Goal: Task Accomplishment & Management: Complete application form

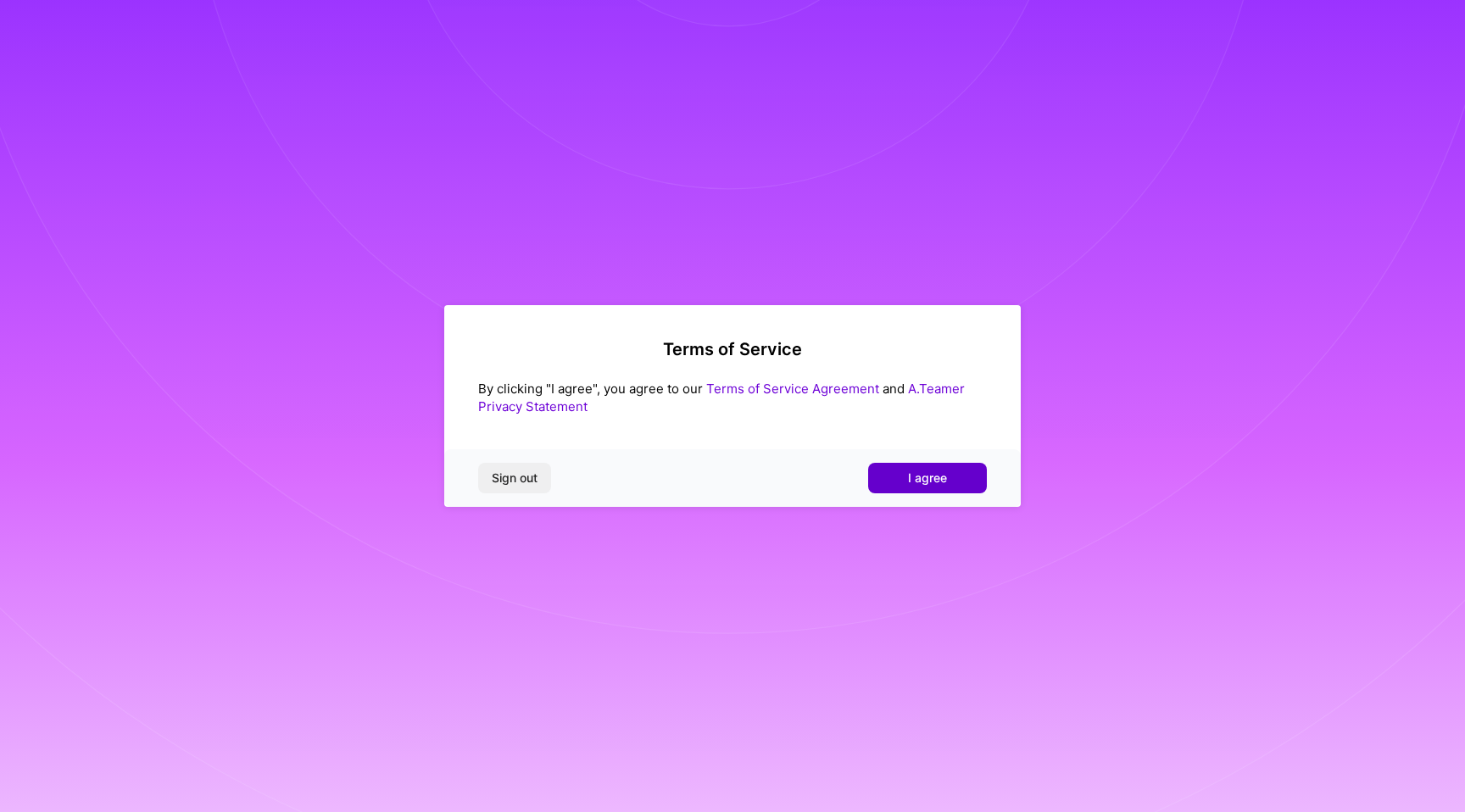
click at [925, 467] on button "I agree" at bounding box center [927, 478] width 119 height 31
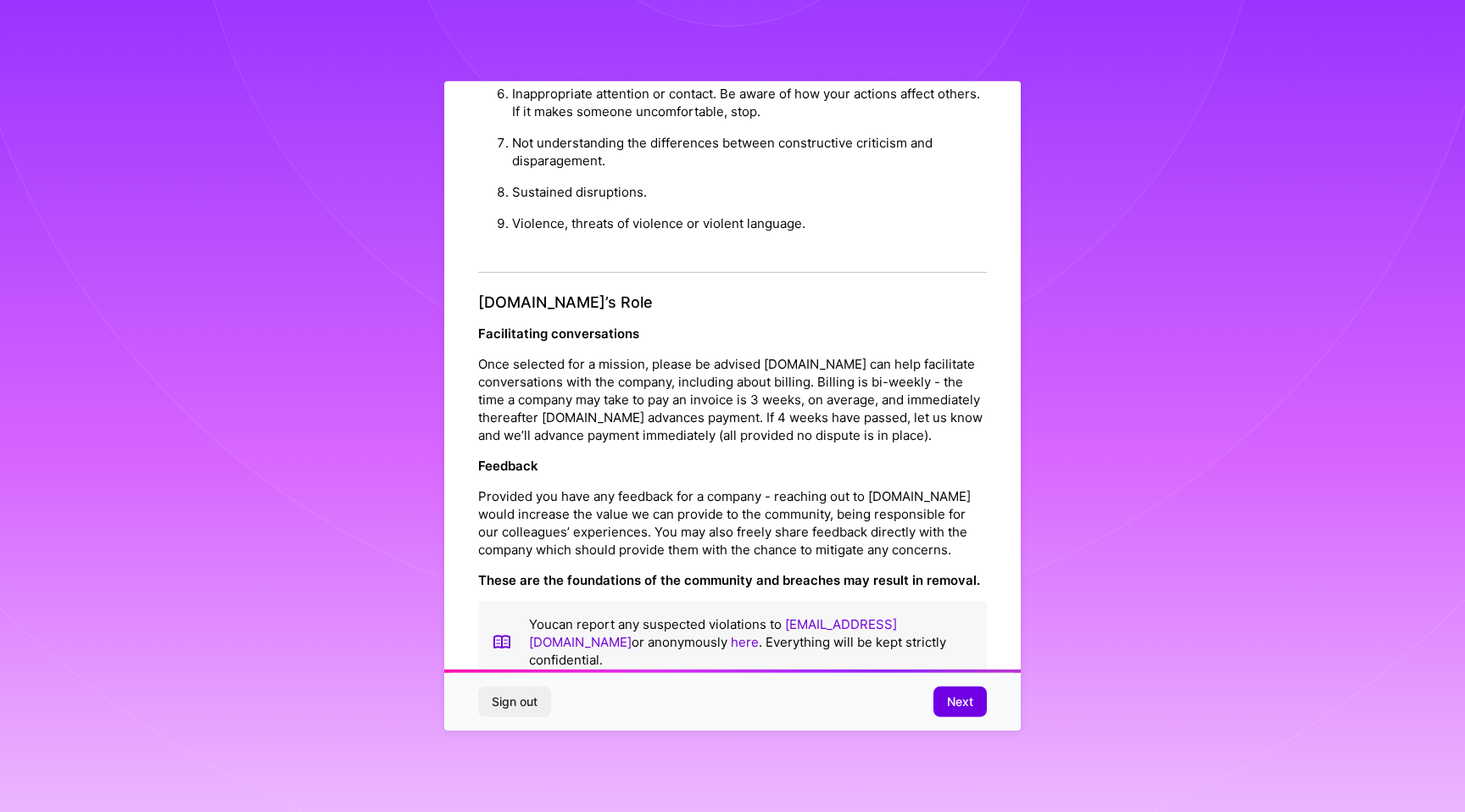
scroll to position [4, 0]
click at [962, 689] on button "Next" at bounding box center [960, 701] width 54 height 31
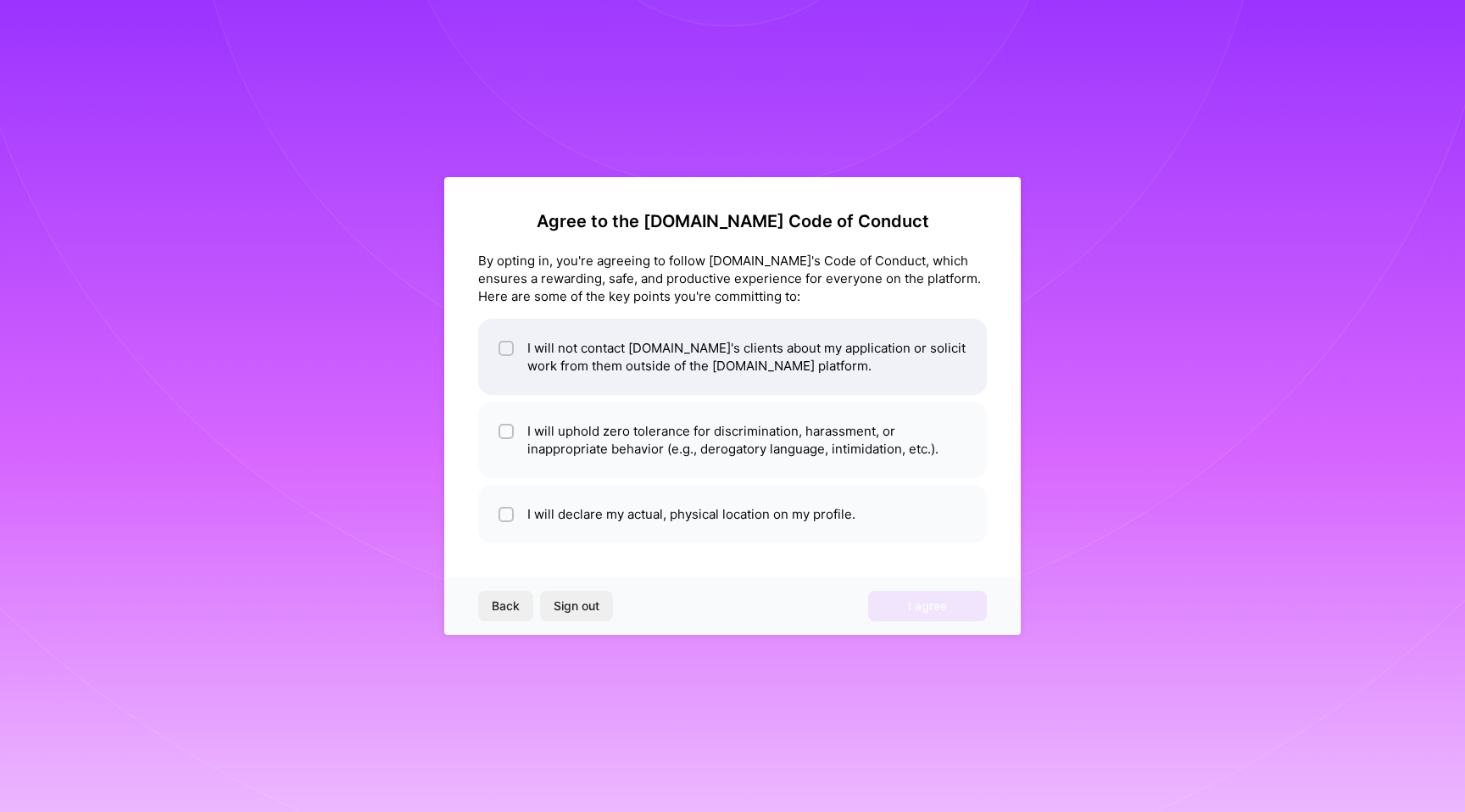
click at [593, 327] on li "I will not contact [DOMAIN_NAME]'s clients about my application or solicit work…" at bounding box center [732, 356] width 509 height 76
checkbox input "true"
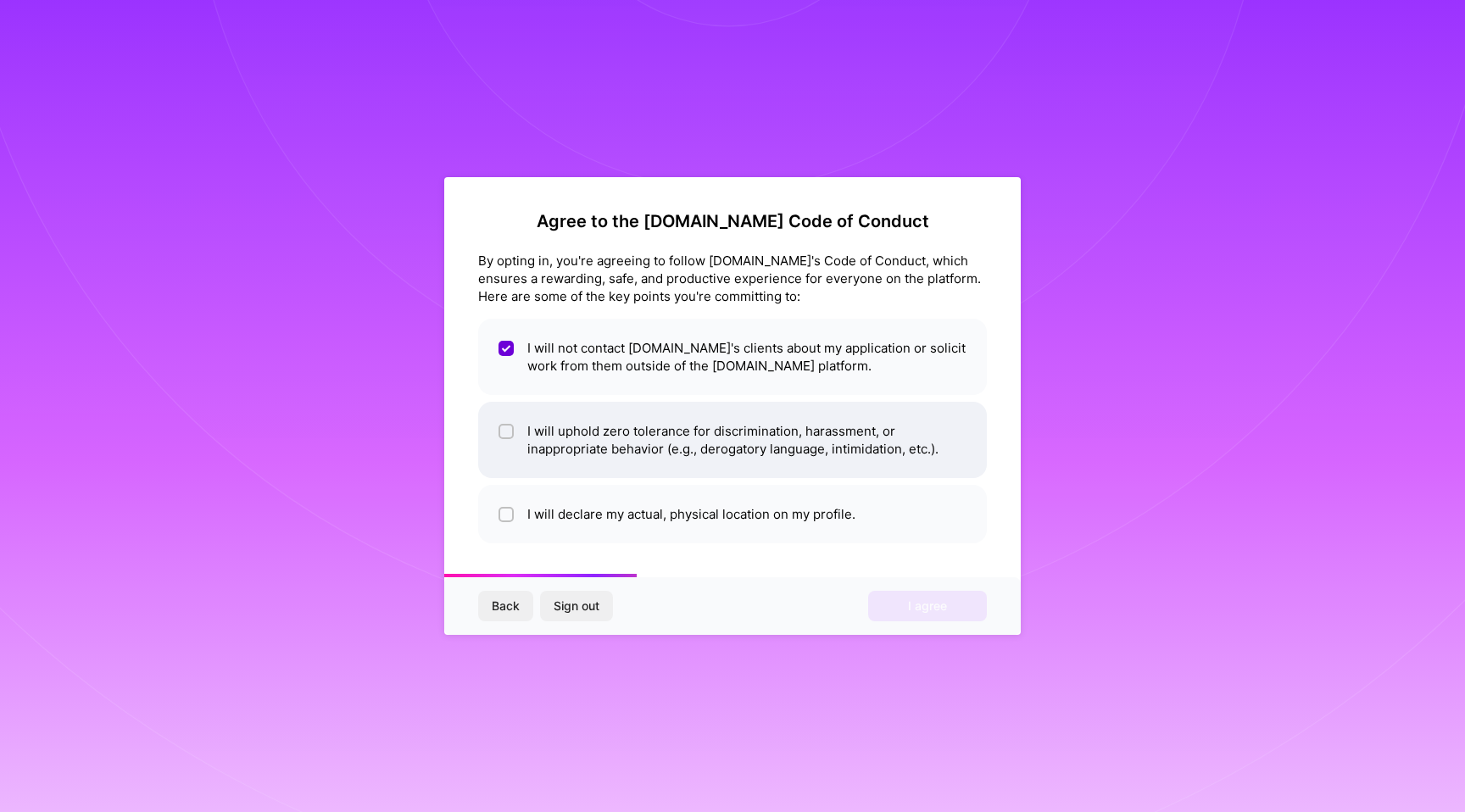
click at [653, 435] on li "I will uphold zero tolerance for discrimination, harassment, or inappropriate b…" at bounding box center [732, 440] width 509 height 76
checkbox input "true"
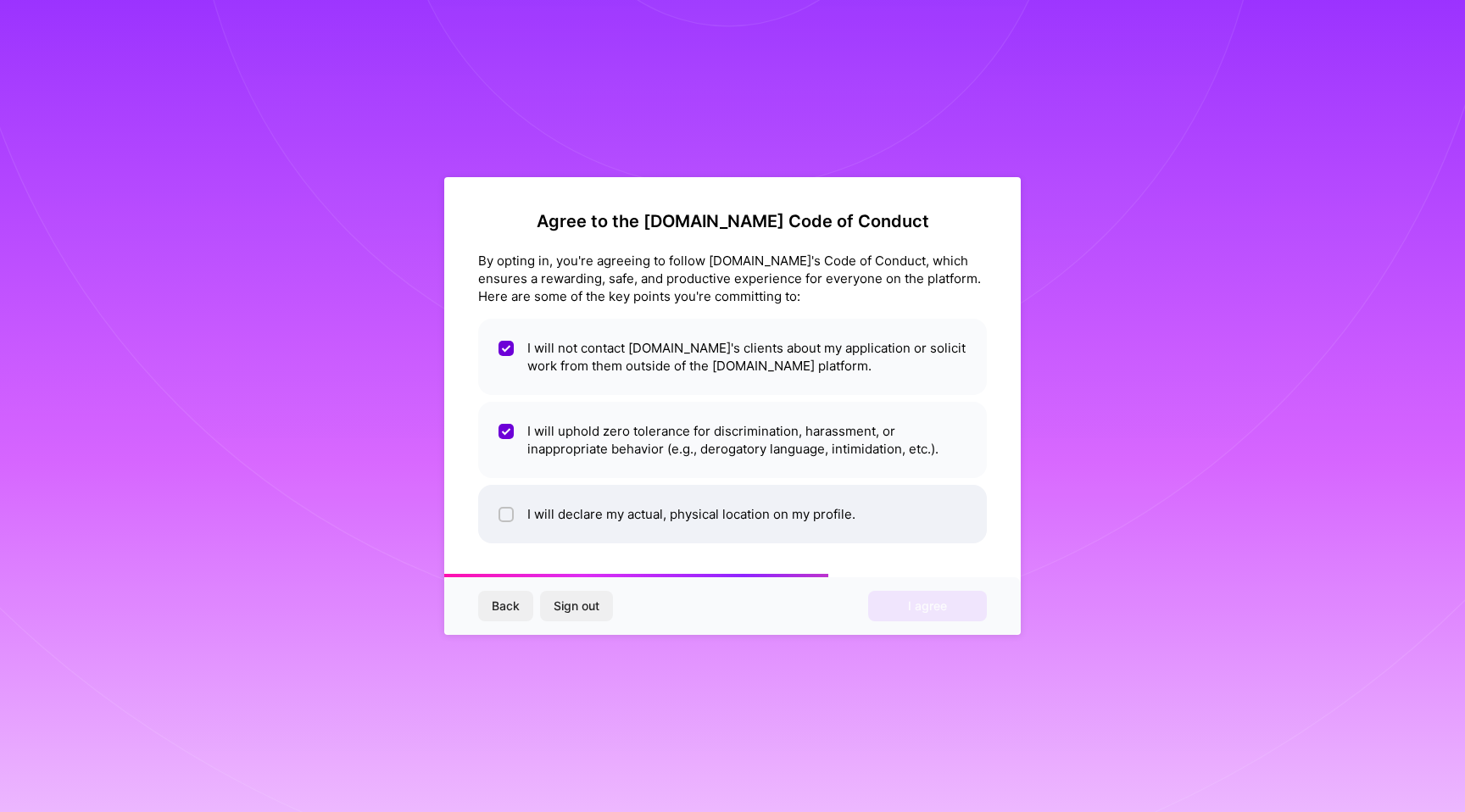
click at [650, 507] on li "I will declare my actual, physical location on my profile." at bounding box center [732, 514] width 509 height 59
checkbox input "true"
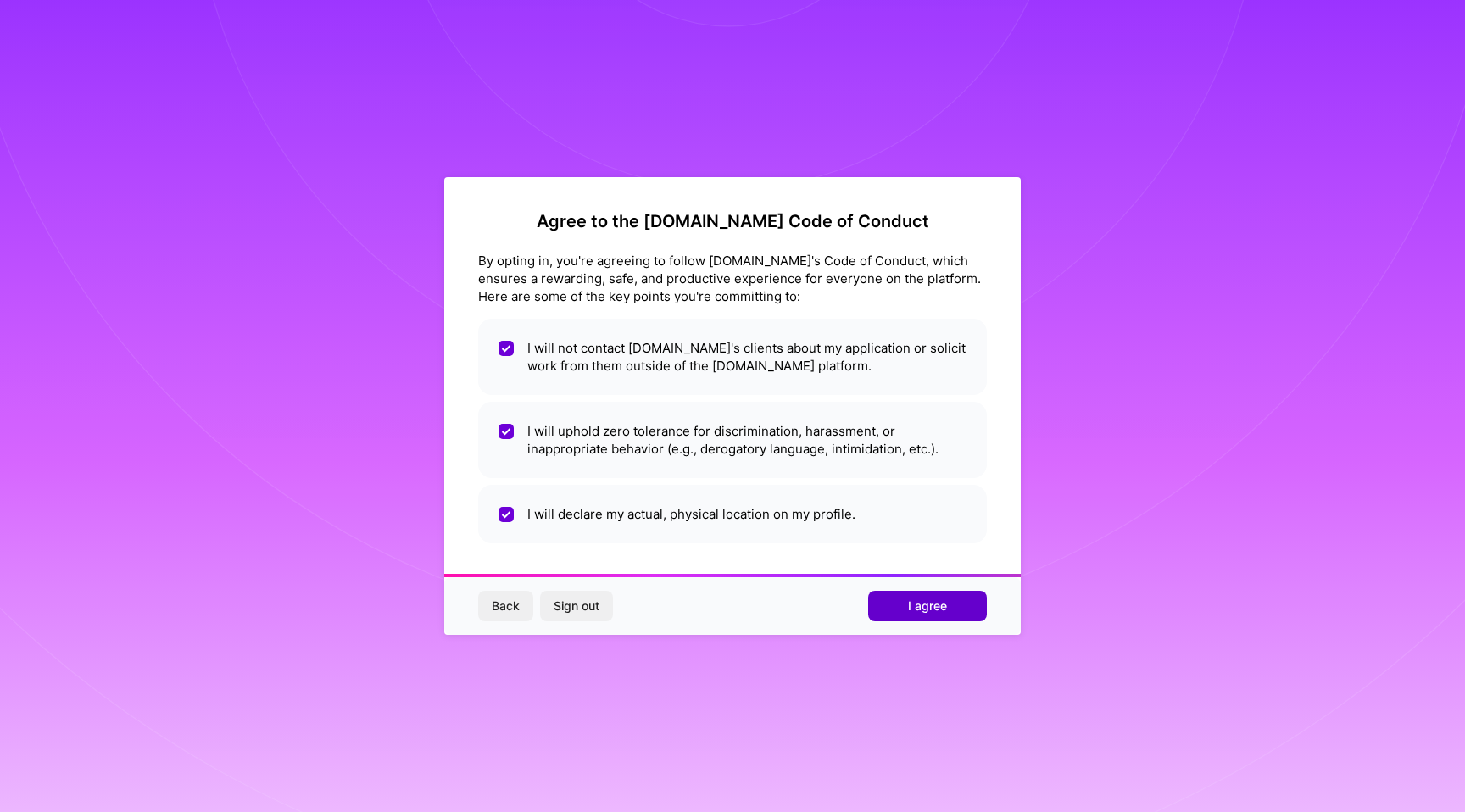
click at [922, 601] on span "I agree" at bounding box center [927, 605] width 39 height 17
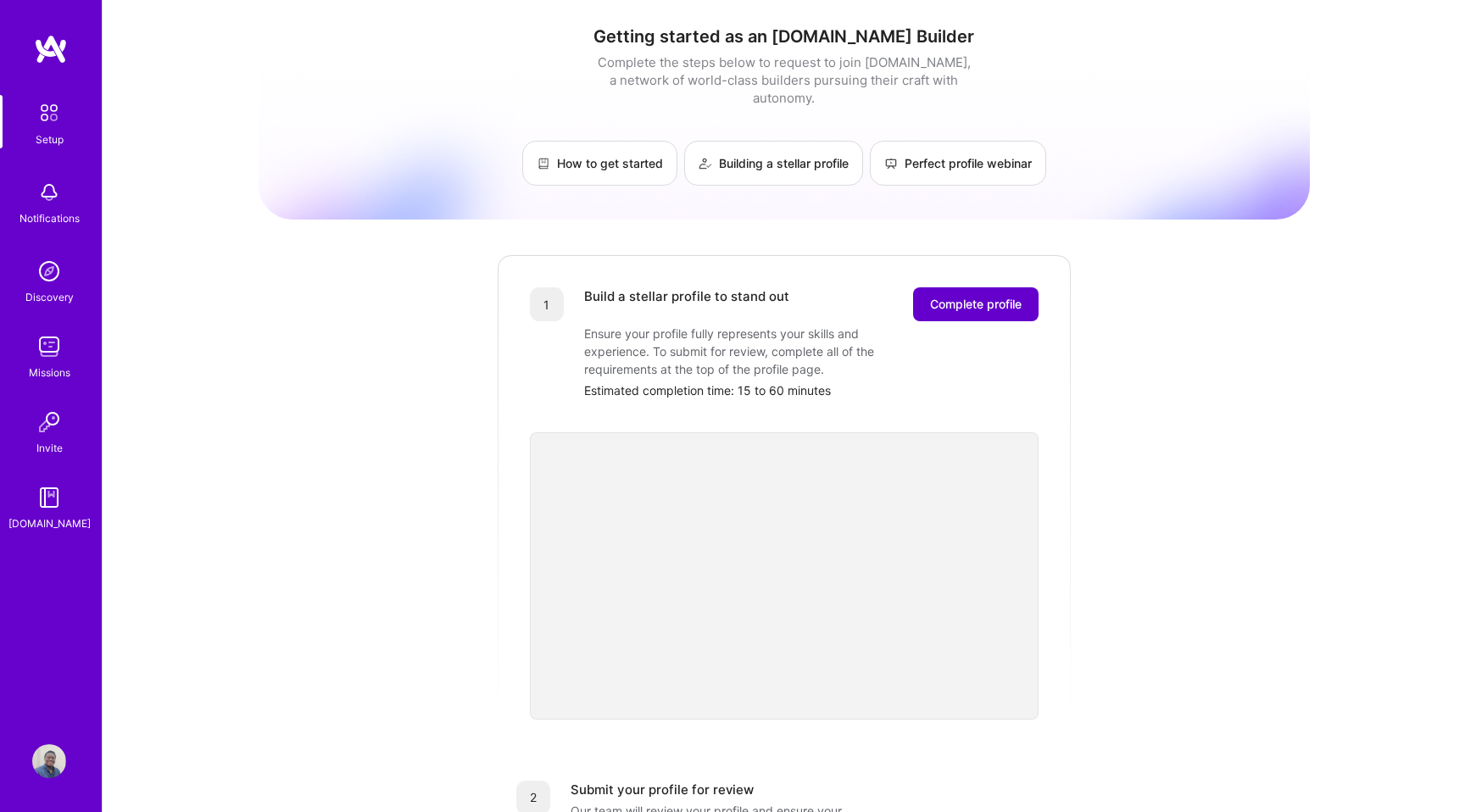
click at [994, 296] on span "Complete profile" at bounding box center [976, 304] width 91 height 17
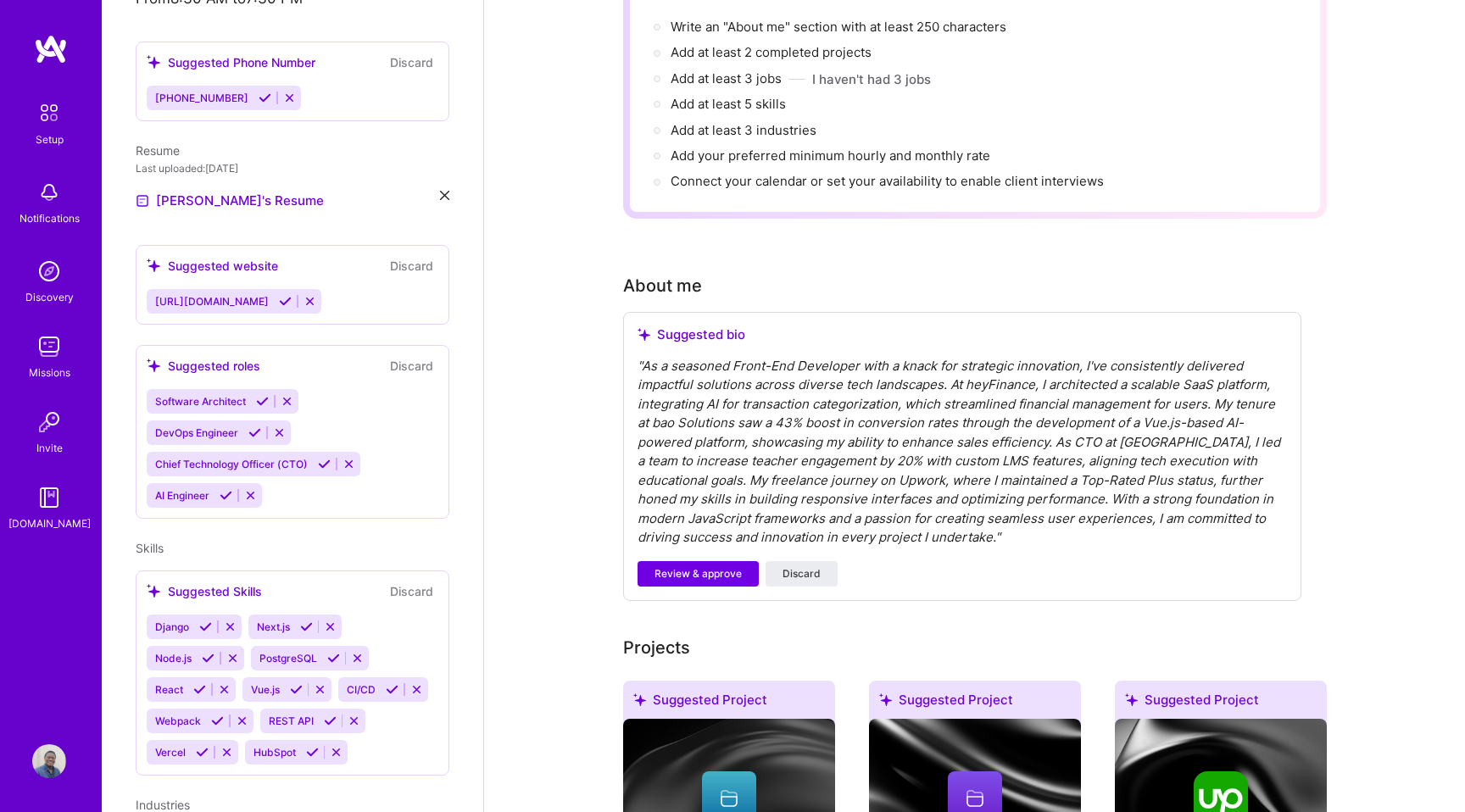
scroll to position [451, 0]
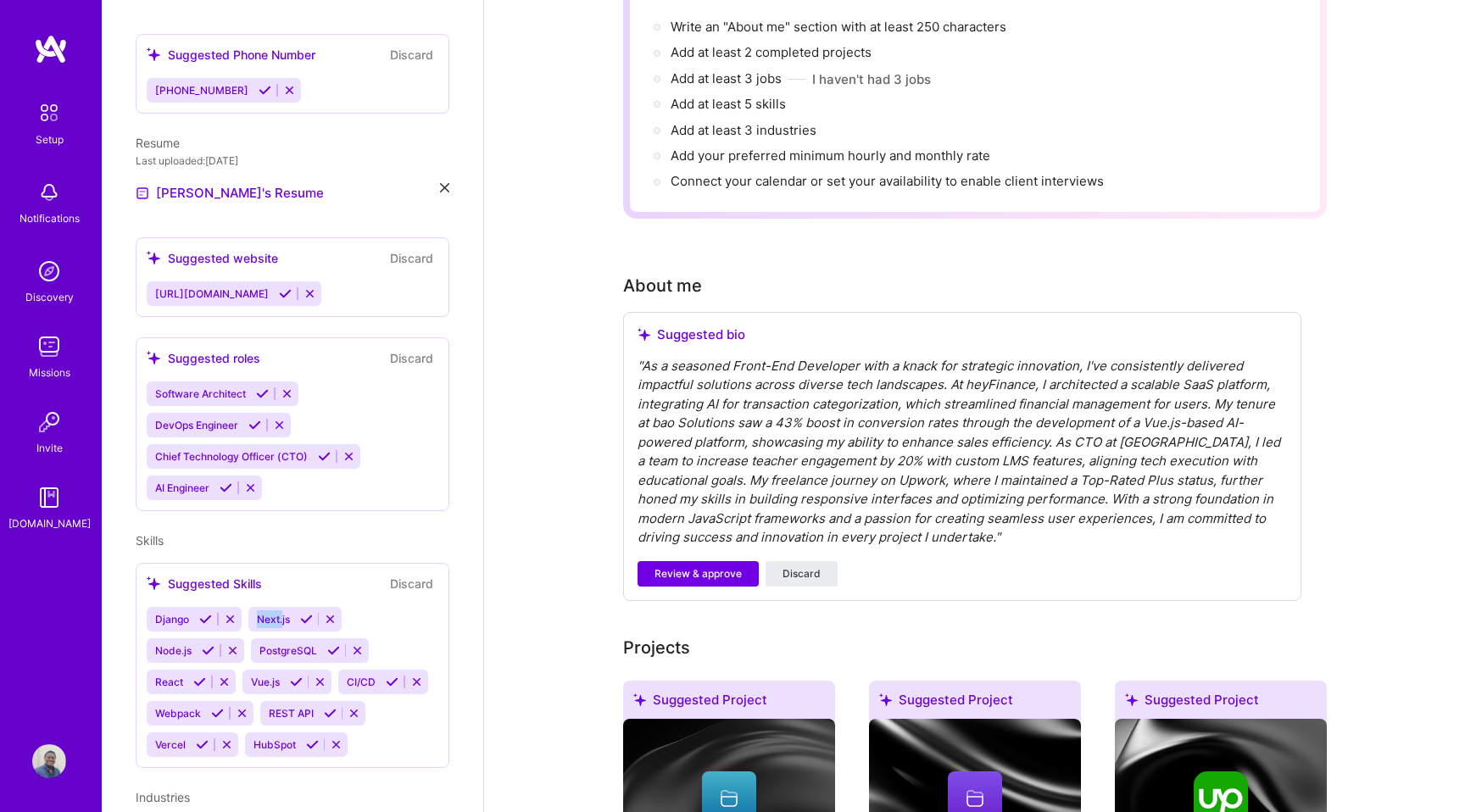
drag, startPoint x: 281, startPoint y: 601, endPoint x: 205, endPoint y: 594, distance: 76.3
click at [205, 607] on div "Django Next.js Node.js PostgreSQL React Vue.js CI/CD Webpack REST API Vercel Hu…" at bounding box center [292, 681] width 292 height 150
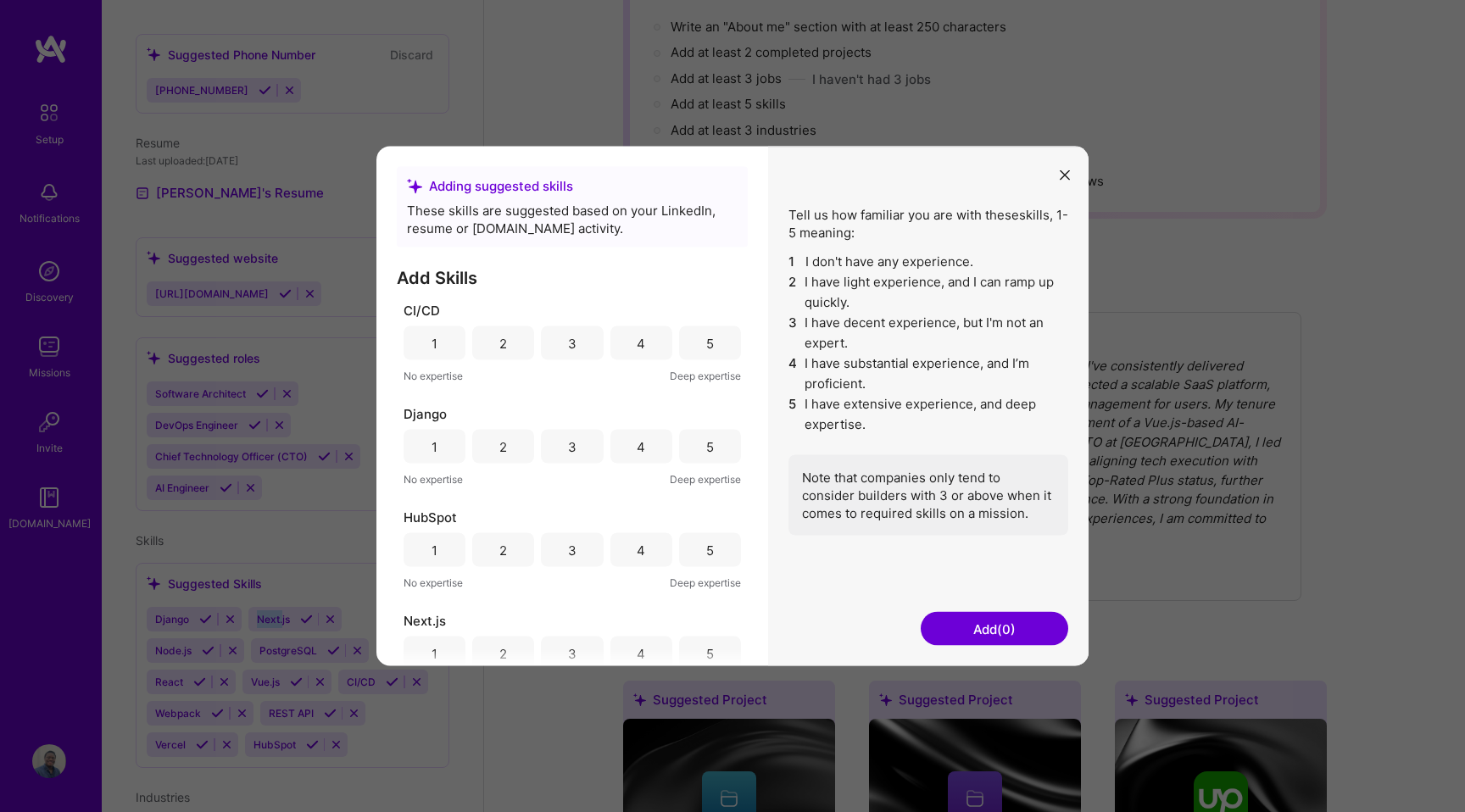
click at [625, 269] on h3 "Add Skills" at bounding box center [573, 277] width 351 height 20
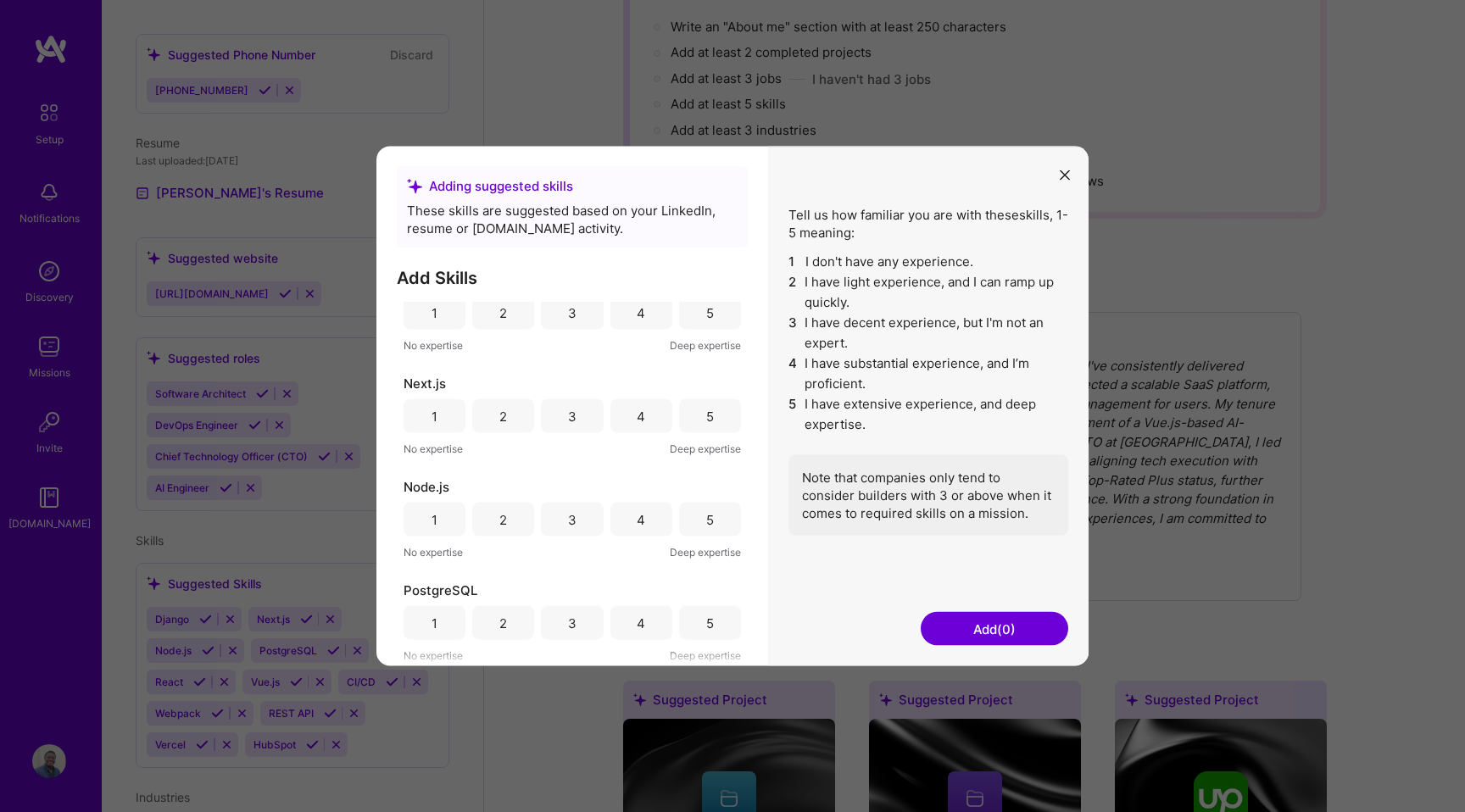
scroll to position [0, 0]
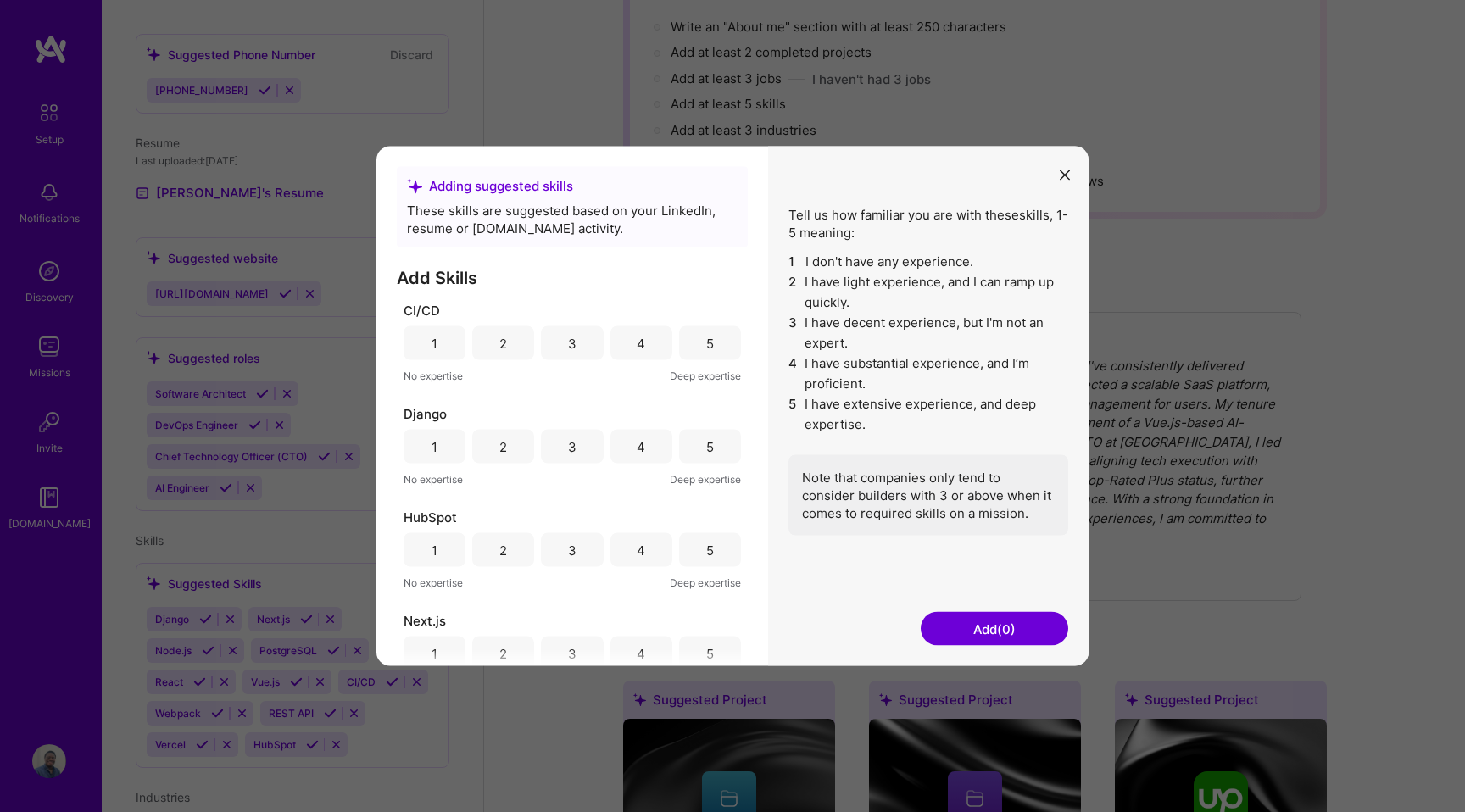
click at [561, 450] on div "3" at bounding box center [572, 446] width 61 height 34
click at [438, 548] on div "1" at bounding box center [434, 550] width 61 height 34
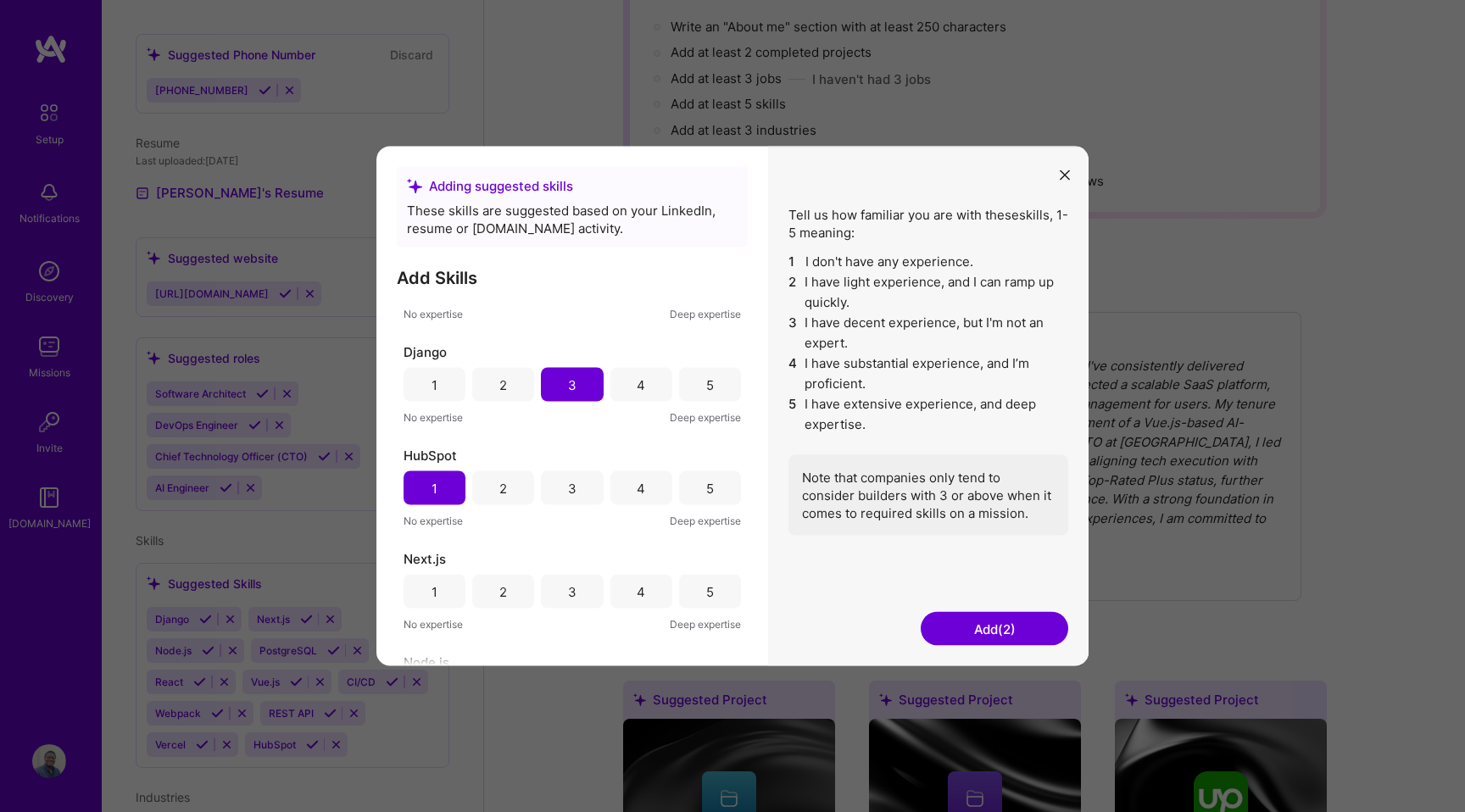
scroll to position [63, 0]
click at [500, 492] on div "2" at bounding box center [503, 485] width 8 height 18
click at [709, 590] on div "5" at bounding box center [710, 589] width 61 height 34
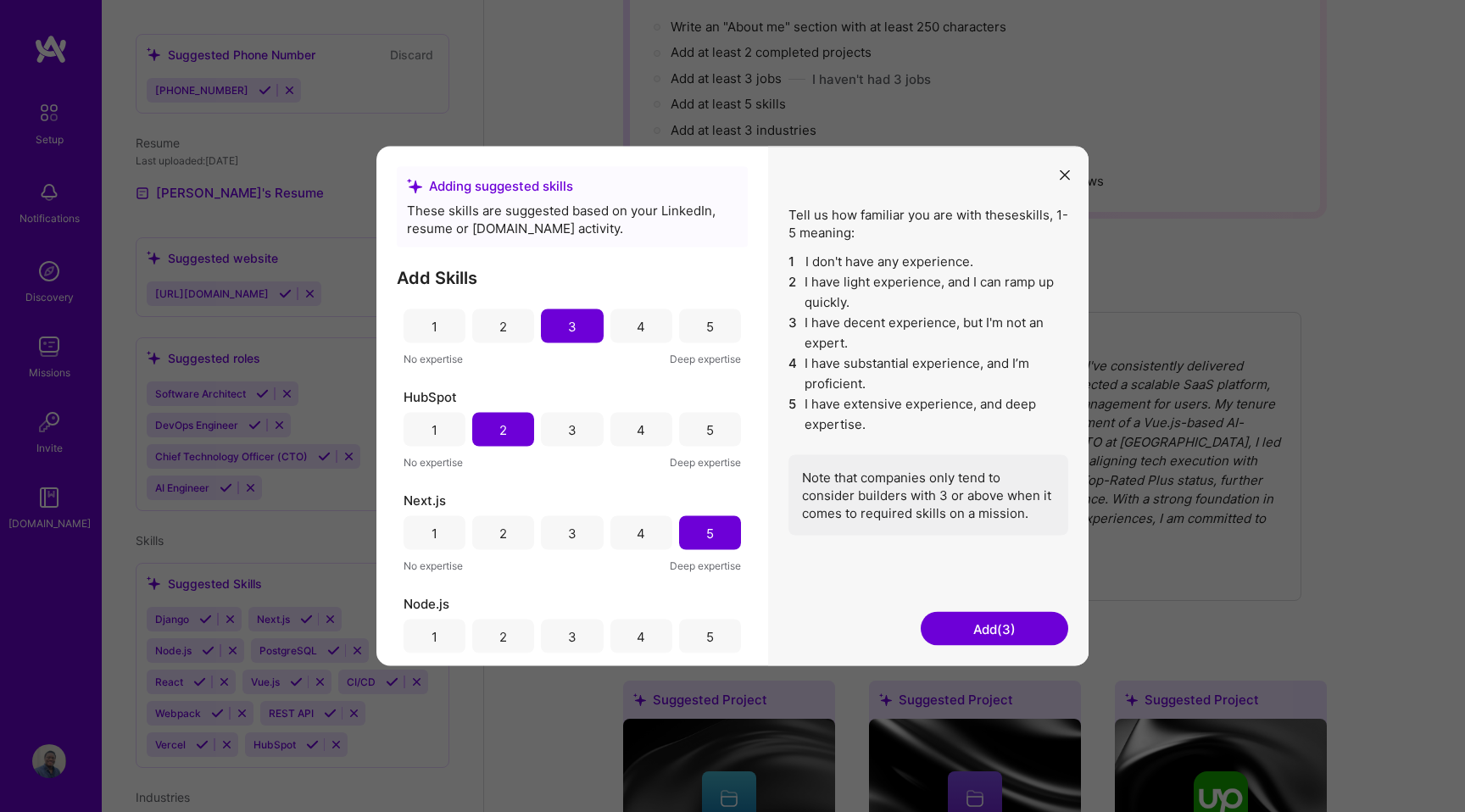
scroll to position [128, 0]
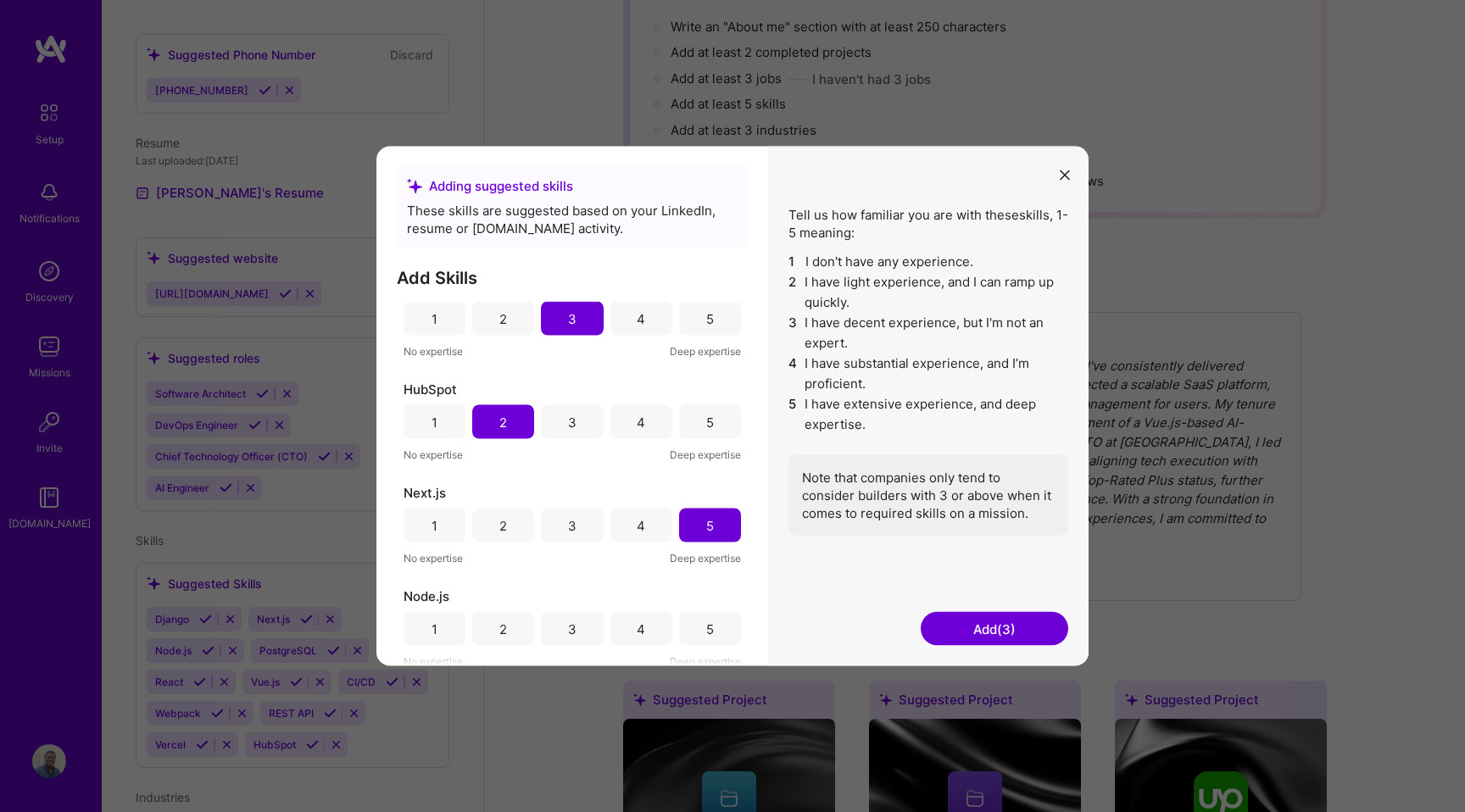
click at [643, 624] on div "4" at bounding box center [641, 629] width 61 height 34
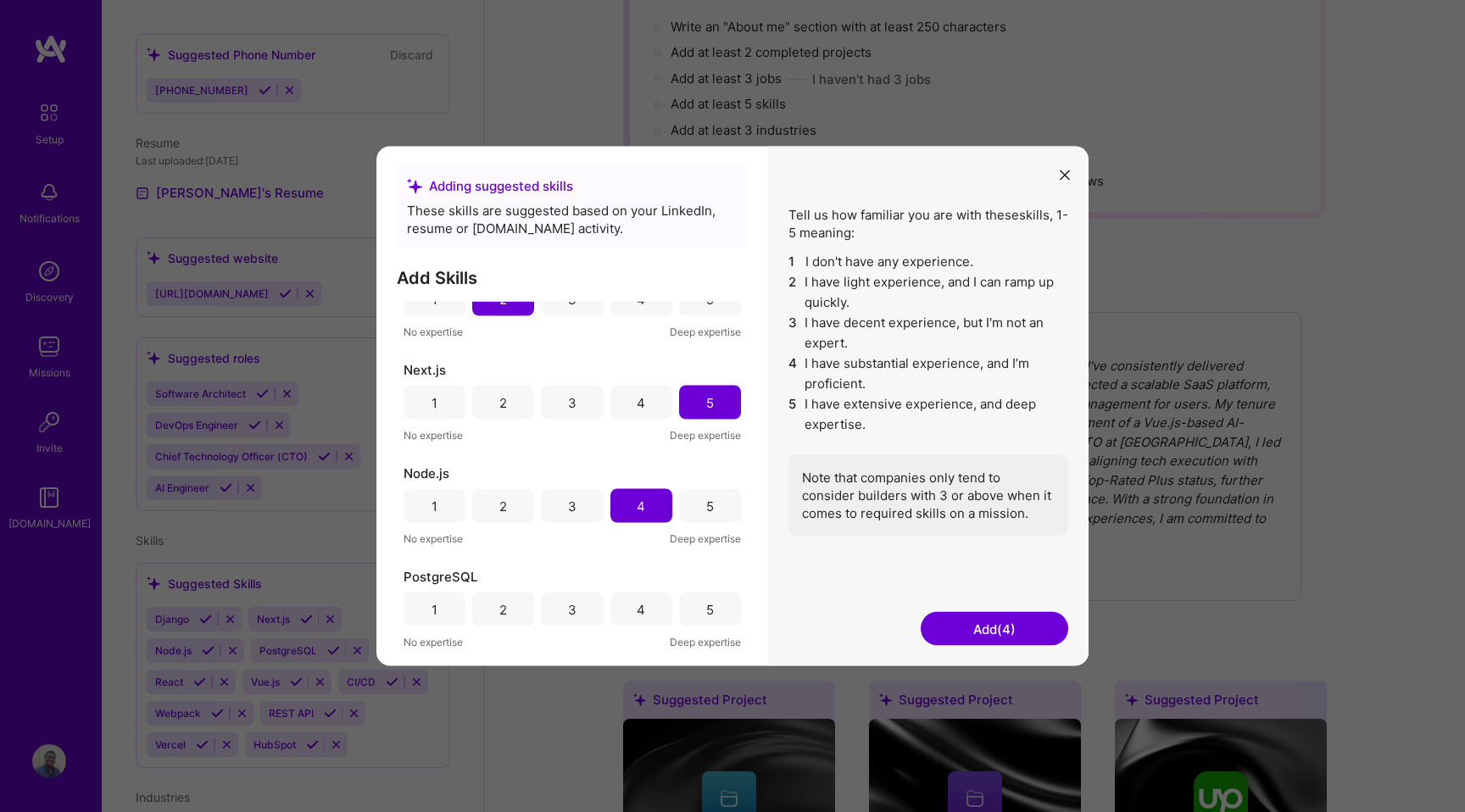
scroll to position [257, 0]
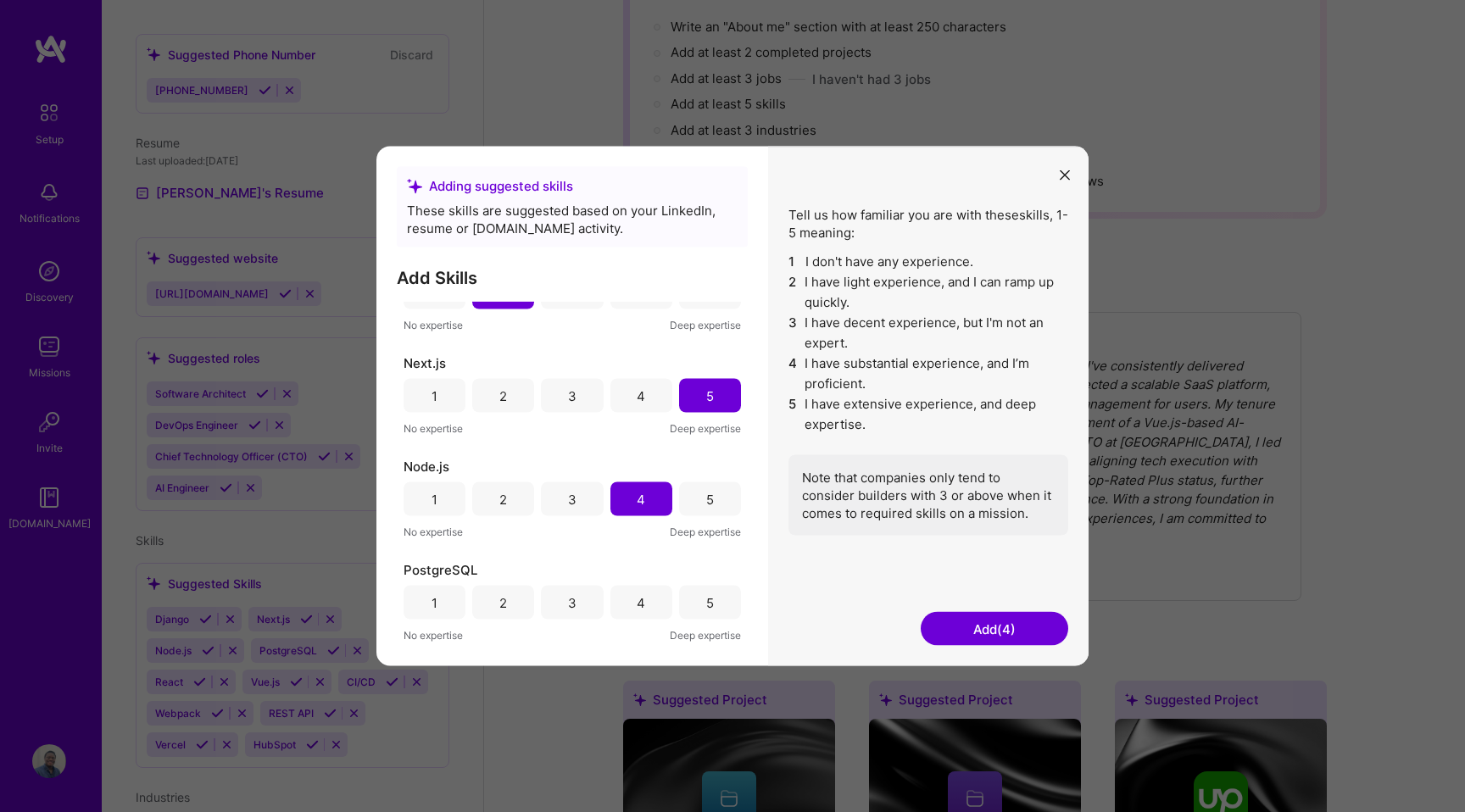
click at [637, 606] on div "4" at bounding box center [641, 602] width 9 height 18
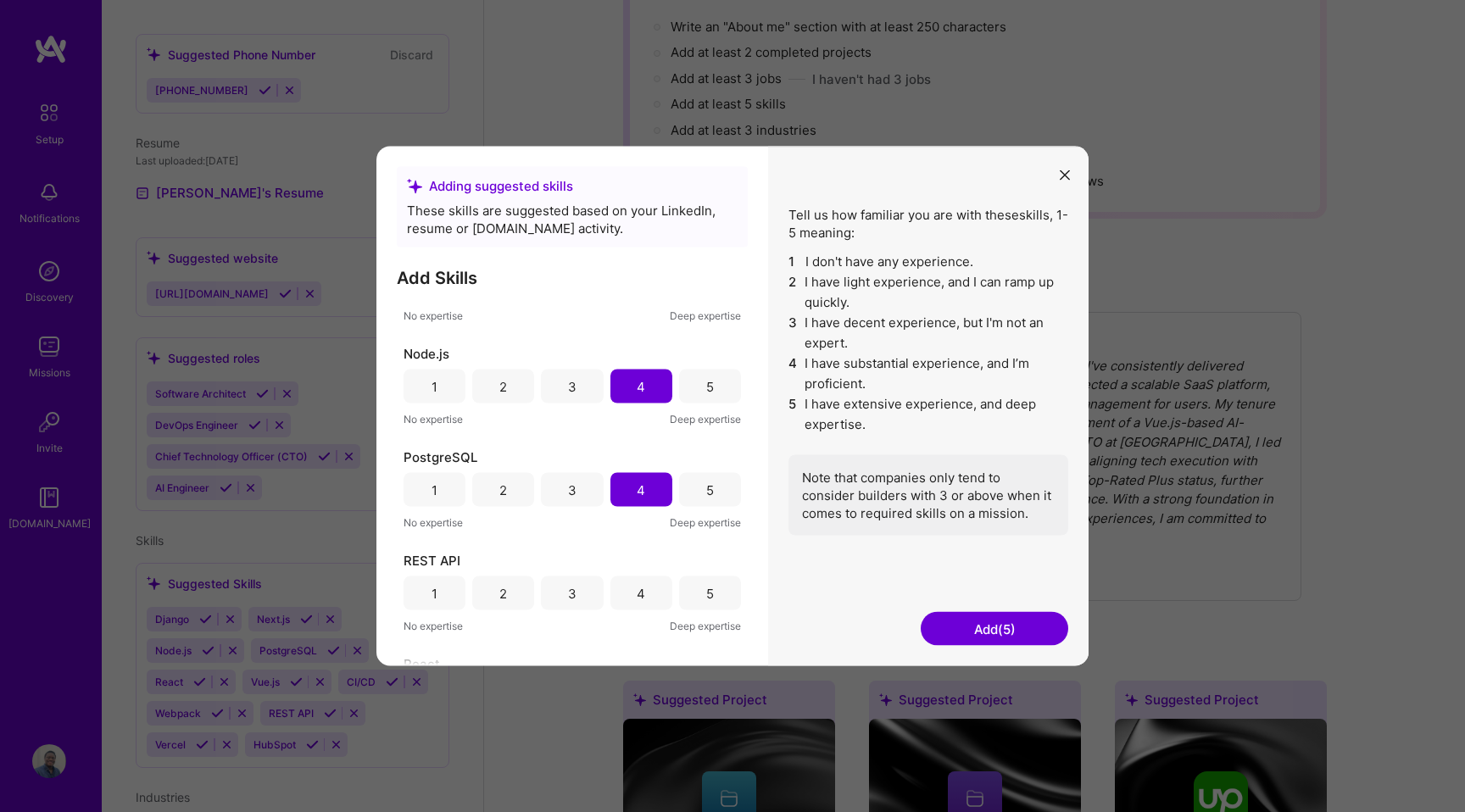
scroll to position [399, 0]
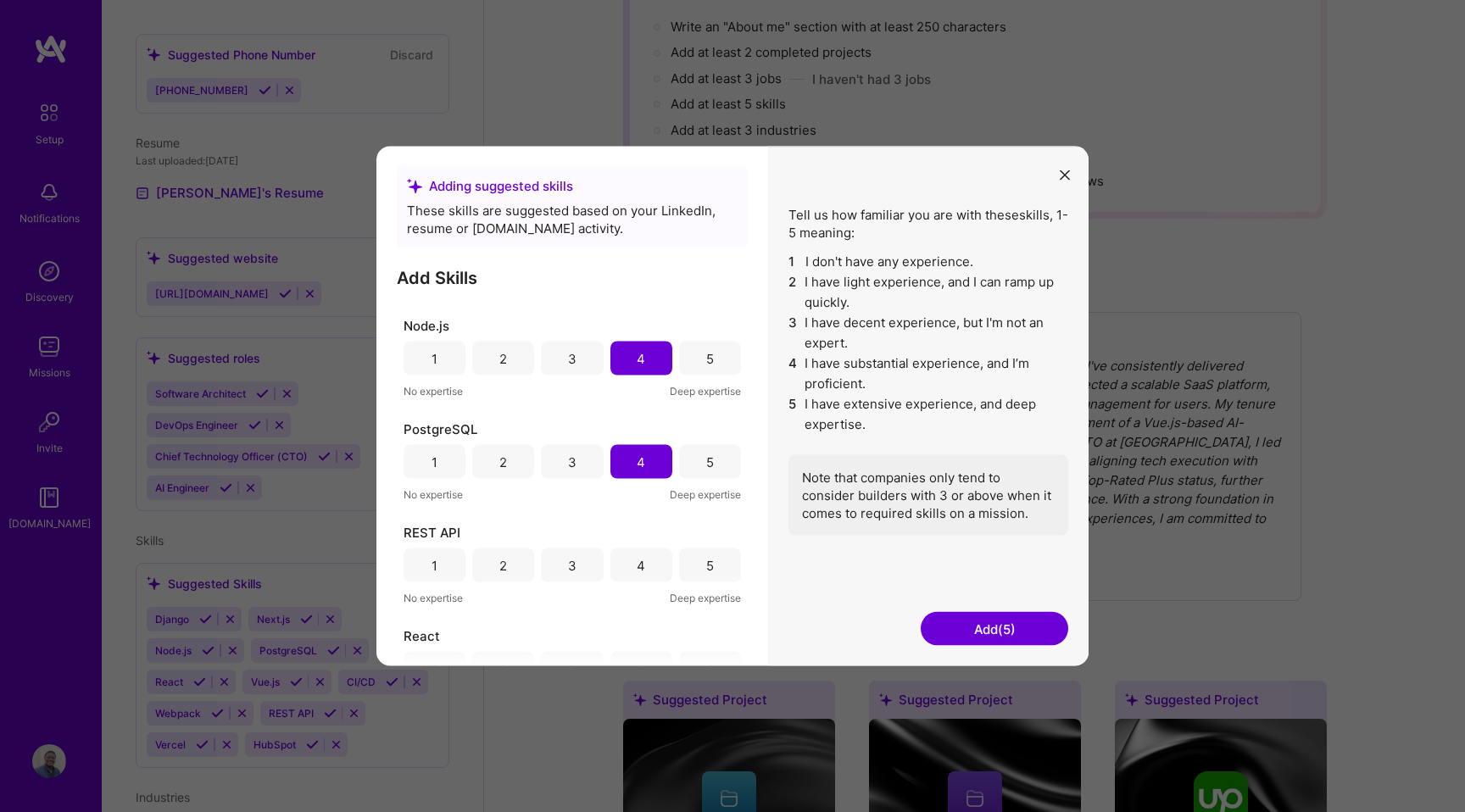
click at [630, 568] on div "4" at bounding box center [641, 564] width 61 height 34
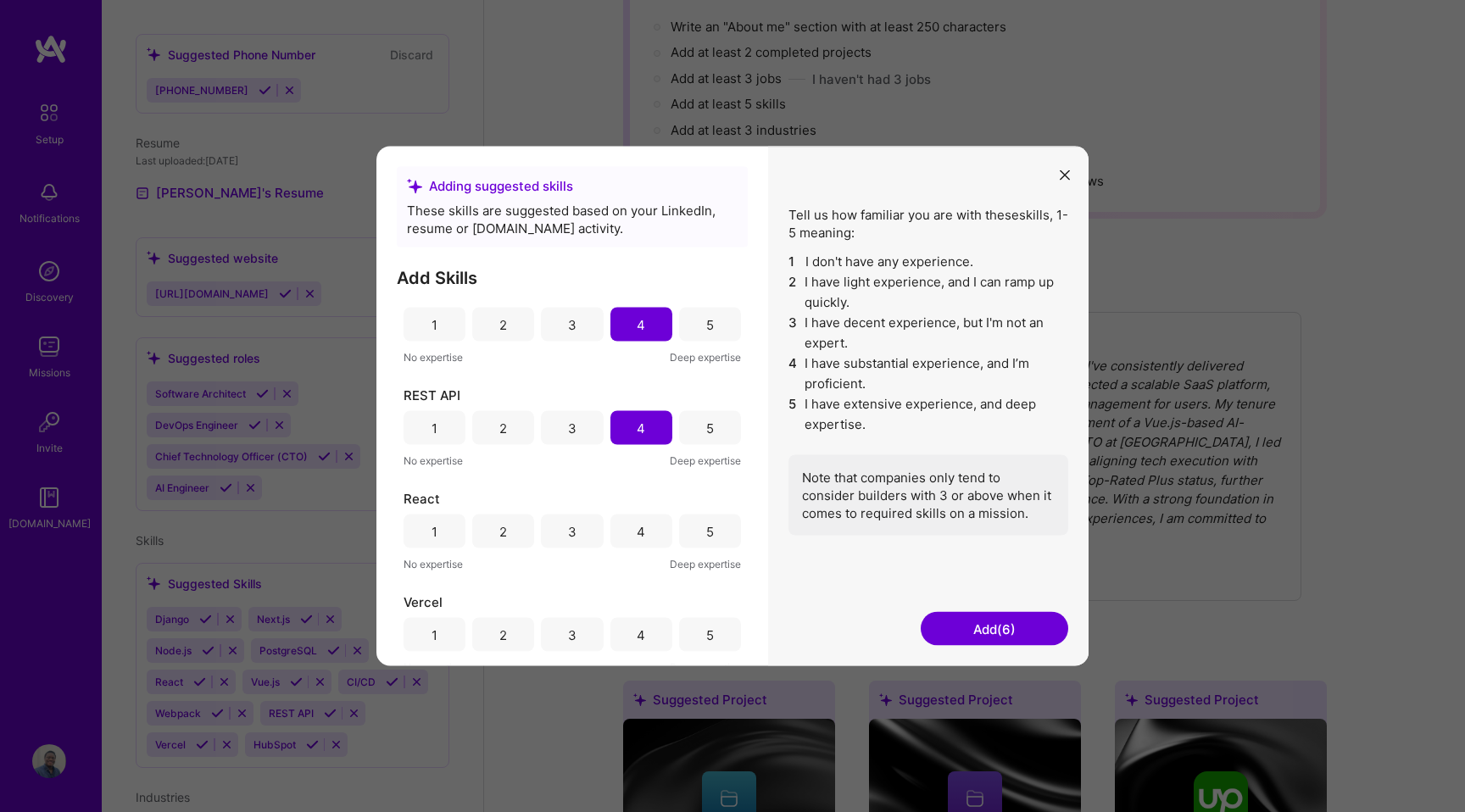
click at [695, 531] on div "5" at bounding box center [710, 531] width 61 height 34
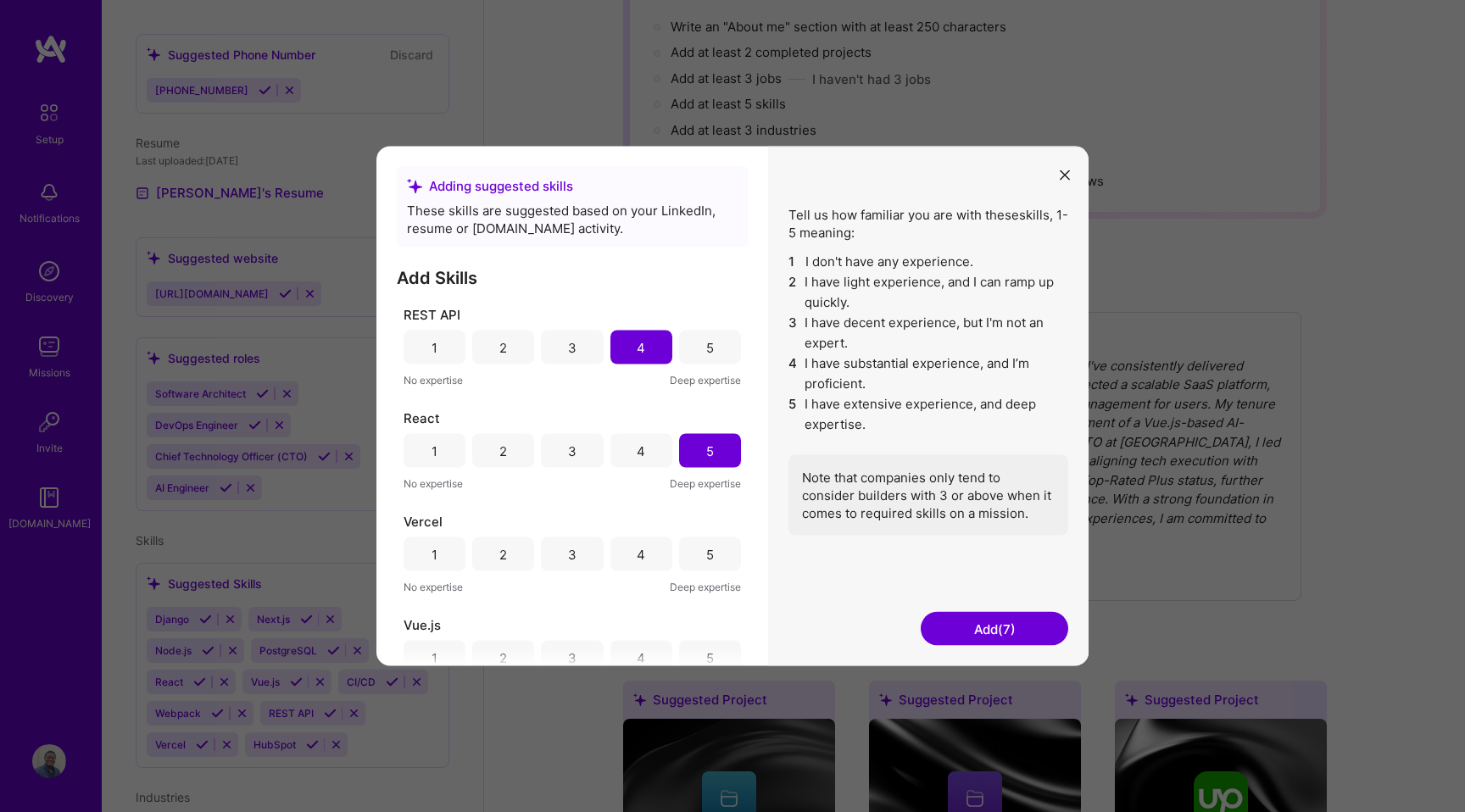
scroll to position [629, 0]
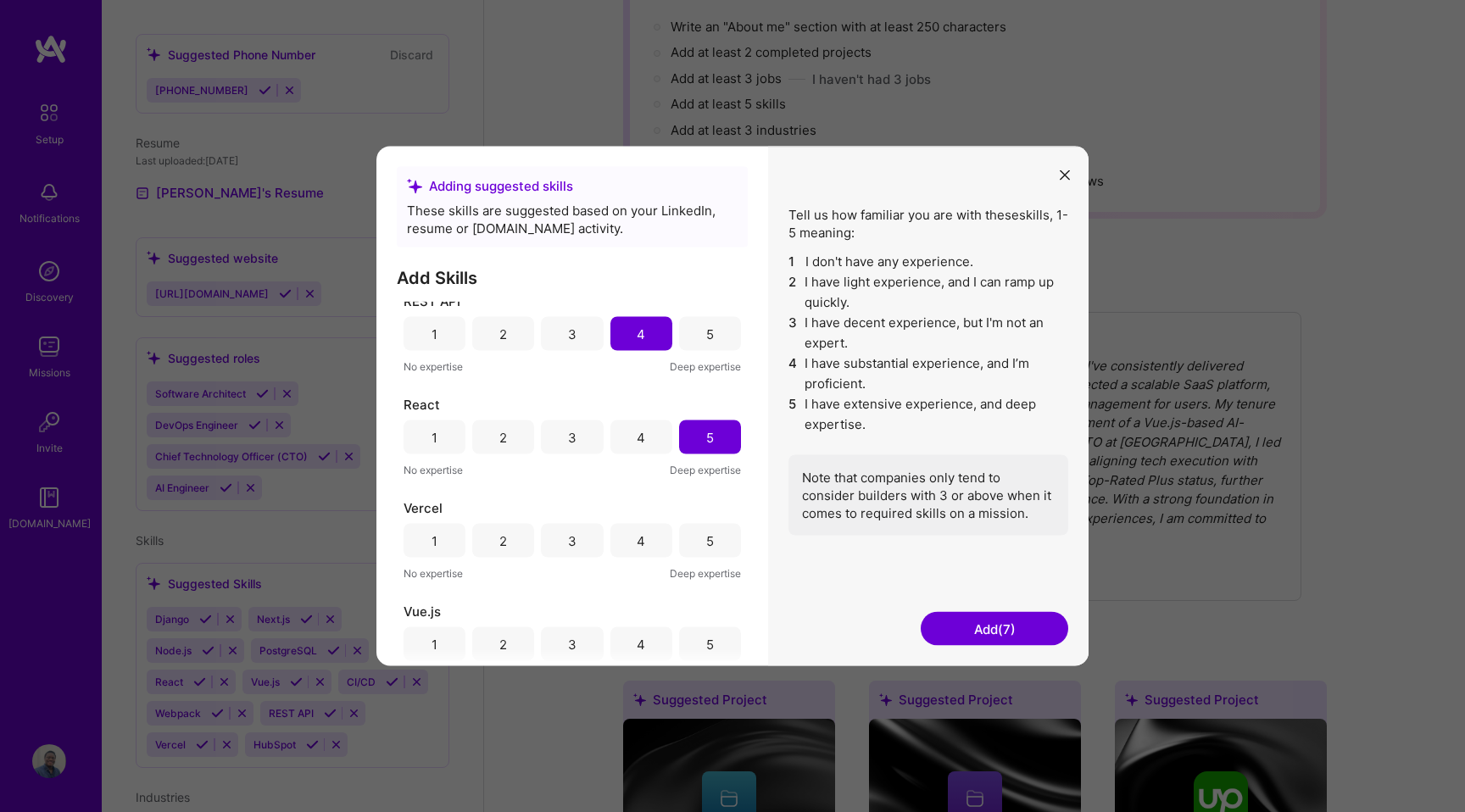
click at [698, 545] on div "5" at bounding box center [710, 541] width 61 height 34
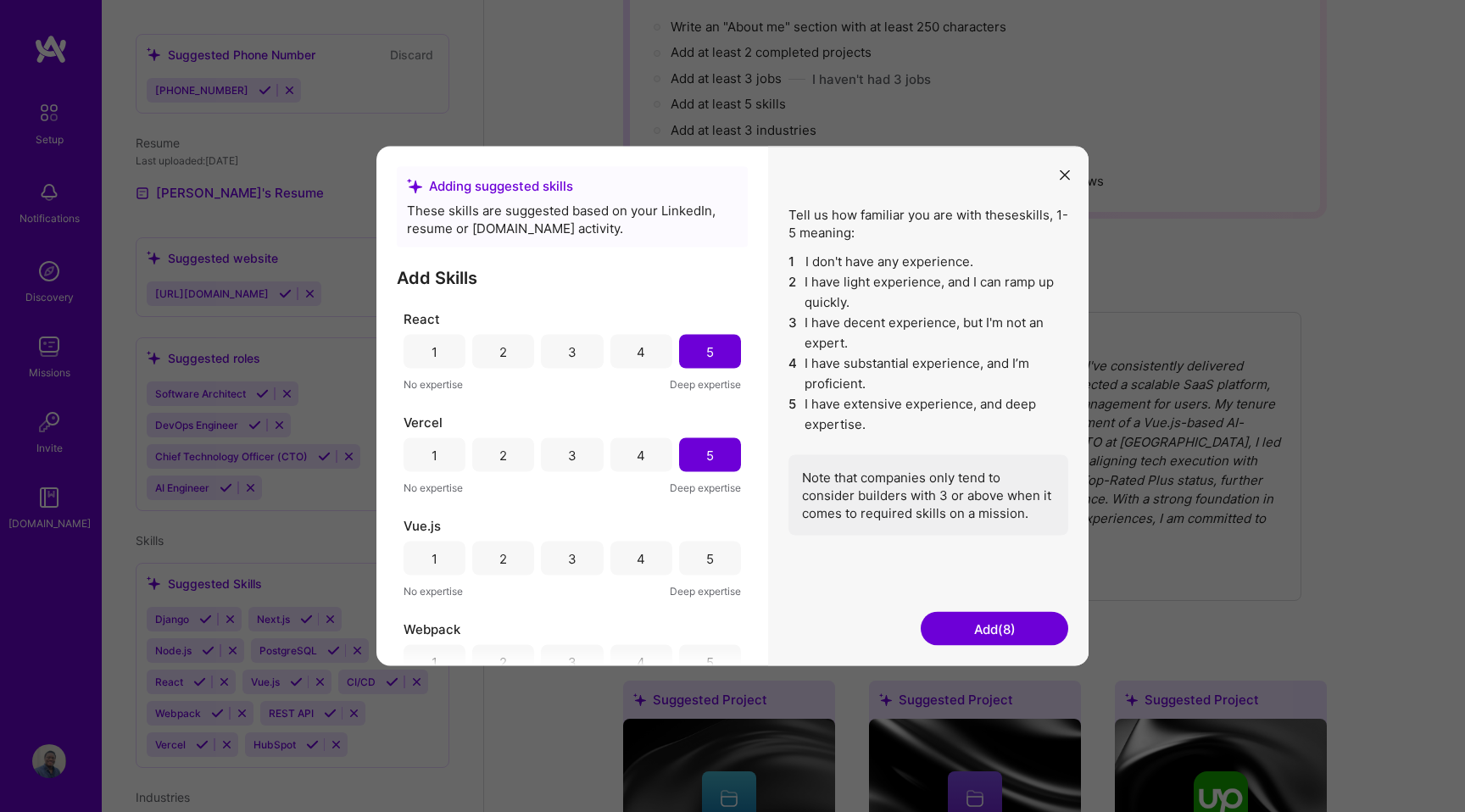
scroll to position [752, 0]
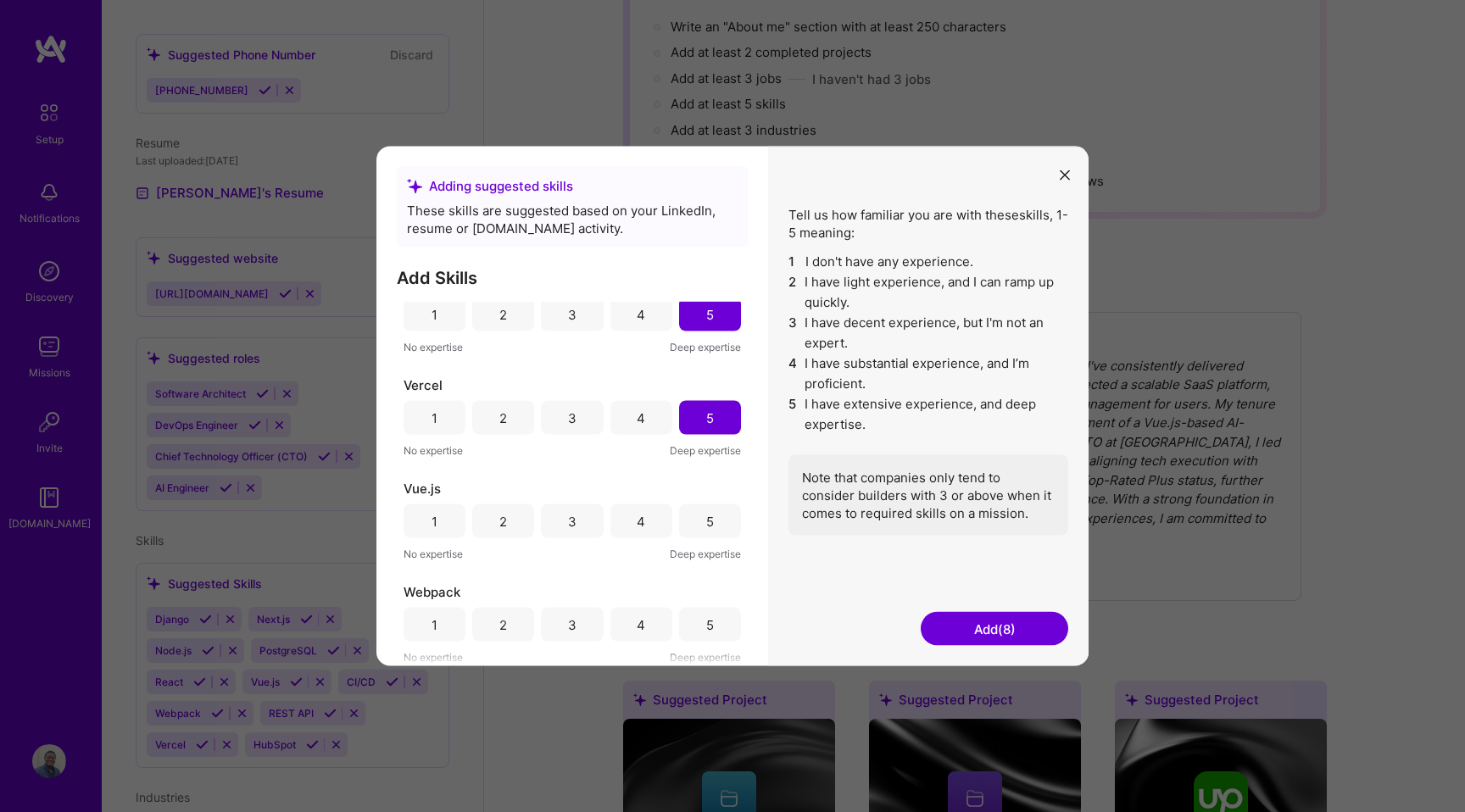
click at [706, 521] on div "5" at bounding box center [710, 521] width 8 height 18
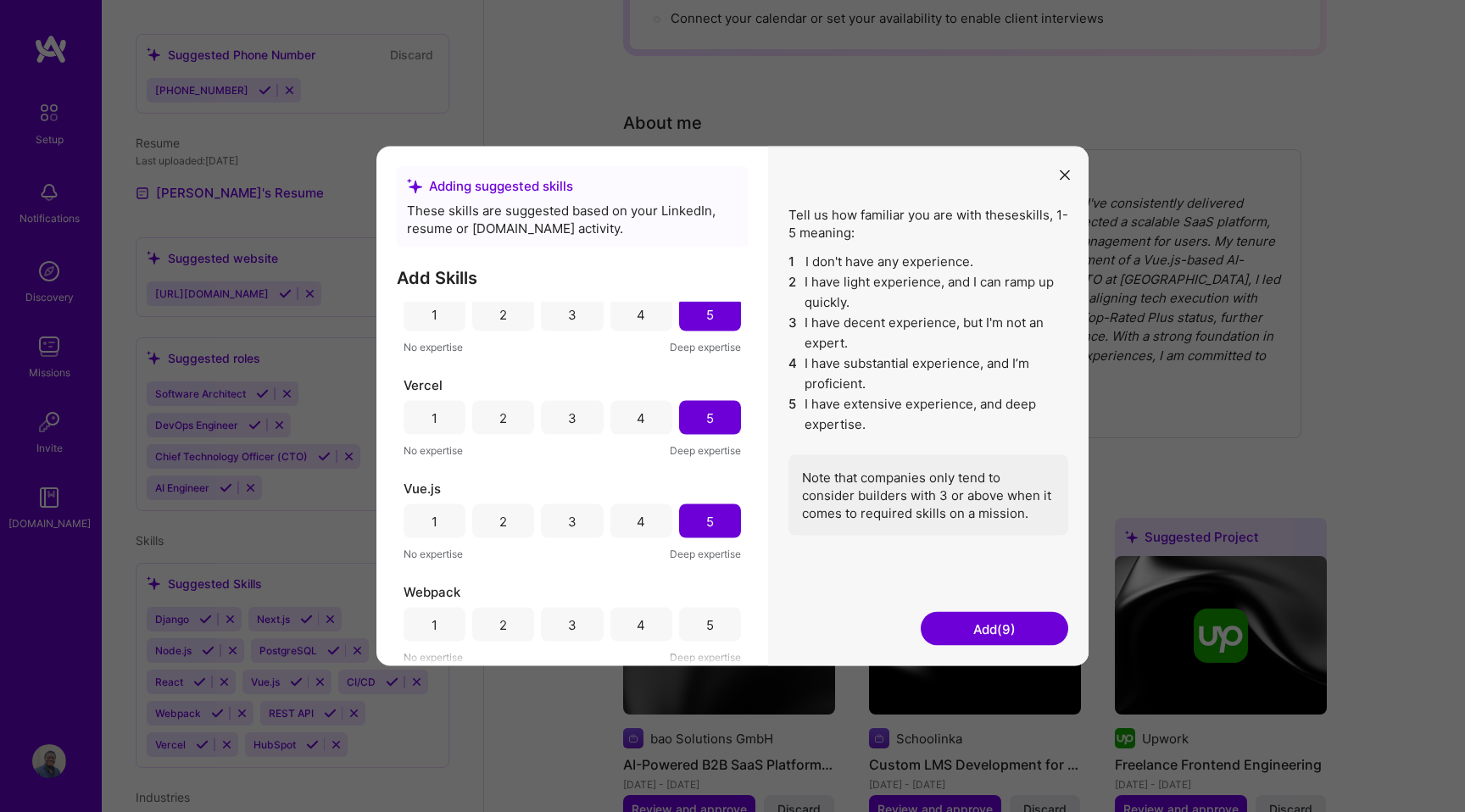
scroll to position [393, 0]
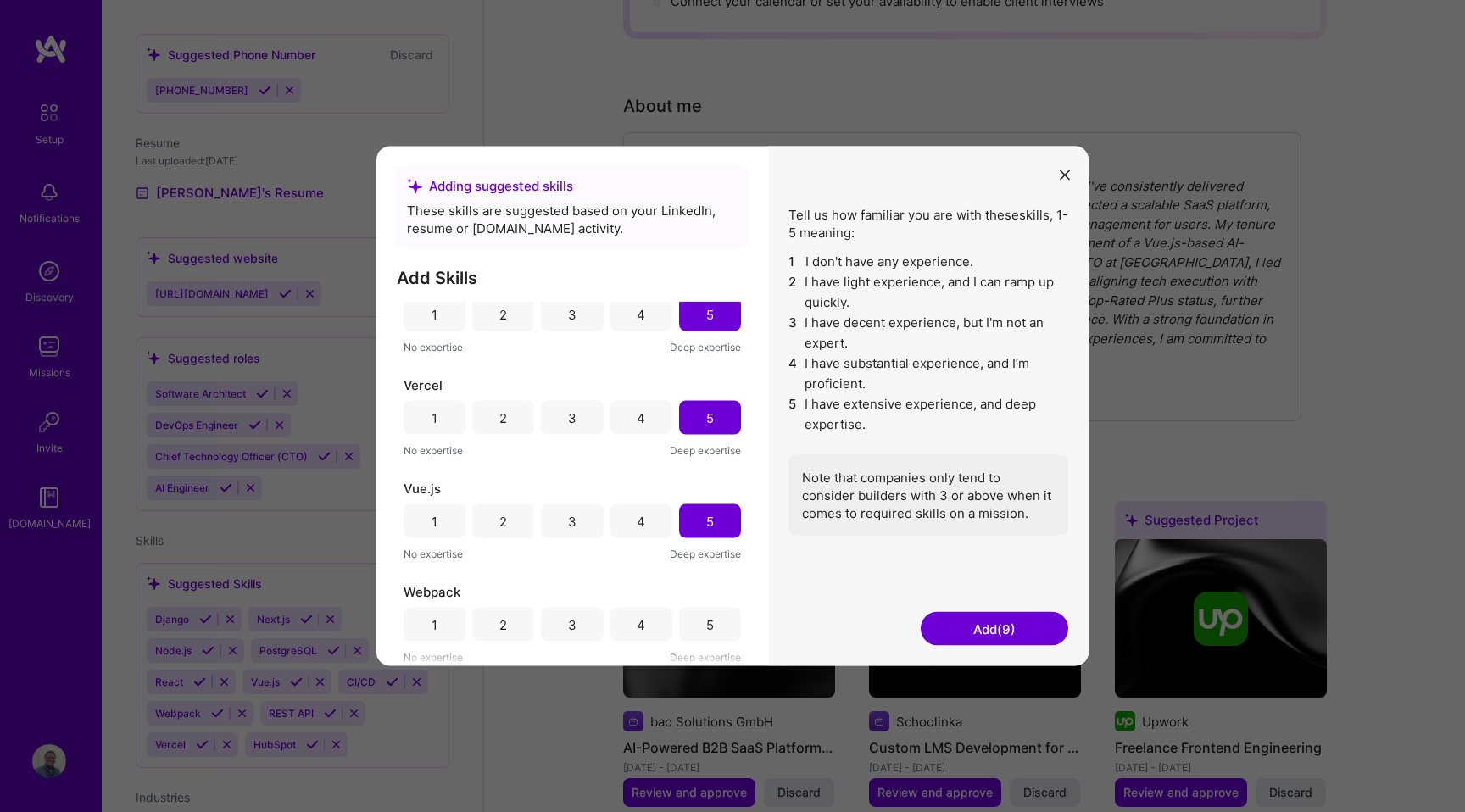
click at [583, 625] on div "3" at bounding box center [572, 624] width 61 height 34
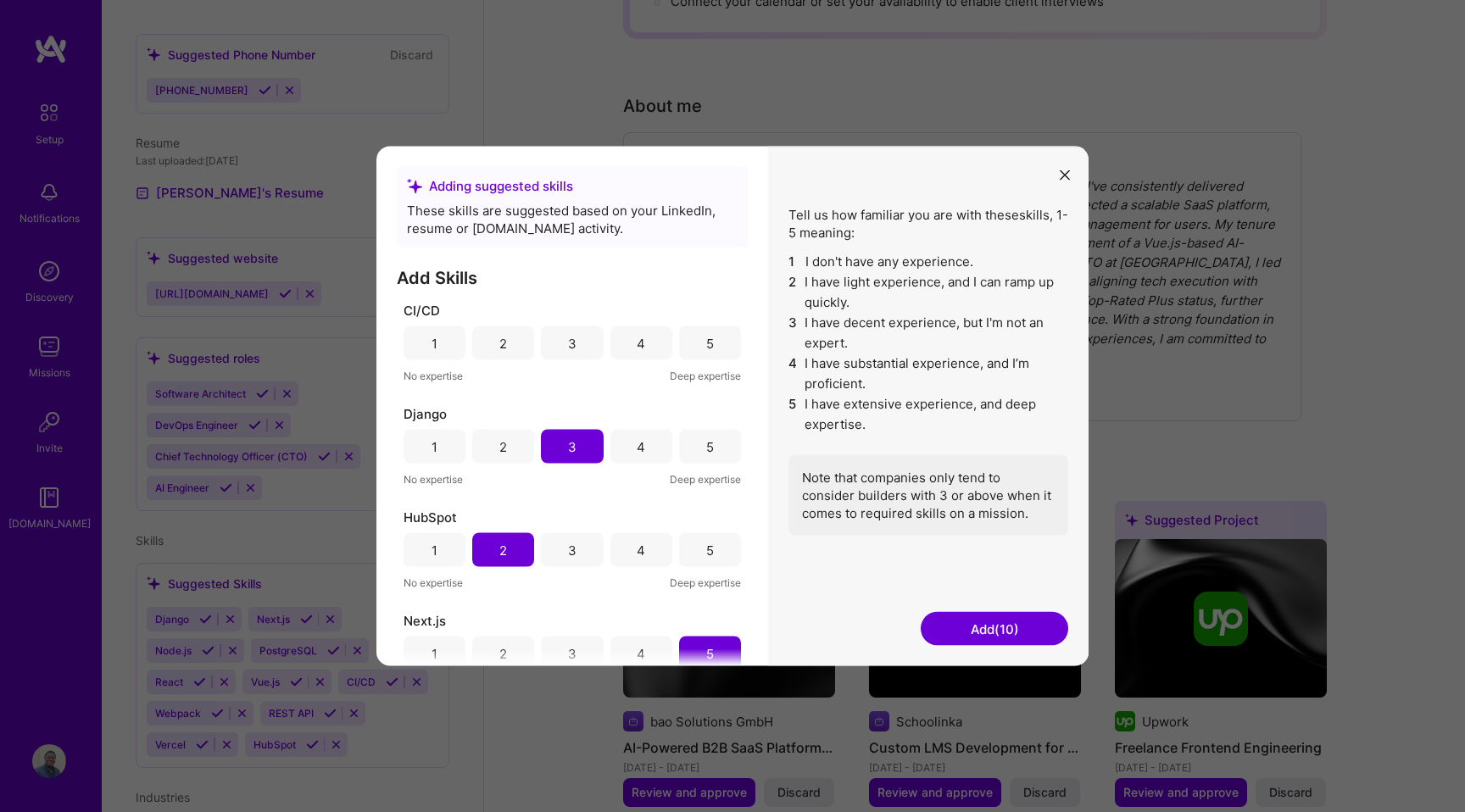
scroll to position [387, 0]
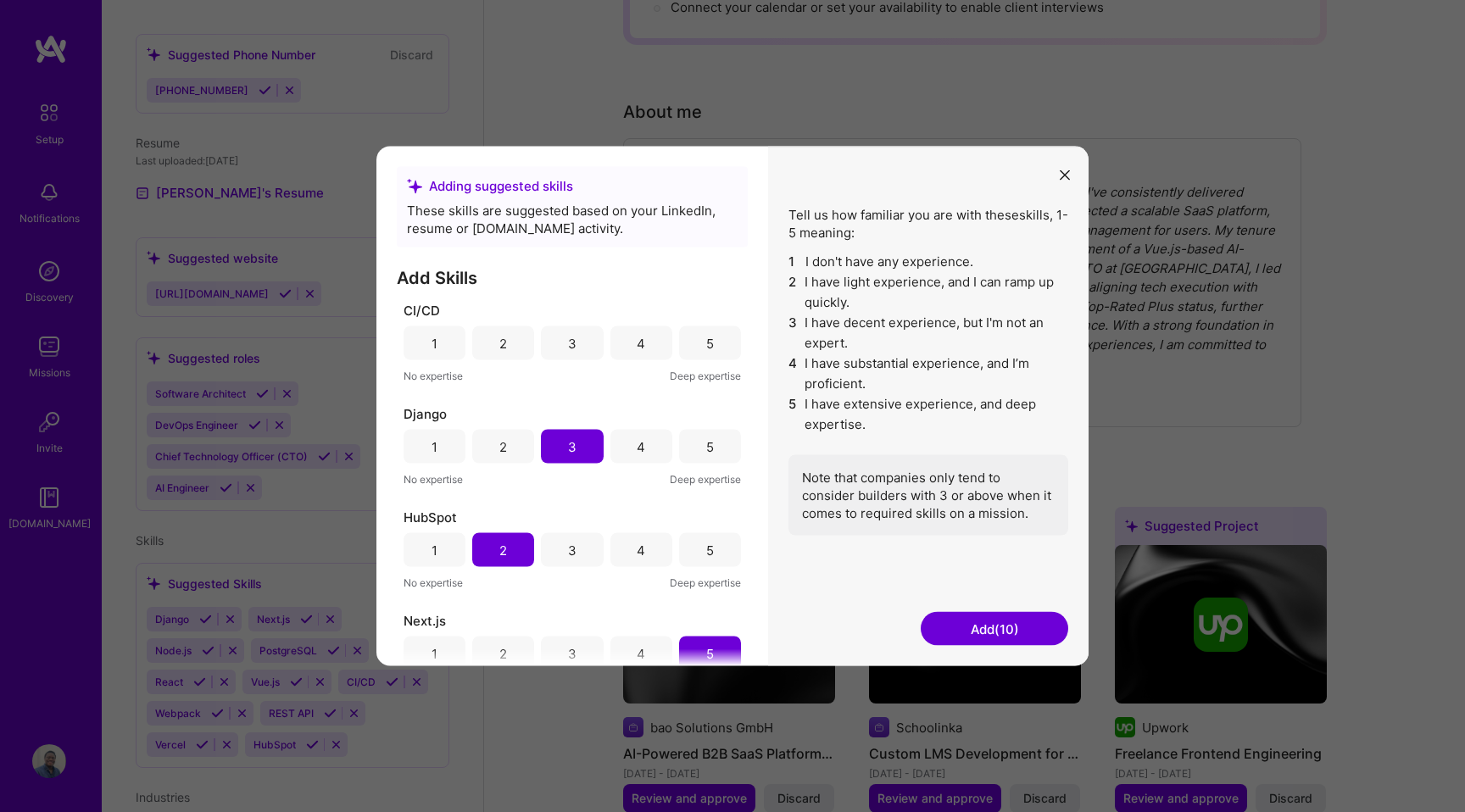
click at [523, 350] on div "2" at bounding box center [503, 343] width 61 height 34
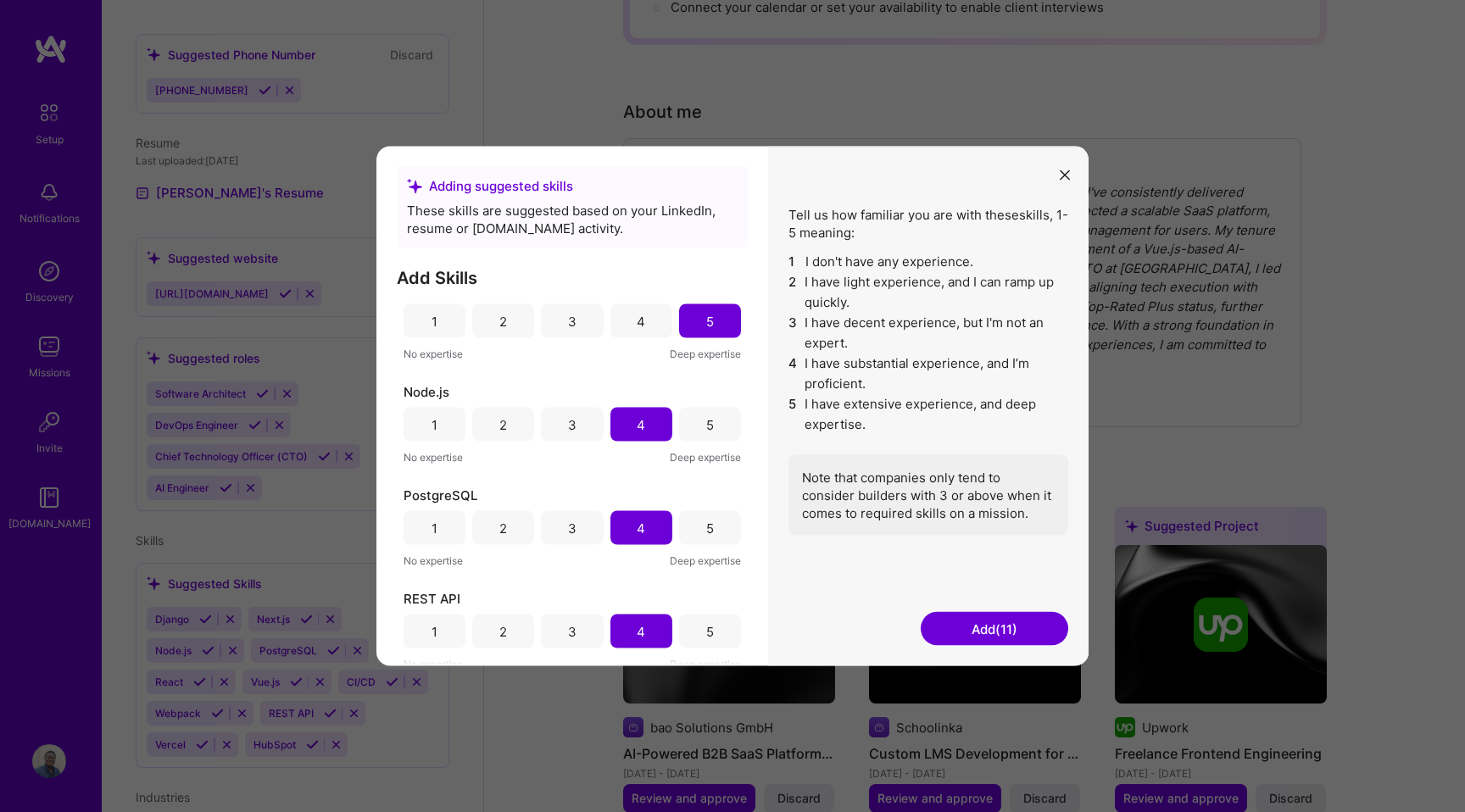
scroll to position [0, 0]
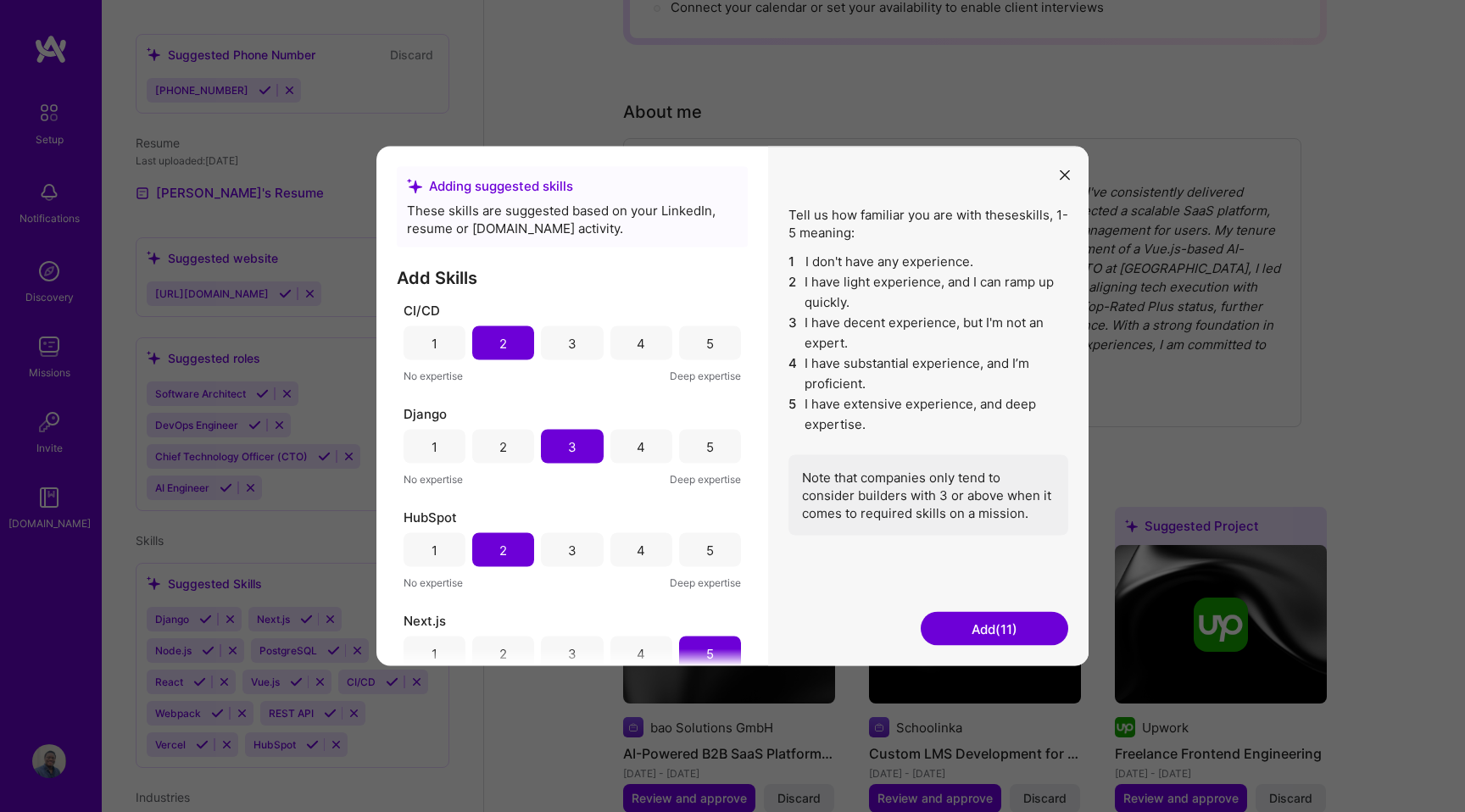
click at [1007, 632] on button "Add (11)" at bounding box center [994, 629] width 148 height 34
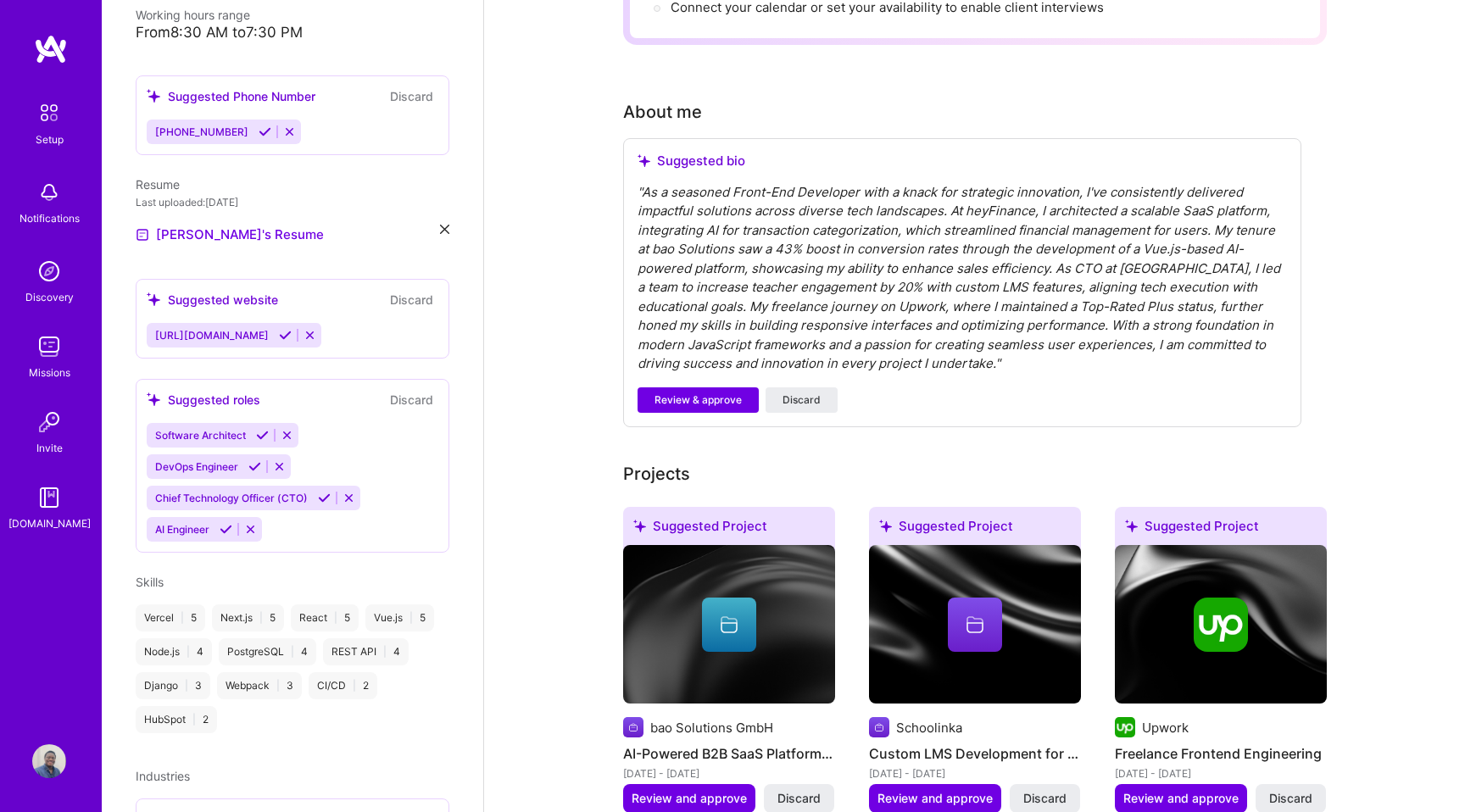
scroll to position [451, 0]
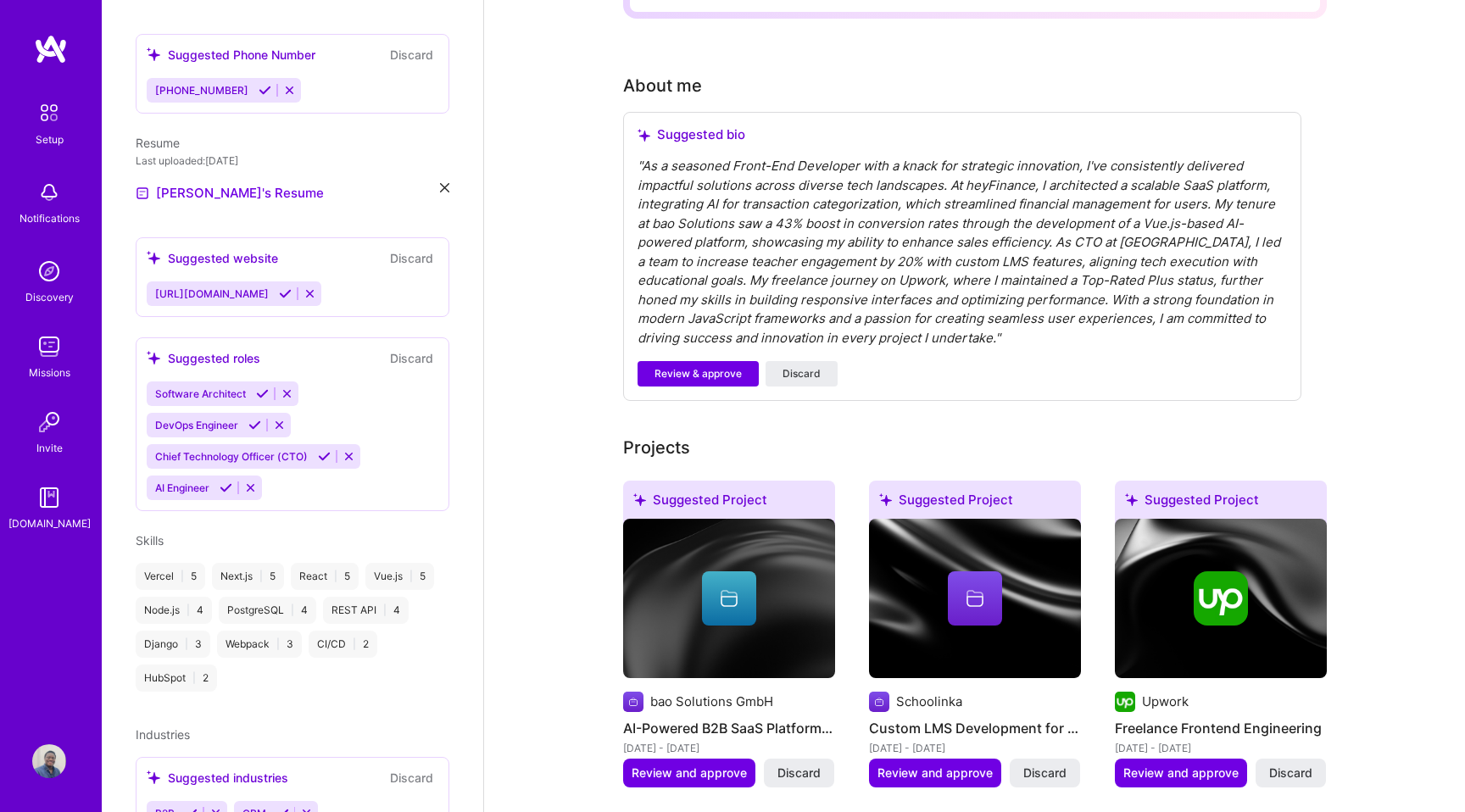
click at [220, 381] on div "Software Architect" at bounding box center [198, 393] width 105 height 25
click at [194, 481] on span "AI Engineer" at bounding box center [183, 487] width 54 height 12
click at [197, 349] on div "Suggested roles" at bounding box center [203, 358] width 113 height 18
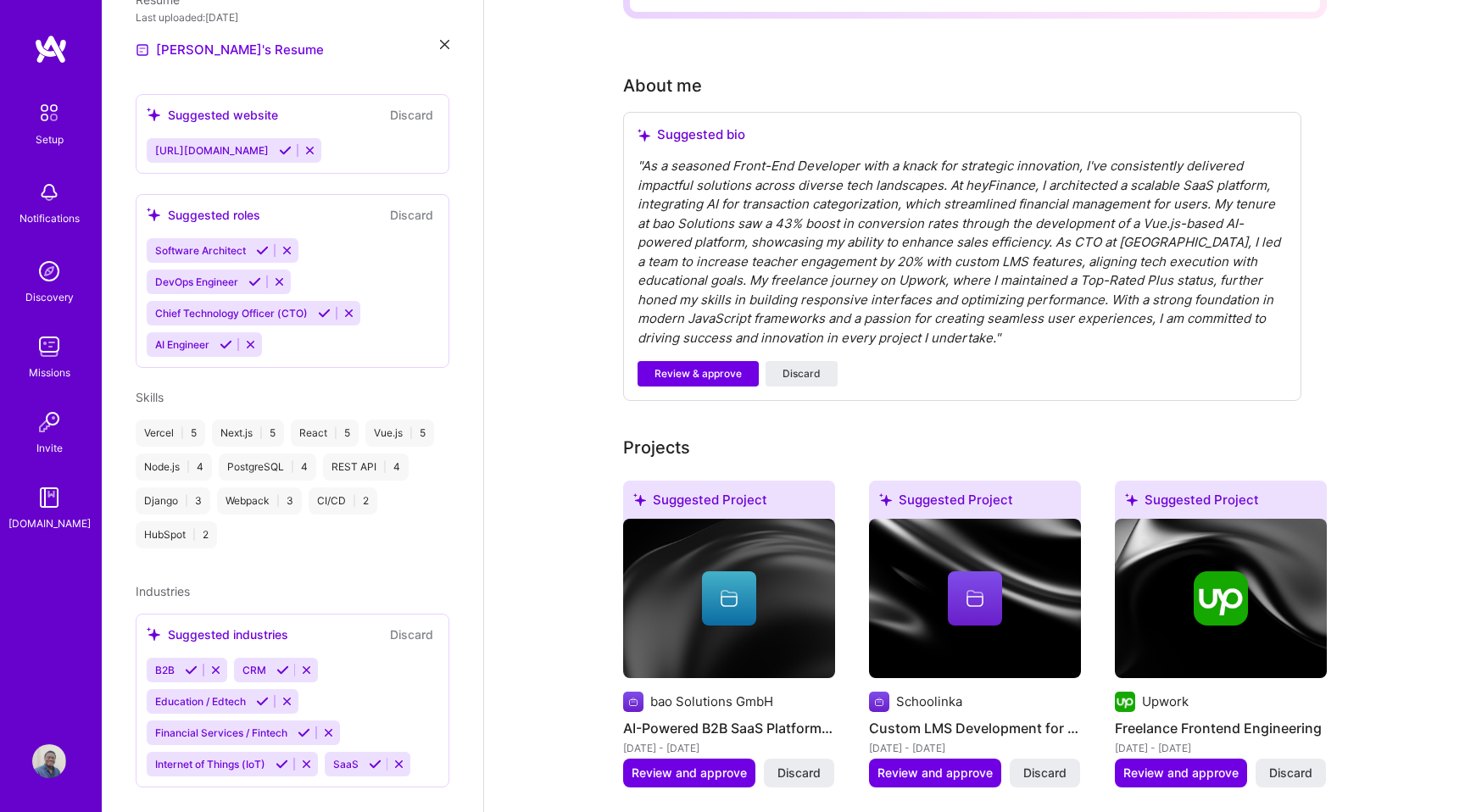
scroll to position [604, 0]
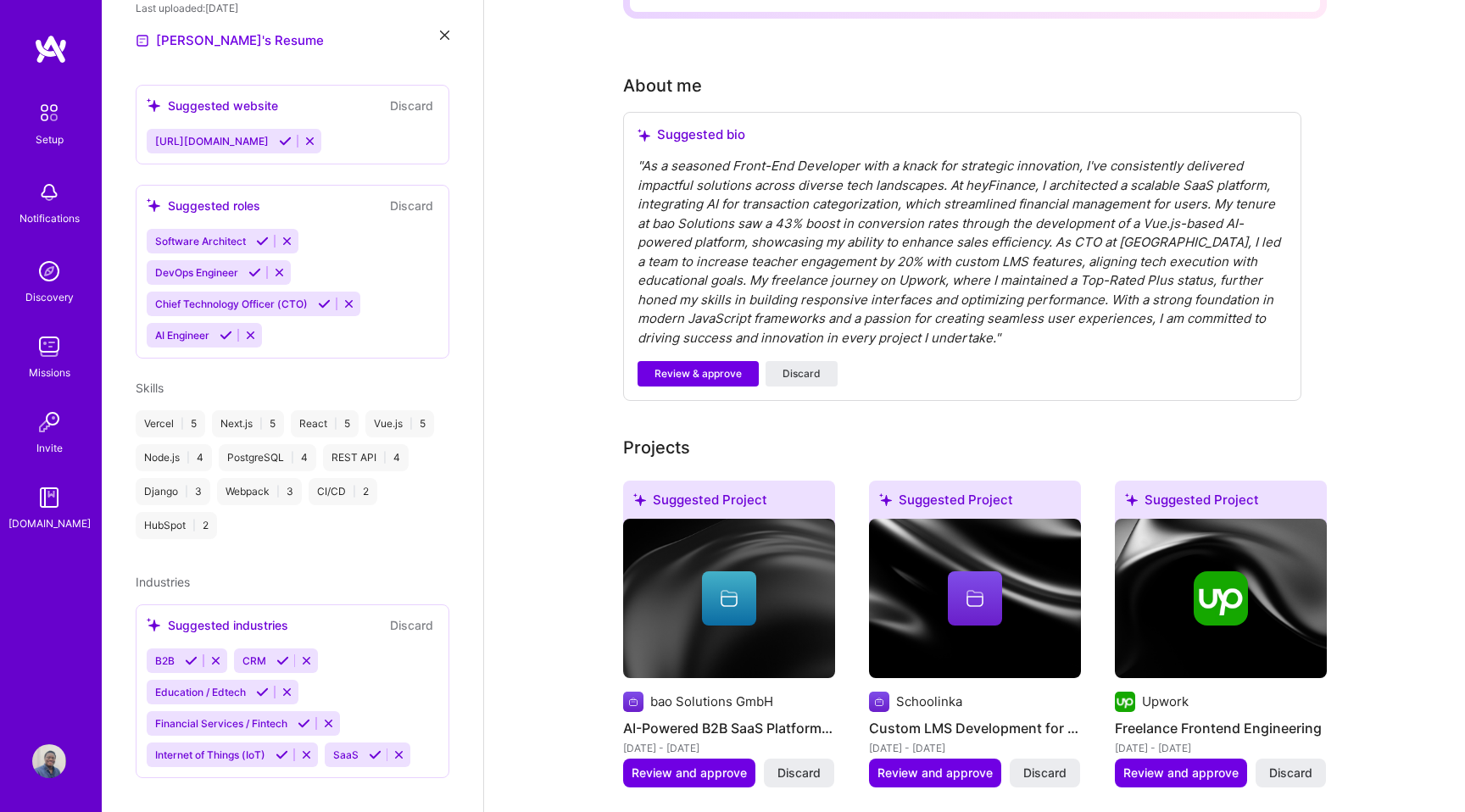
click at [282, 654] on icon at bounding box center [283, 660] width 12 height 12
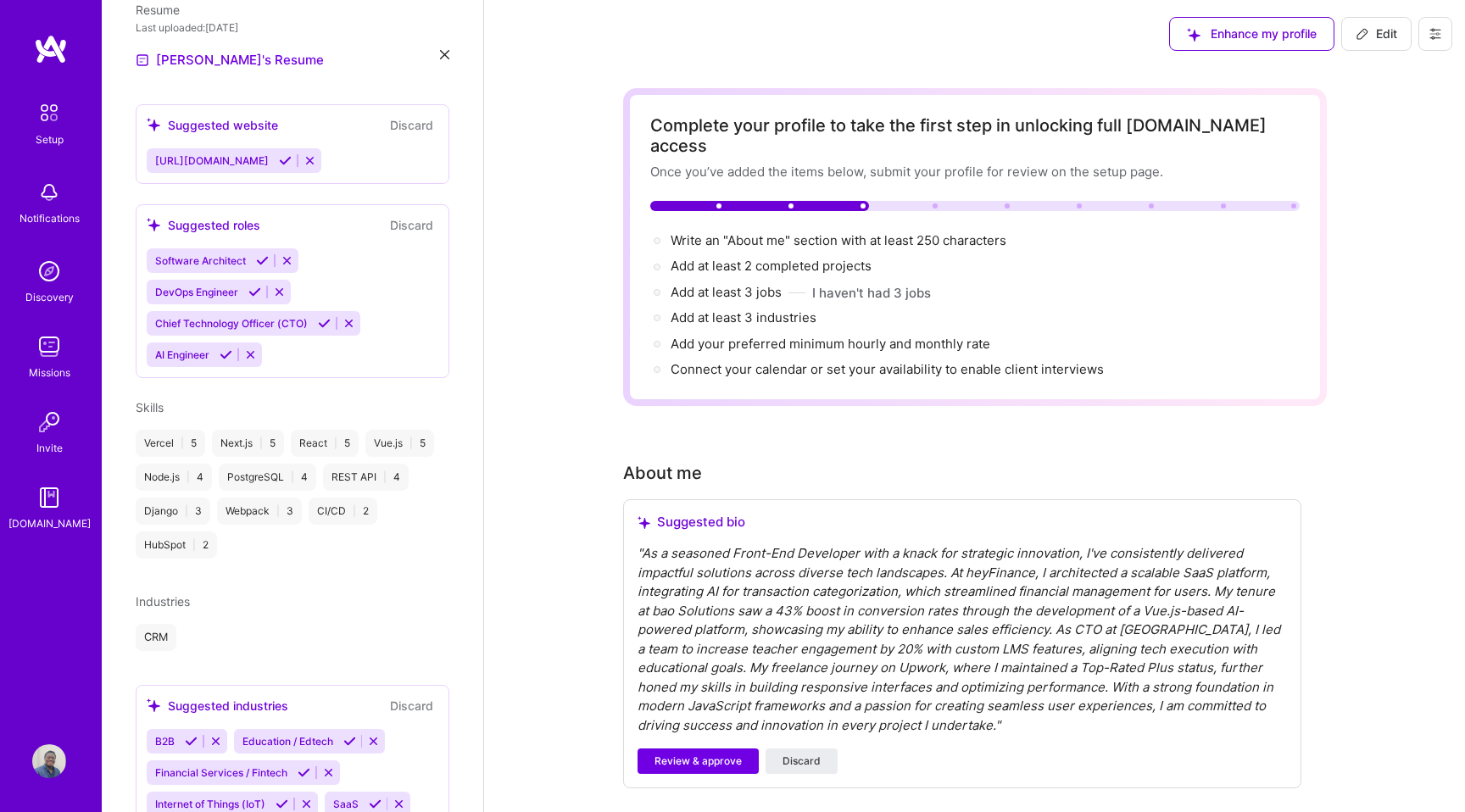
scroll to position [615, 0]
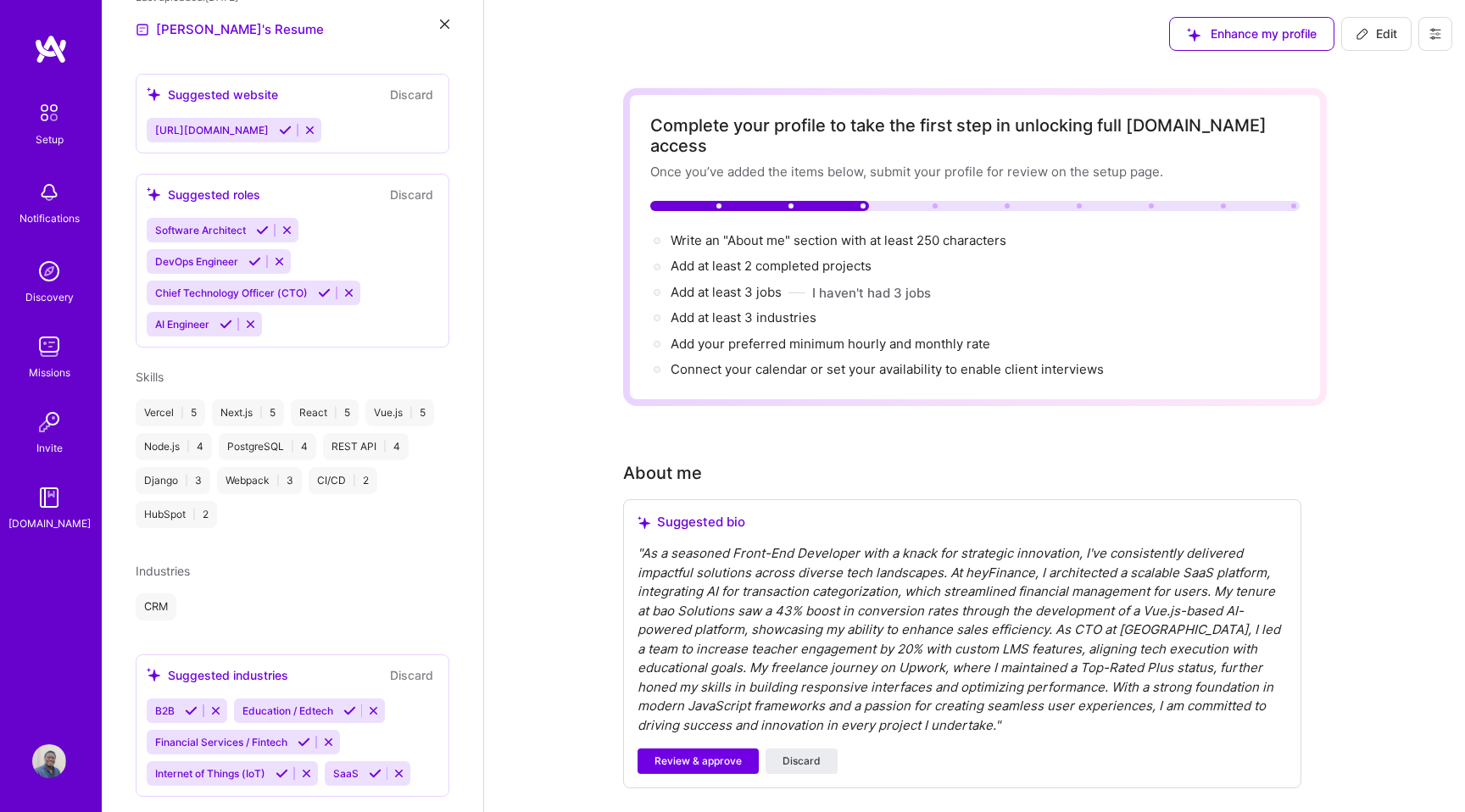
click at [307, 767] on icon at bounding box center [307, 773] width 12 height 12
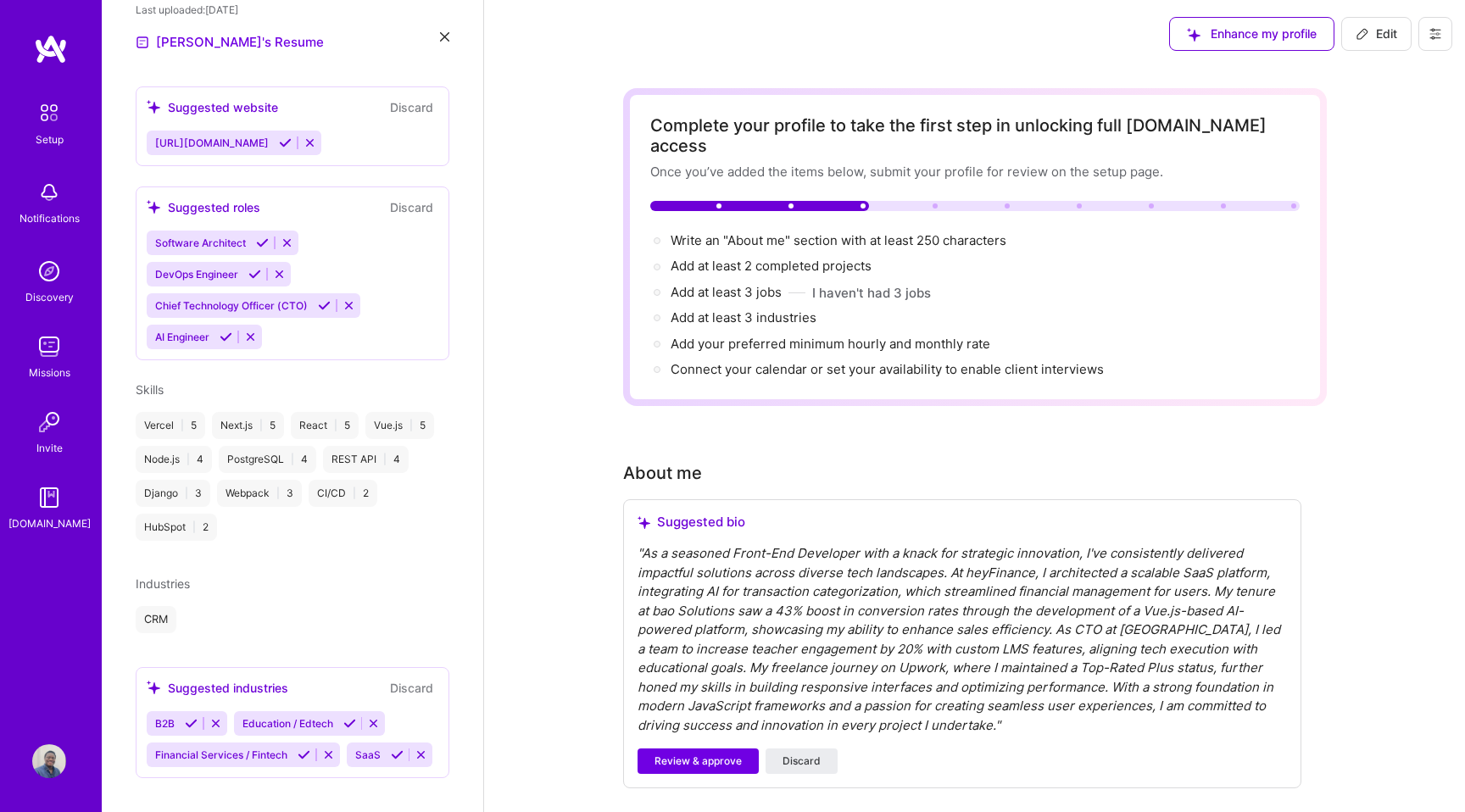
click at [305, 748] on icon at bounding box center [304, 754] width 12 height 12
click at [349, 717] on icon at bounding box center [350, 723] width 12 height 12
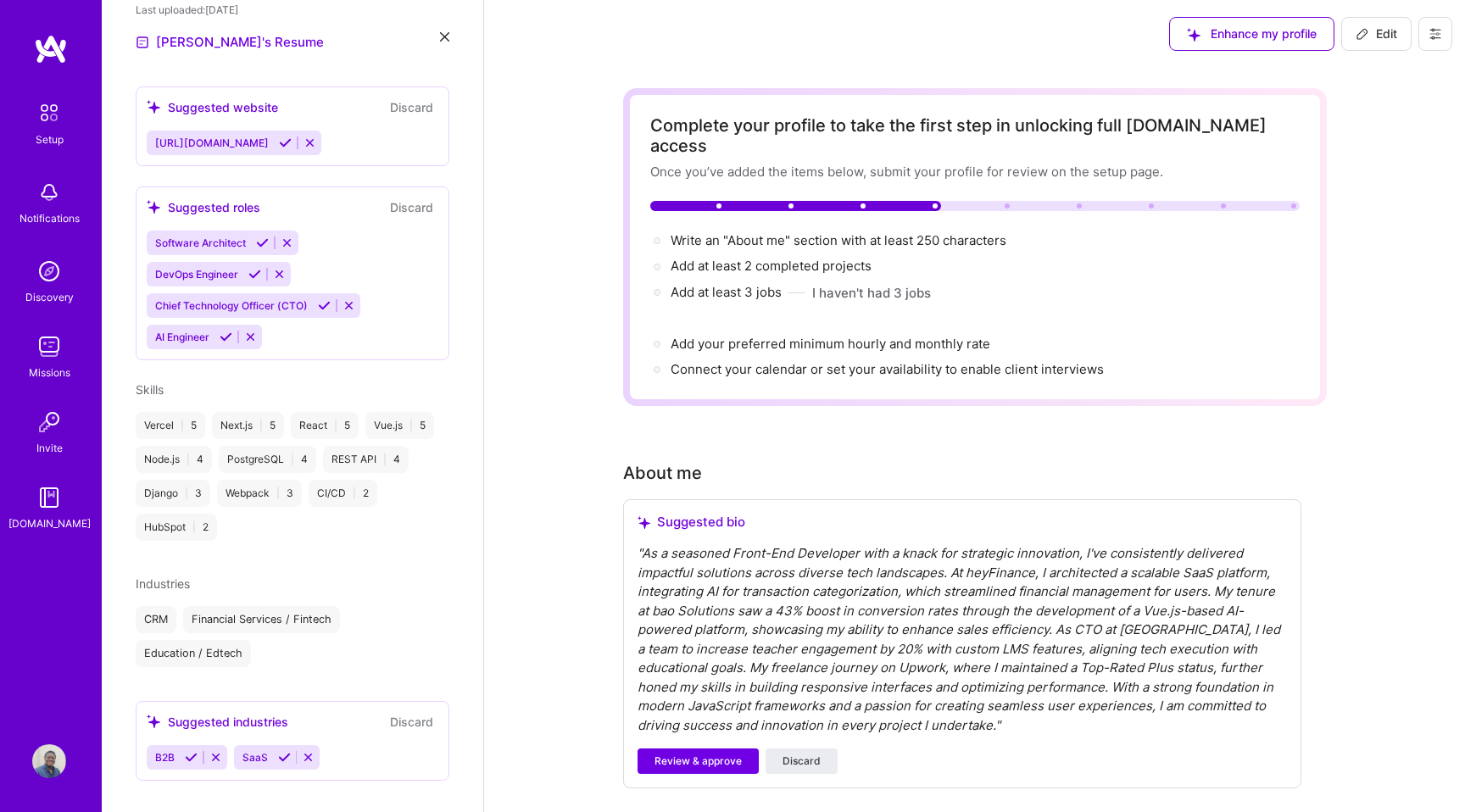
click at [194, 751] on icon at bounding box center [191, 757] width 12 height 12
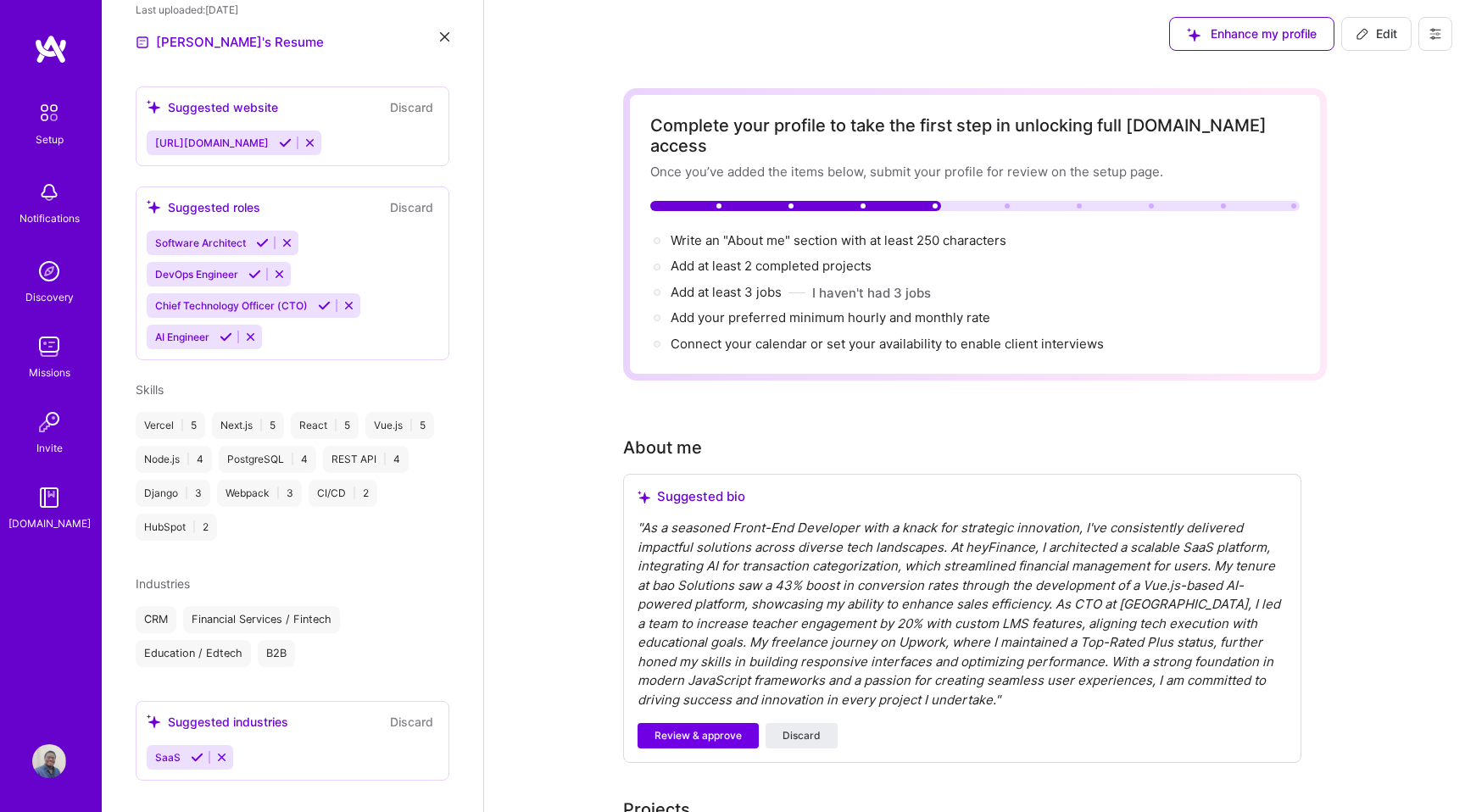
click at [198, 751] on icon at bounding box center [197, 757] width 12 height 12
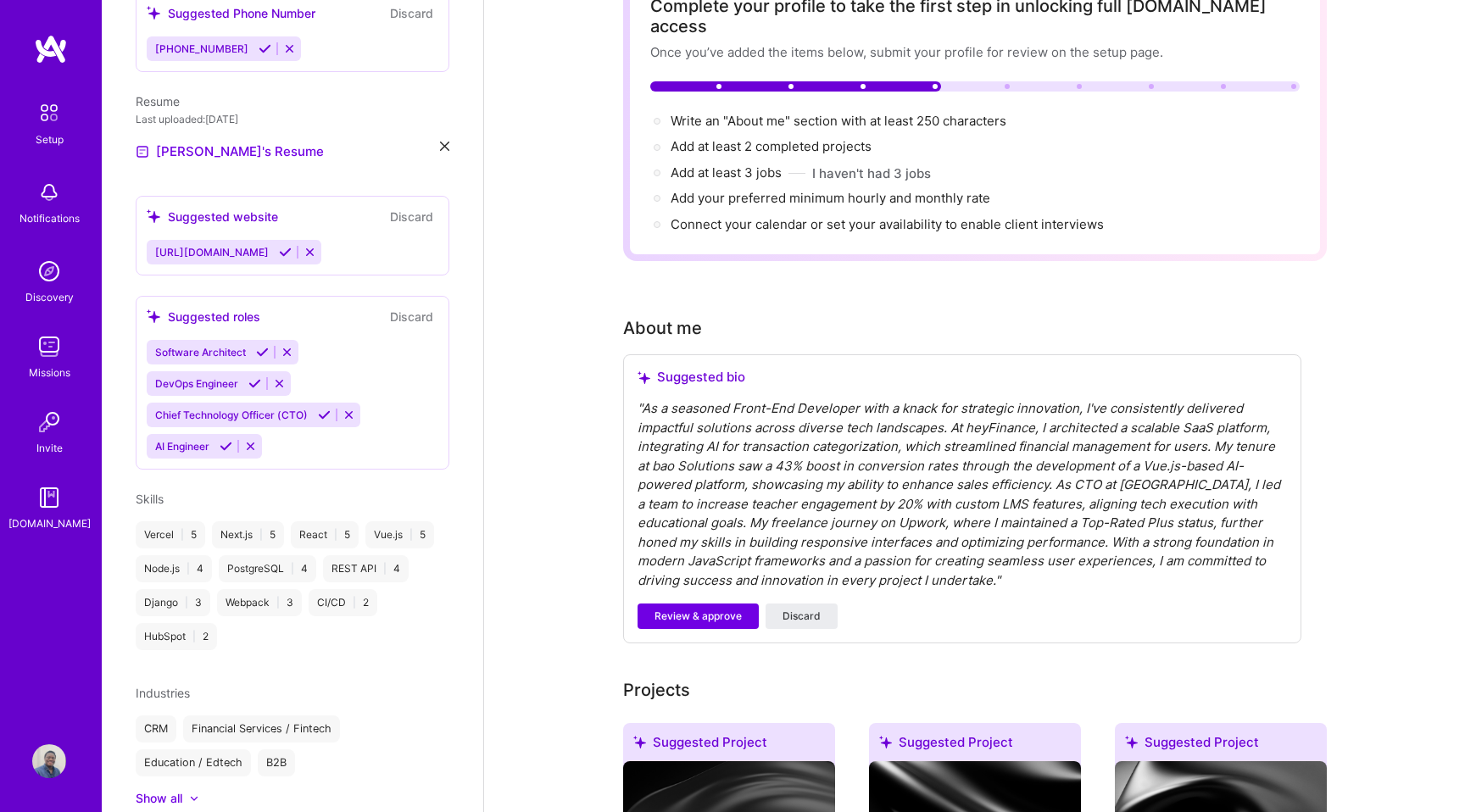
scroll to position [535, 0]
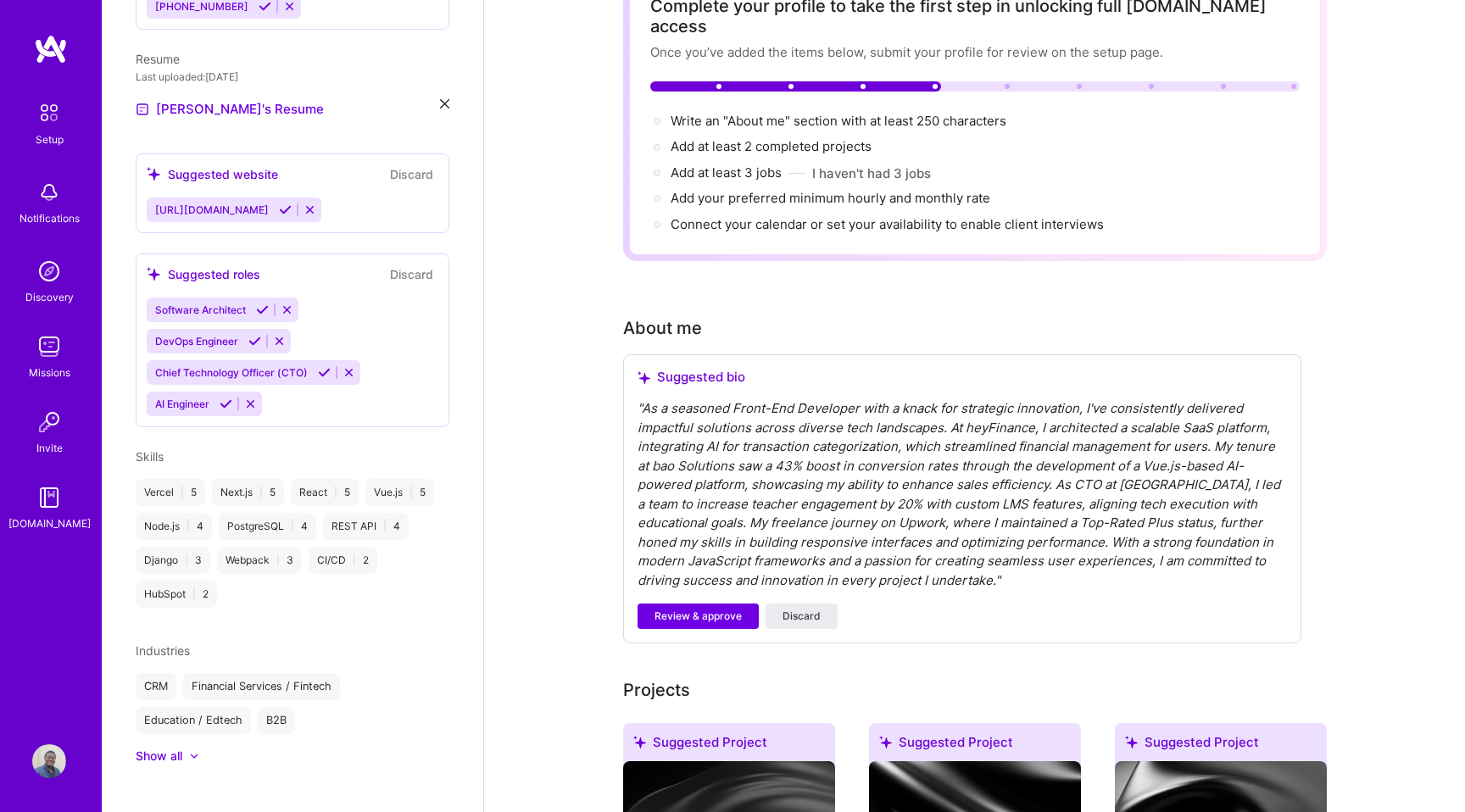
click at [183, 747] on div "Show all" at bounding box center [158, 755] width 47 height 17
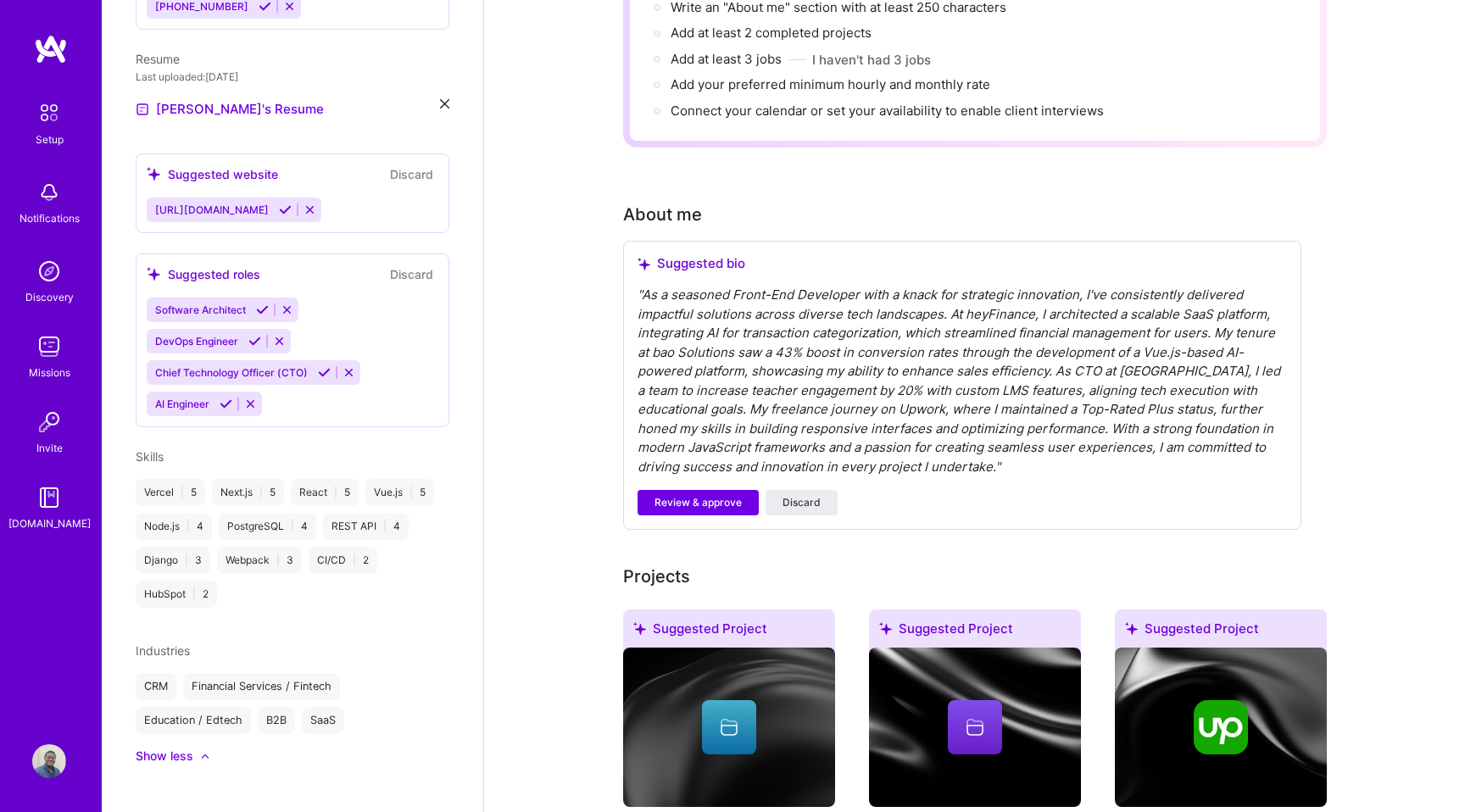
scroll to position [242, 0]
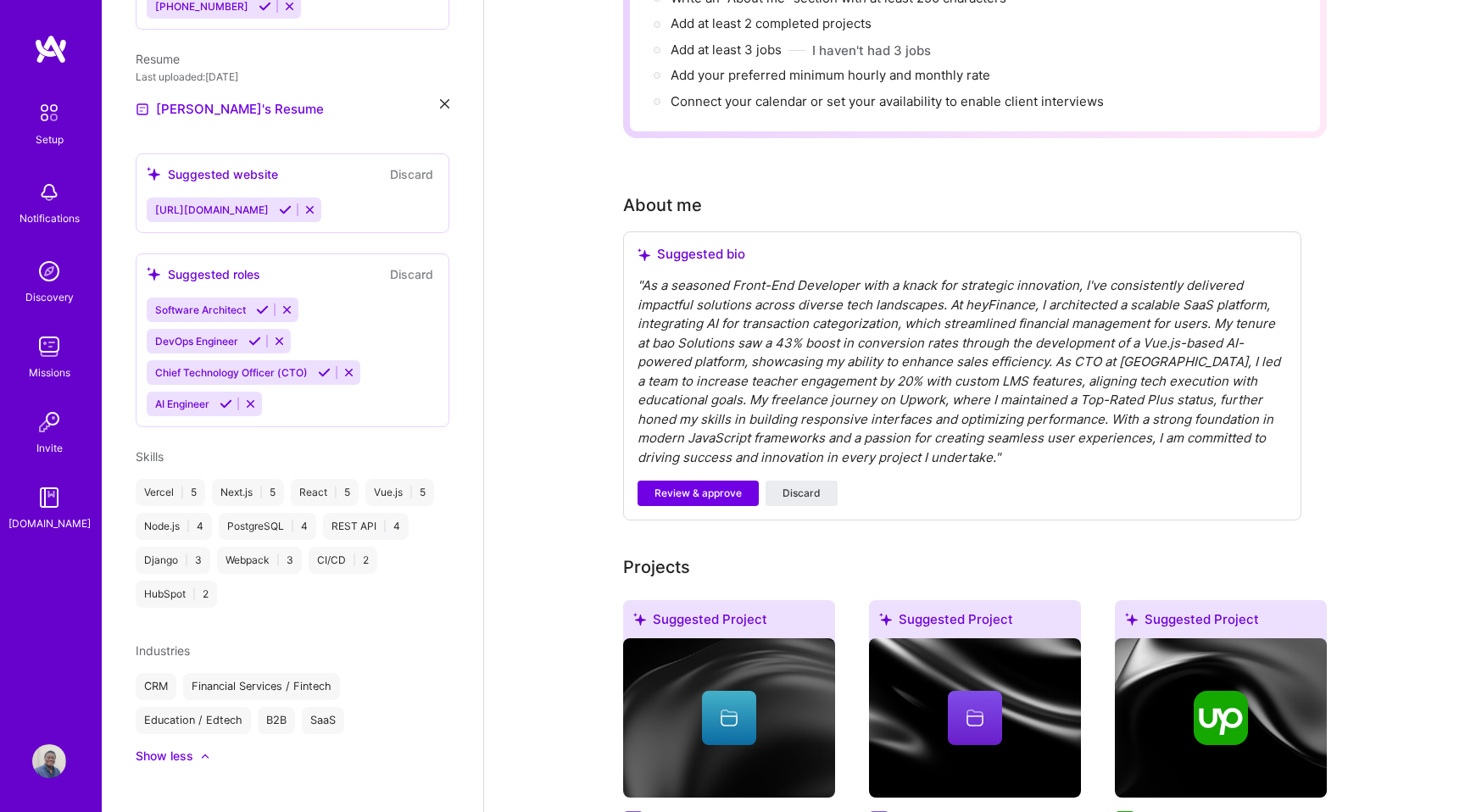
click at [183, 747] on div "Show less" at bounding box center [164, 755] width 58 height 17
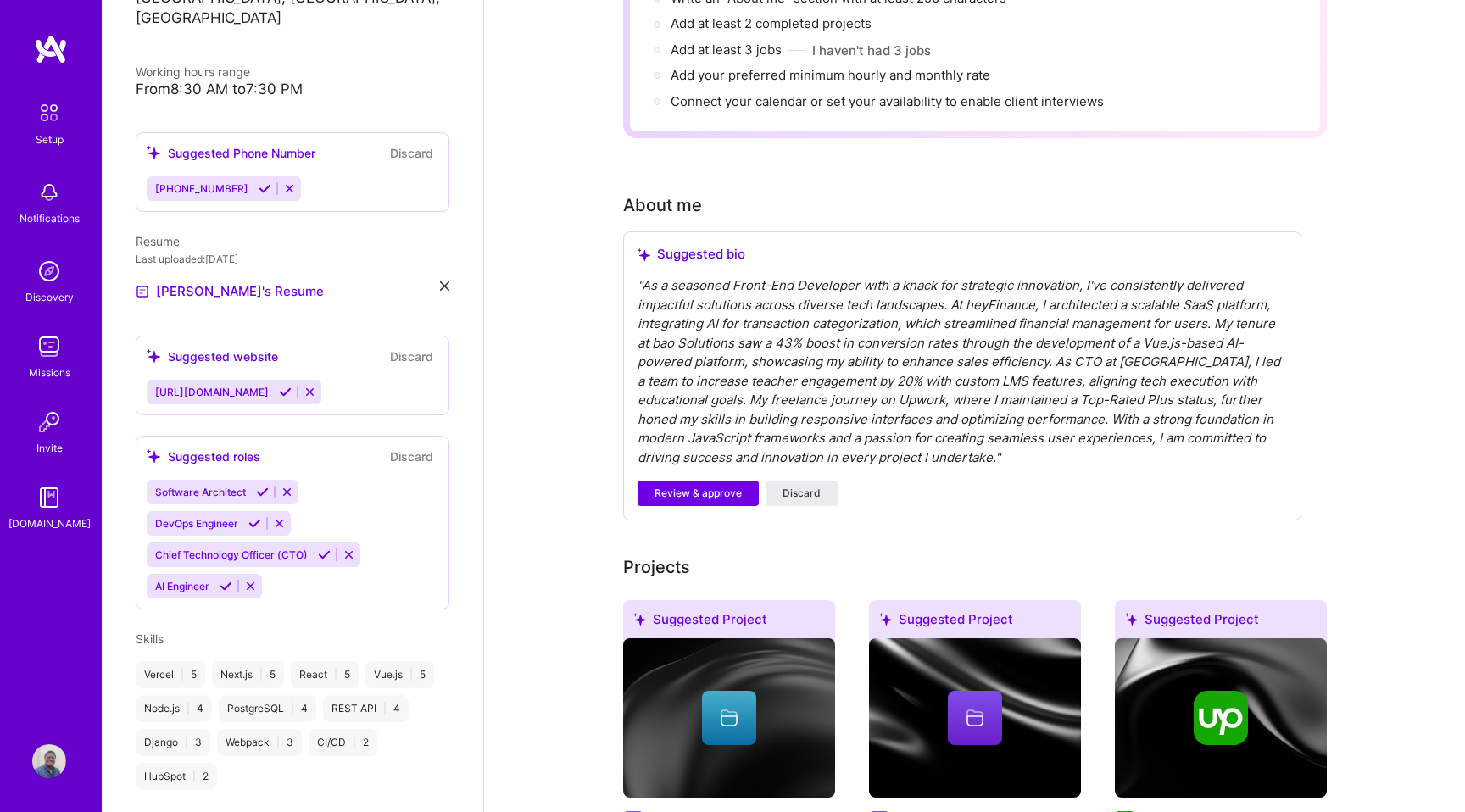
scroll to position [327, 0]
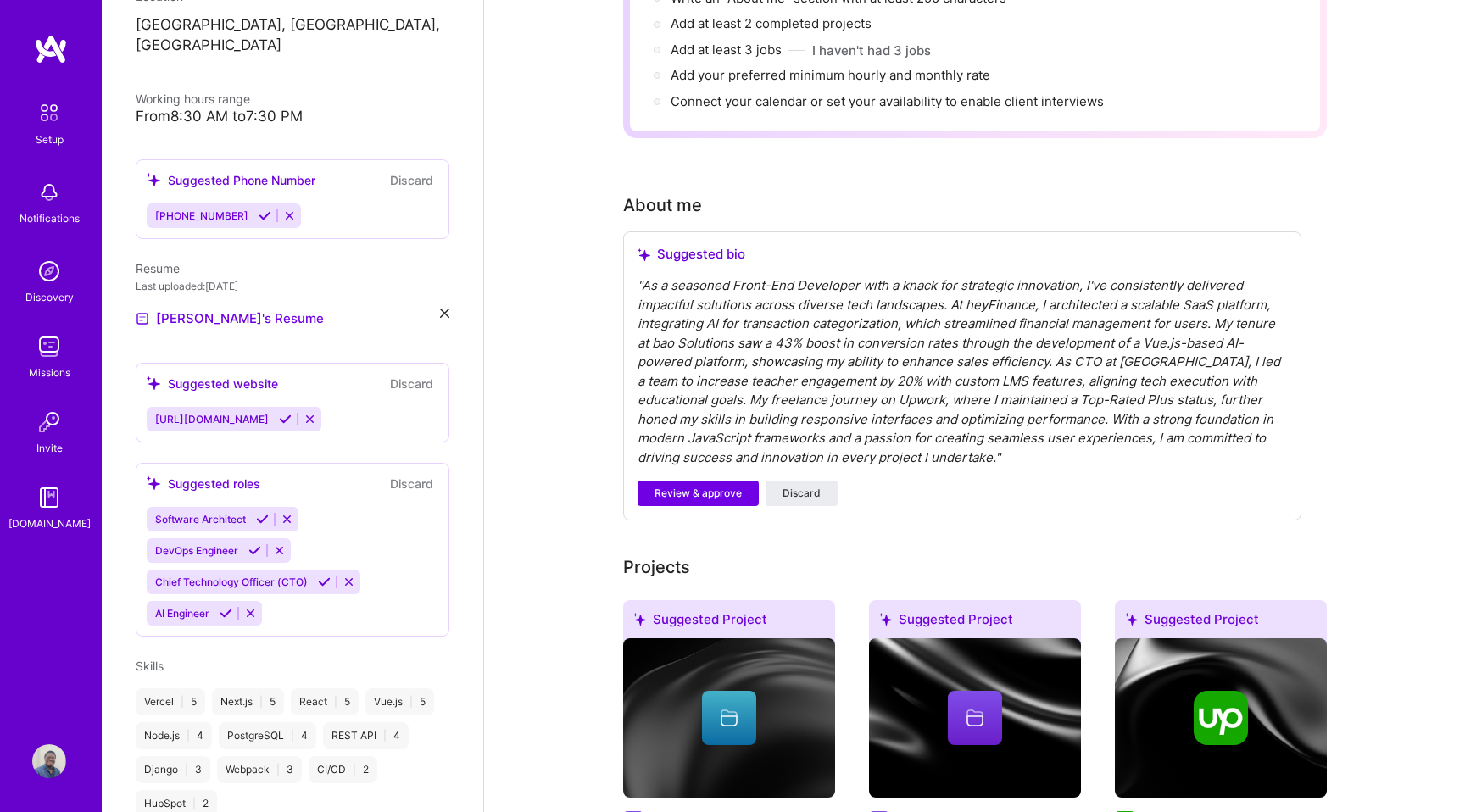
click at [187, 475] on div "Suggested roles" at bounding box center [203, 484] width 113 height 18
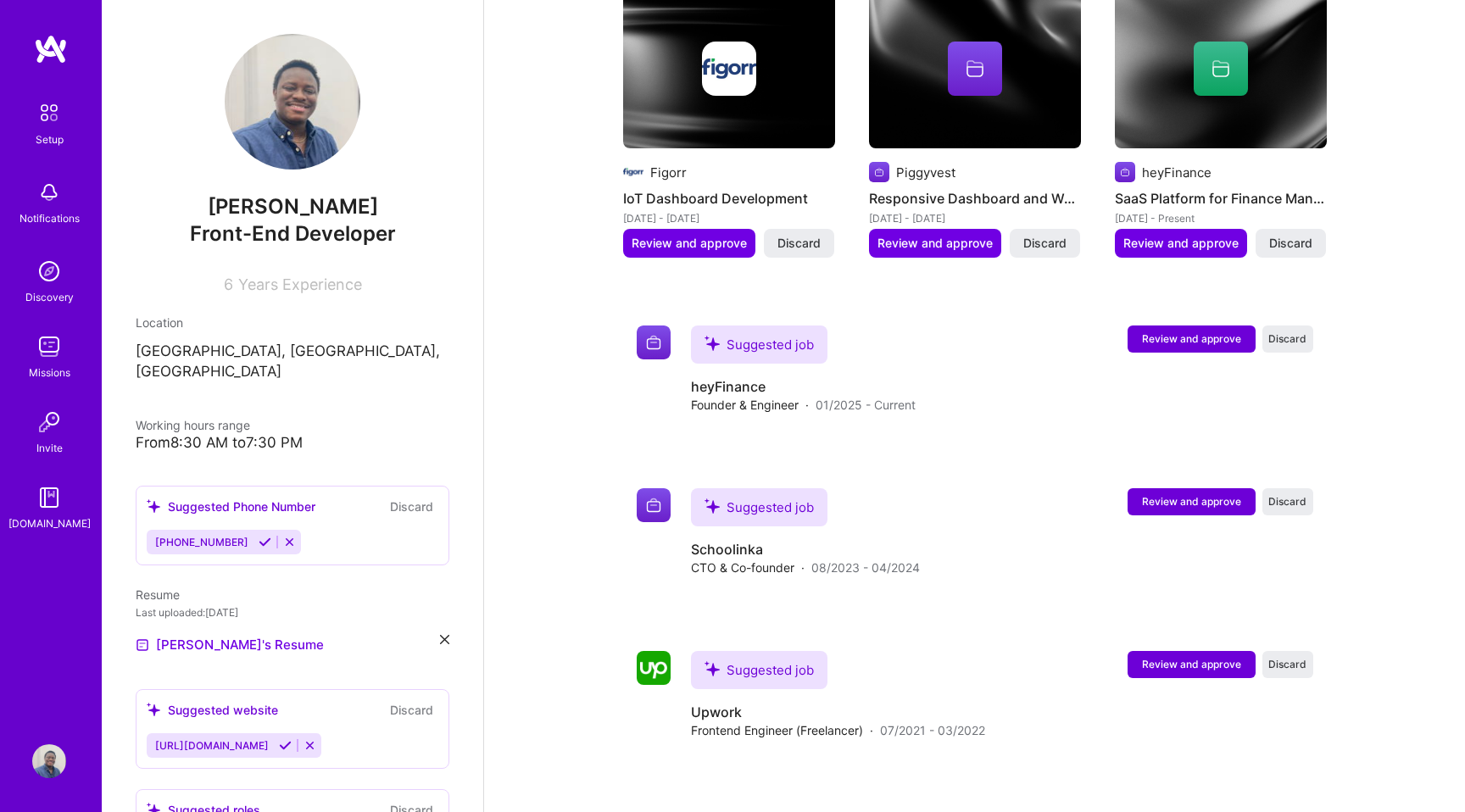
scroll to position [1389, 0]
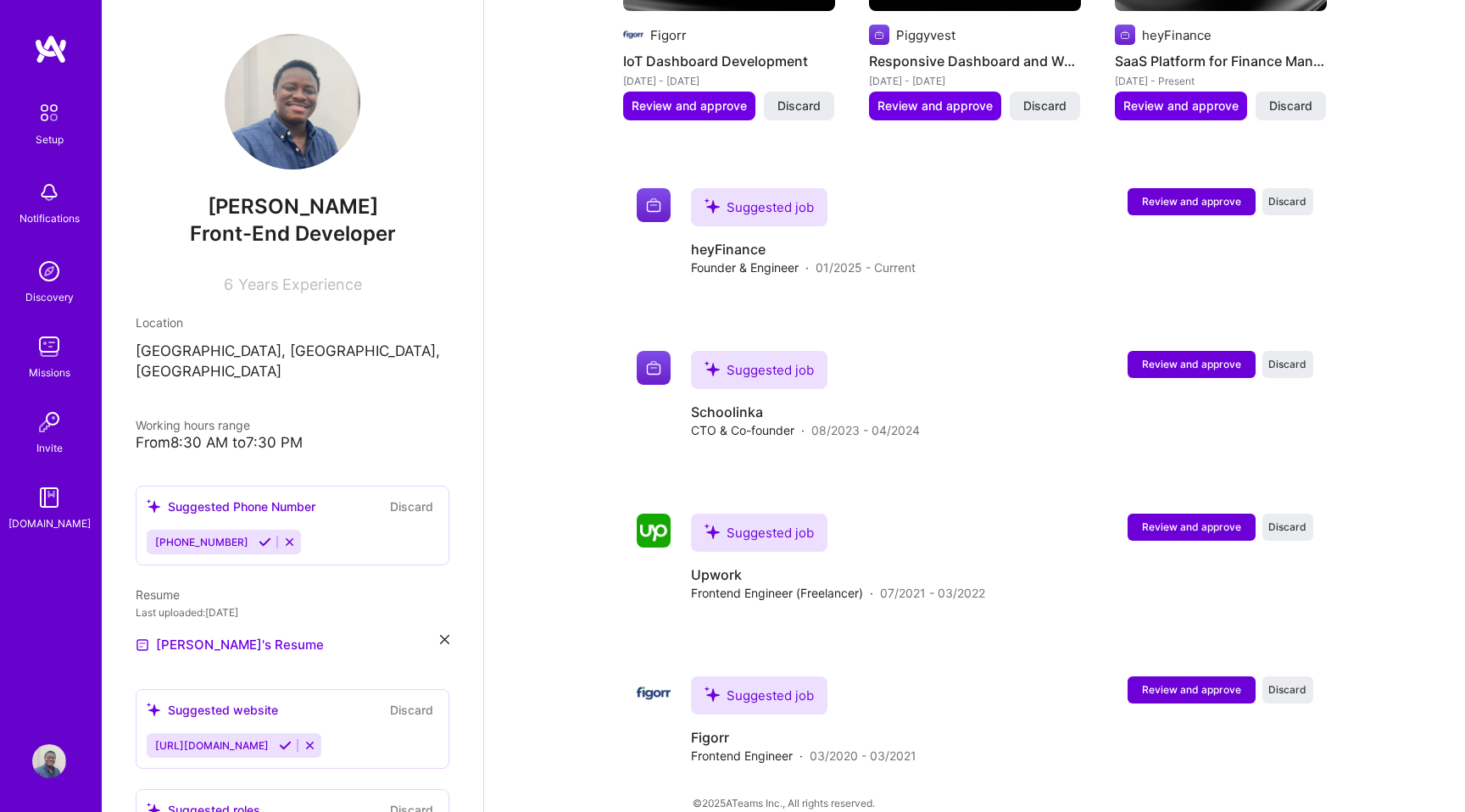
click at [258, 535] on icon at bounding box center [264, 542] width 12 height 12
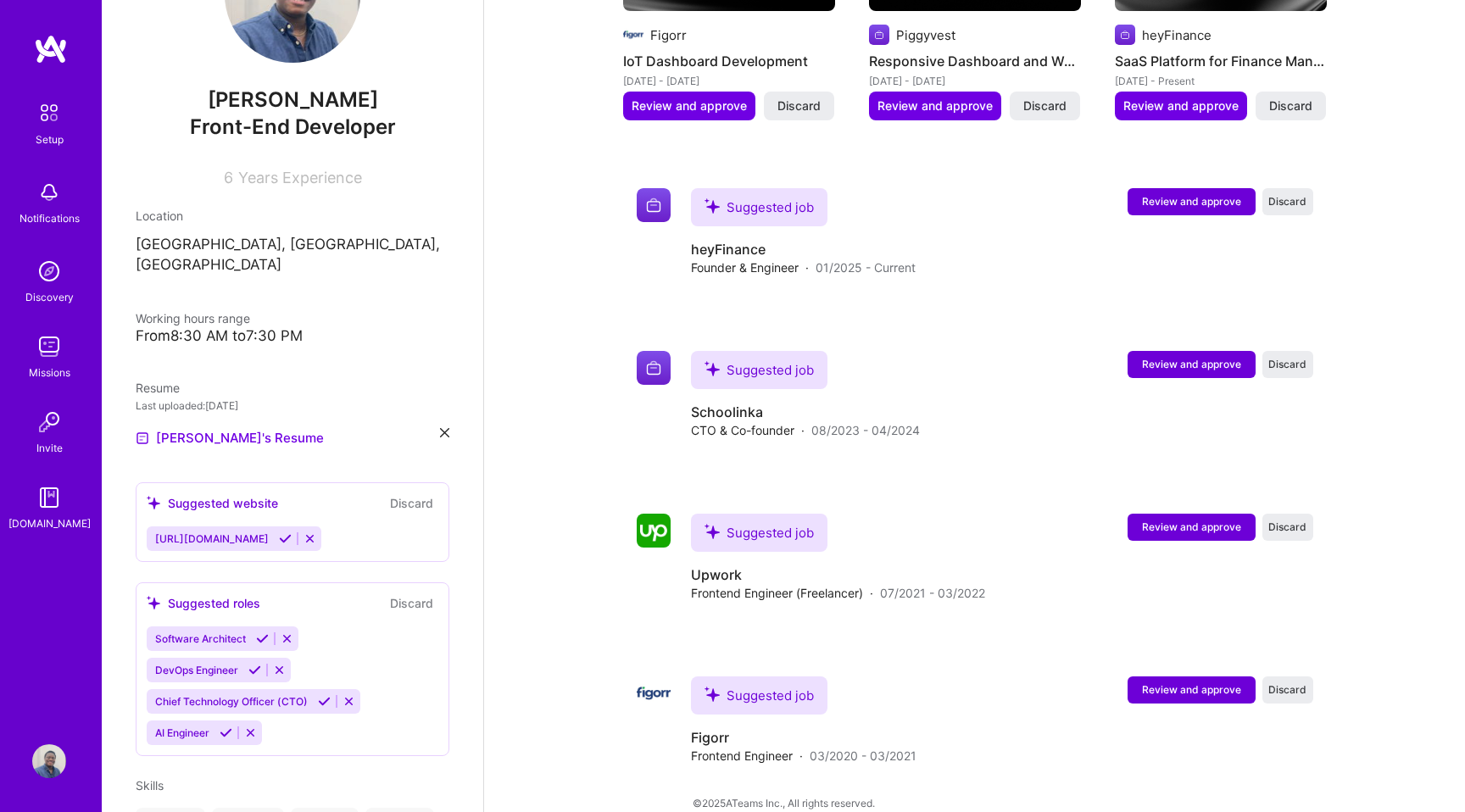
scroll to position [124, 0]
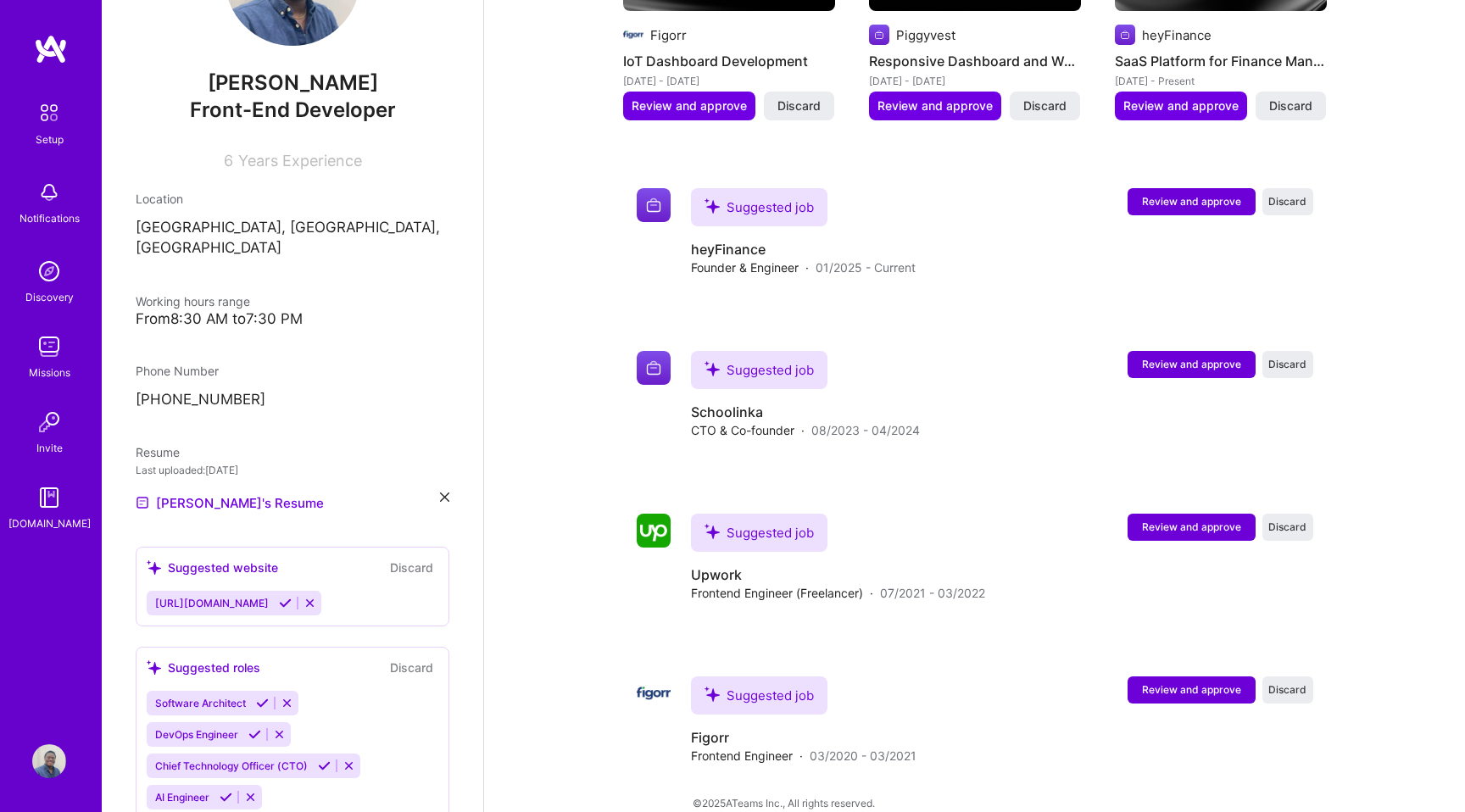
click at [292, 597] on icon at bounding box center [285, 603] width 12 height 12
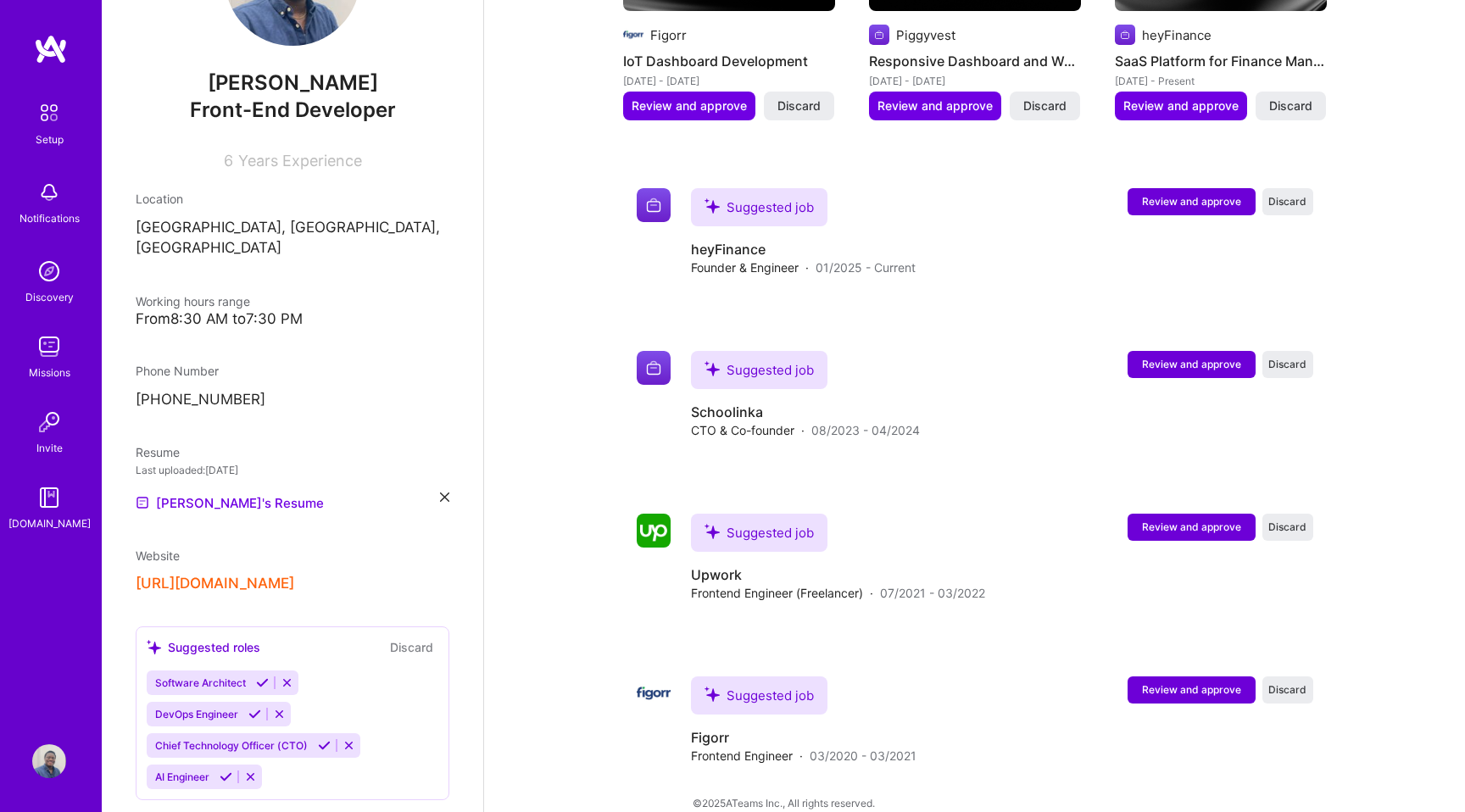
click at [254, 770] on icon at bounding box center [250, 776] width 12 height 12
click at [280, 708] on icon at bounding box center [279, 714] width 12 height 12
click at [264, 676] on icon at bounding box center [262, 682] width 12 height 12
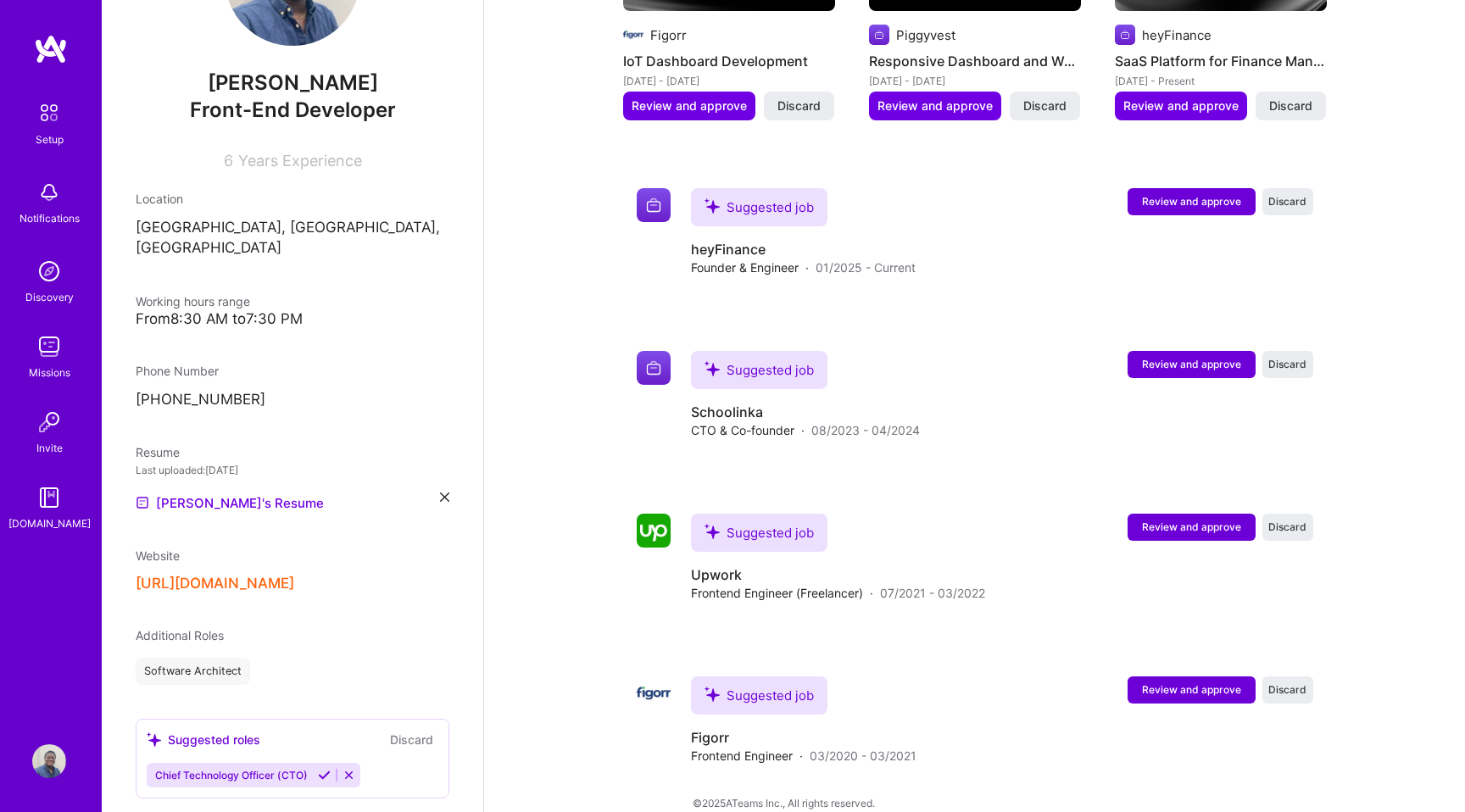
click at [328, 768] on icon at bounding box center [324, 774] width 12 height 12
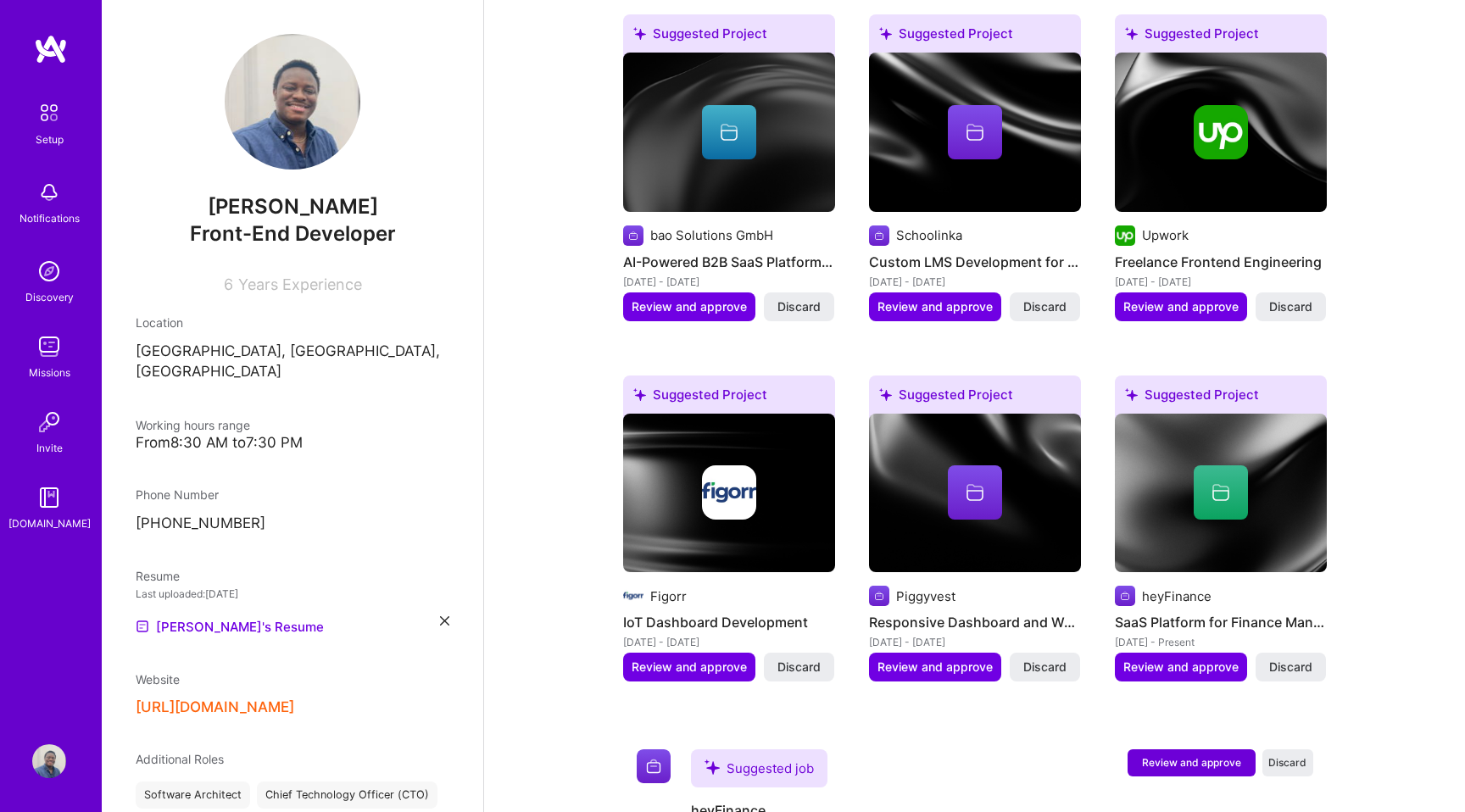
scroll to position [826, 0]
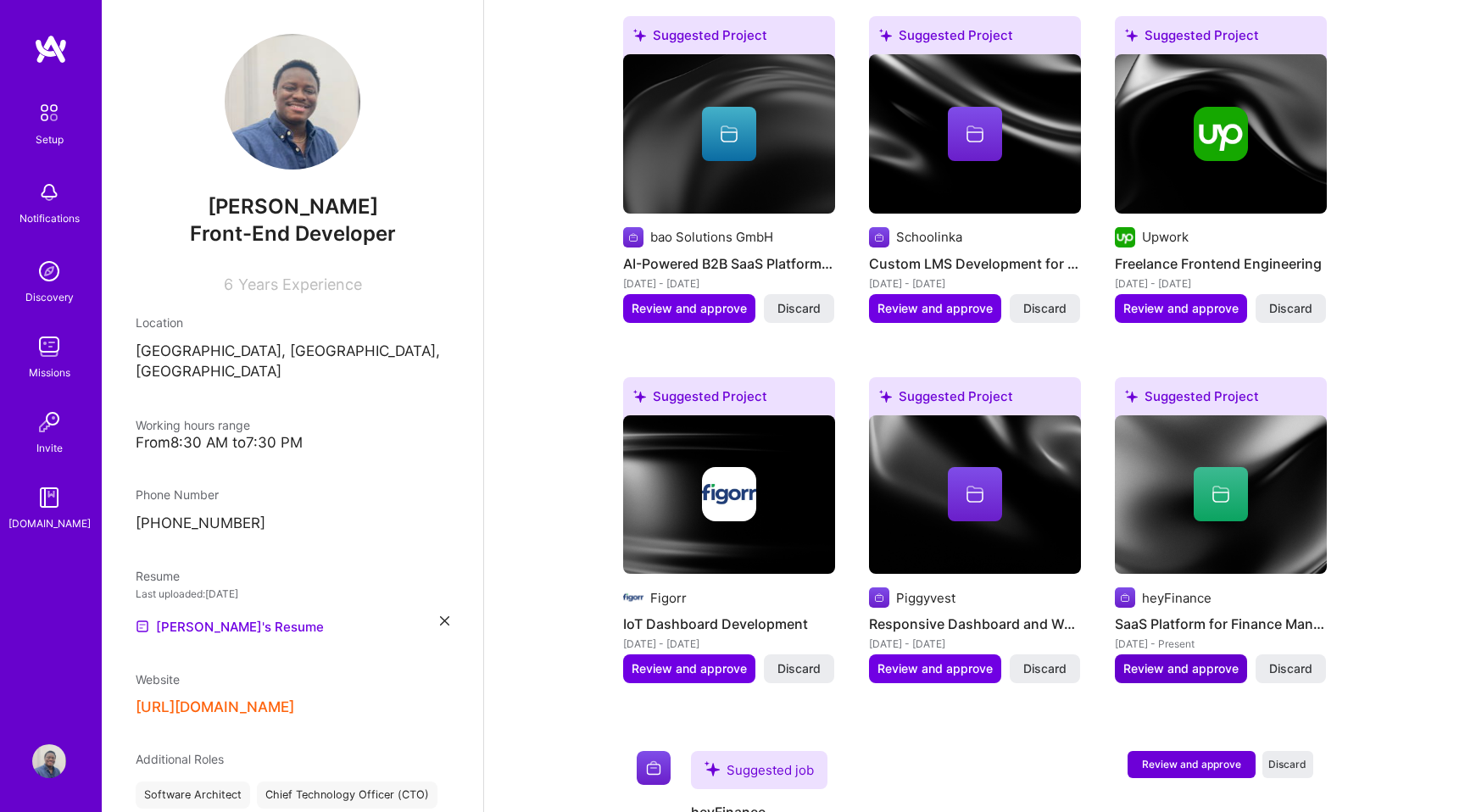
click at [1212, 660] on span "Review and approve" at bounding box center [1180, 668] width 115 height 17
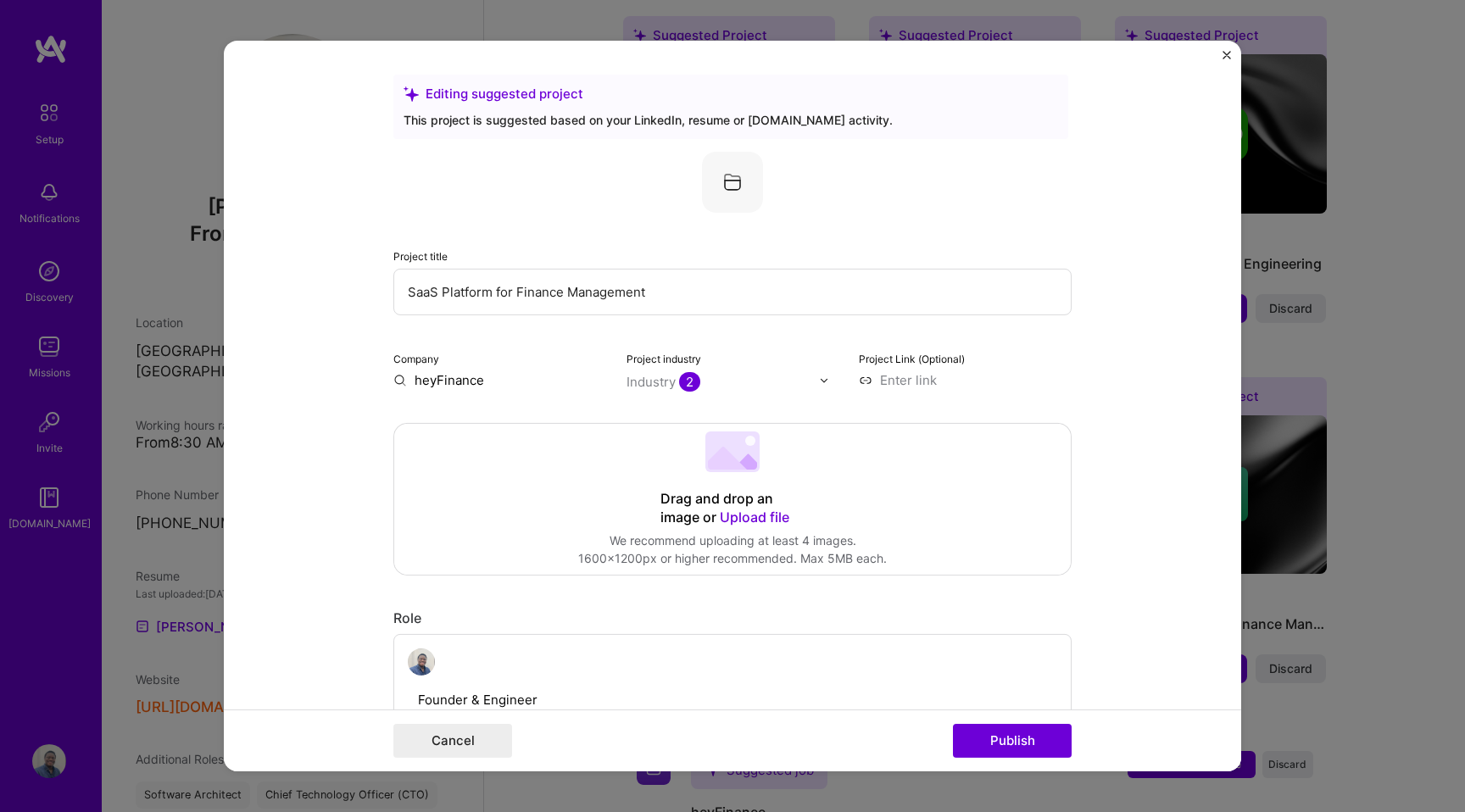
click at [736, 201] on img at bounding box center [732, 182] width 61 height 61
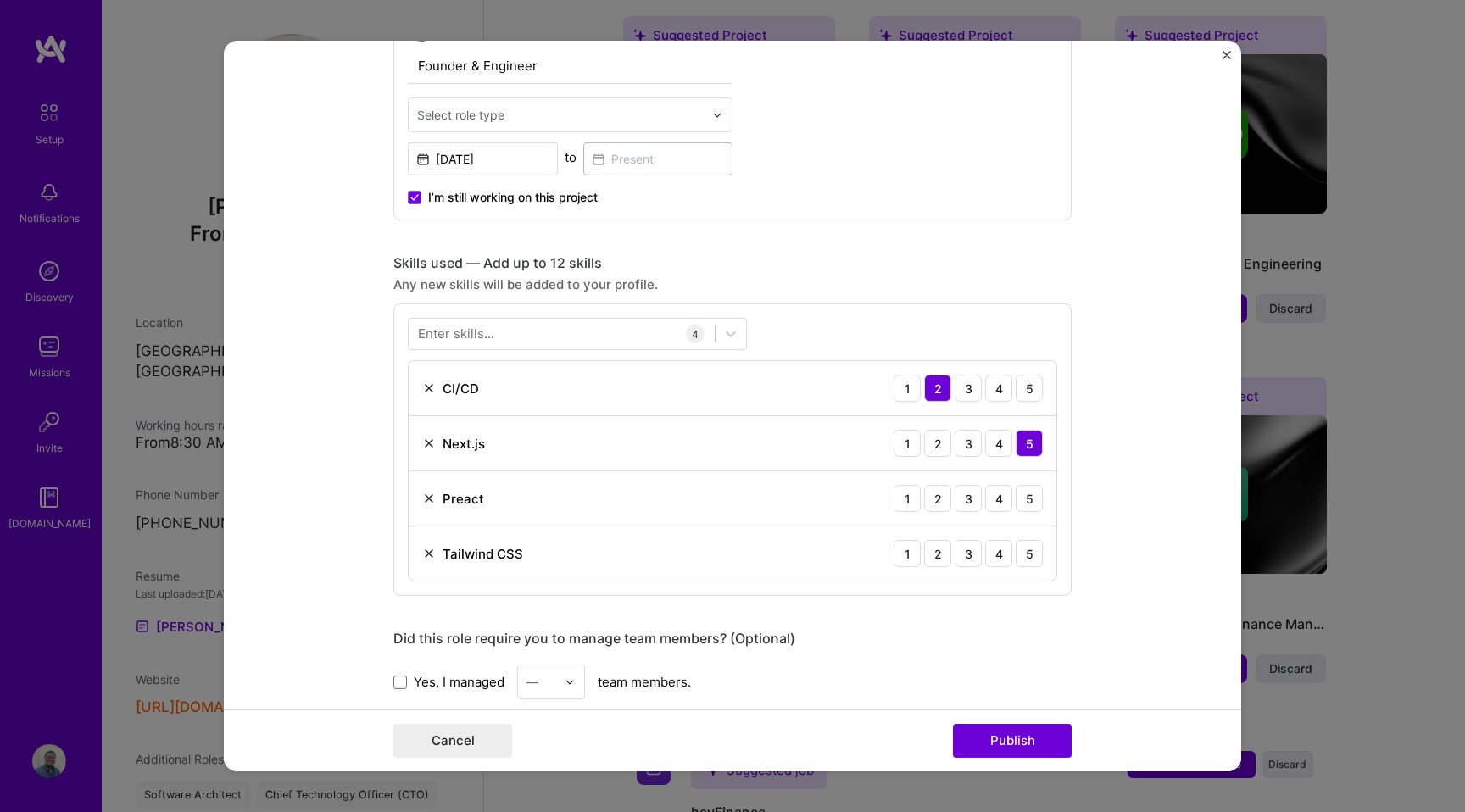
scroll to position [642, 0]
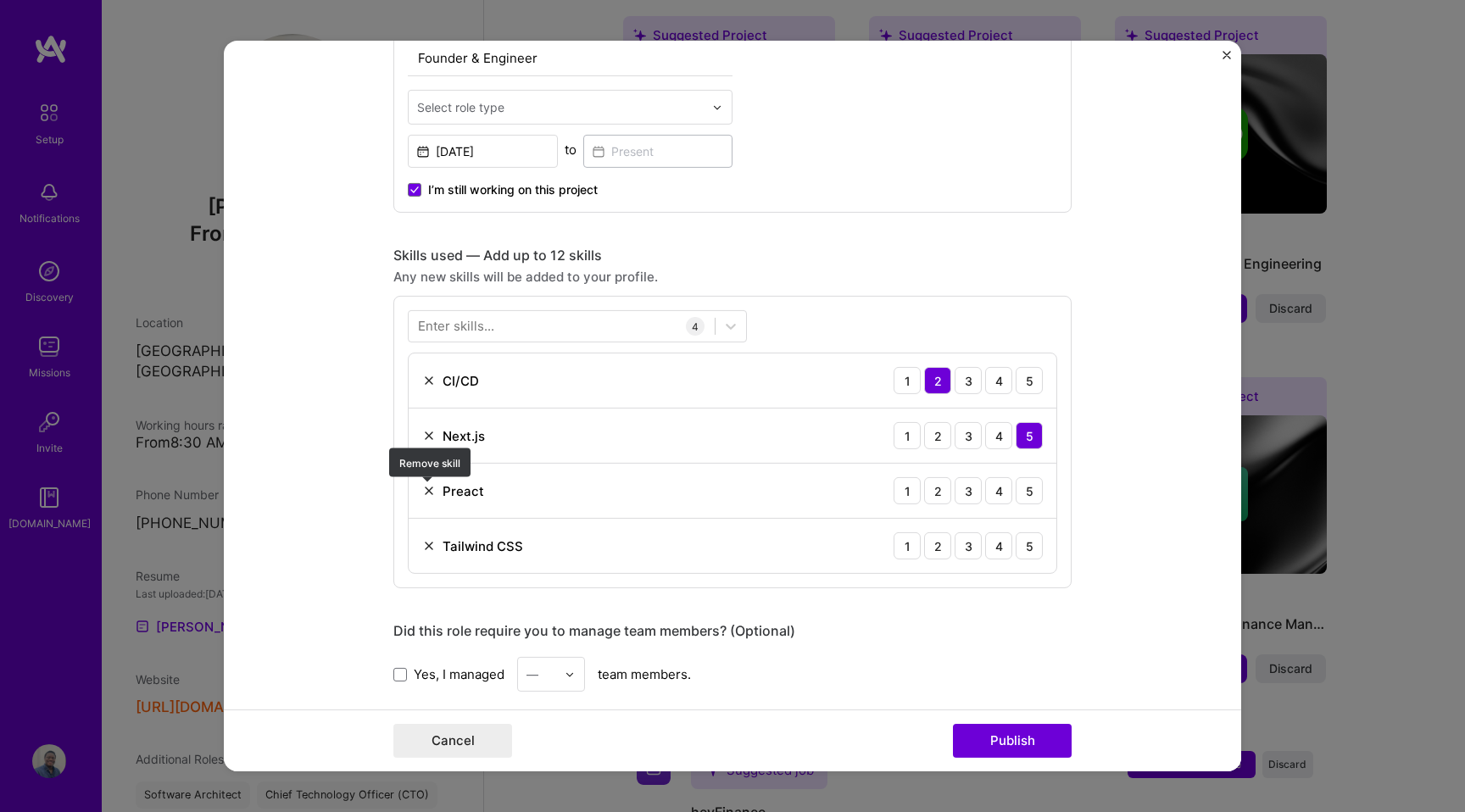
click at [431, 490] on img at bounding box center [429, 490] width 13 height 13
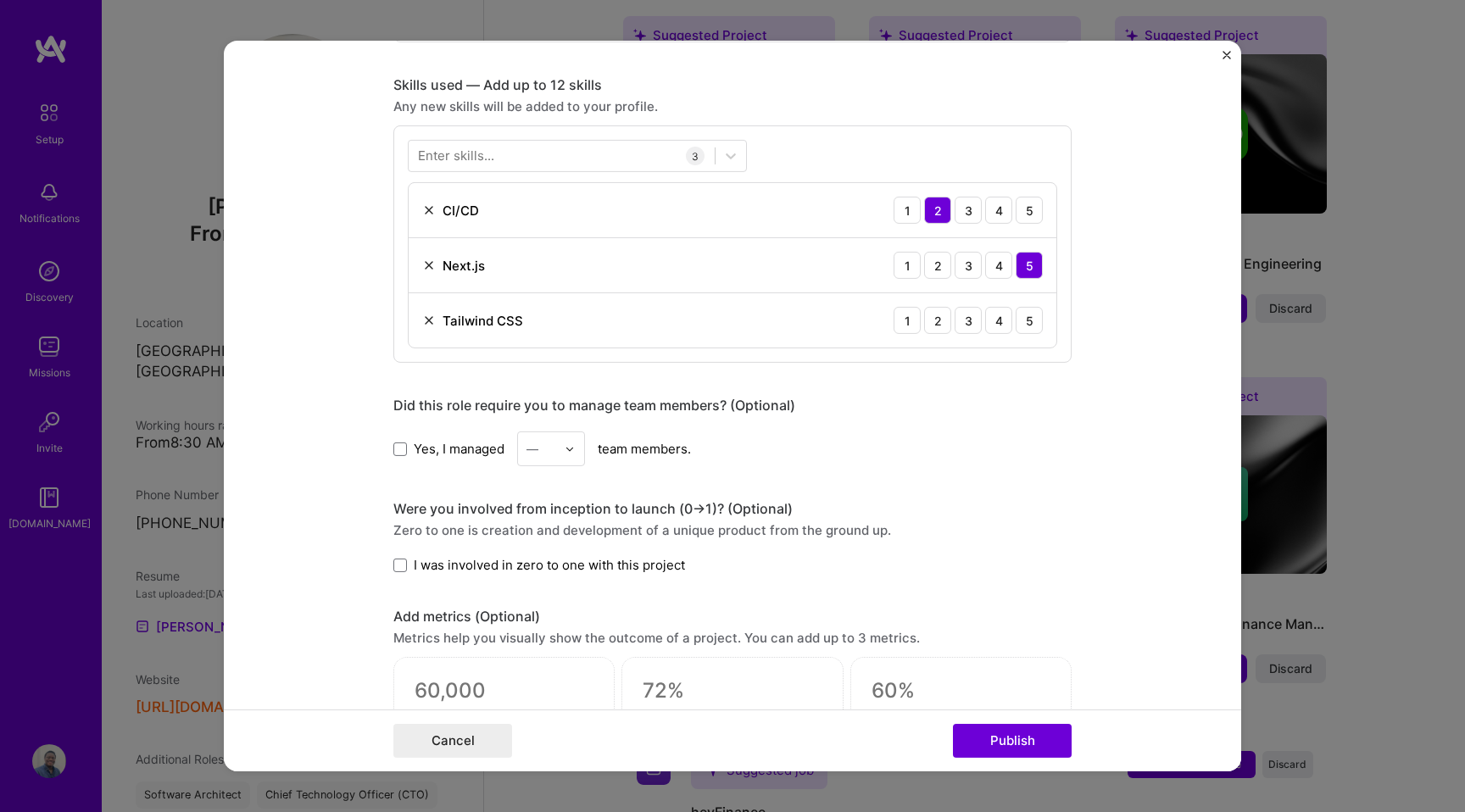
scroll to position [813, 0]
click at [575, 448] on div at bounding box center [574, 448] width 19 height 33
click at [444, 490] on div "Editing suggested project This project is suggested based on your LinkedIn, res…" at bounding box center [732, 254] width 678 height 1985
click at [403, 565] on span at bounding box center [400, 564] width 13 height 13
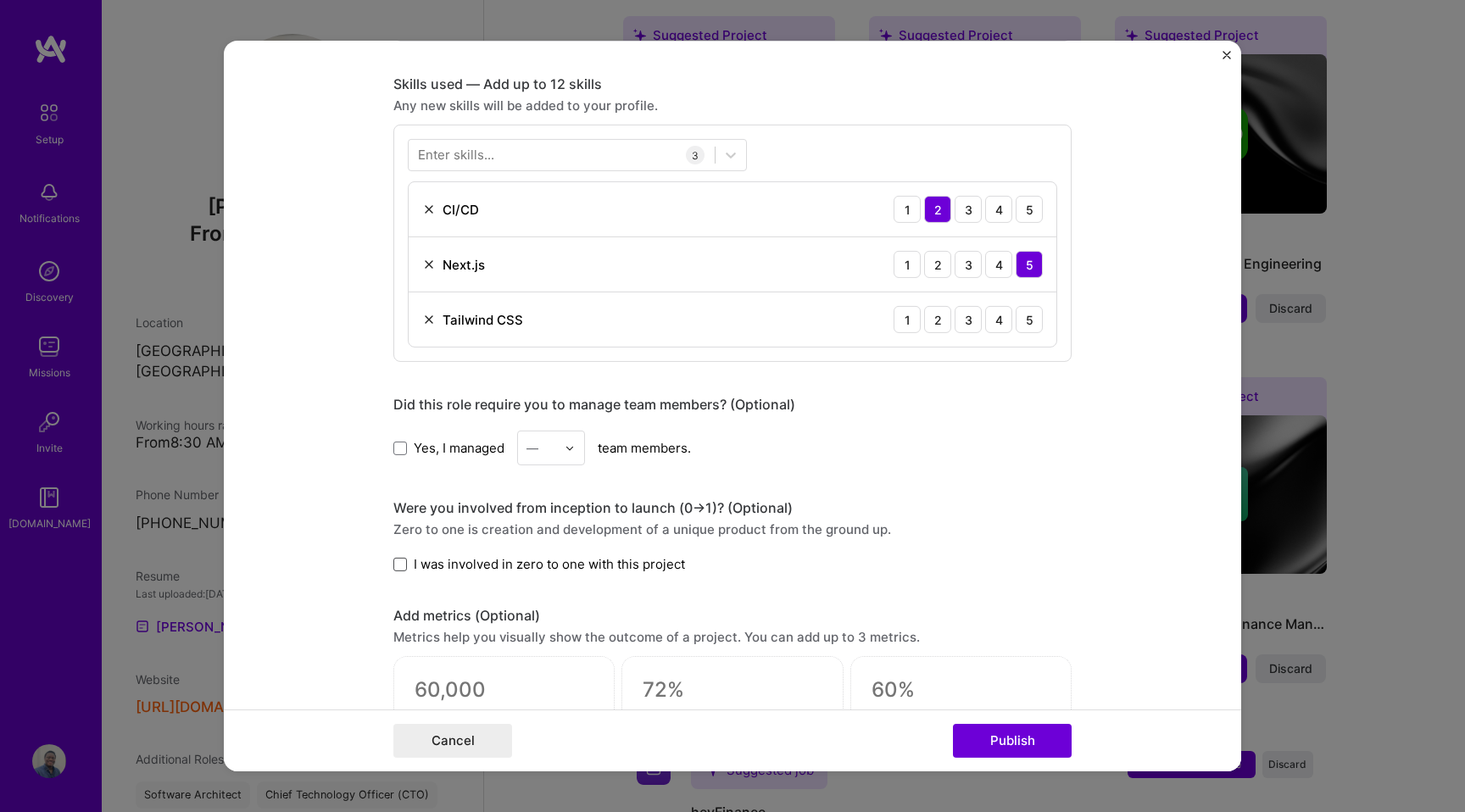
click at [0, 0] on input "I was involved in zero to one with this project" at bounding box center [0, 0] width 0 height 0
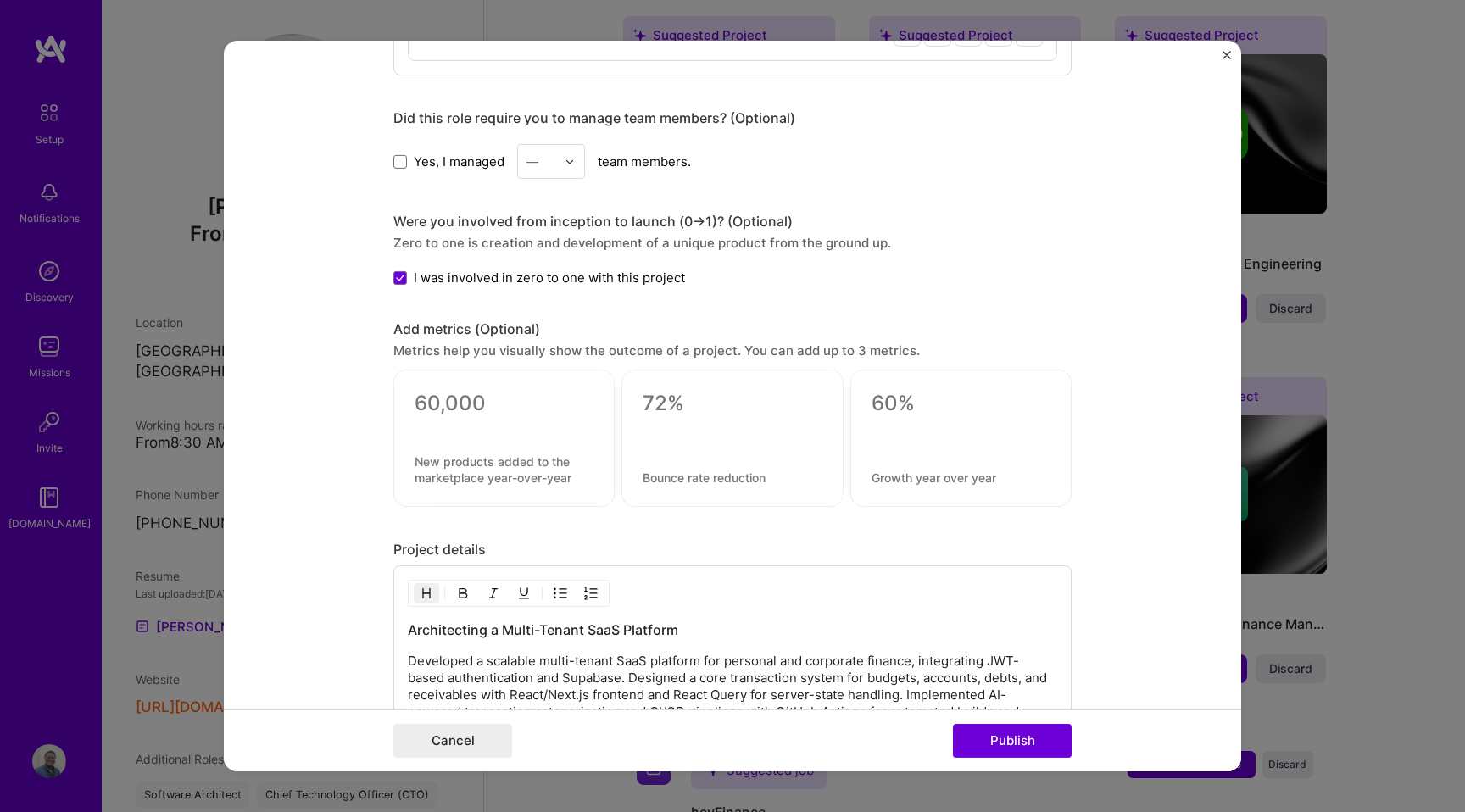
scroll to position [1101, 0]
click at [436, 428] on div at bounding box center [504, 423] width 179 height 18
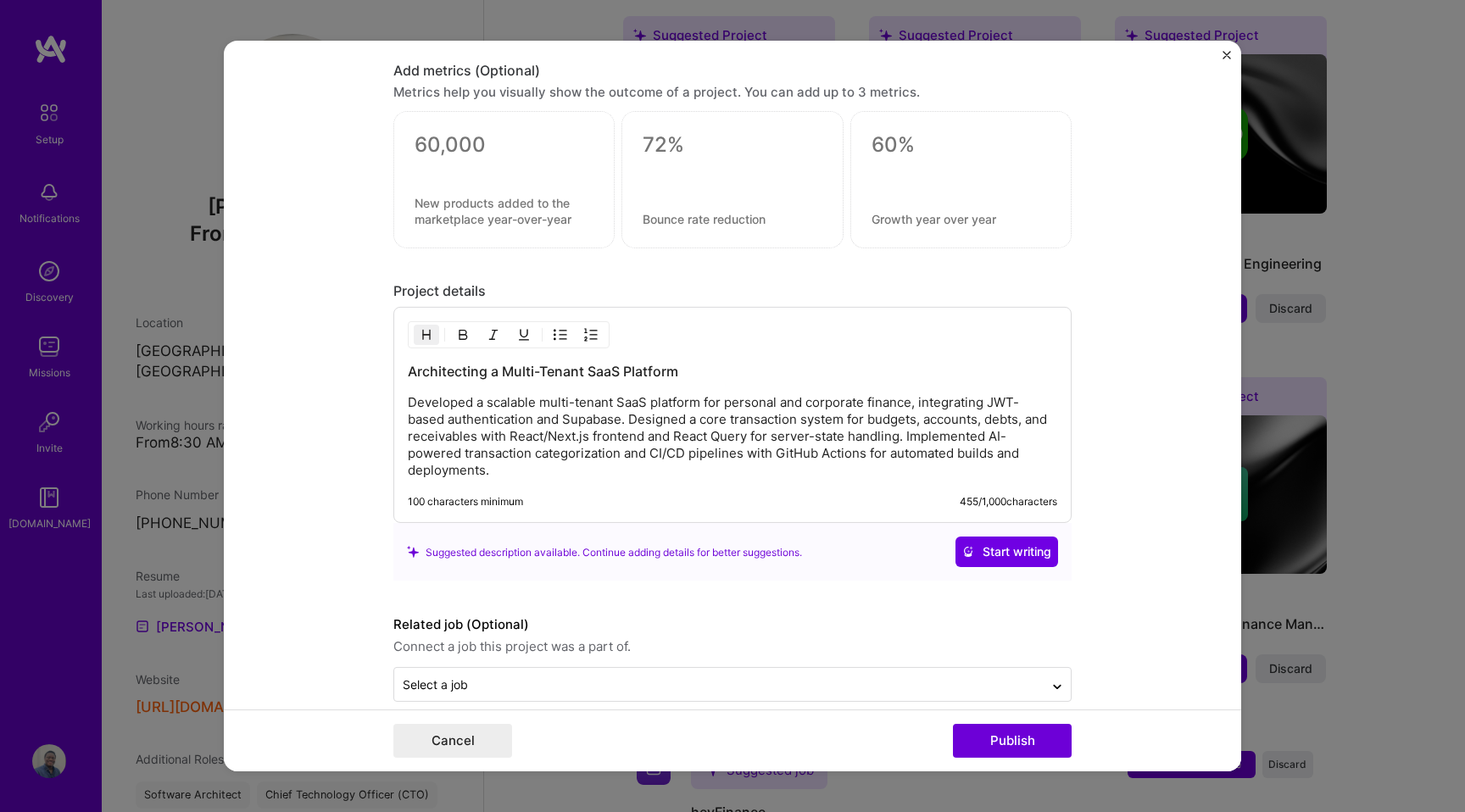
scroll to position [1376, 0]
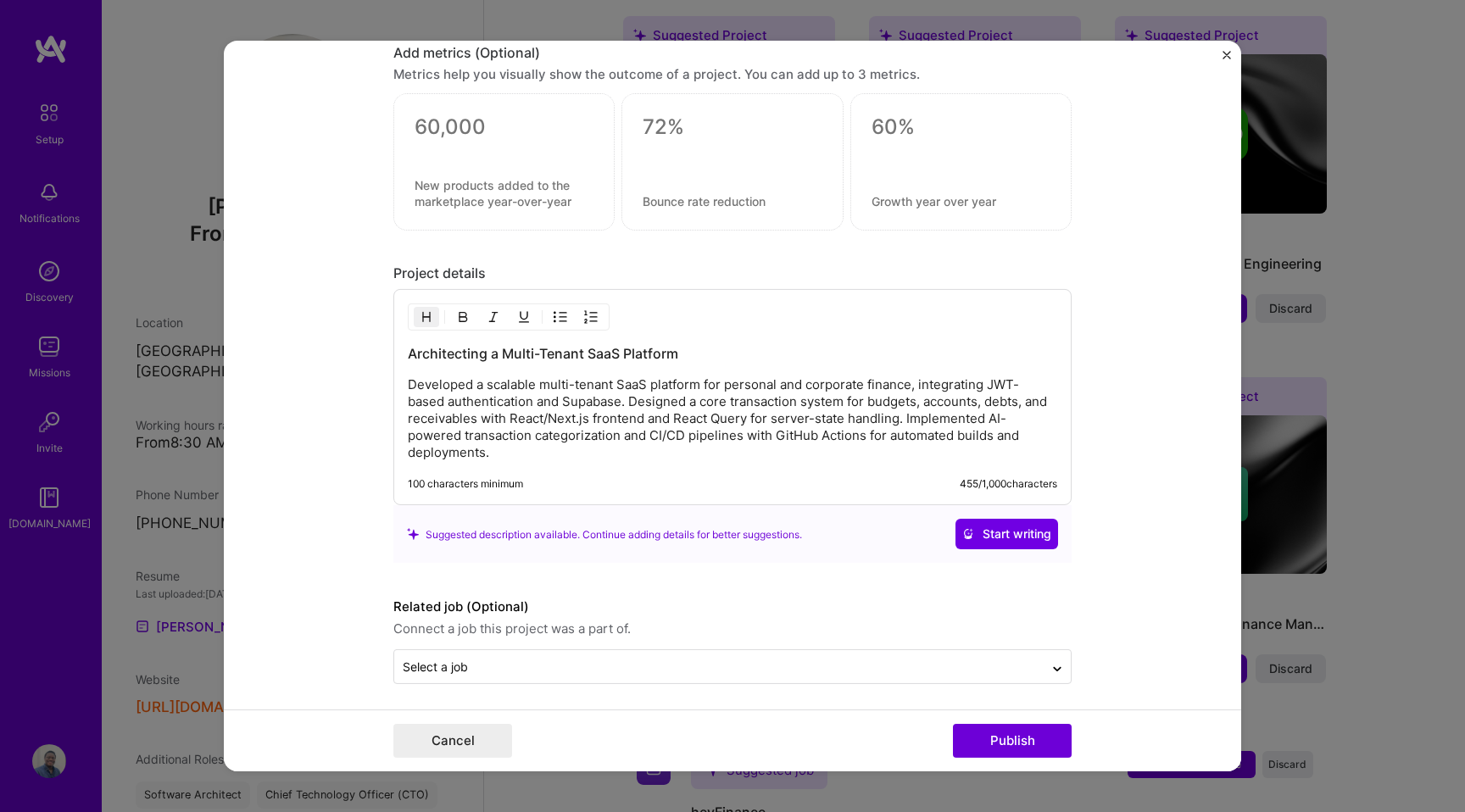
click at [536, 404] on p "Developed a scalable multi-tenant SaaS platform for personal and corporate fina…" at bounding box center [732, 419] width 649 height 85
click at [505, 449] on p "Developed a scalable multi-tenant SaaS platform for personal and corporate fina…" at bounding box center [732, 419] width 649 height 85
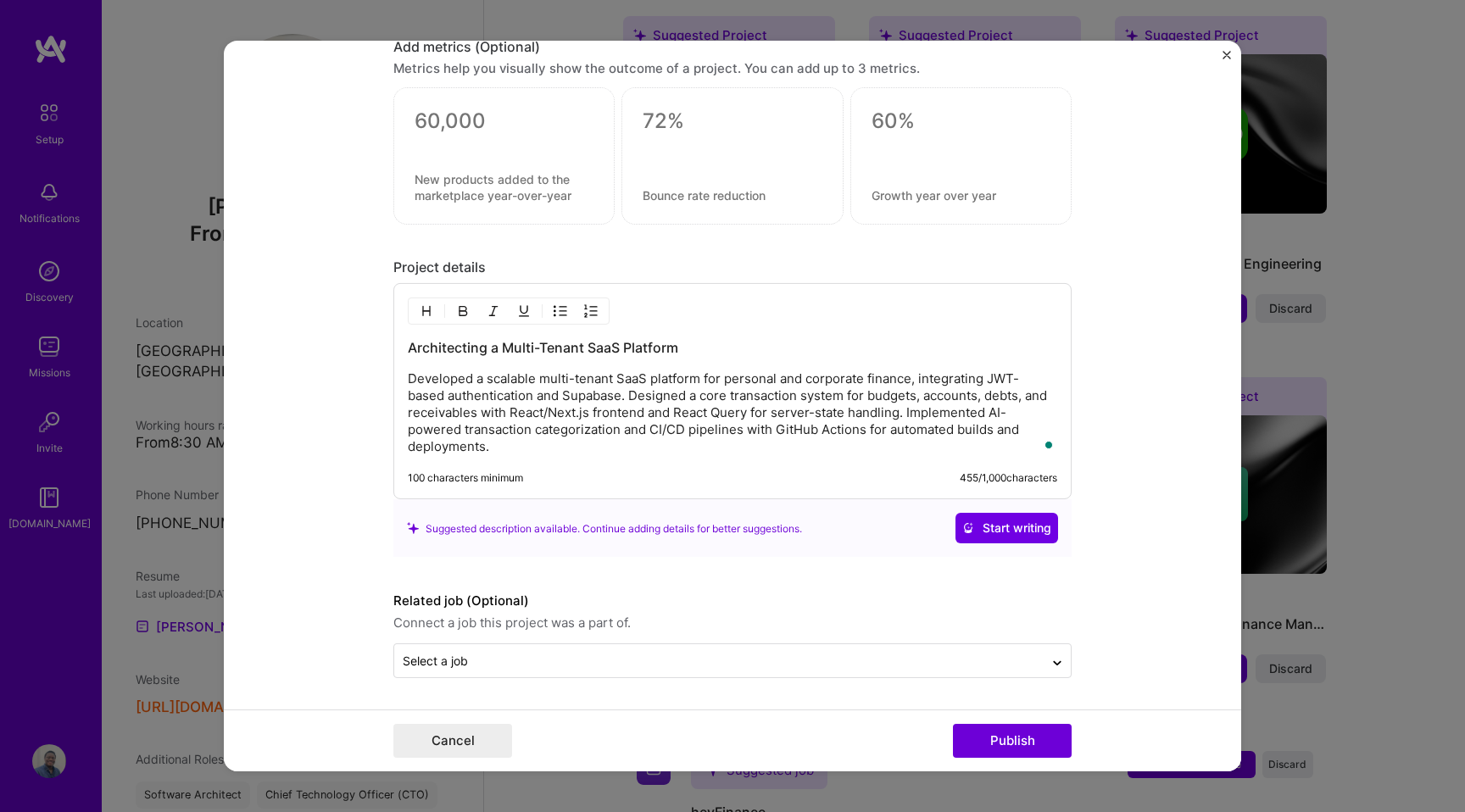
click at [505, 678] on form "Editing suggested project This project is suggested based on your LinkedIn, res…" at bounding box center [732, 406] width 1017 height 730
click at [505, 661] on input "text" at bounding box center [718, 660] width 632 height 18
click at [344, 643] on form "Editing suggested project This project is suggested based on your LinkedIn, res…" at bounding box center [732, 406] width 1017 height 730
click at [474, 401] on p "Developed a scalable multi-tenant SaaS platform for personal and corporate fina…" at bounding box center [732, 413] width 649 height 85
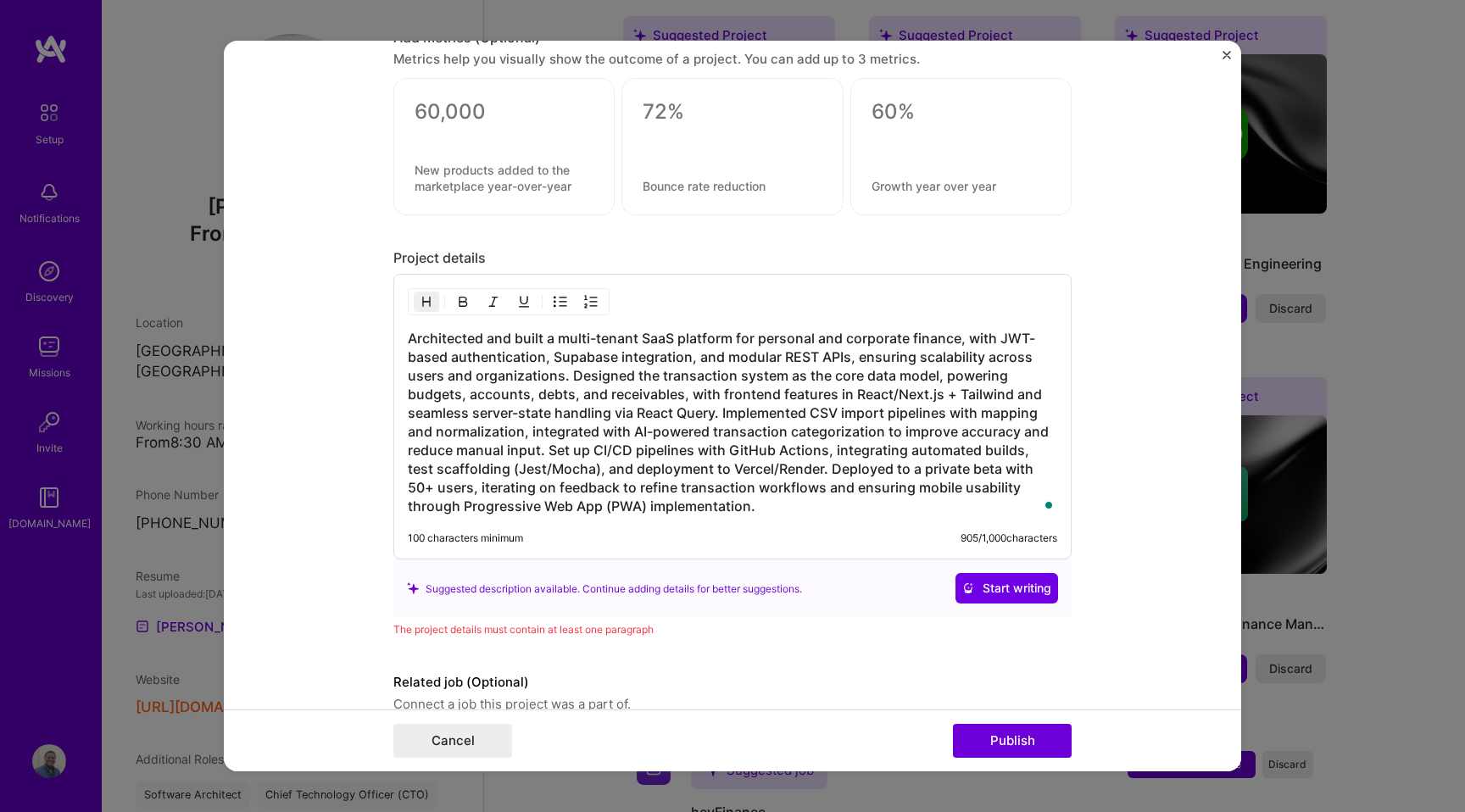
scroll to position [1401, 0]
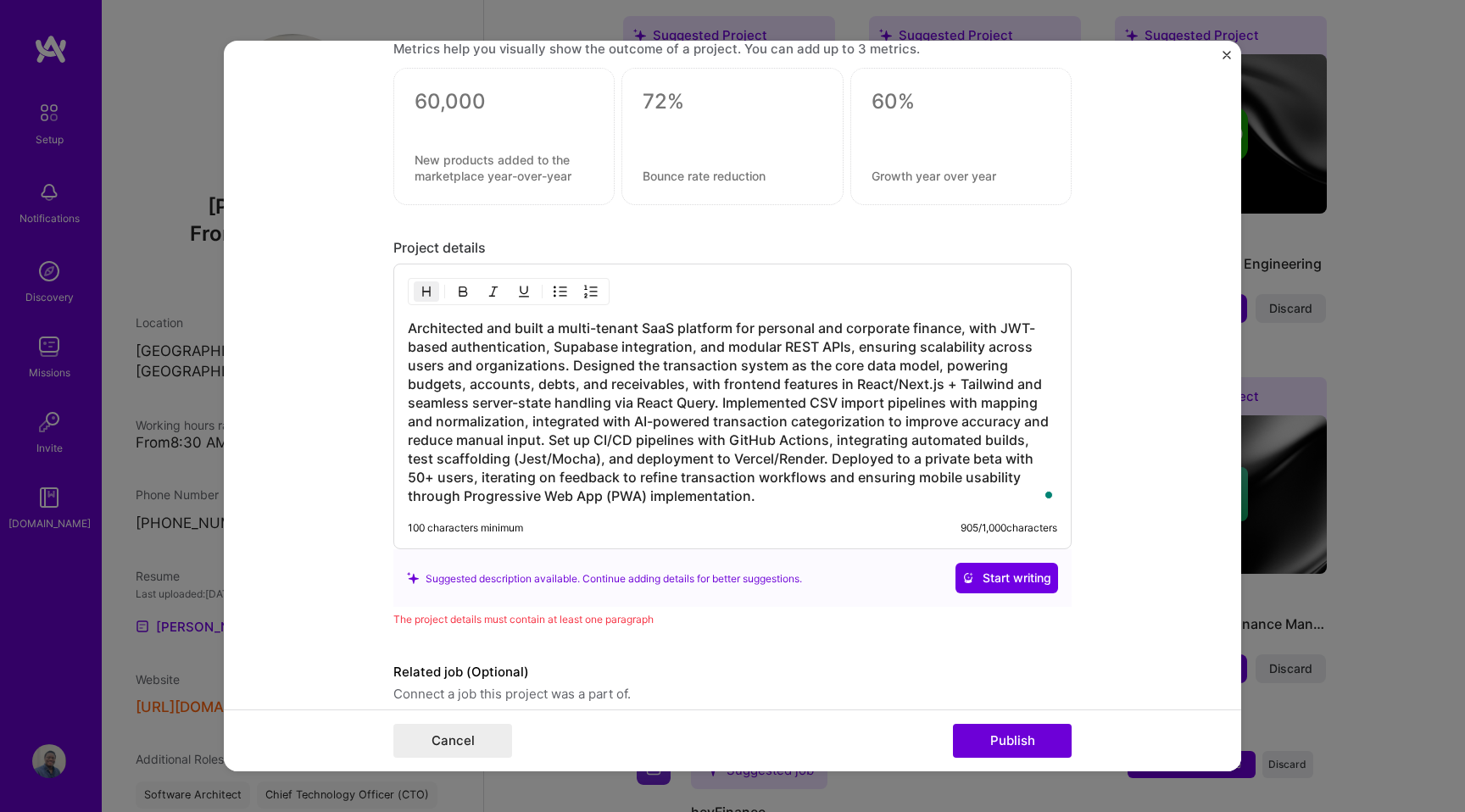
click at [541, 419] on h3 "Architected and built a multi-tenant SaaS platform for personal and corporate f…" at bounding box center [732, 412] width 649 height 186
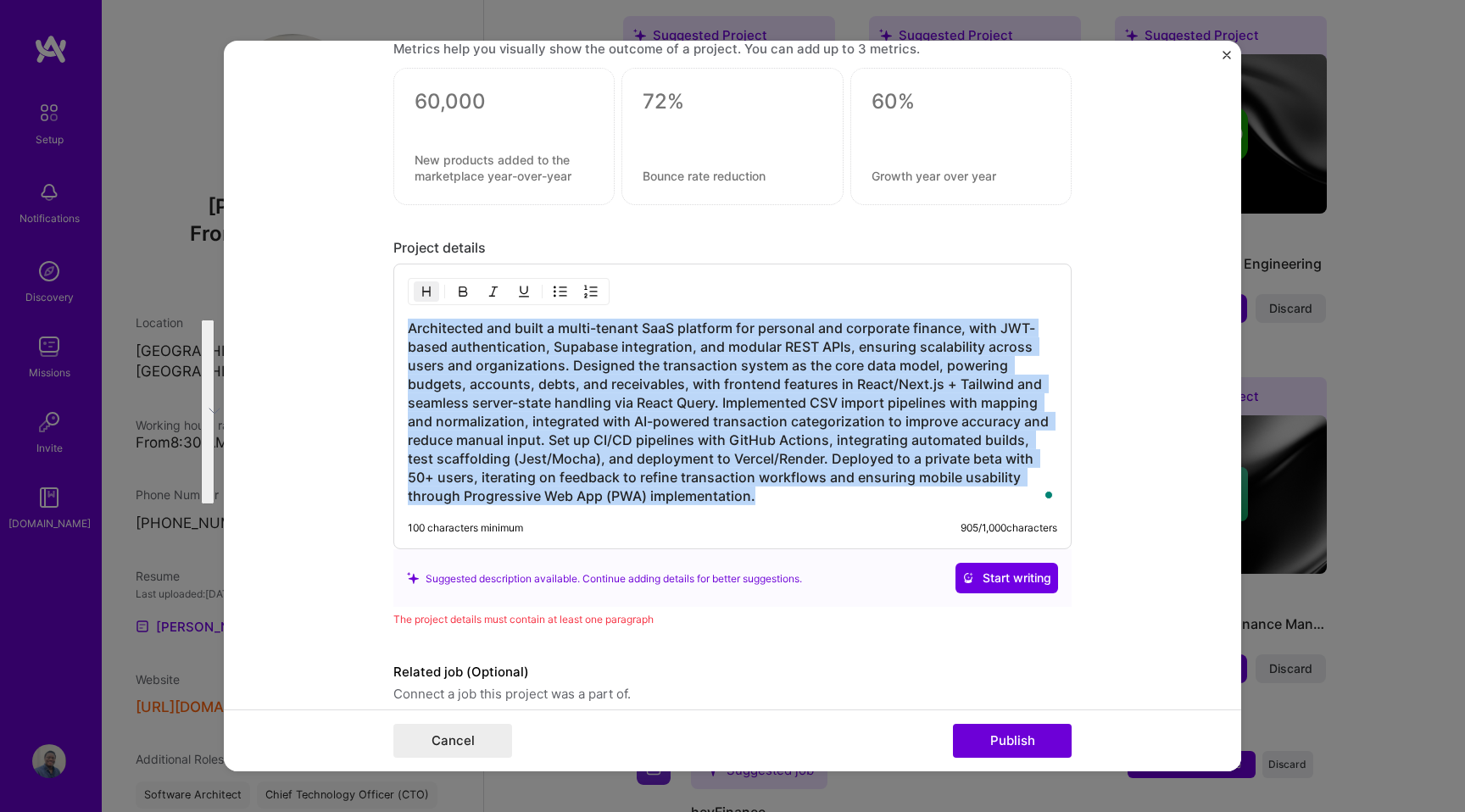
click at [465, 295] on img "button" at bounding box center [462, 291] width 13 height 13
click at [518, 402] on h3 "Architected and built a multi-tenant SaaS platform for personal and corporate f…" at bounding box center [732, 412] width 649 height 186
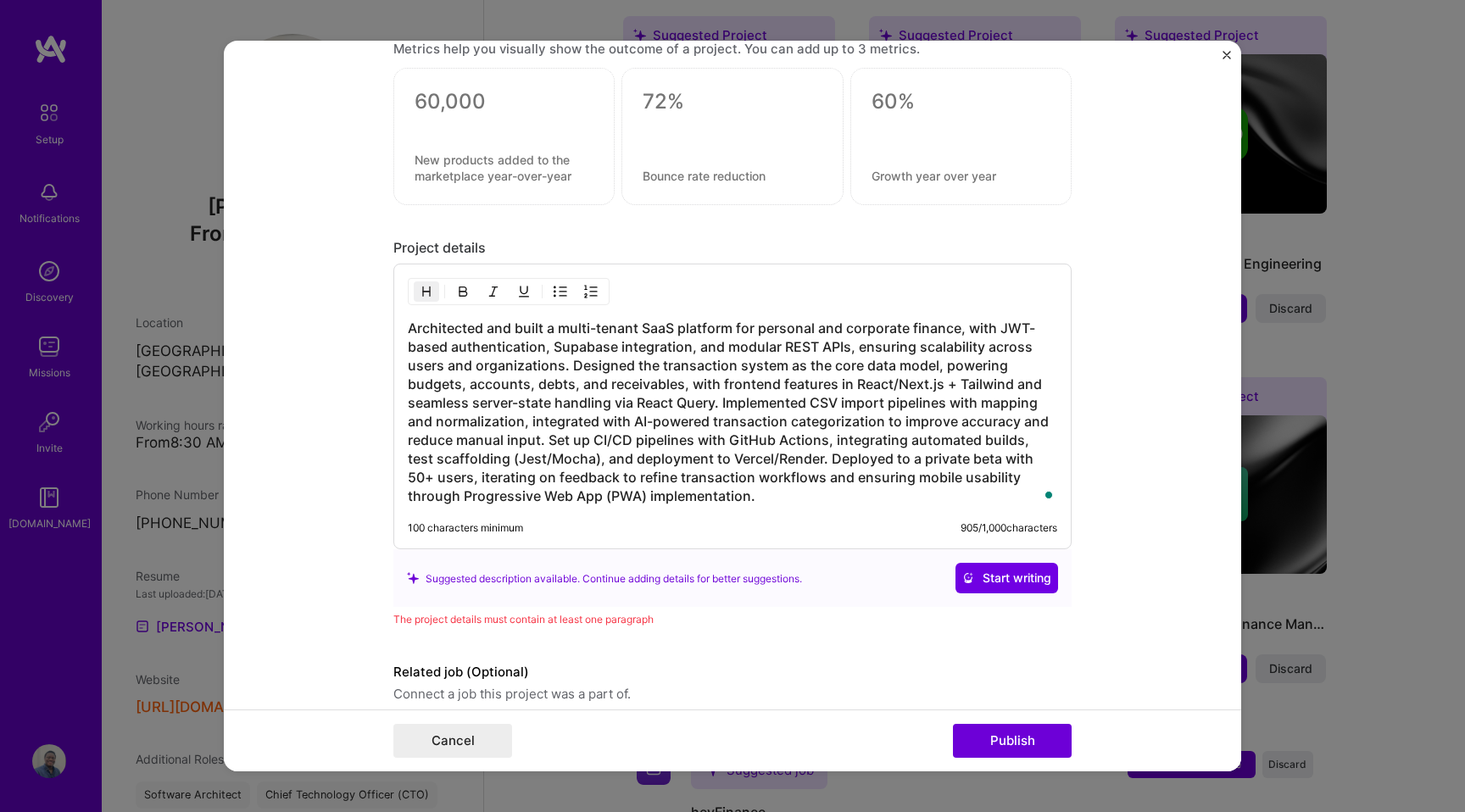
click at [574, 366] on h3 "Architected and built a multi-tenant SaaS platform for personal and corporate f…" at bounding box center [732, 412] width 649 height 186
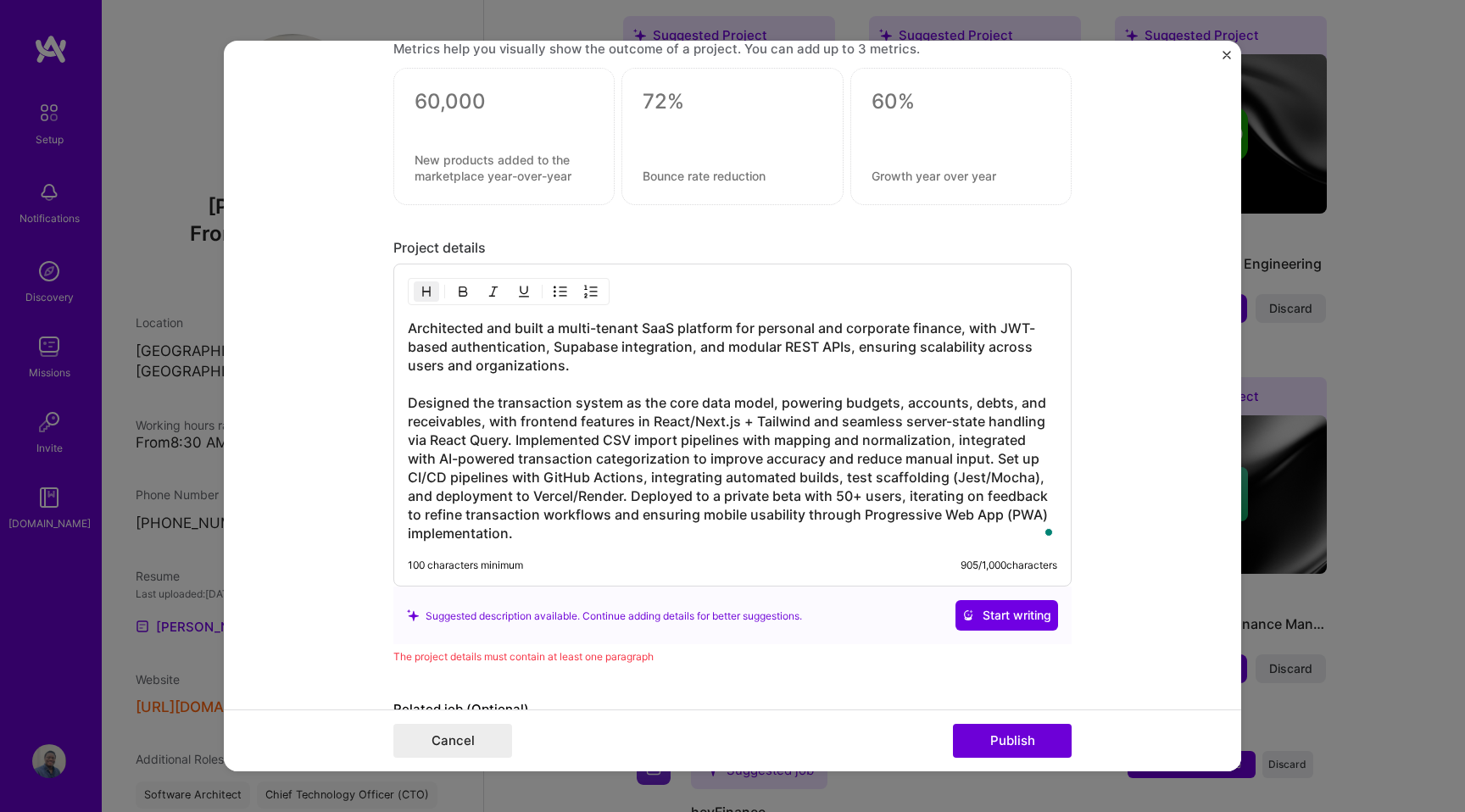
click at [516, 442] on h3 "Architected and built a multi-tenant SaaS platform for personal and corporate f…" at bounding box center [732, 430] width 649 height 224
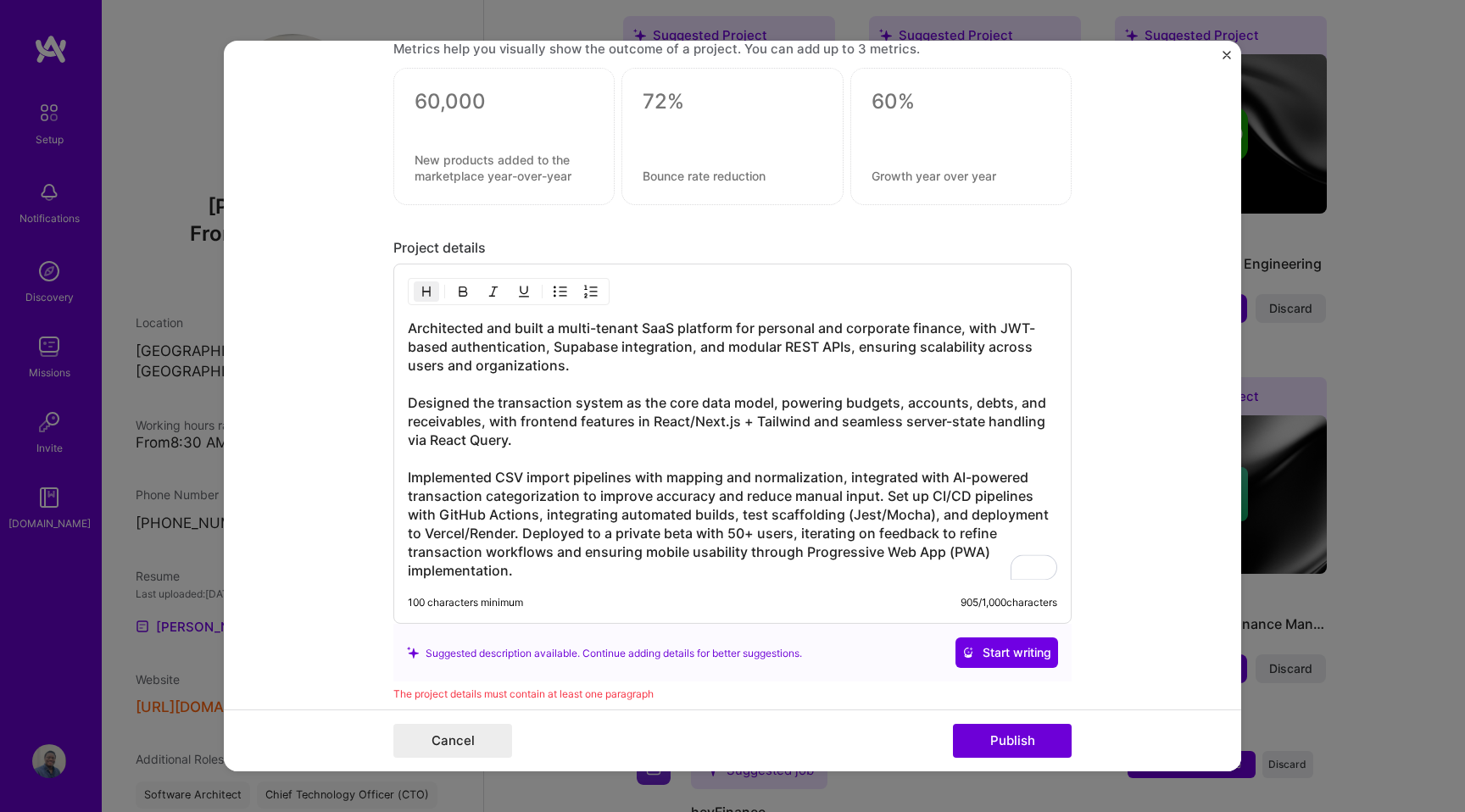
click at [523, 535] on h3 "Architected and built a multi-tenant SaaS platform for personal and corporate f…" at bounding box center [732, 449] width 649 height 261
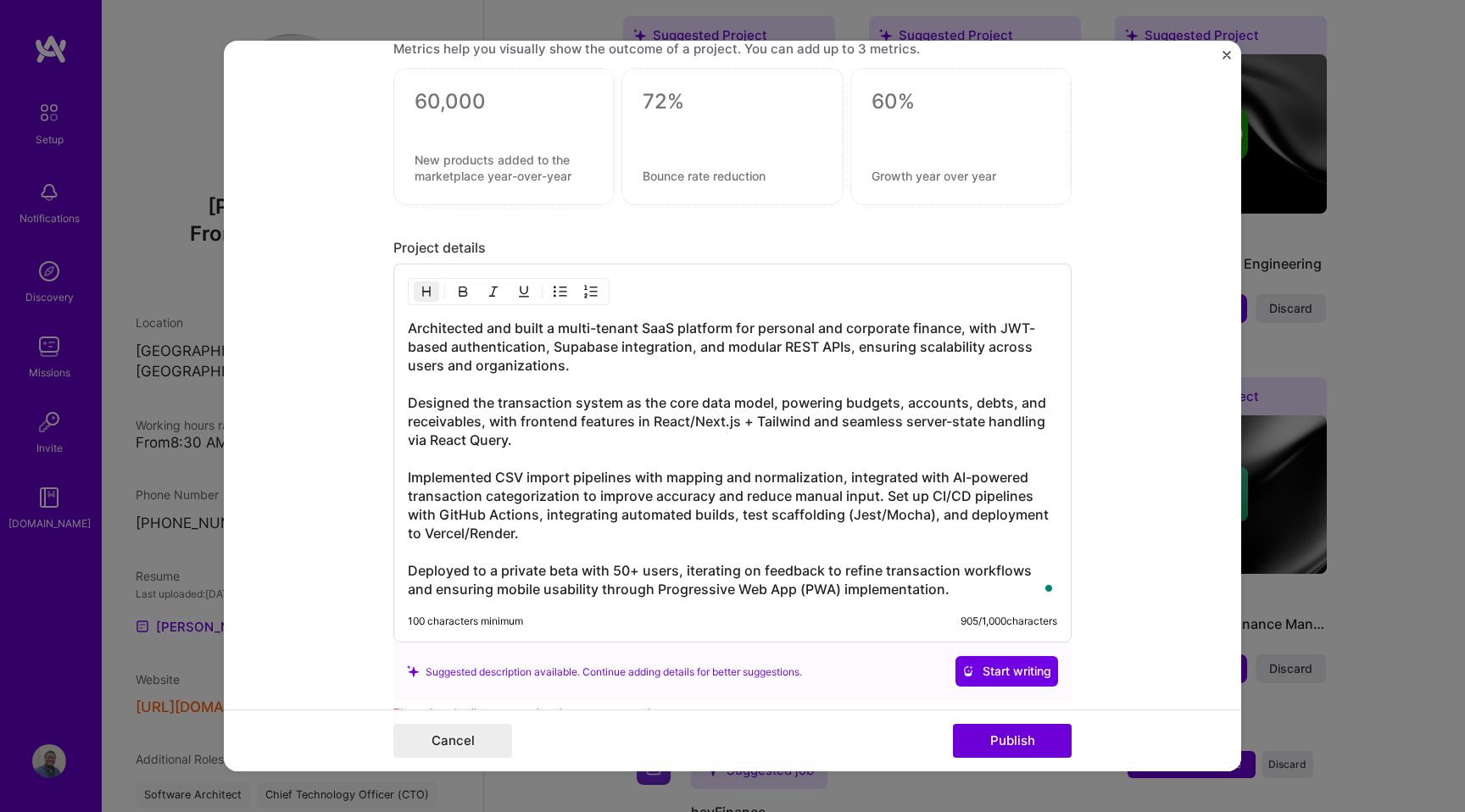
click at [887, 496] on h3 "Architected and built a multi-tenant SaaS platform for personal and corporate f…" at bounding box center [732, 458] width 649 height 280
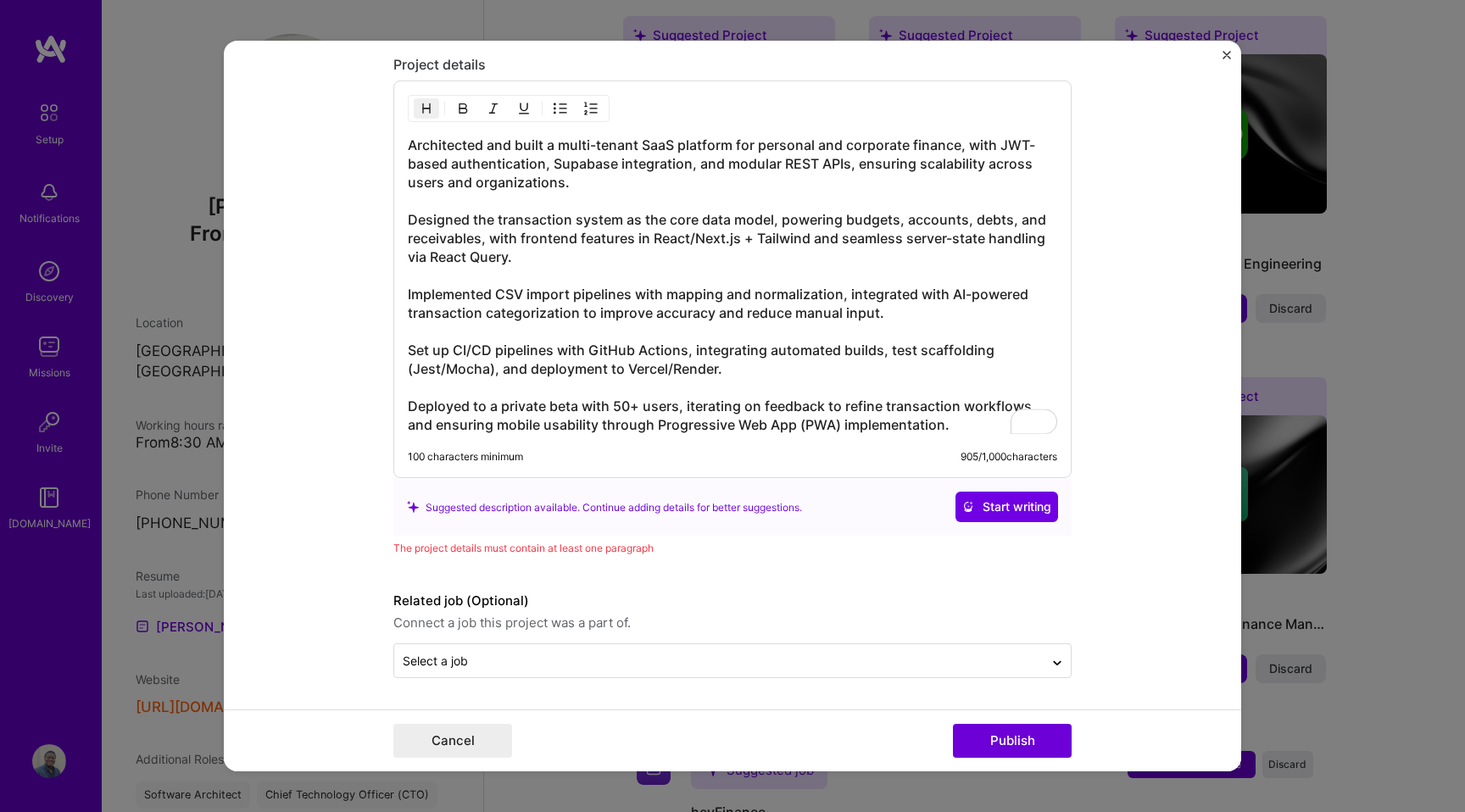
scroll to position [1584, 0]
click at [562, 552] on div "The project details must contain at least one paragraph" at bounding box center [732, 548] width 678 height 18
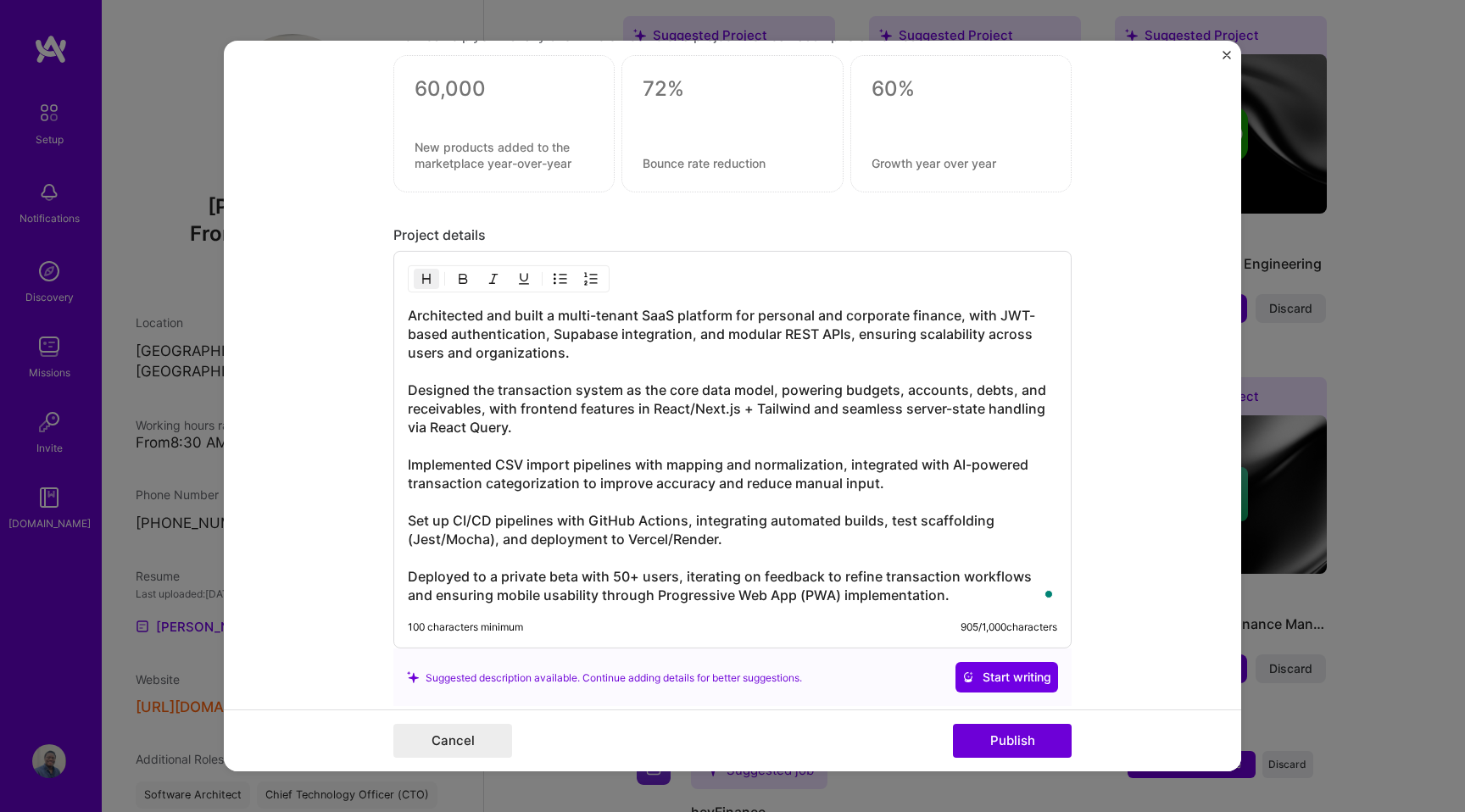
scroll to position [0, 0]
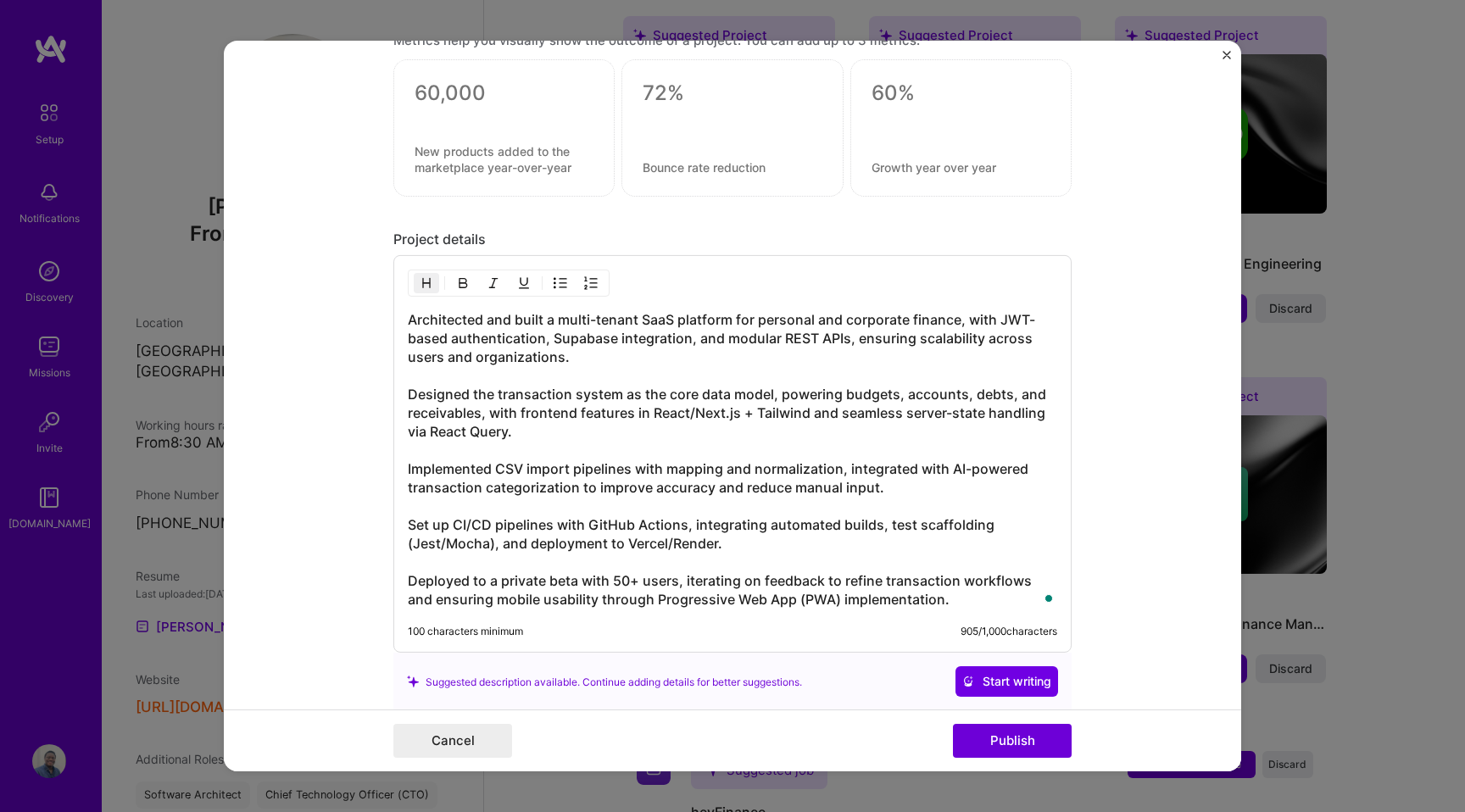
click at [412, 323] on h3 "Architected and built a multi-tenant SaaS platform for personal and corporate f…" at bounding box center [732, 459] width 649 height 298
click at [402, 320] on div "Architected and built a multi-tenant SaaS platform for personal and corporate f…" at bounding box center [732, 454] width 678 height 398
click at [408, 319] on h3 "Architected and built a multi-tenant SaaS platform for personal and corporate f…" at bounding box center [732, 459] width 649 height 298
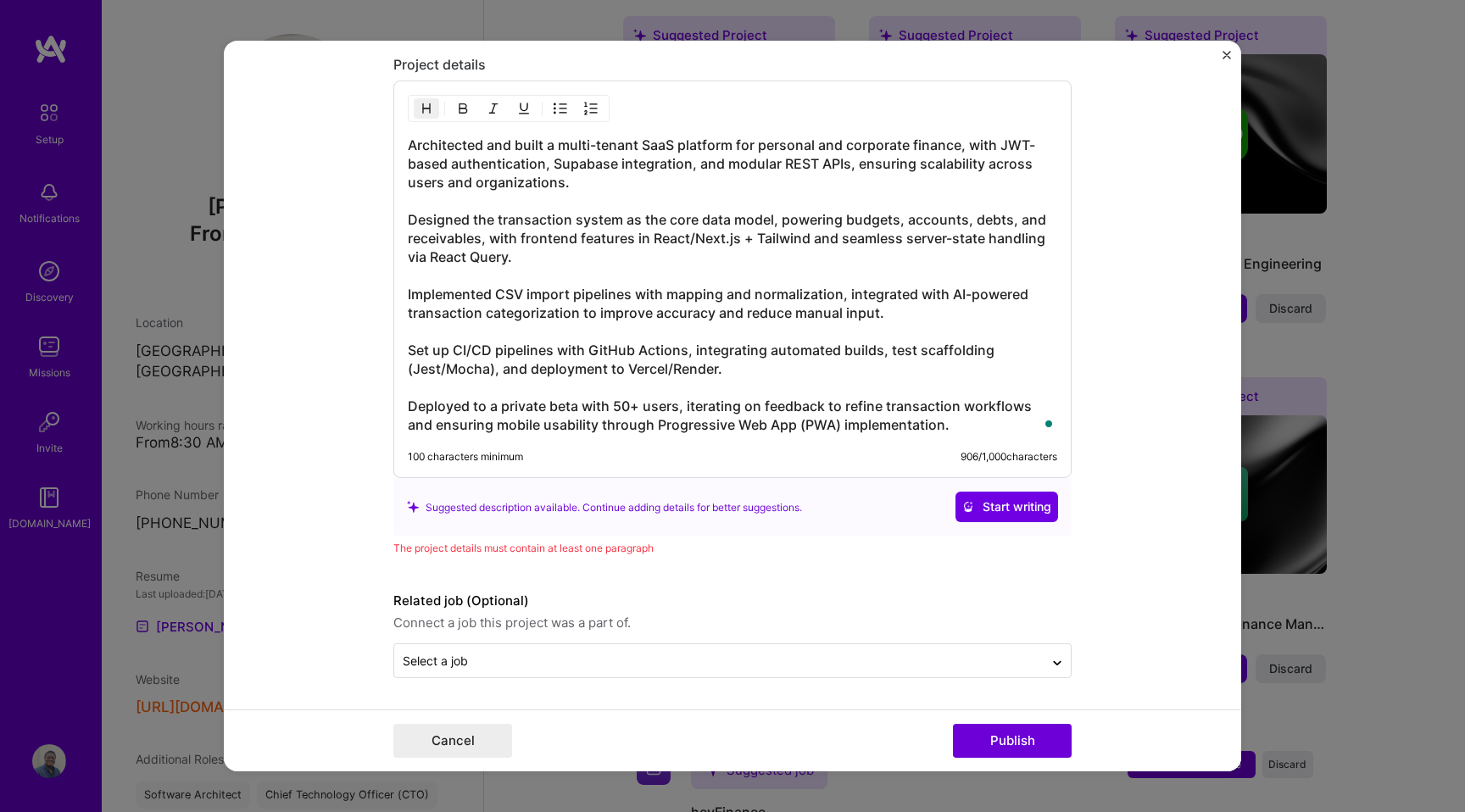
click at [426, 138] on h3 "Architected and built a multi-tenant SaaS platform for personal and corporate f…" at bounding box center [732, 284] width 649 height 298
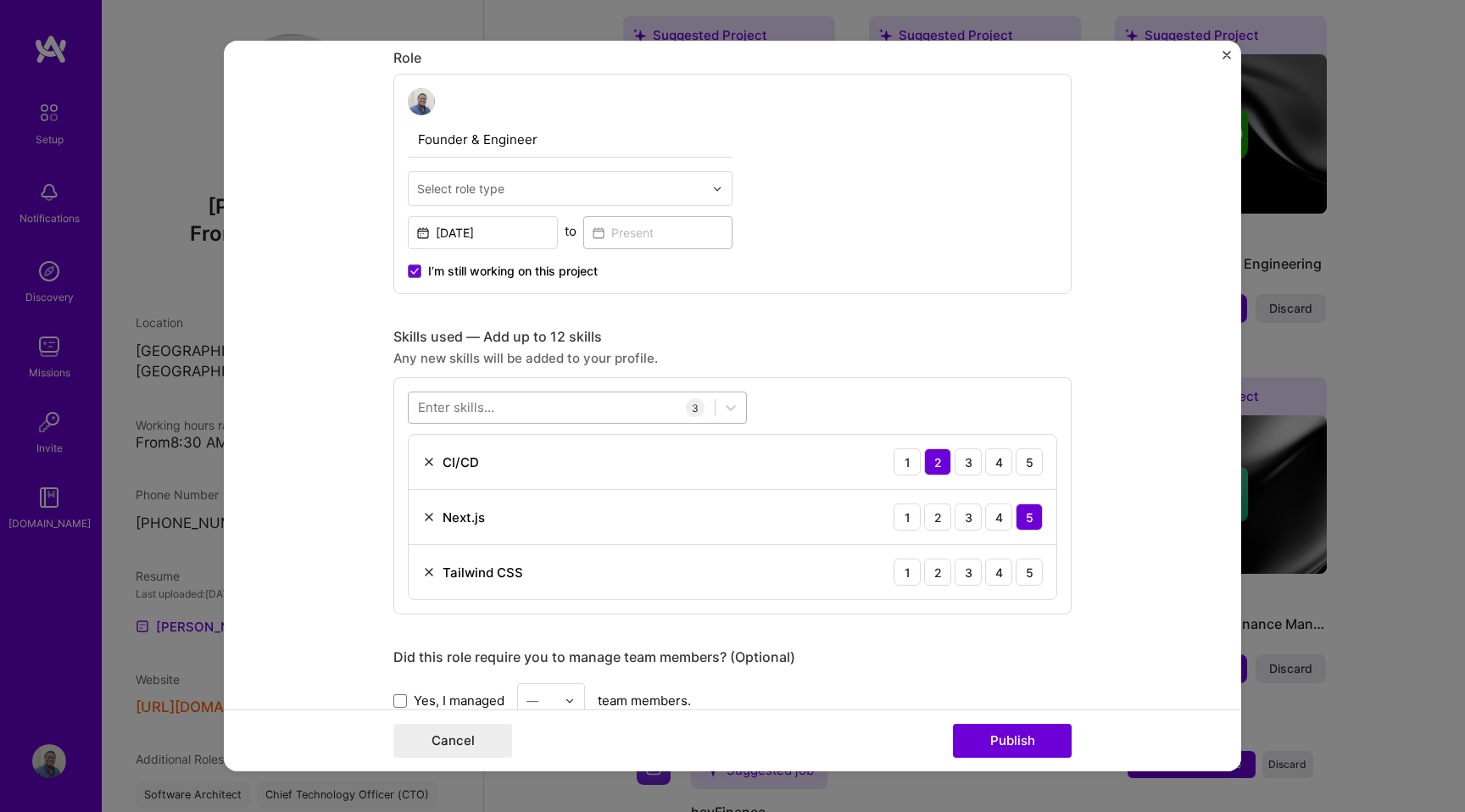
click at [588, 400] on div at bounding box center [561, 407] width 306 height 28
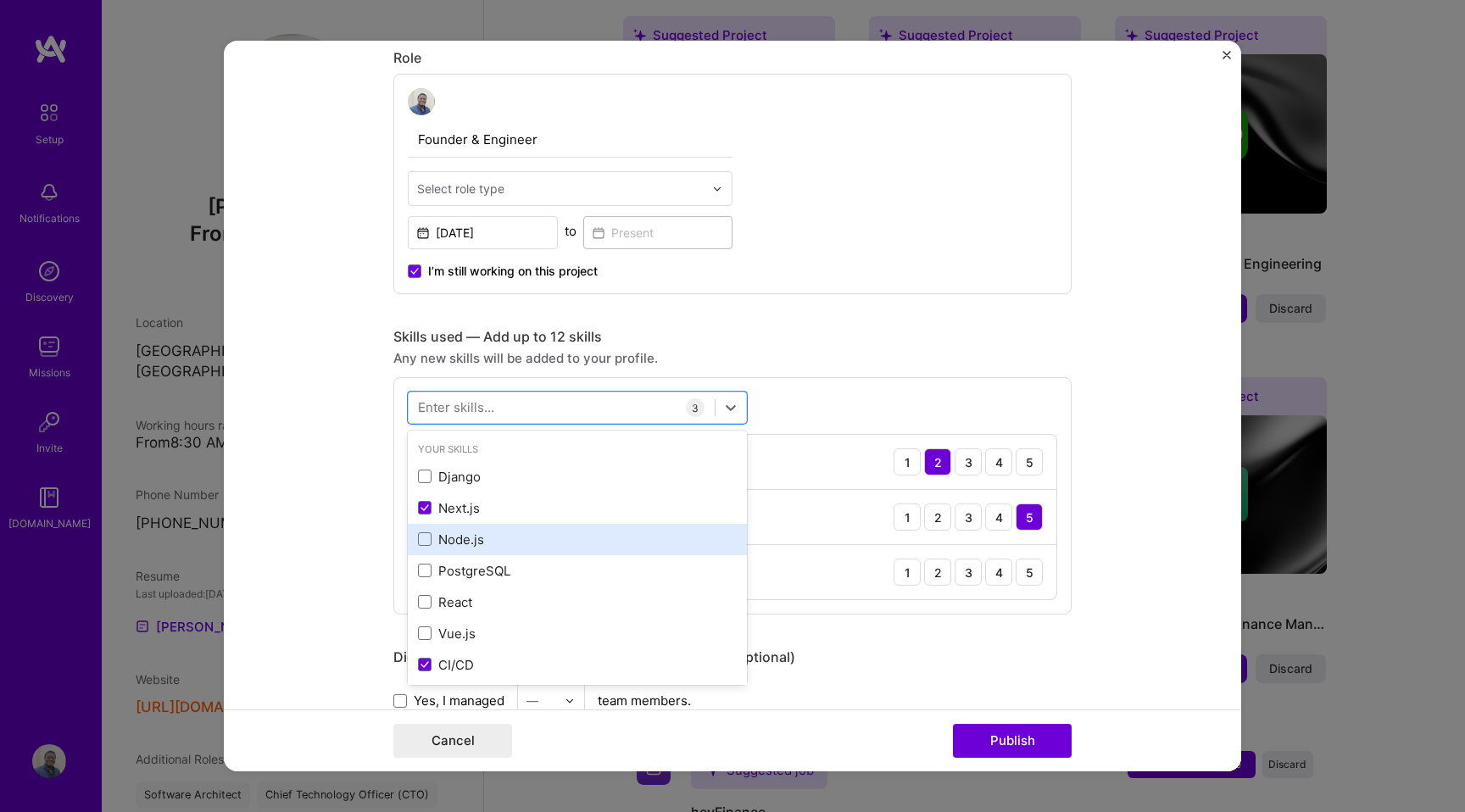
click at [426, 548] on div "Node.js" at bounding box center [577, 540] width 339 height 32
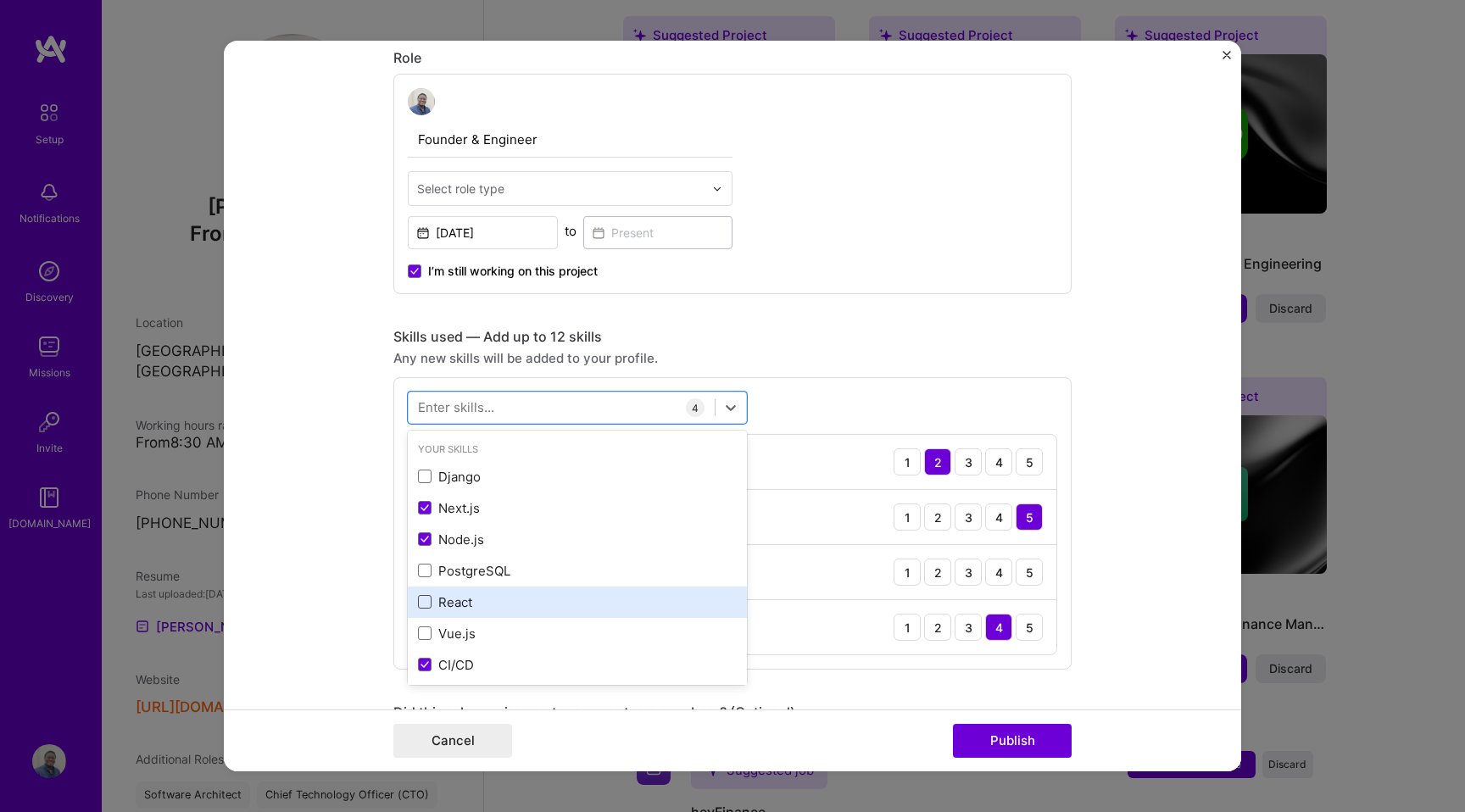
click at [421, 598] on span at bounding box center [424, 601] width 13 height 13
click at [0, 0] on input "checkbox" at bounding box center [0, 0] width 0 height 0
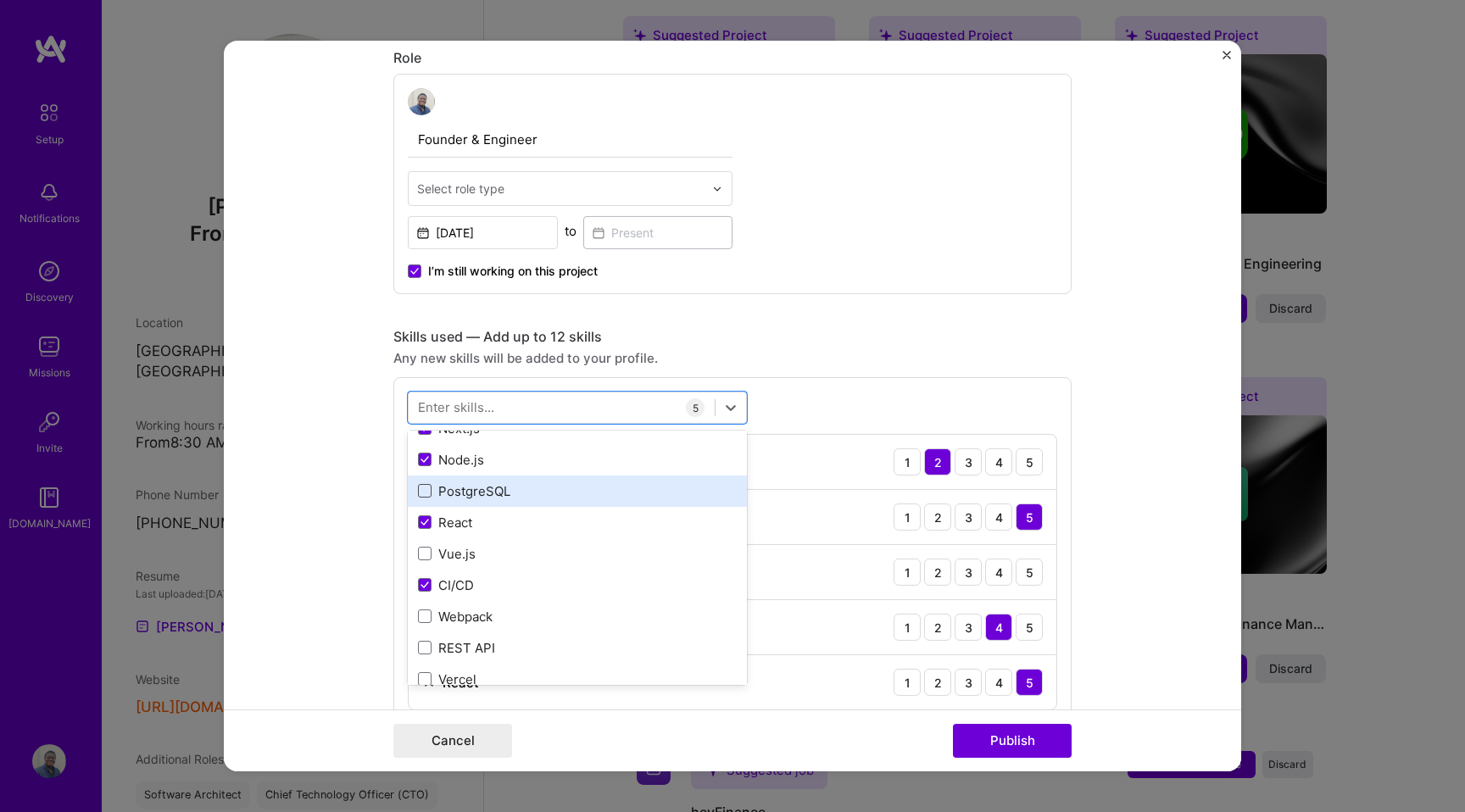
click at [429, 486] on span at bounding box center [424, 490] width 13 height 13
click at [0, 0] on input "checkbox" at bounding box center [0, 0] width 0 height 0
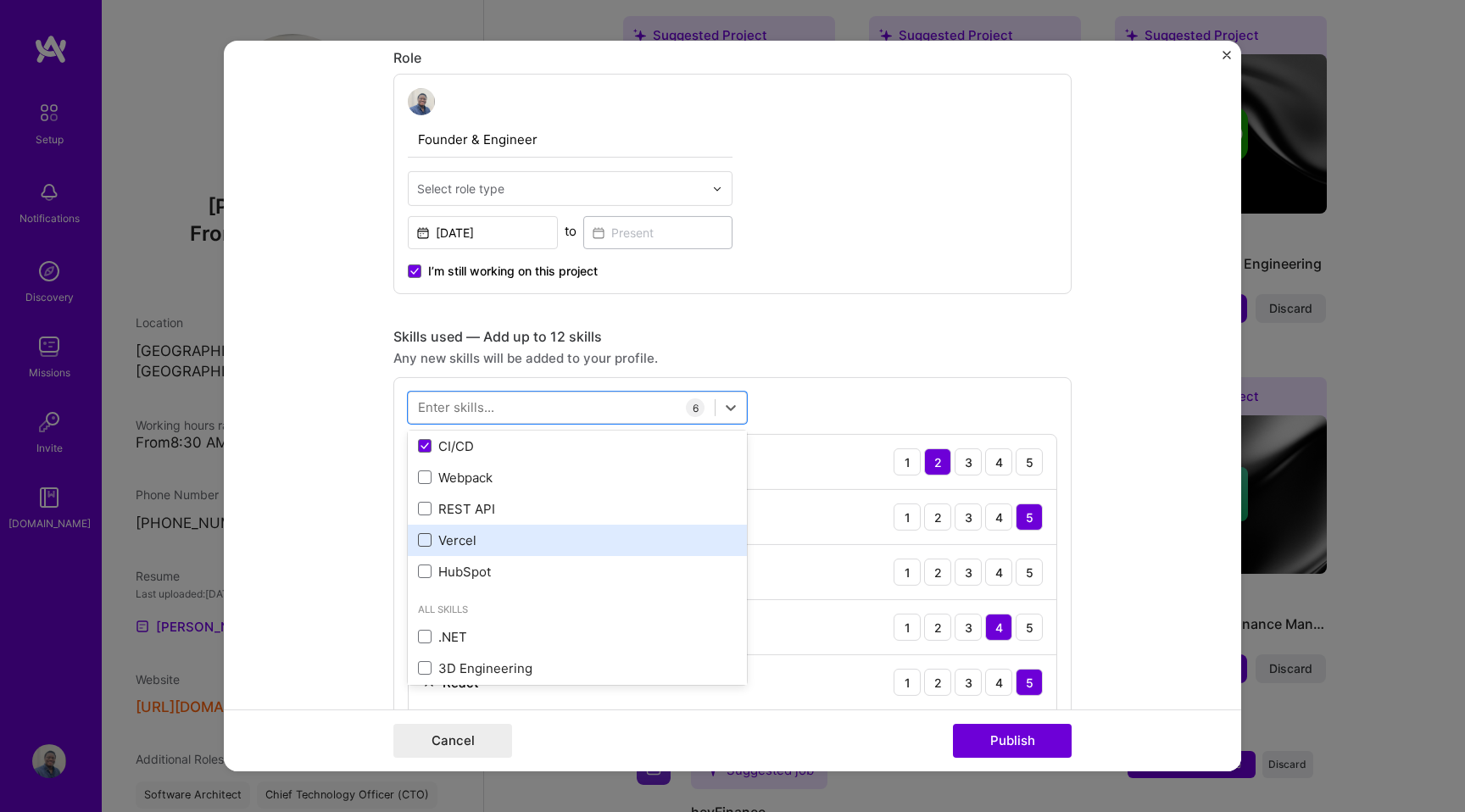
click at [425, 543] on span at bounding box center [424, 539] width 13 height 13
click at [0, 0] on input "checkbox" at bounding box center [0, 0] width 0 height 0
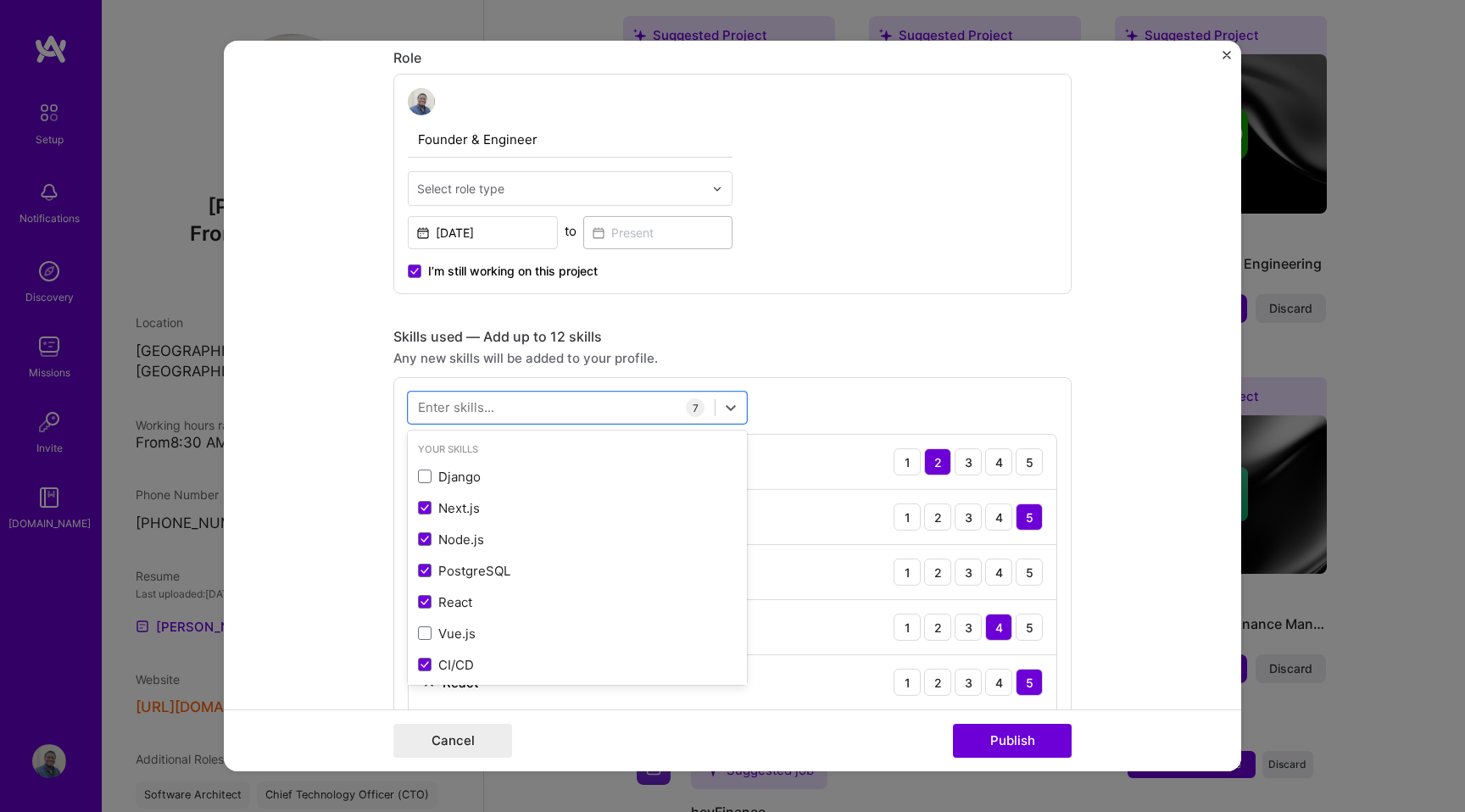
click at [889, 402] on div "option Vercel, selected. option [PERSON_NAME] focused, 0 of 2. 378 results avai…" at bounding box center [732, 606] width 678 height 457
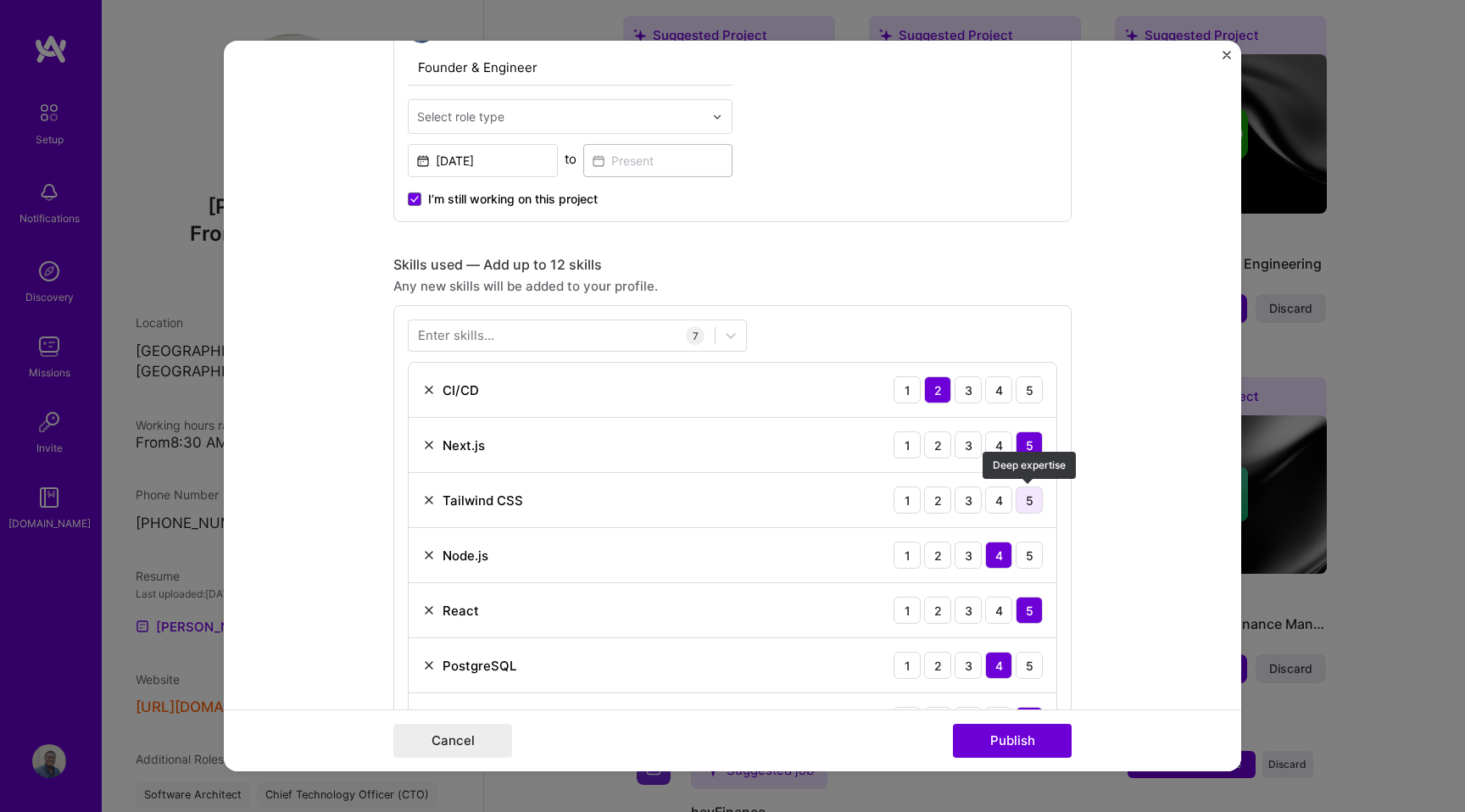
click at [1030, 503] on div "5" at bounding box center [1028, 499] width 27 height 27
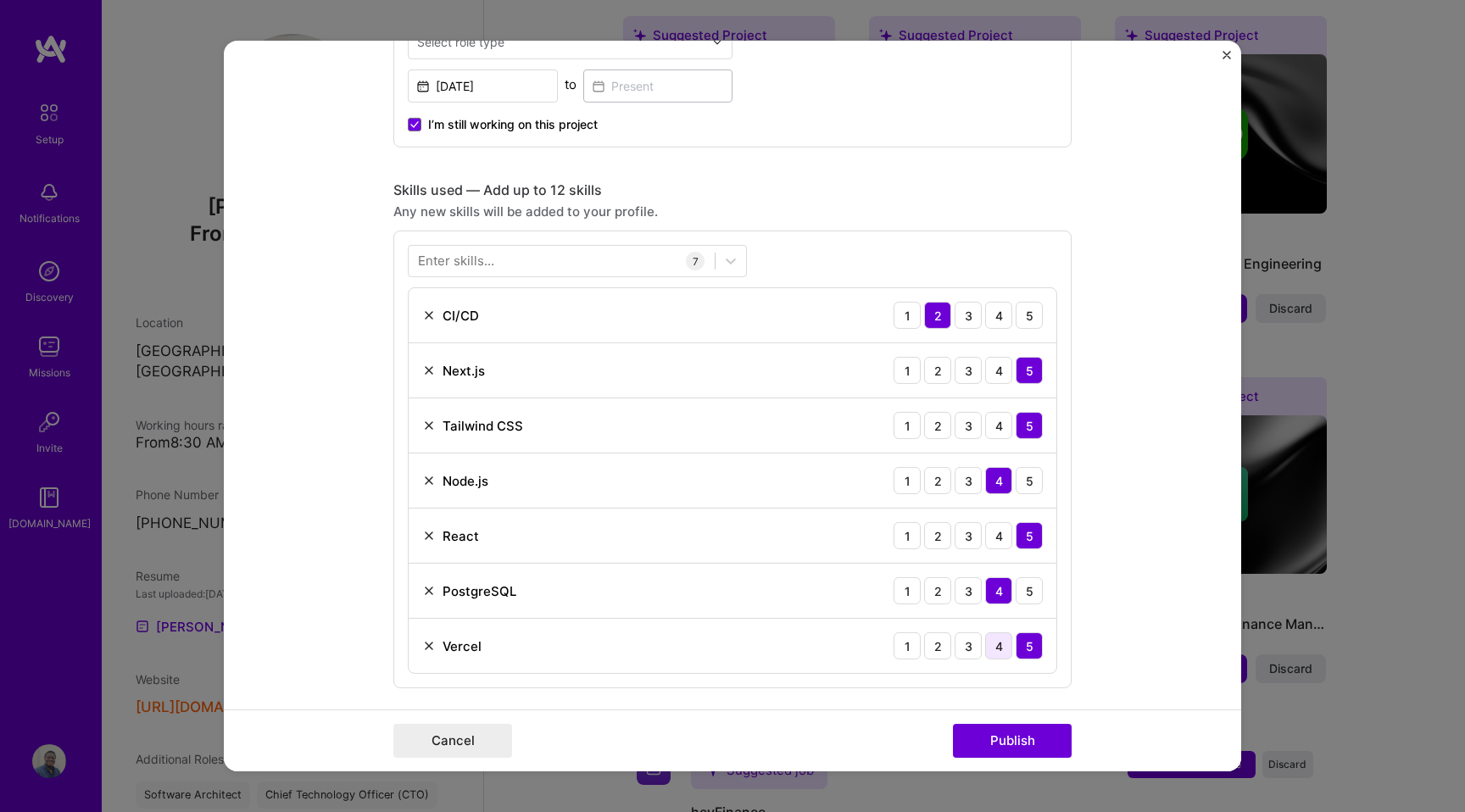
click at [998, 634] on div "4" at bounding box center [999, 645] width 27 height 27
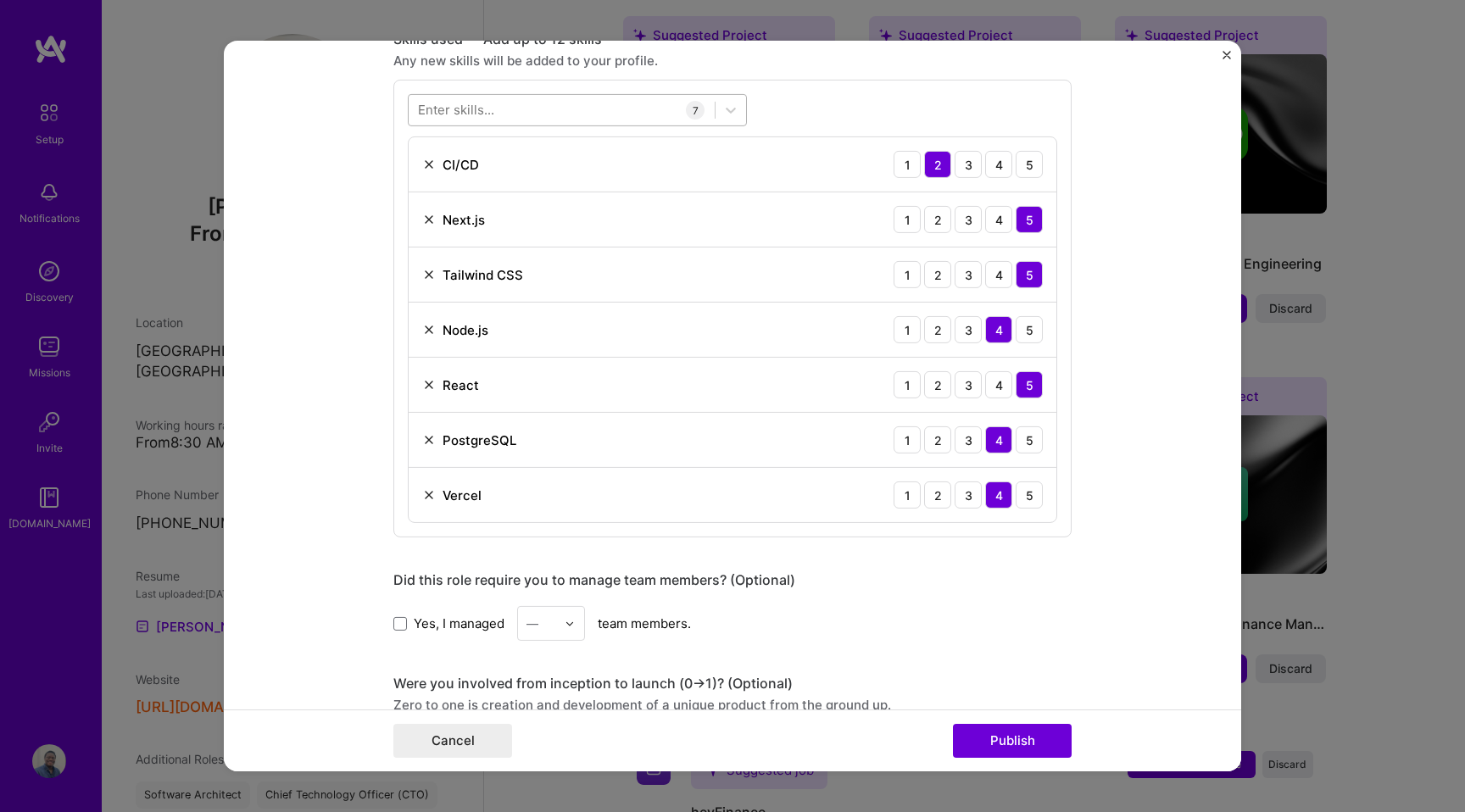
click at [509, 111] on div at bounding box center [561, 110] width 306 height 28
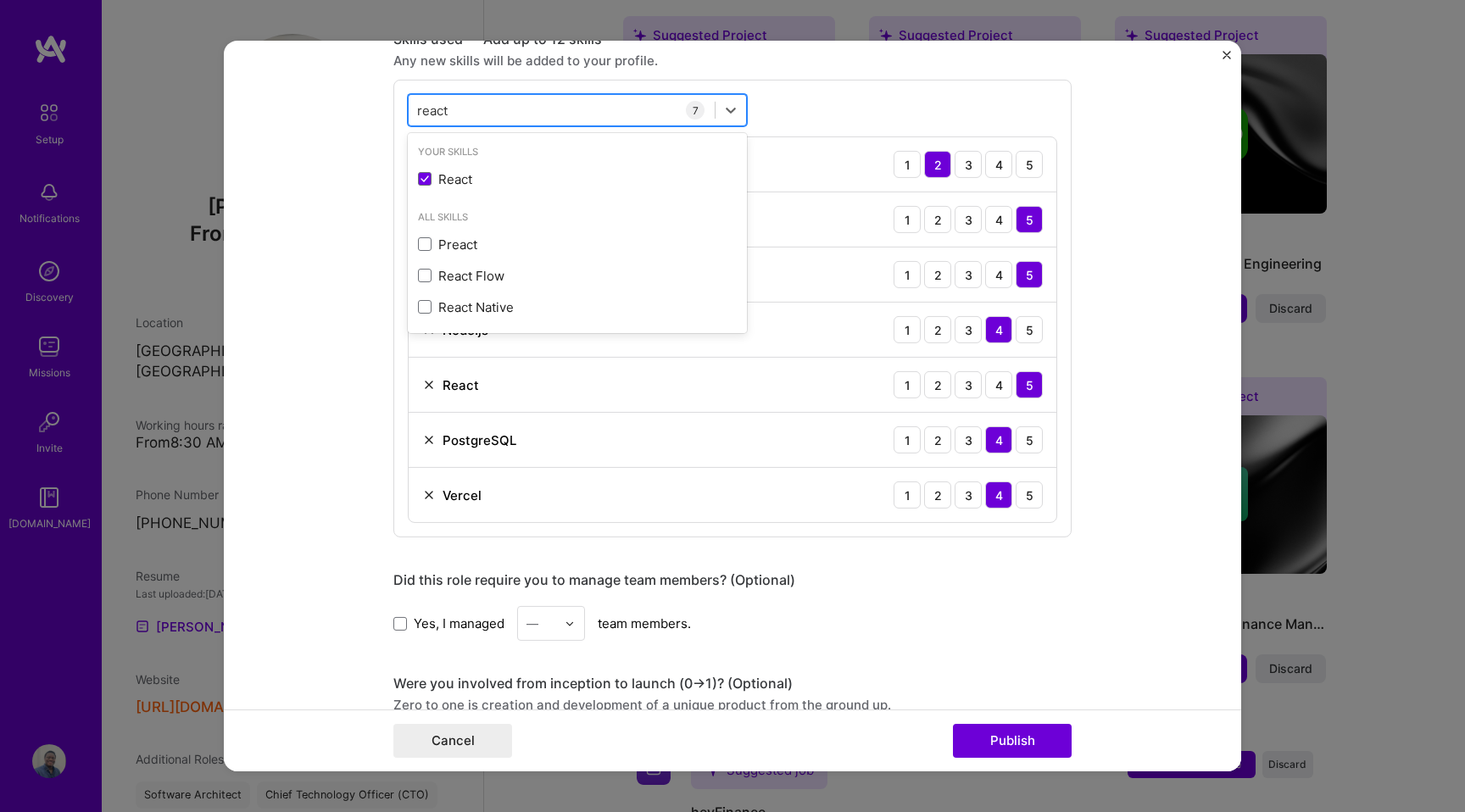
type input "react"
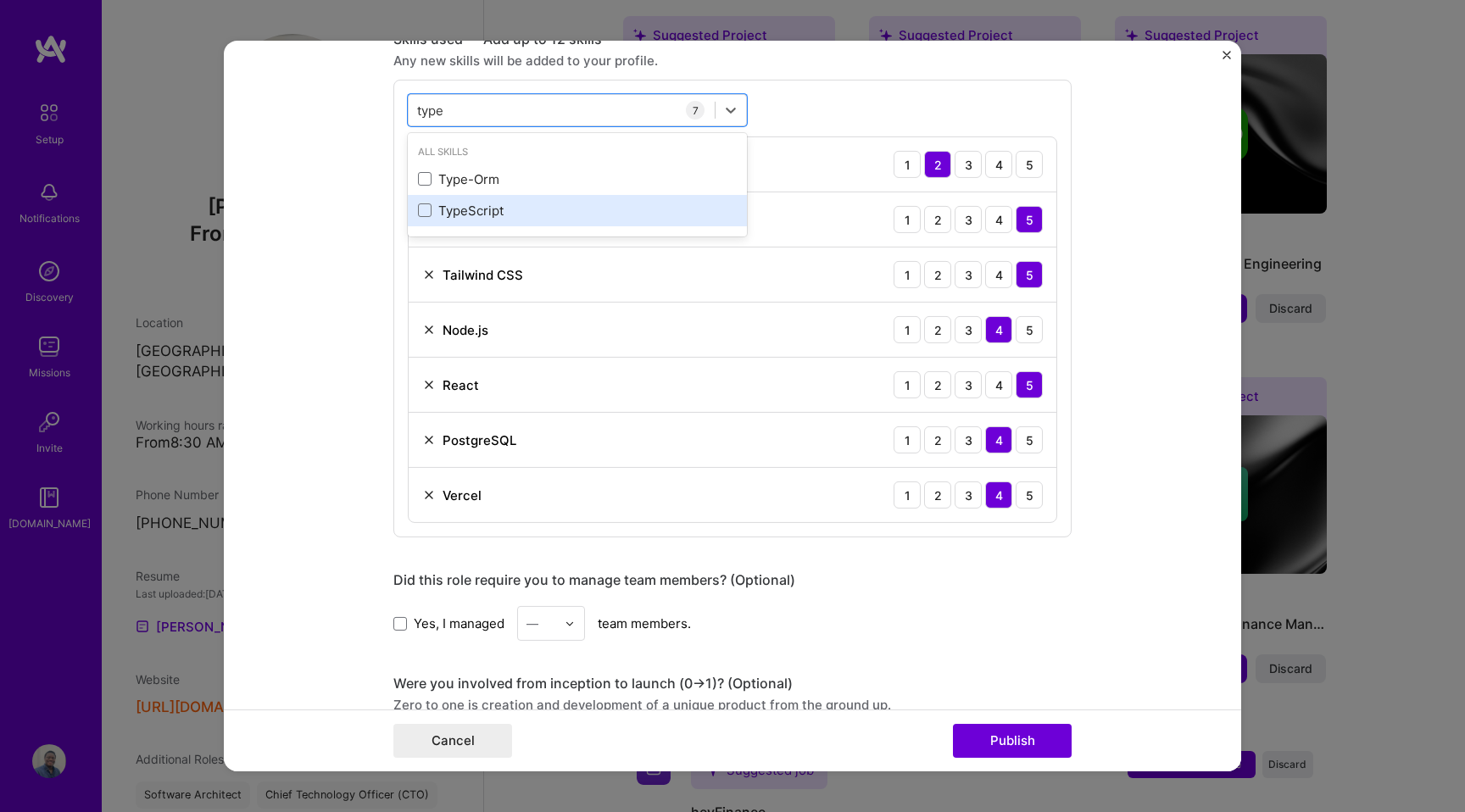
click at [553, 204] on div "TypeScript" at bounding box center [577, 211] width 319 height 18
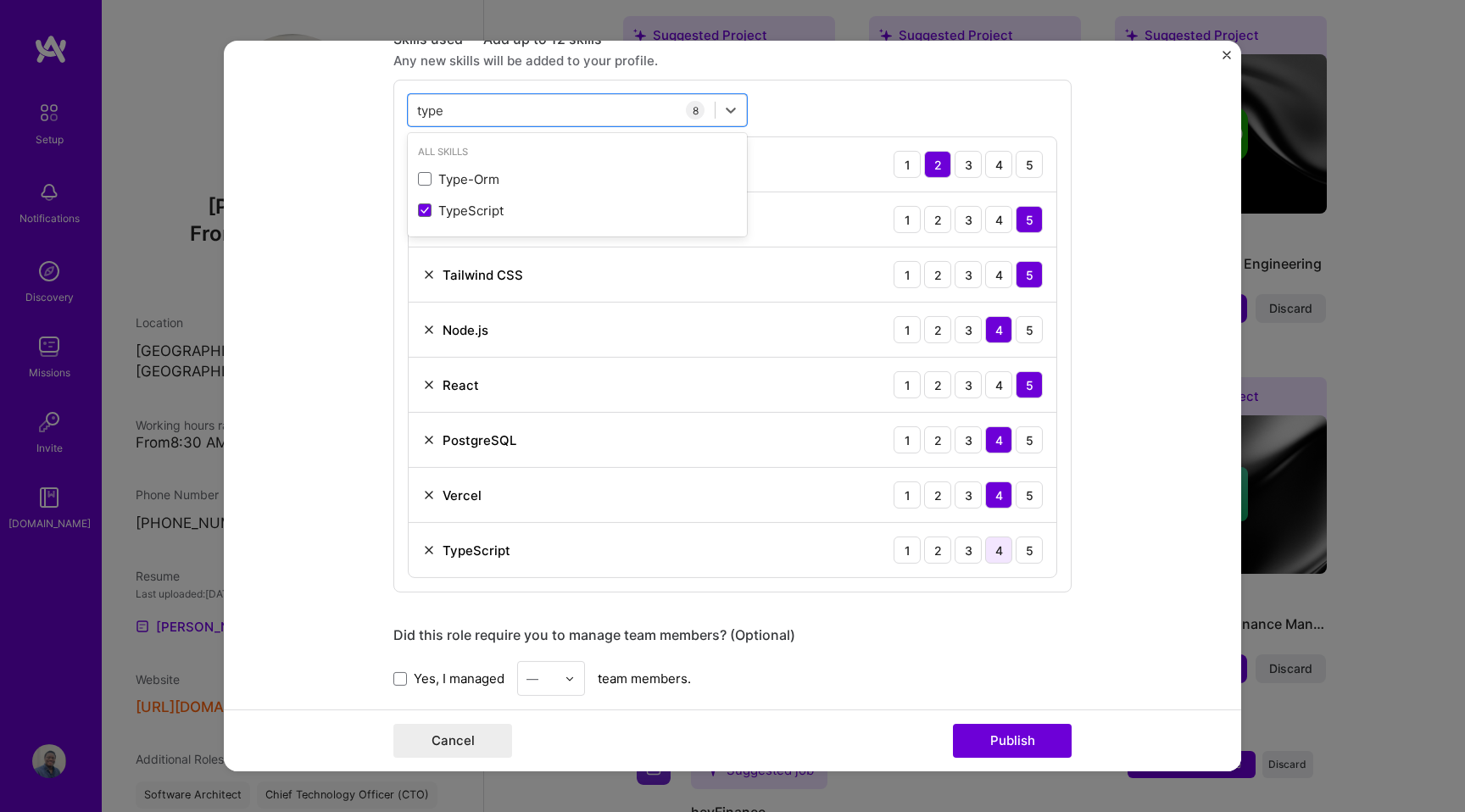
click at [995, 542] on div "4" at bounding box center [999, 550] width 27 height 27
click at [542, 119] on div "type type" at bounding box center [561, 110] width 306 height 28
type input "u"
type input "supa"
click at [1122, 589] on form "Editing suggested project This project is suggested based on your LinkedIn, res…" at bounding box center [732, 406] width 1017 height 730
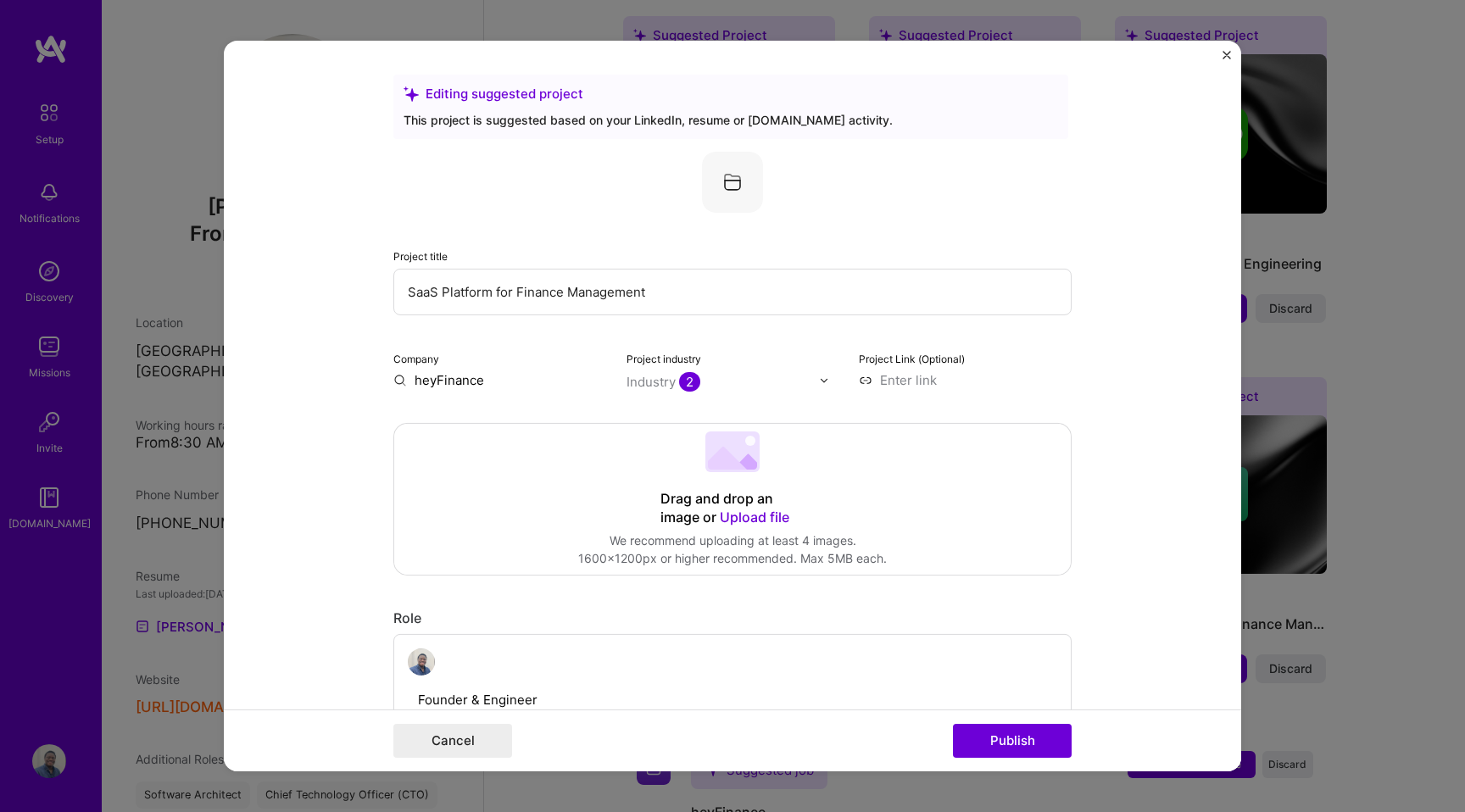
click at [903, 381] on input at bounding box center [965, 380] width 213 height 18
paste input "[URL][DOMAIN_NAME]"
type input "[URL][DOMAIN_NAME]"
click at [1085, 317] on form "Editing suggested project This project is suggested based on your LinkedIn, res…" at bounding box center [732, 406] width 1017 height 730
click at [753, 521] on span "Upload file" at bounding box center [754, 516] width 69 height 17
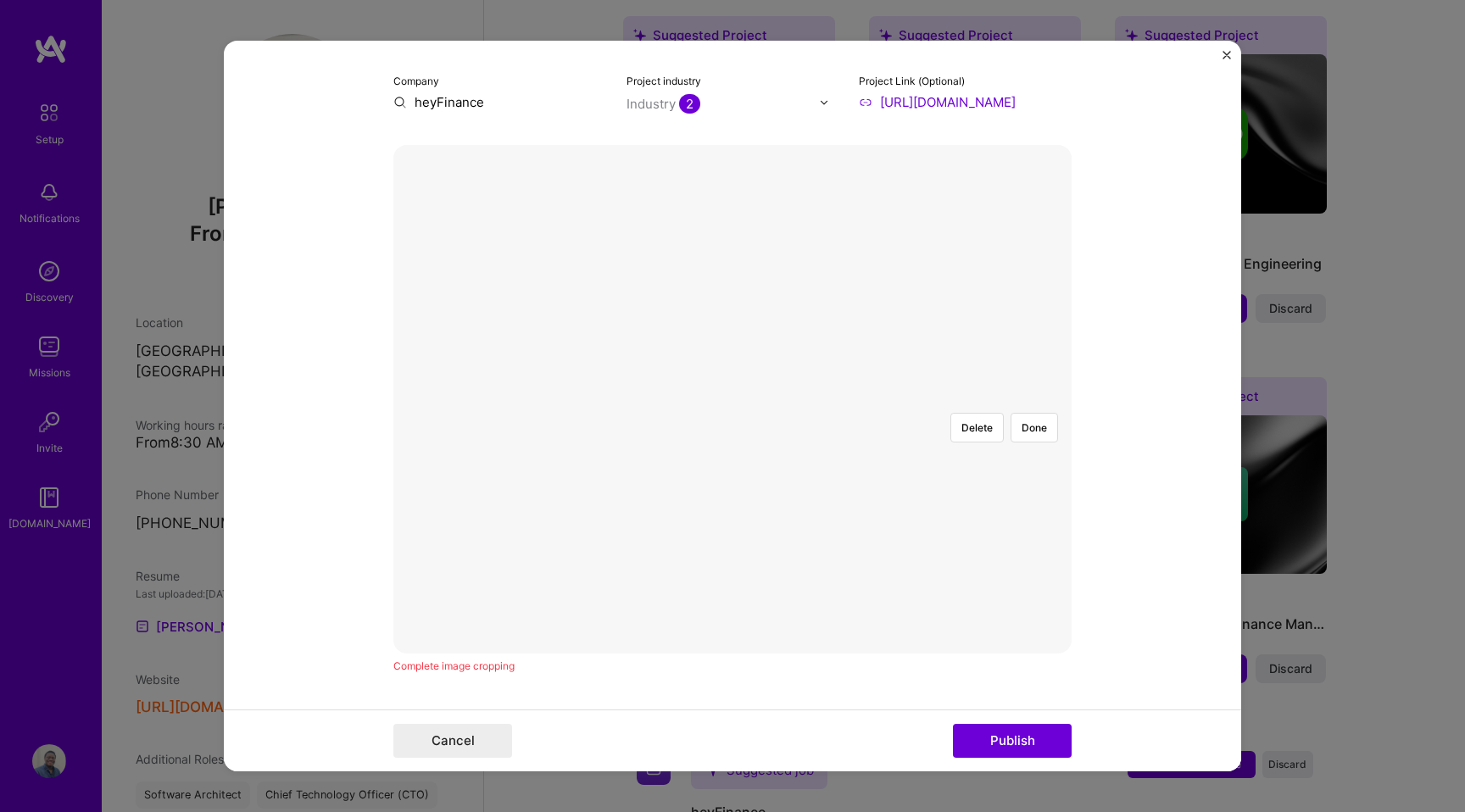
click at [862, 399] on div at bounding box center [1092, 608] width 556 height 418
click at [1023, 413] on button "Done" at bounding box center [1035, 428] width 47 height 30
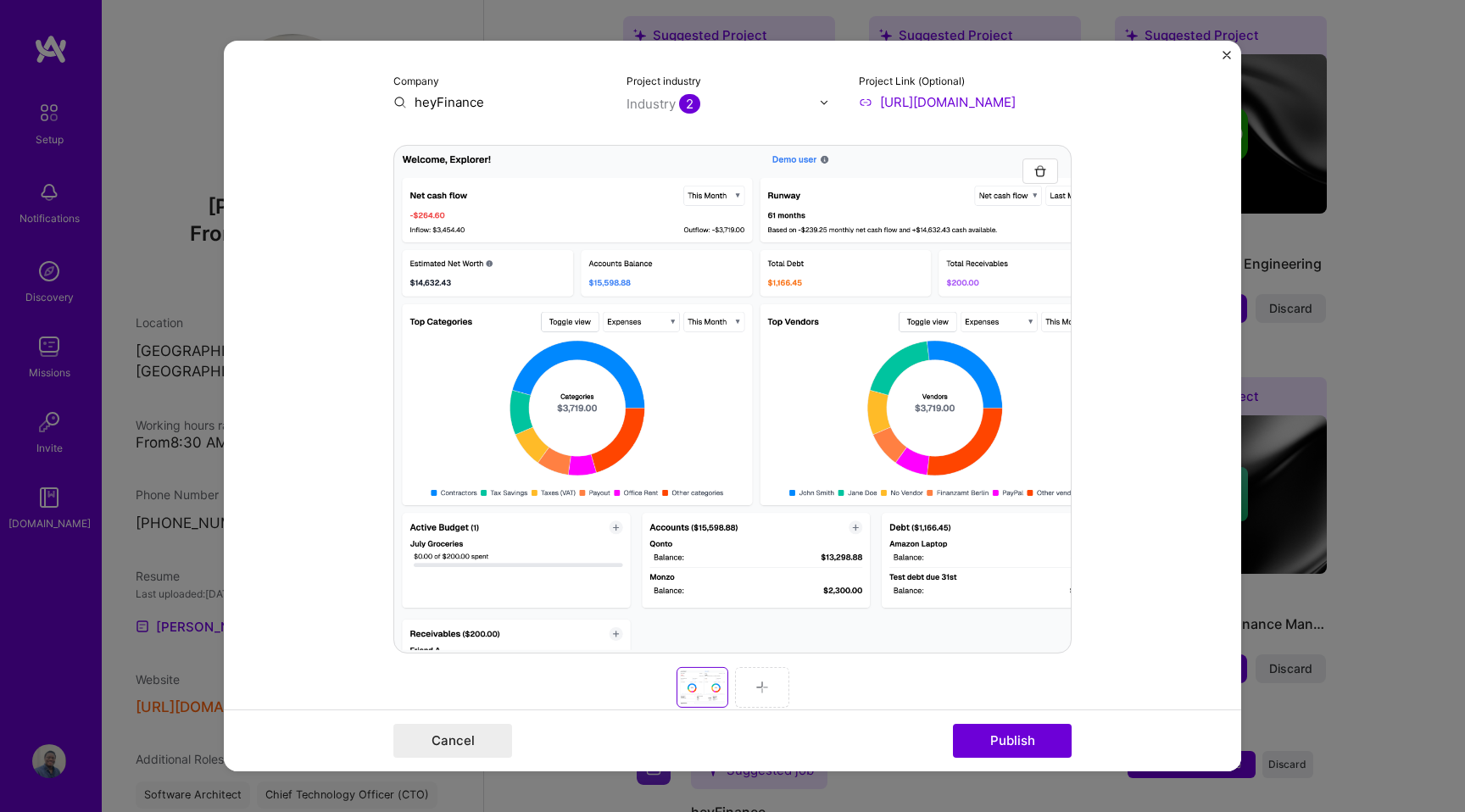
click at [763, 686] on img at bounding box center [761, 686] width 13 height 13
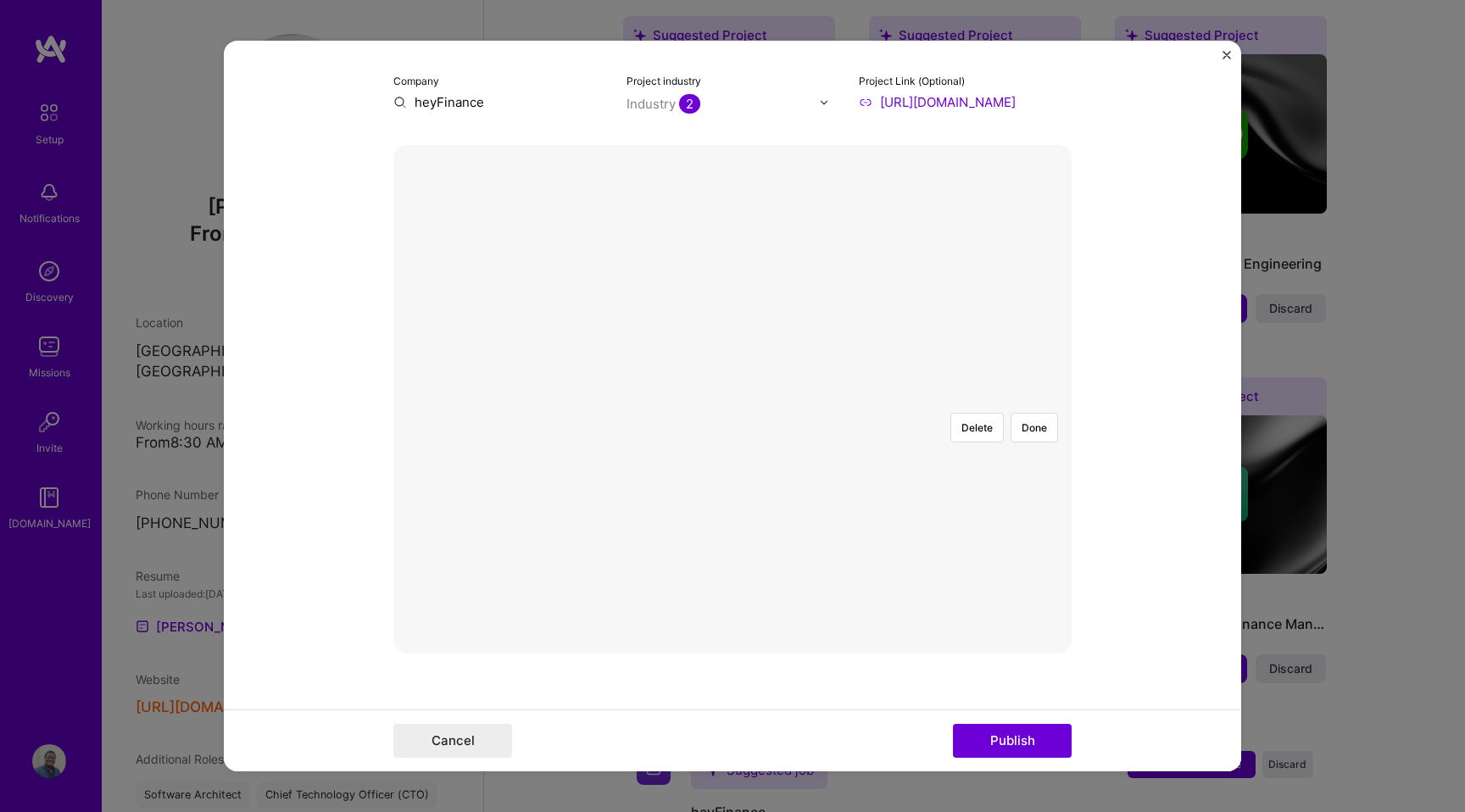
click at [732, 454] on div at bounding box center [1009, 607] width 554 height 417
click at [1036, 413] on button "Done" at bounding box center [1035, 428] width 47 height 30
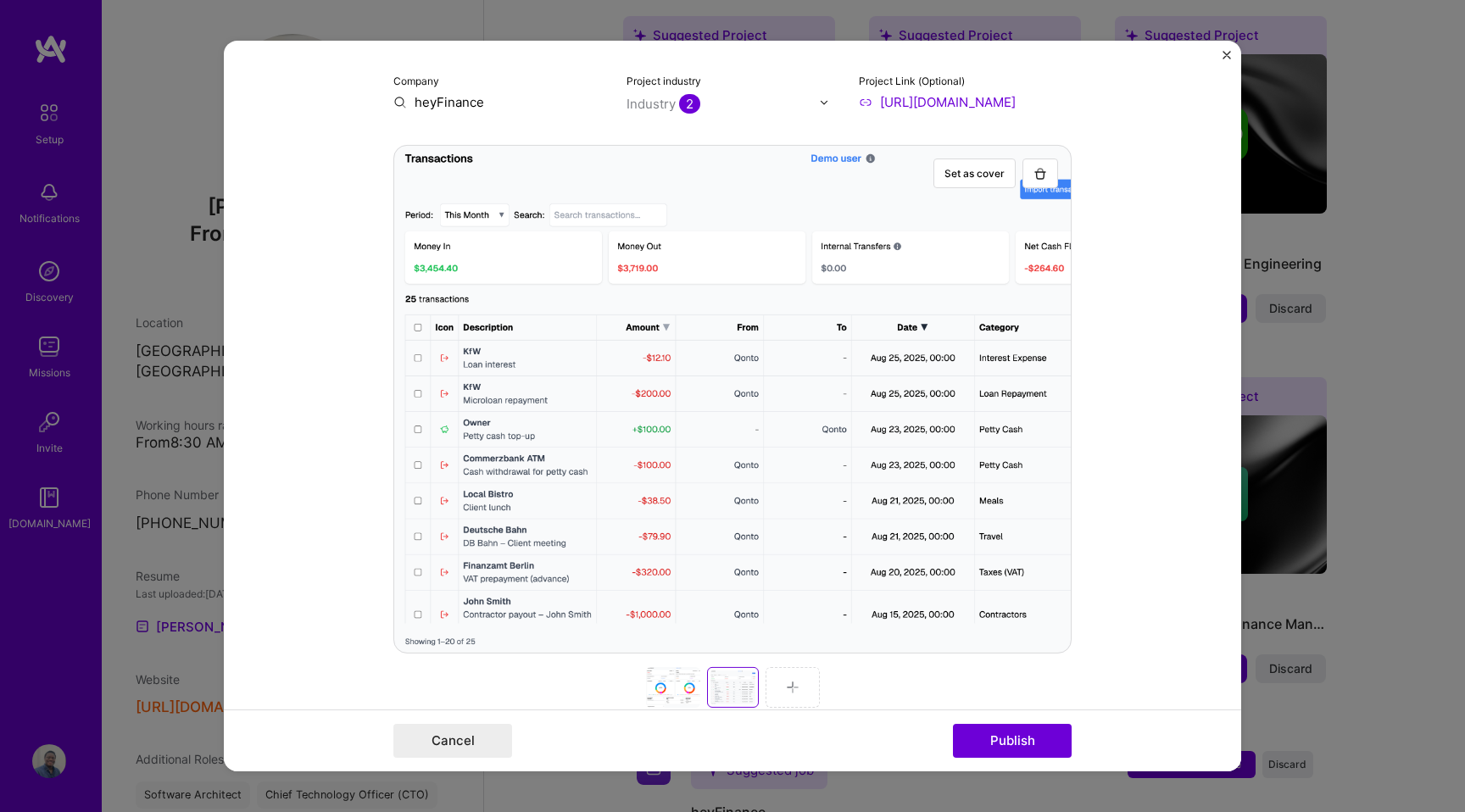
click at [803, 693] on div at bounding box center [793, 687] width 54 height 40
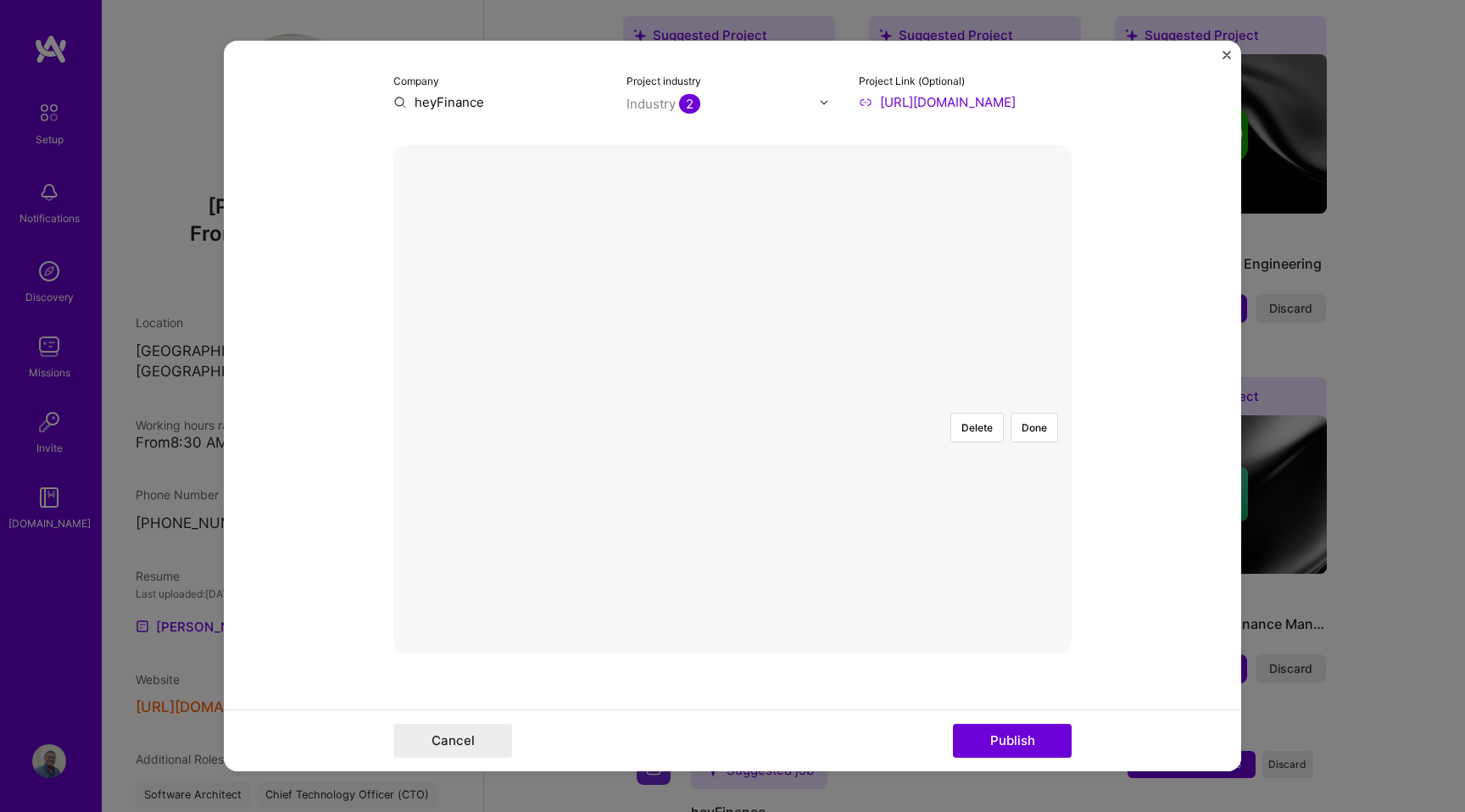
click at [732, 399] on div at bounding box center [963, 573] width 462 height 348
click at [1026, 413] on button "Done" at bounding box center [1035, 428] width 47 height 30
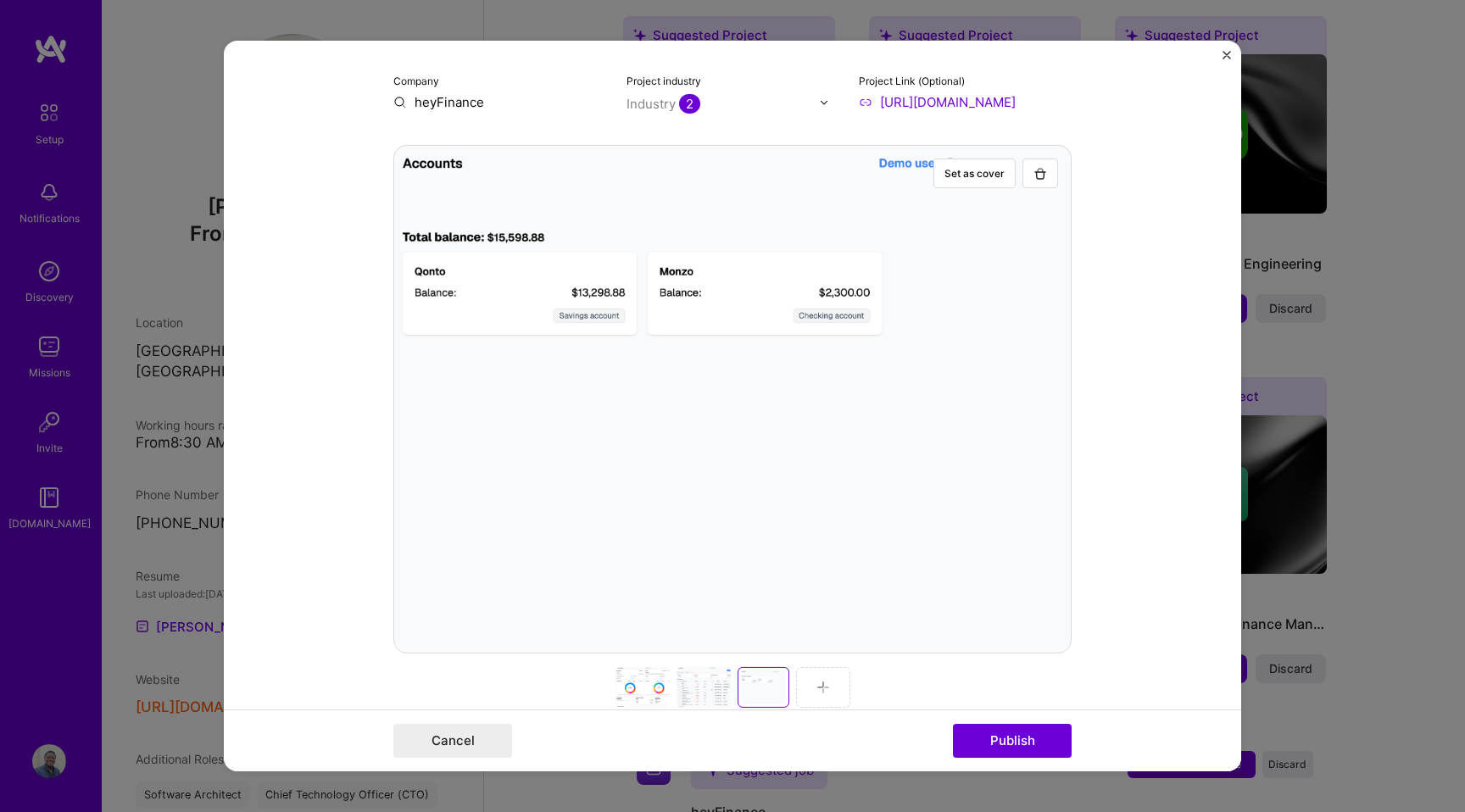
click at [811, 694] on div at bounding box center [823, 687] width 54 height 40
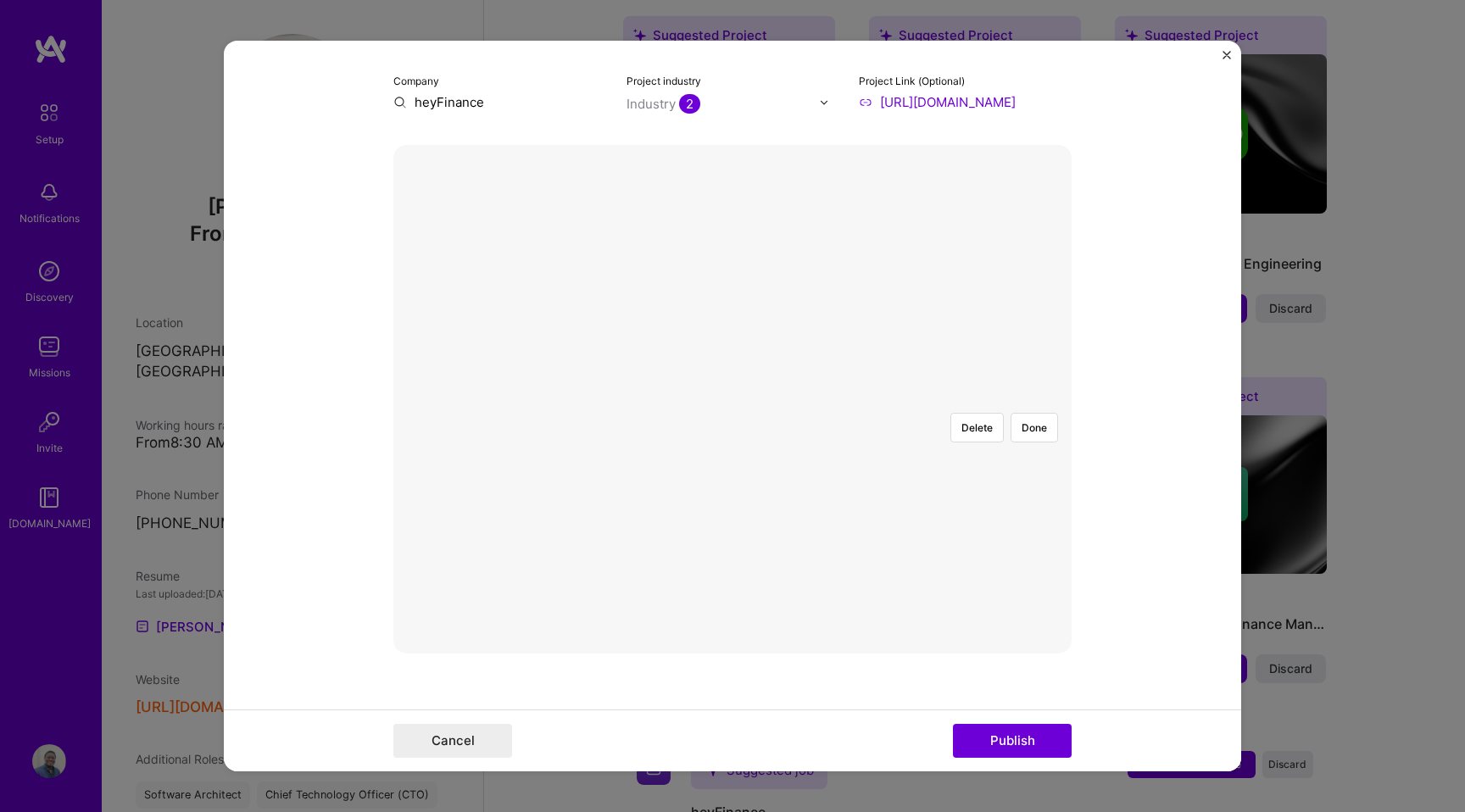
click at [732, 441] on div at bounding box center [1008, 607] width 552 height 415
click at [1036, 413] on button "Done" at bounding box center [1035, 428] width 47 height 30
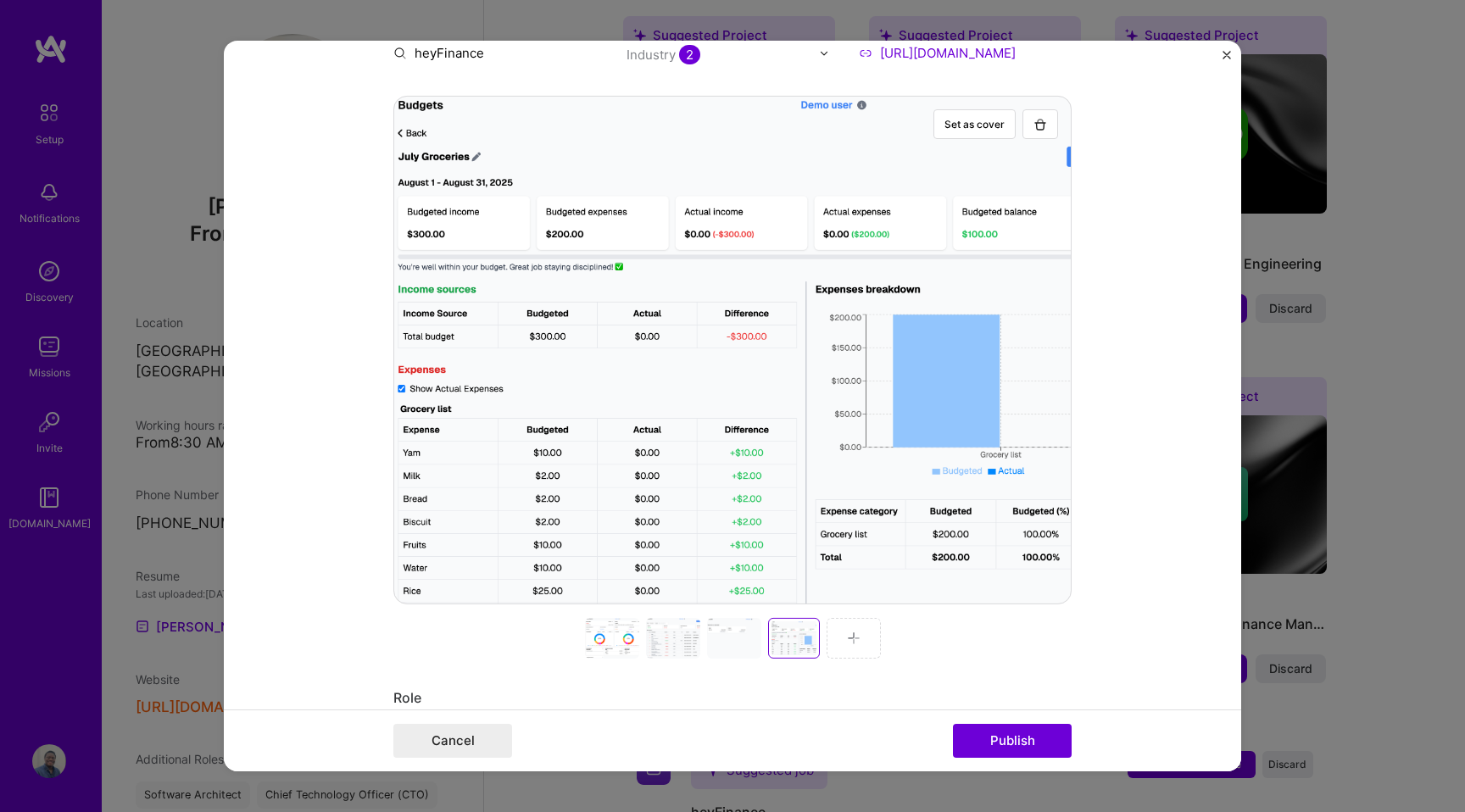
scroll to position [251, 0]
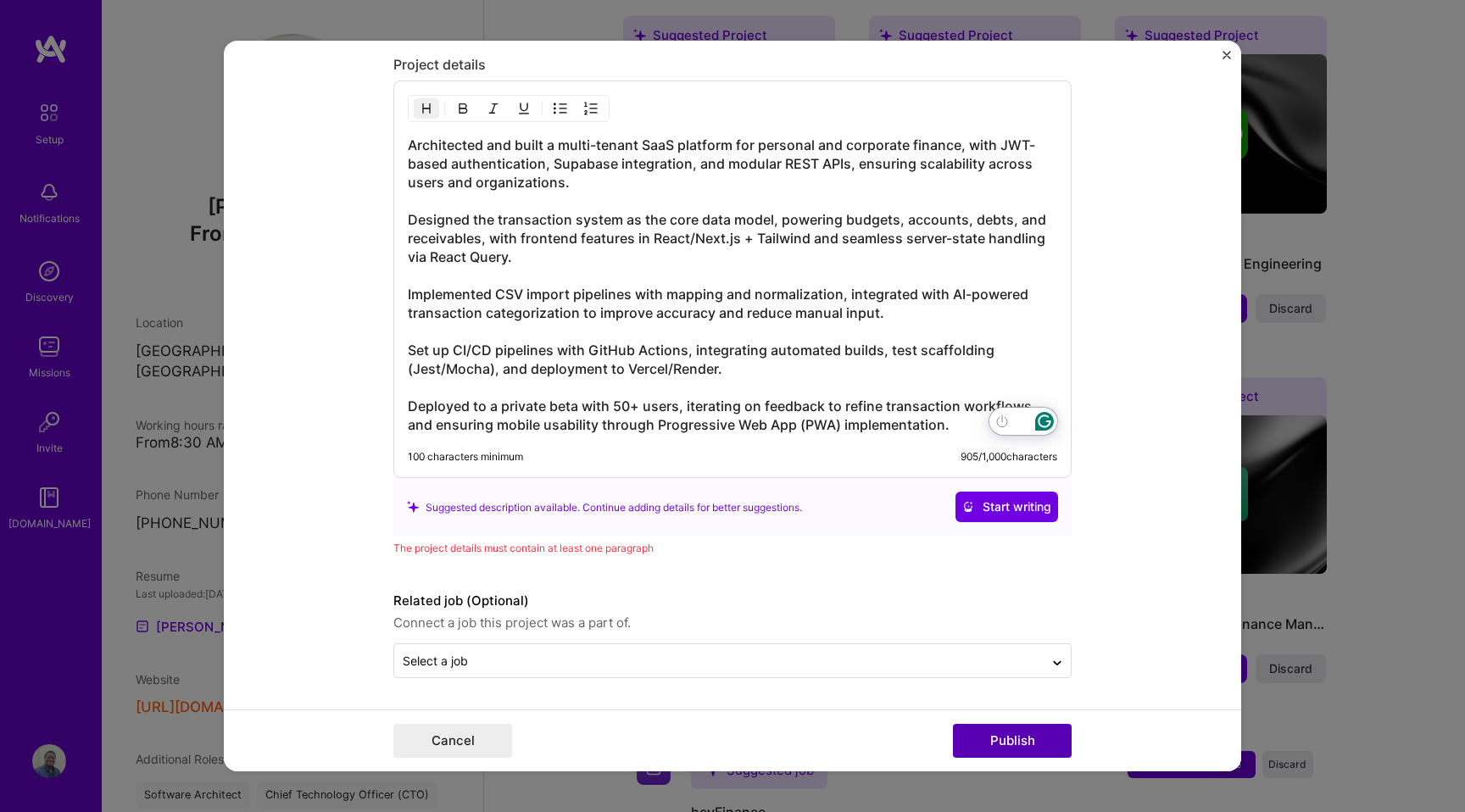
click at [1002, 745] on button "Publish" at bounding box center [1012, 740] width 119 height 34
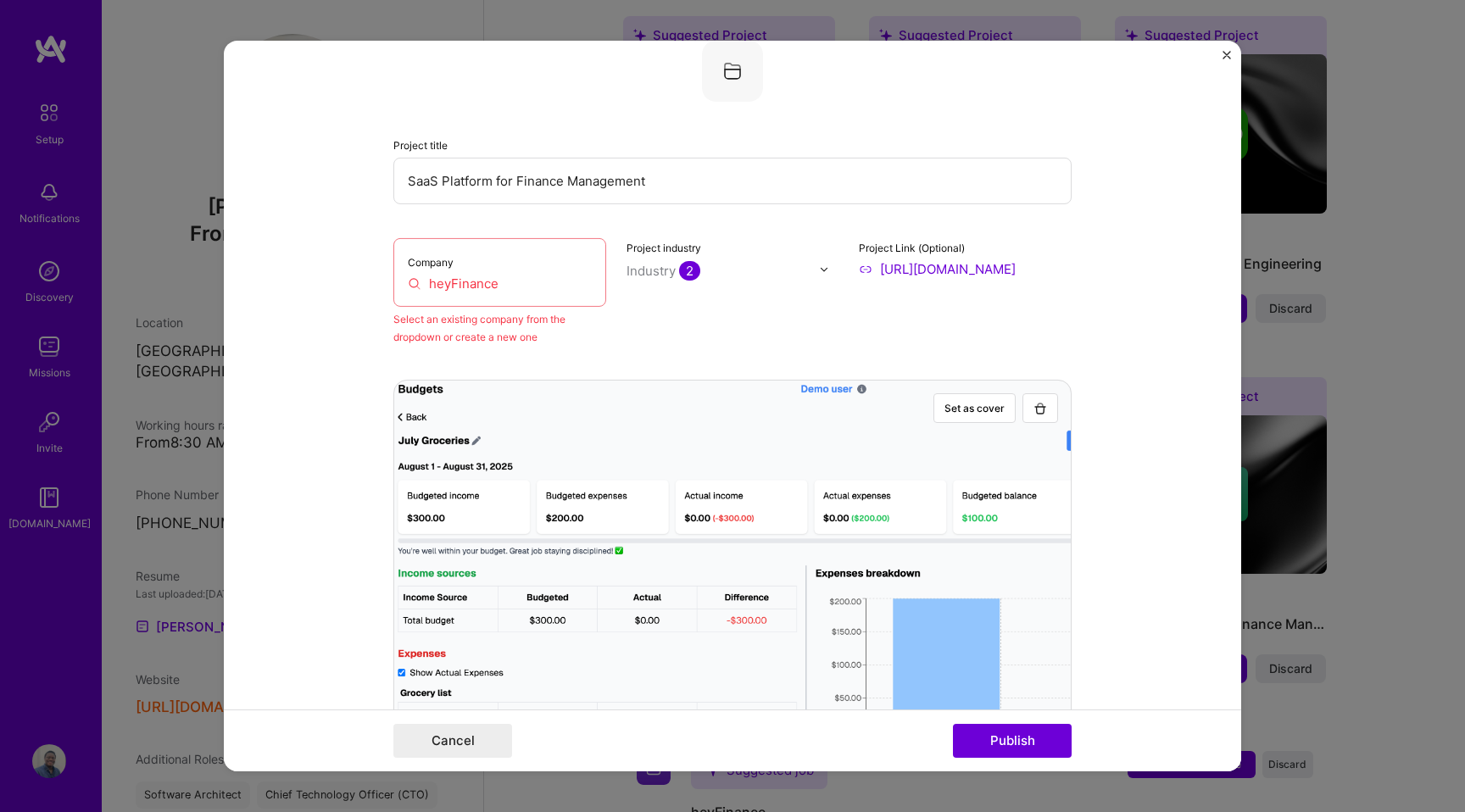
click at [478, 284] on input "heyFinance" at bounding box center [499, 284] width 184 height 18
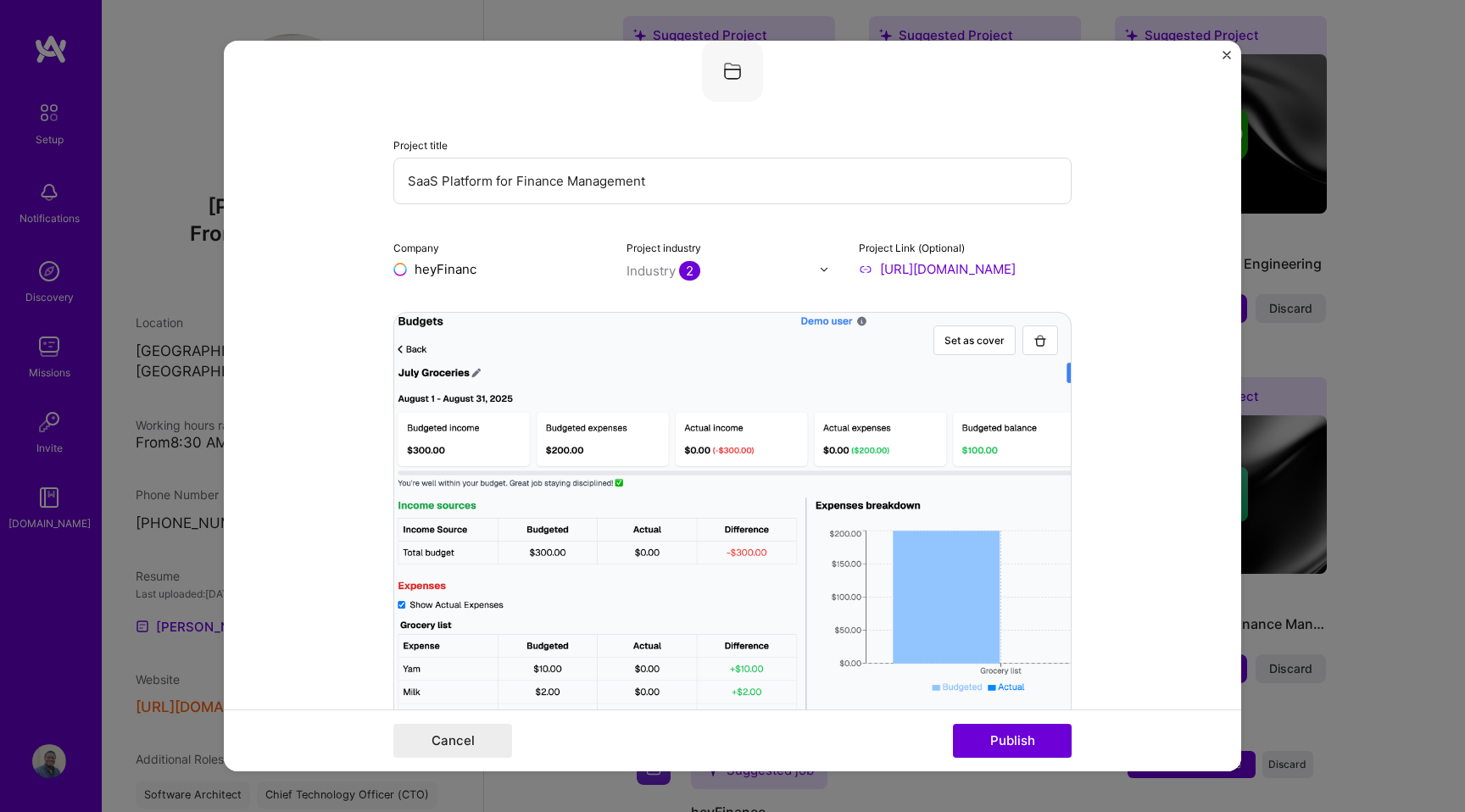
type input "heyFinance"
click at [455, 314] on span "Add company" at bounding box center [441, 308] width 82 height 18
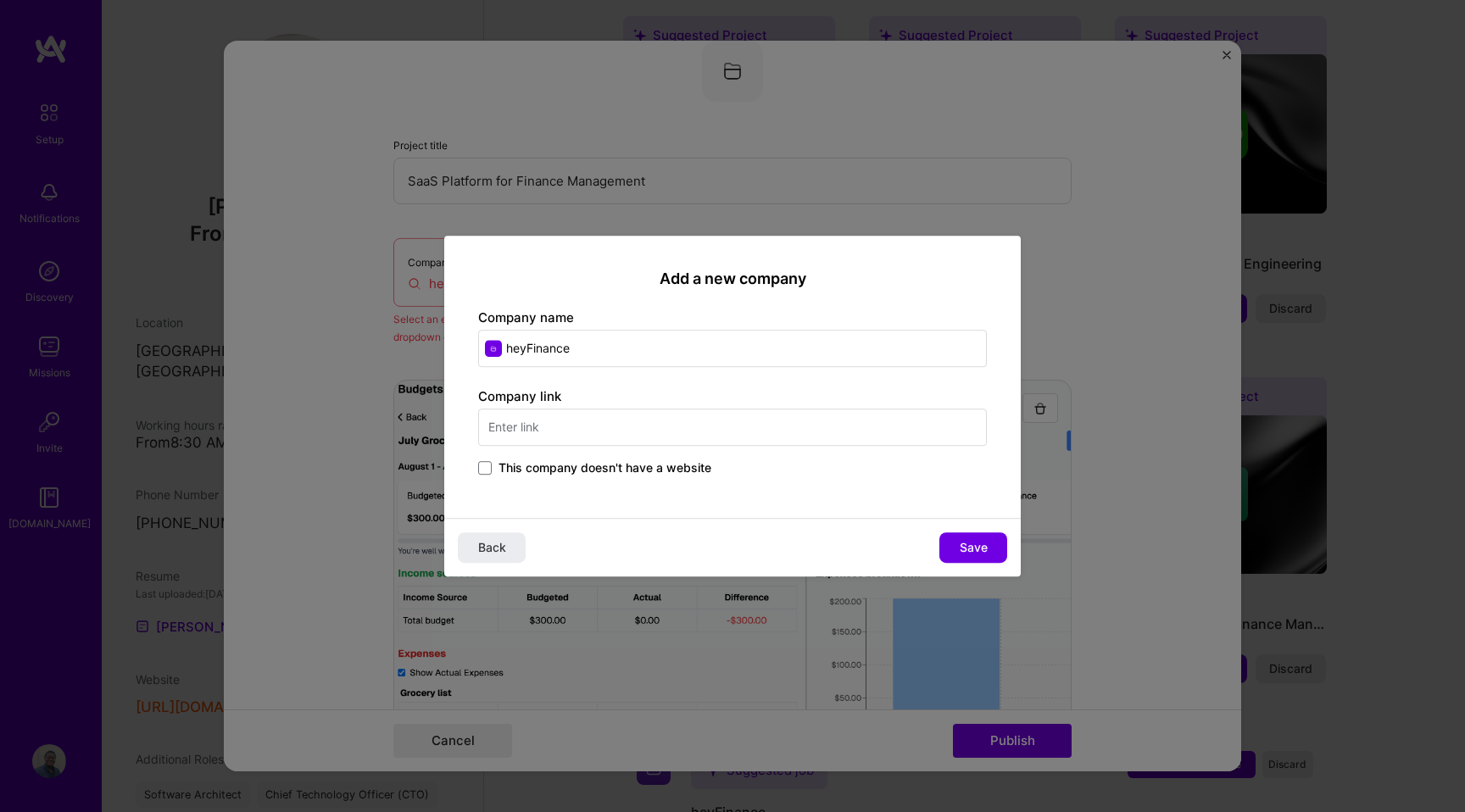
click at [593, 420] on input "text" at bounding box center [732, 427] width 509 height 37
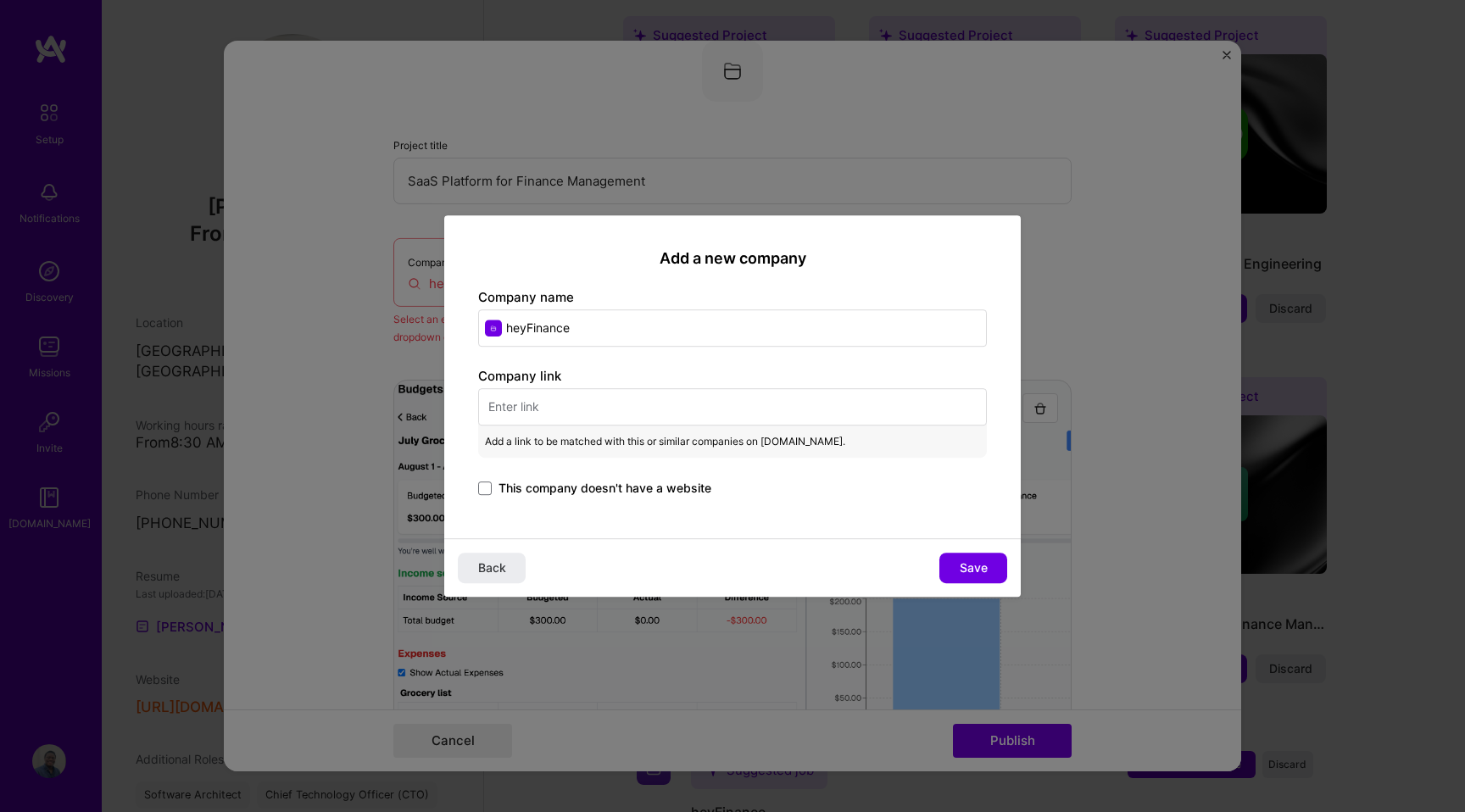
paste input "[URL][DOMAIN_NAME]"
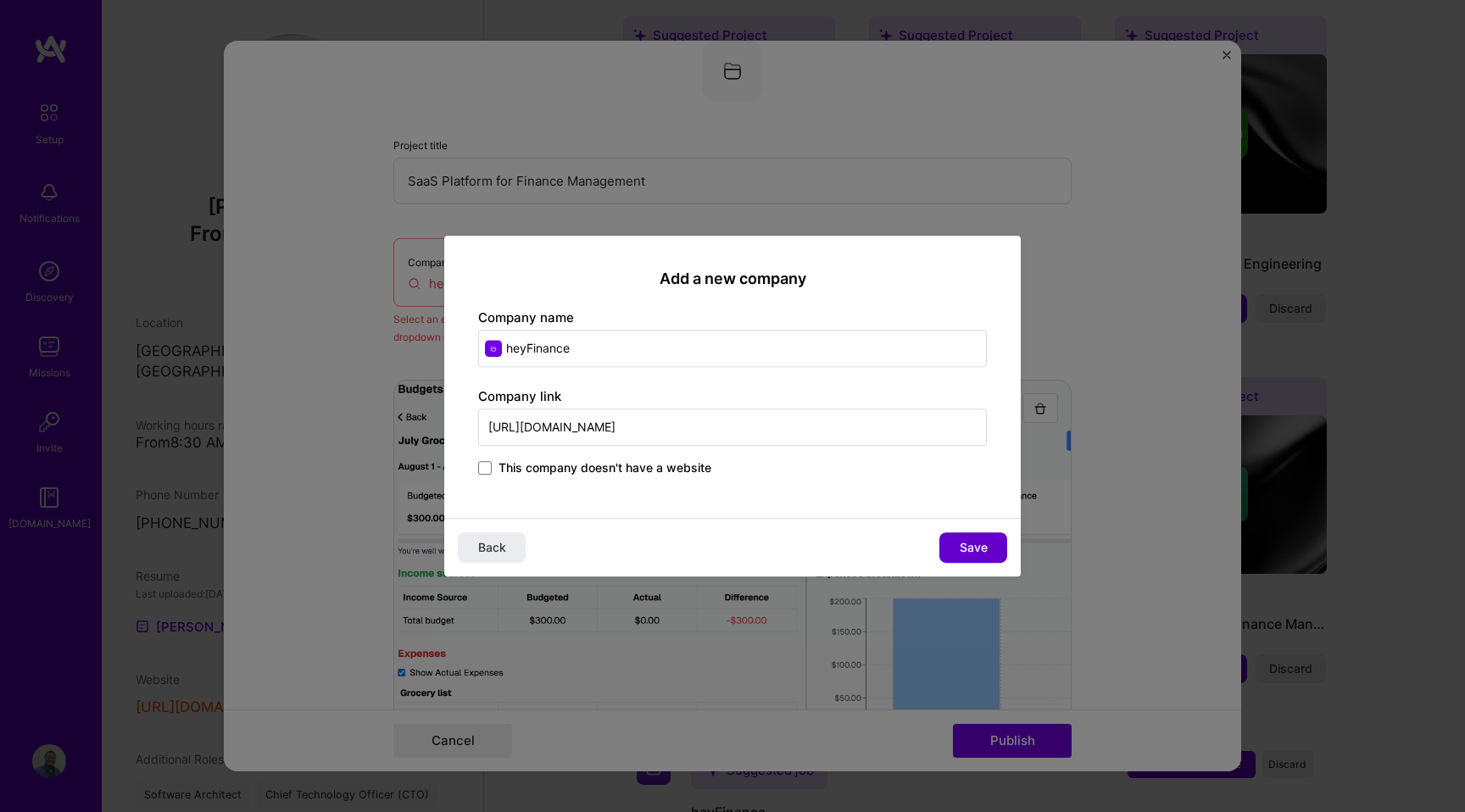
type input "[URL][DOMAIN_NAME]"
click at [948, 545] on button "Save" at bounding box center [972, 547] width 68 height 31
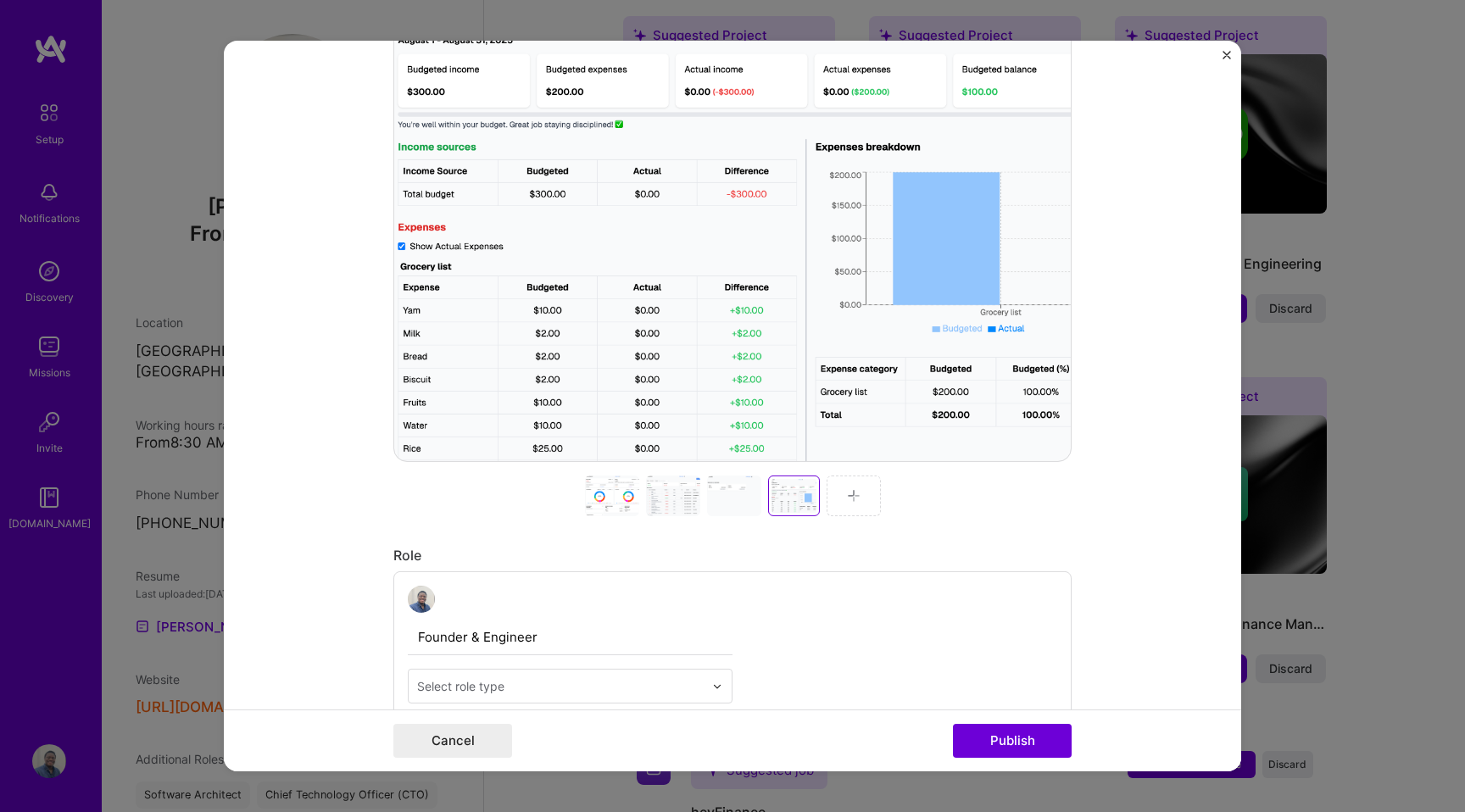
scroll to position [496, 0]
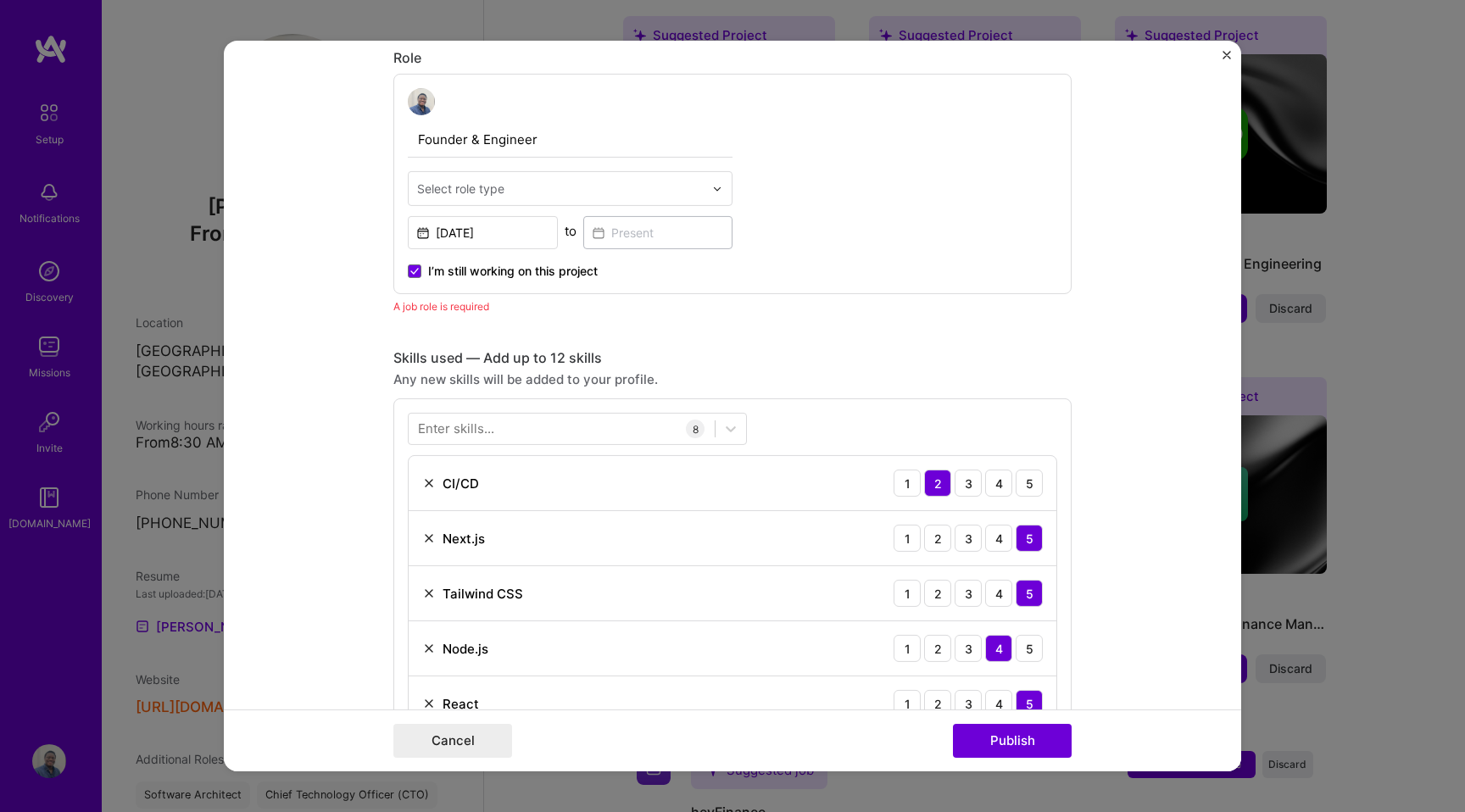
click at [637, 204] on div "Select role type" at bounding box center [560, 189] width 304 height 33
type input "foun"
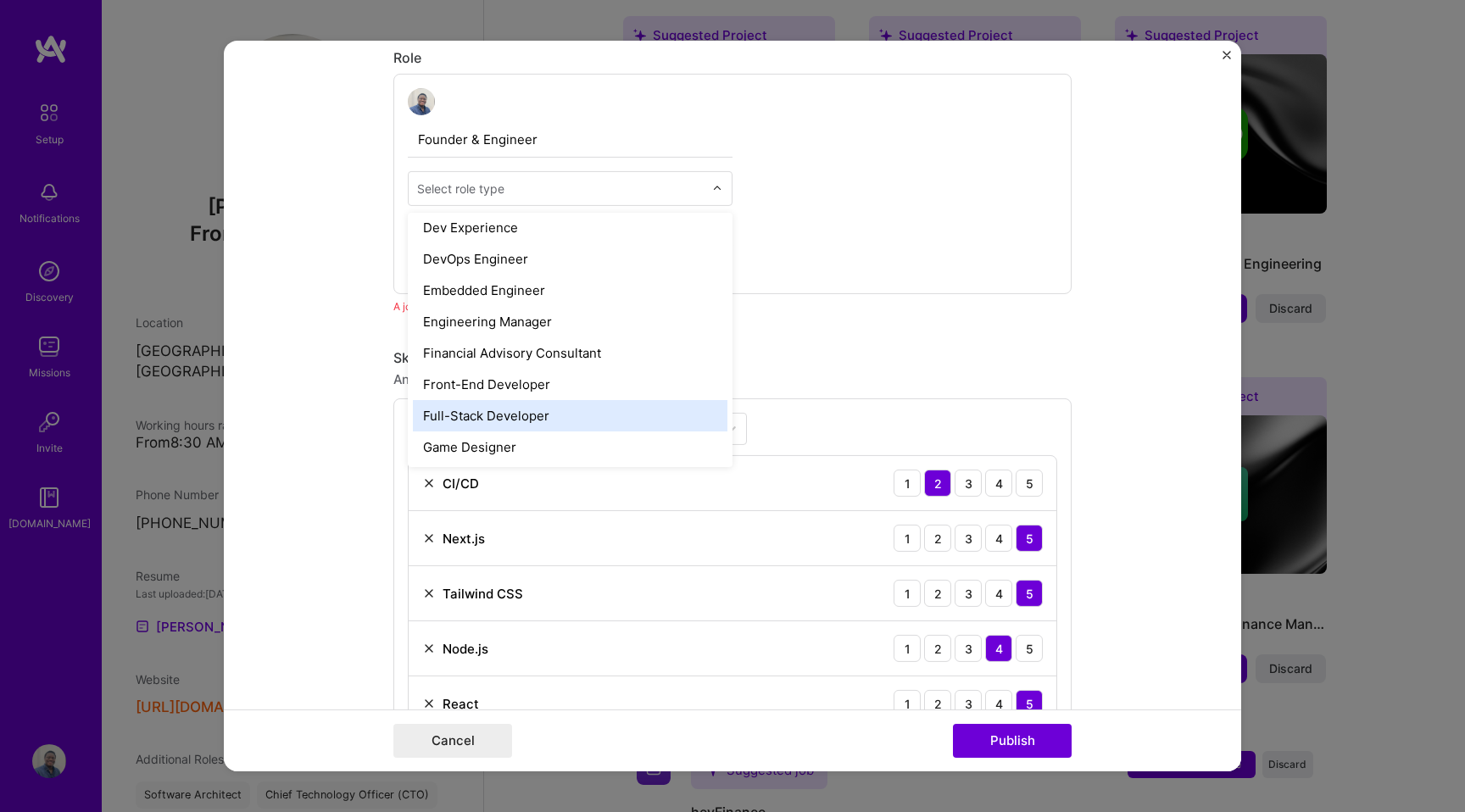
click at [559, 417] on div "Full-Stack Developer" at bounding box center [570, 416] width 314 height 32
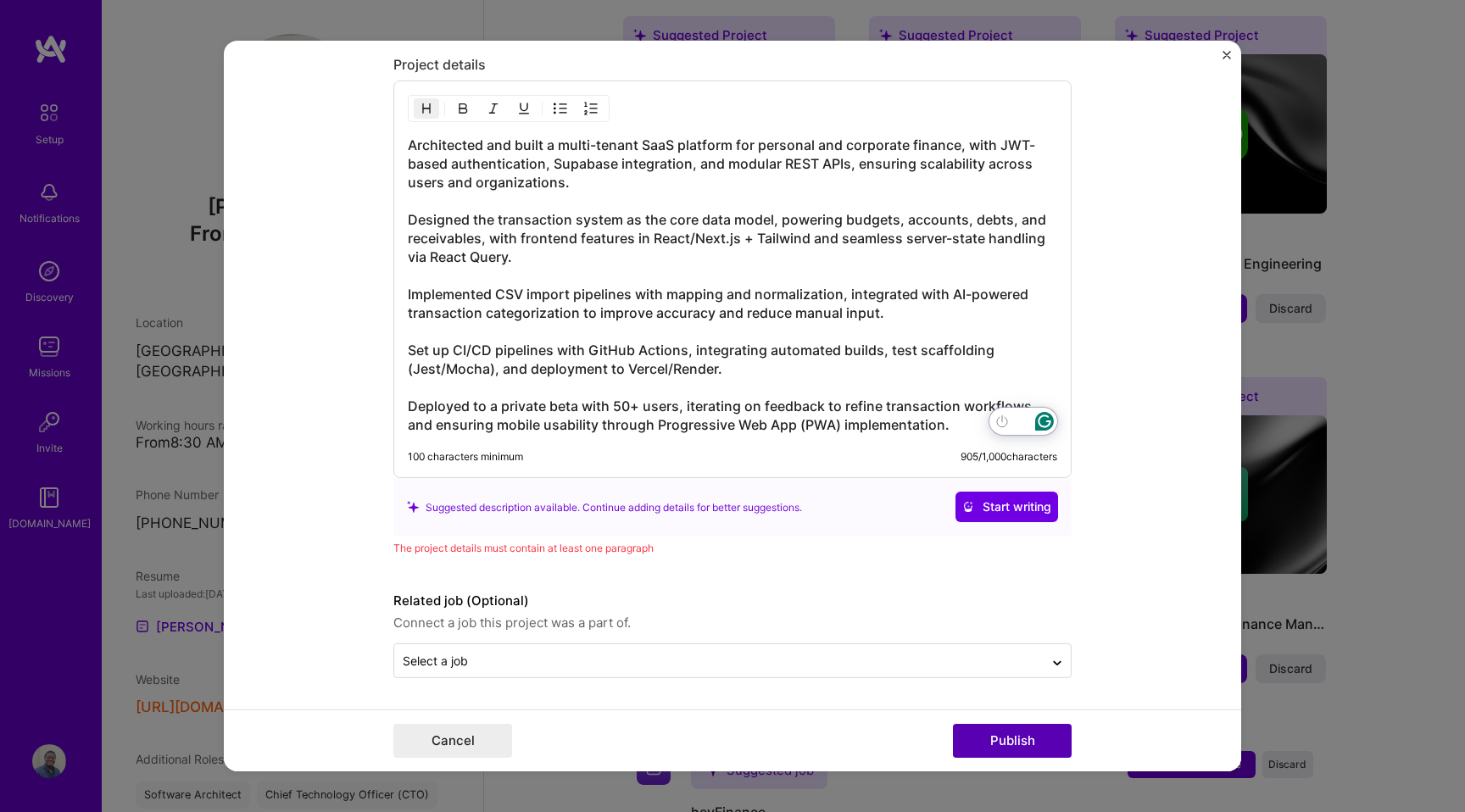
click at [1022, 750] on button "Publish" at bounding box center [1012, 740] width 119 height 34
click at [622, 550] on div "The project details must contain at least one paragraph" at bounding box center [732, 548] width 678 height 18
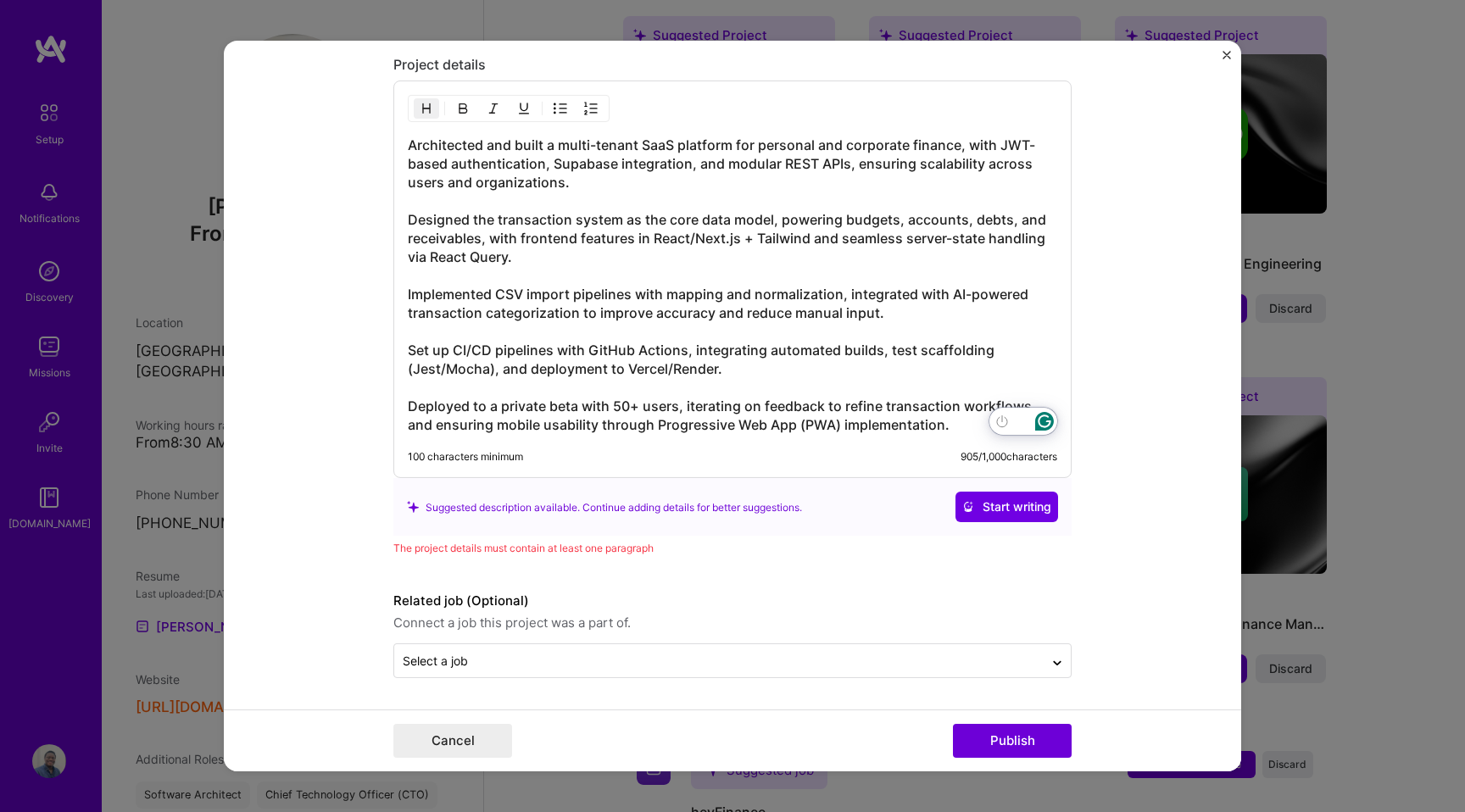
click at [595, 552] on div "The project details must contain at least one paragraph" at bounding box center [732, 548] width 678 height 18
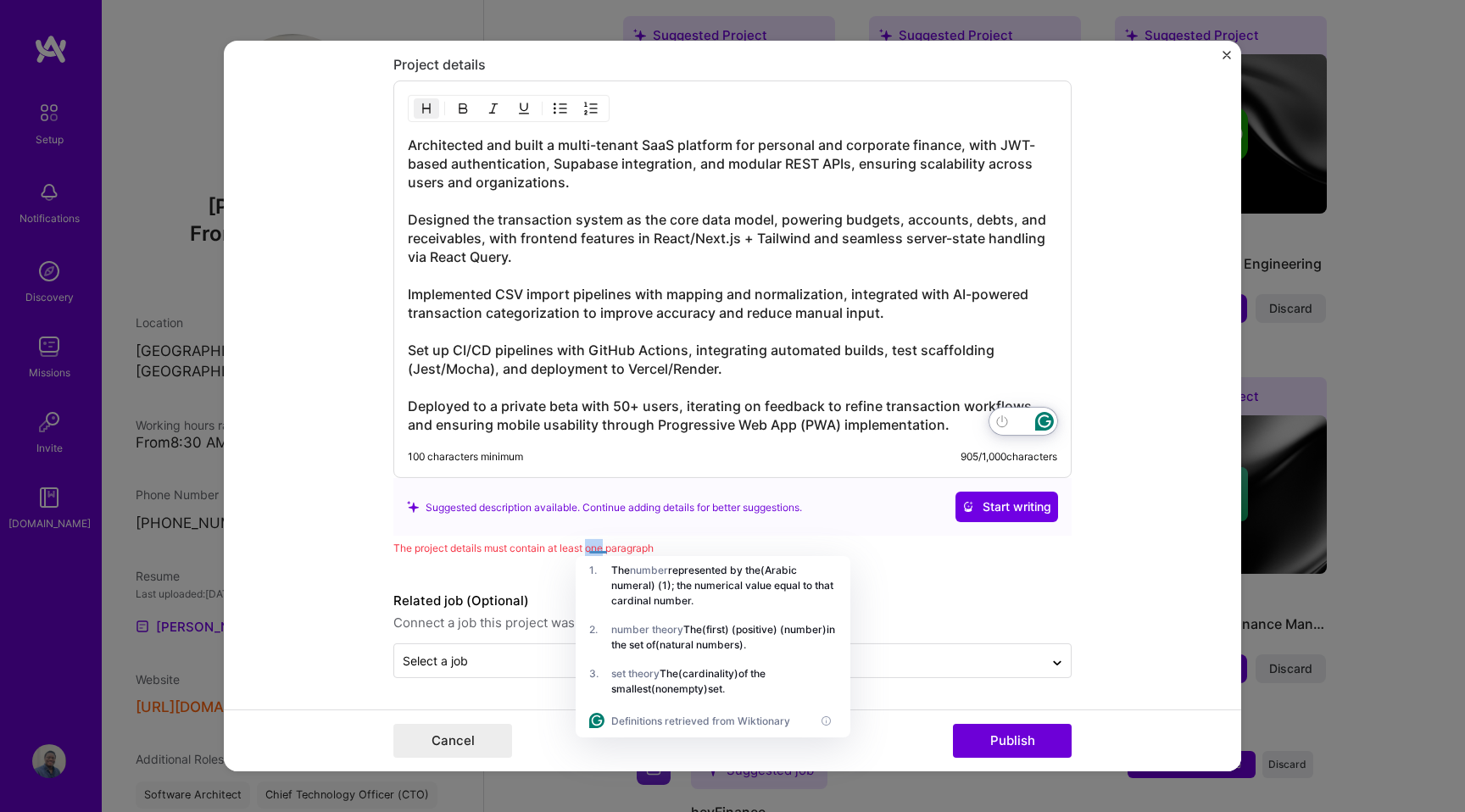
click at [595, 552] on div at bounding box center [598, 548] width 18 height 12
click at [566, 546] on div "The project details must contain at least one paragraph" at bounding box center [732, 548] width 678 height 18
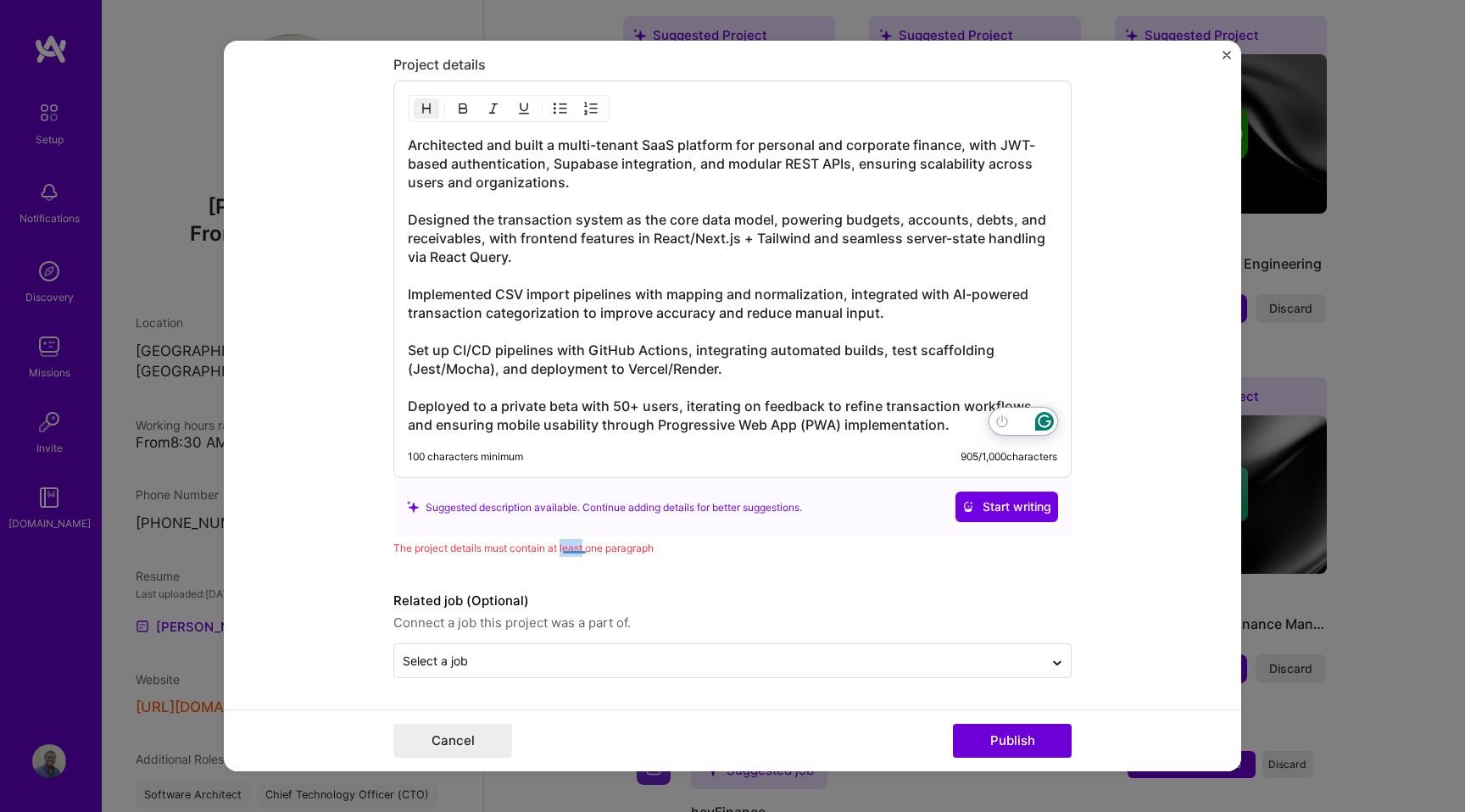
click at [566, 546] on div "The project details must contain at least one paragraph" at bounding box center [732, 548] width 678 height 18
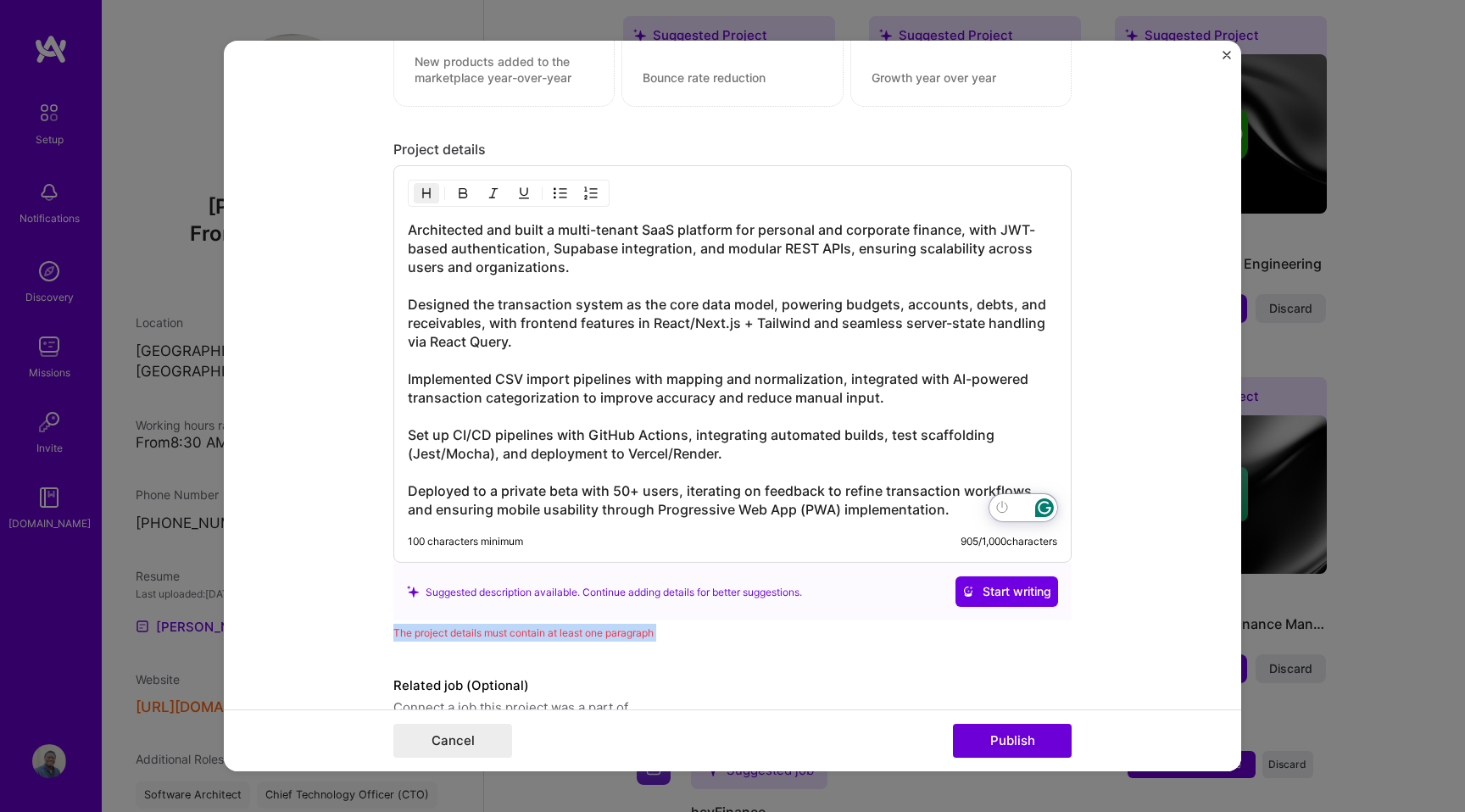
click at [408, 227] on h3 "Architected and built a multi-tenant SaaS platform for personal and corporate f…" at bounding box center [732, 370] width 649 height 298
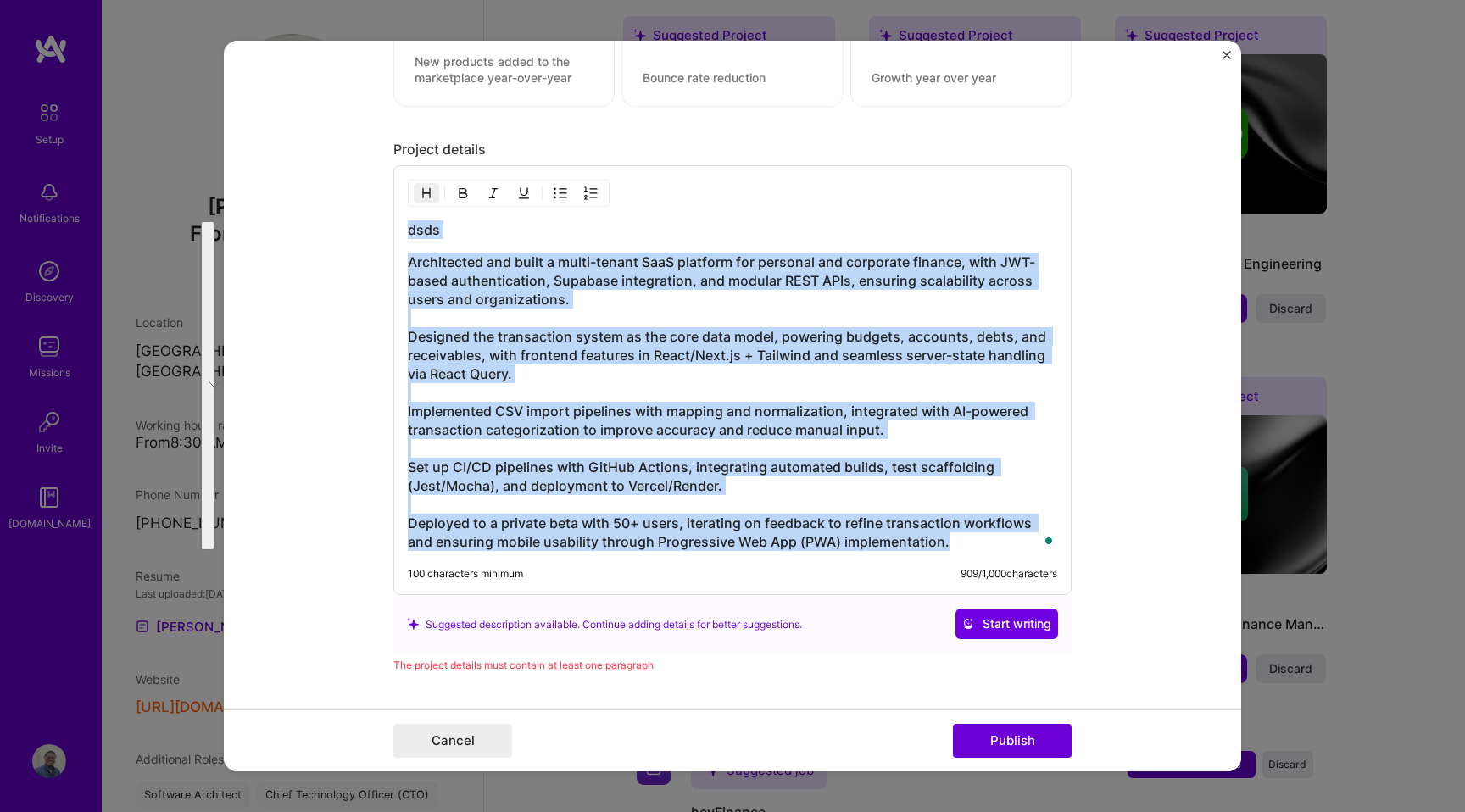
click at [486, 248] on div "dsds Architected and built a multi-tenant SaaS platform for personal and corpor…" at bounding box center [732, 385] width 649 height 330
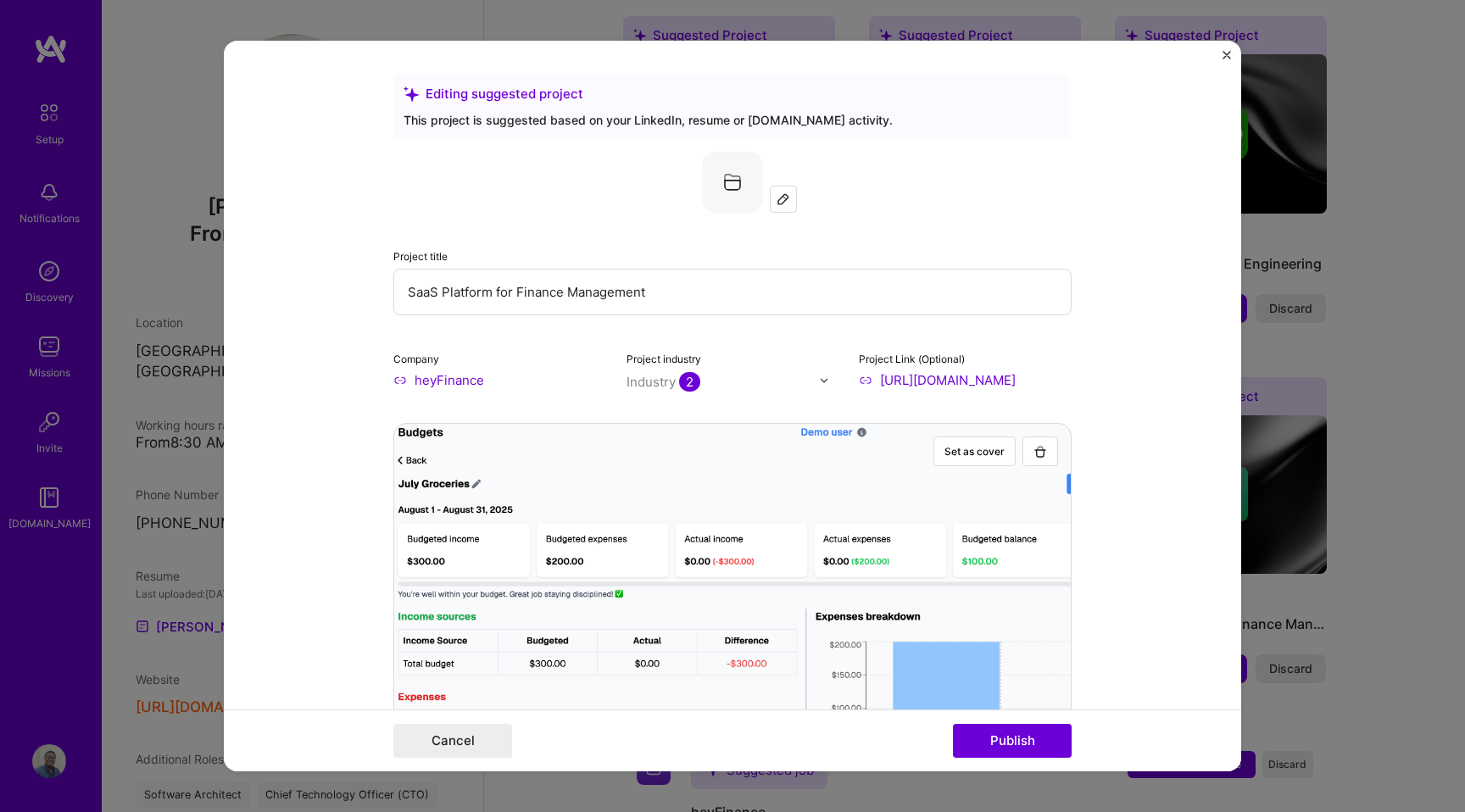
click at [524, 289] on input "SaaS Platform for Finance Management" at bounding box center [732, 291] width 678 height 47
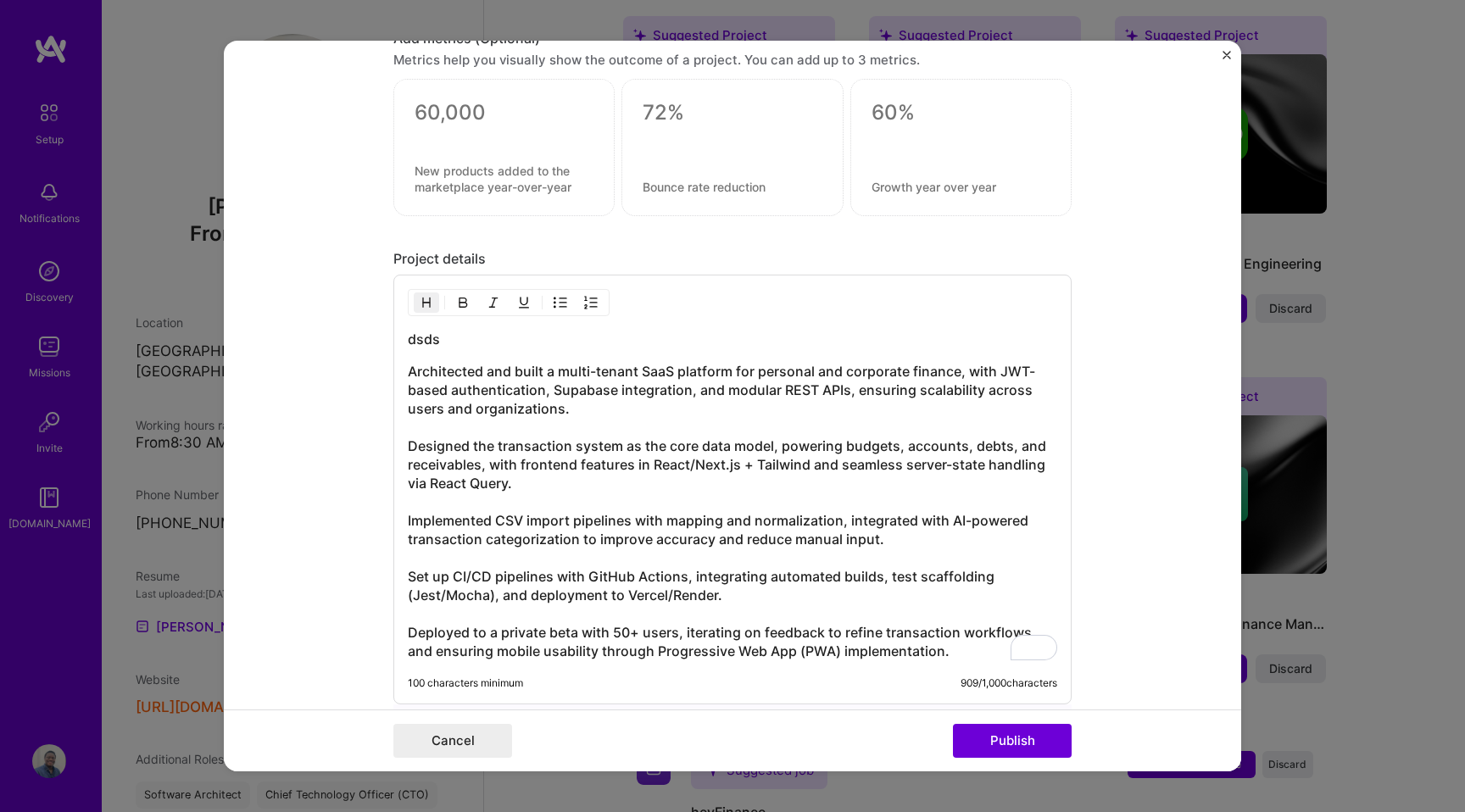
click at [413, 330] on h3 "dsds" at bounding box center [732, 338] width 649 height 18
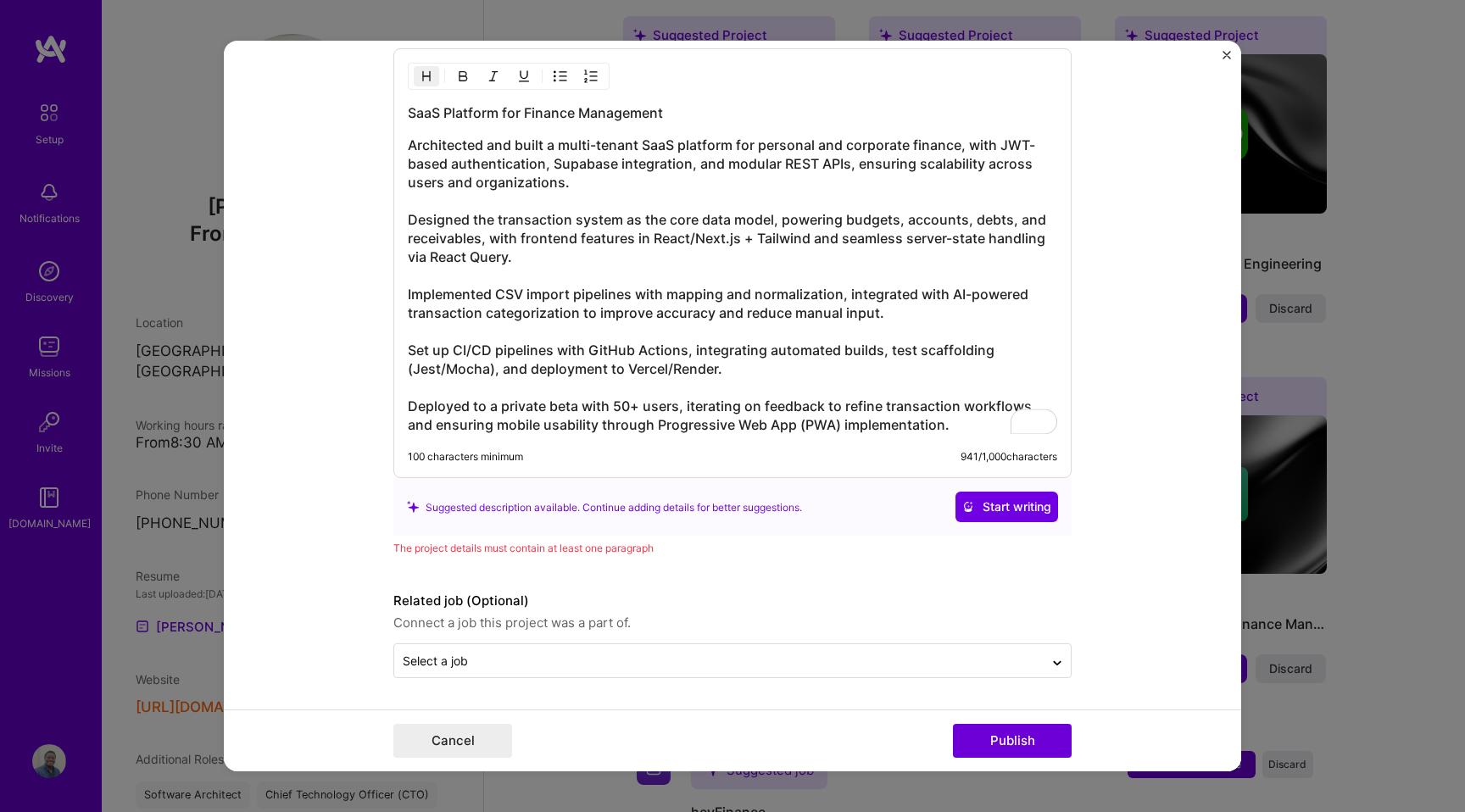
click at [648, 377] on h3 "Architected and built a multi-tenant SaaS platform for personal and corporate f…" at bounding box center [732, 284] width 649 height 298
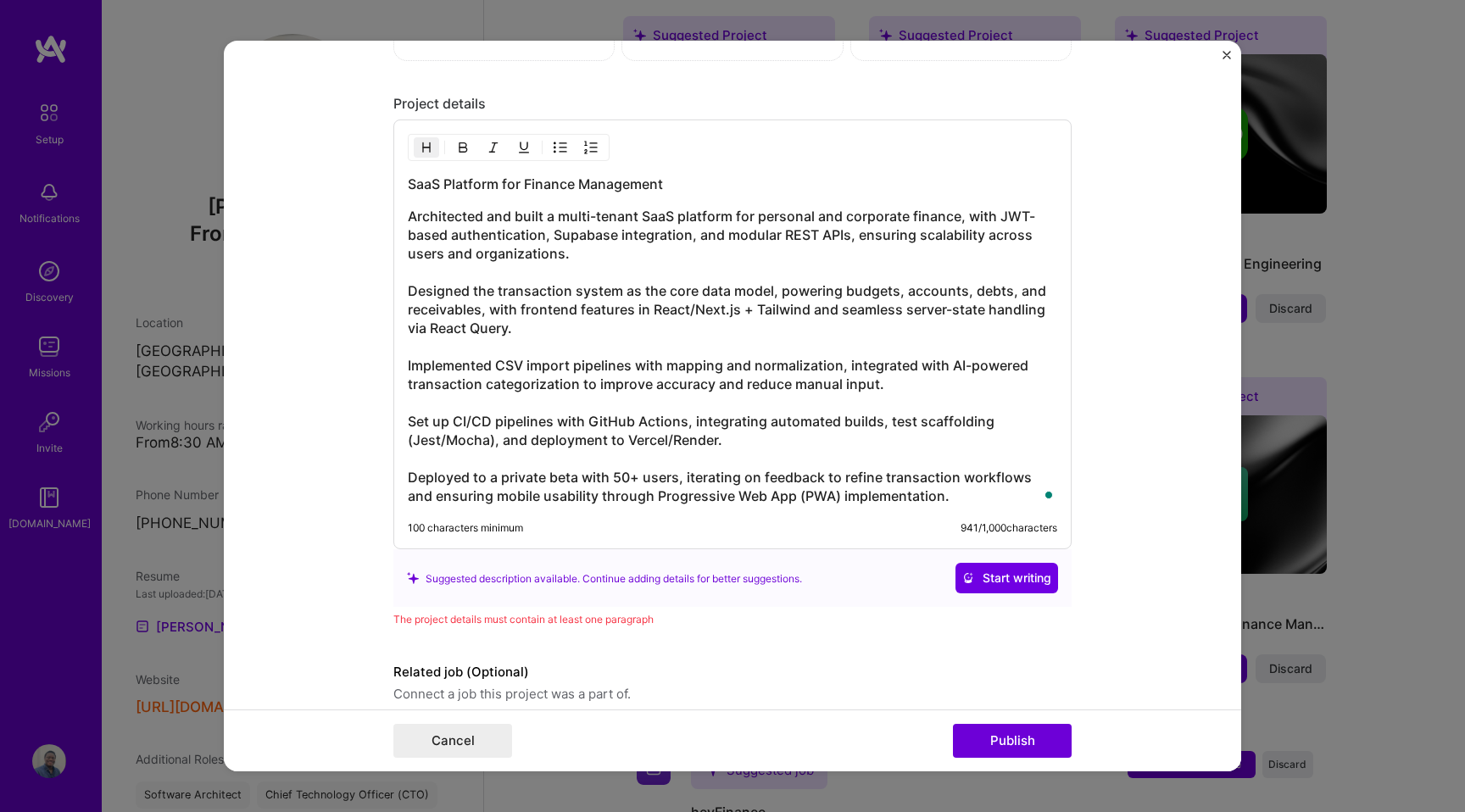
click at [685, 198] on div "SaaS Platform for Finance Management Architected and built a multi-tenant SaaS …" at bounding box center [732, 340] width 649 height 330
click at [694, 176] on h3 "SaaS Platform for Finance Management" at bounding box center [732, 183] width 649 height 18
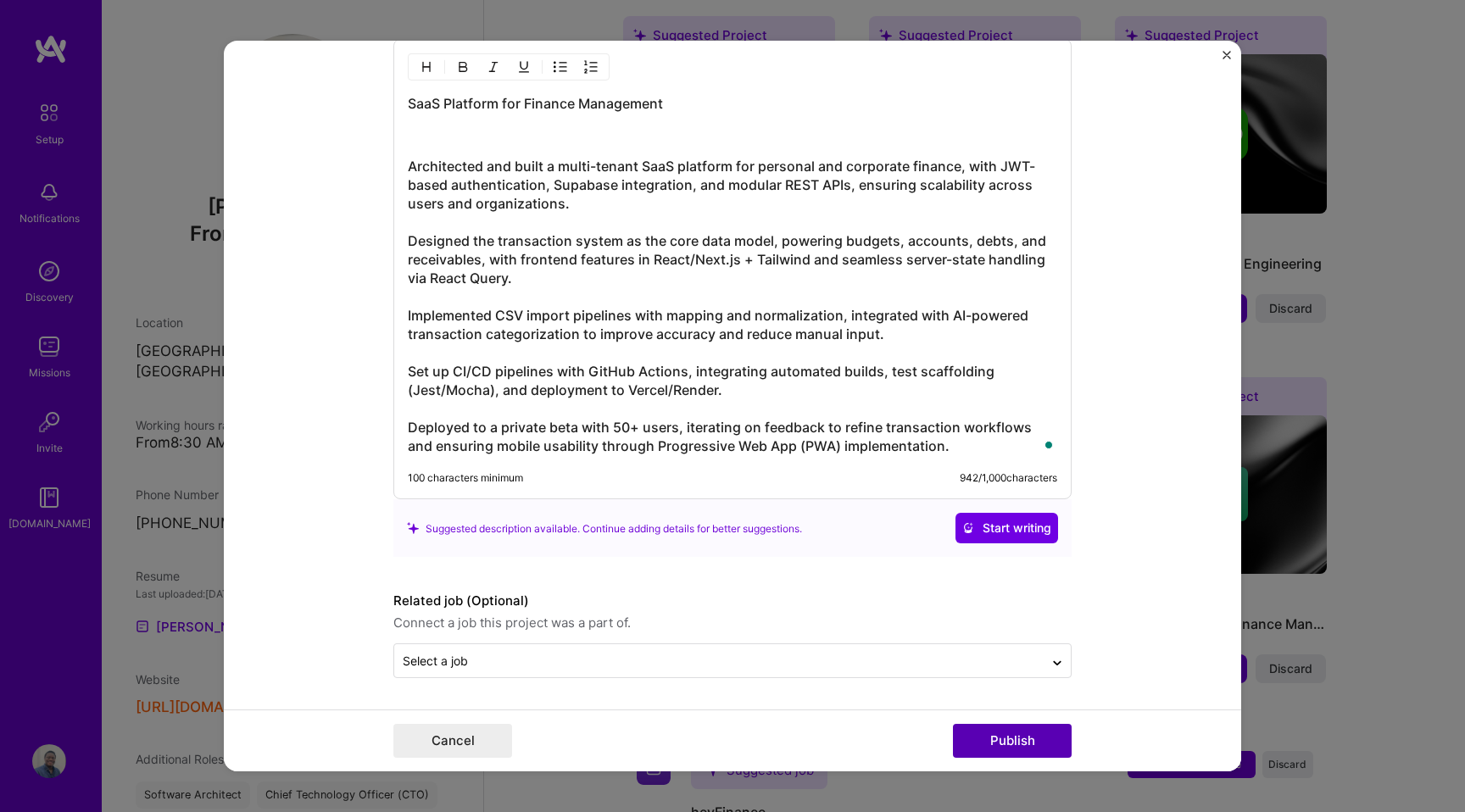
click at [1024, 736] on button "Publish" at bounding box center [1012, 740] width 119 height 34
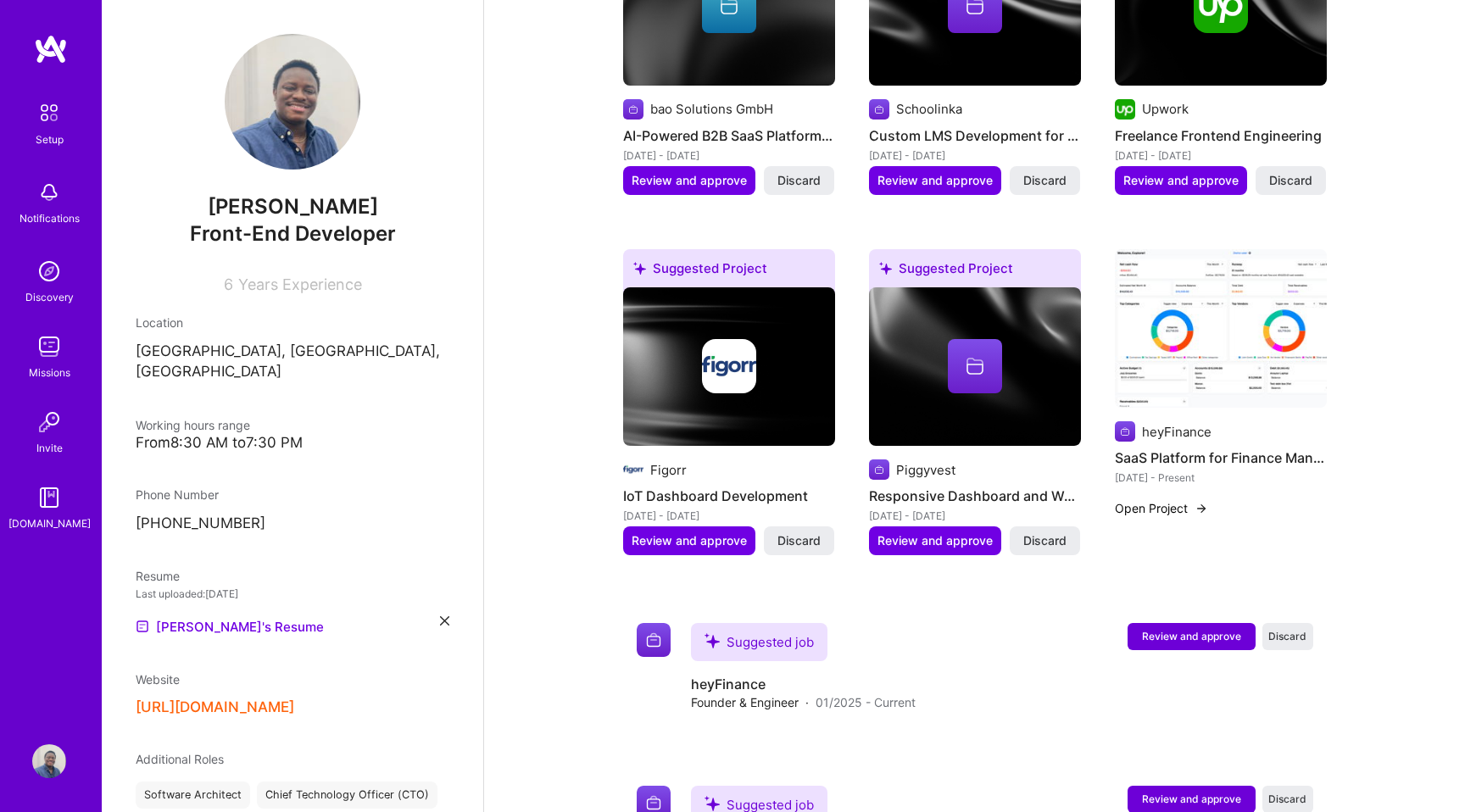
click at [1171, 499] on button "Open Project" at bounding box center [1161, 508] width 93 height 18
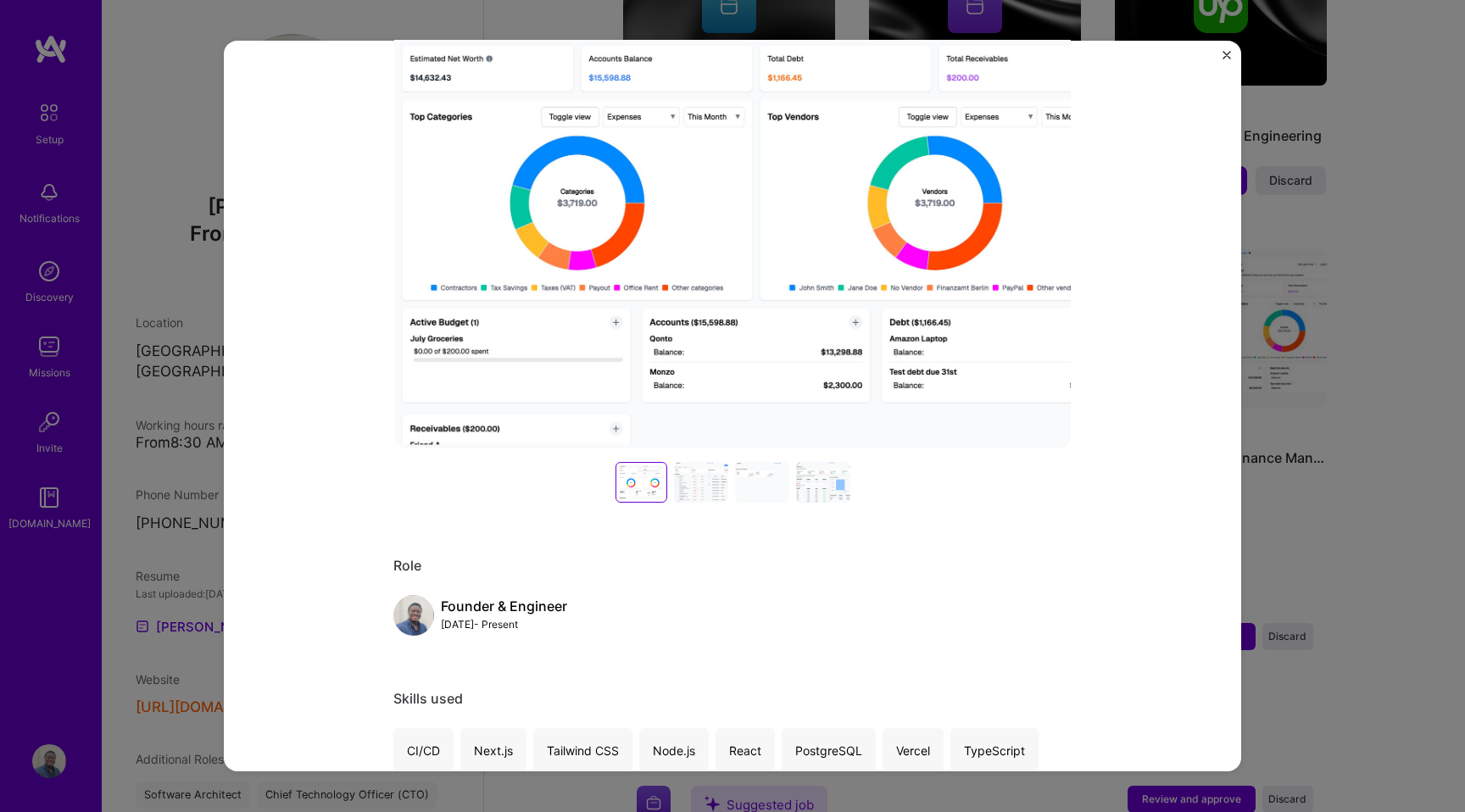
click at [718, 486] on div at bounding box center [701, 482] width 54 height 40
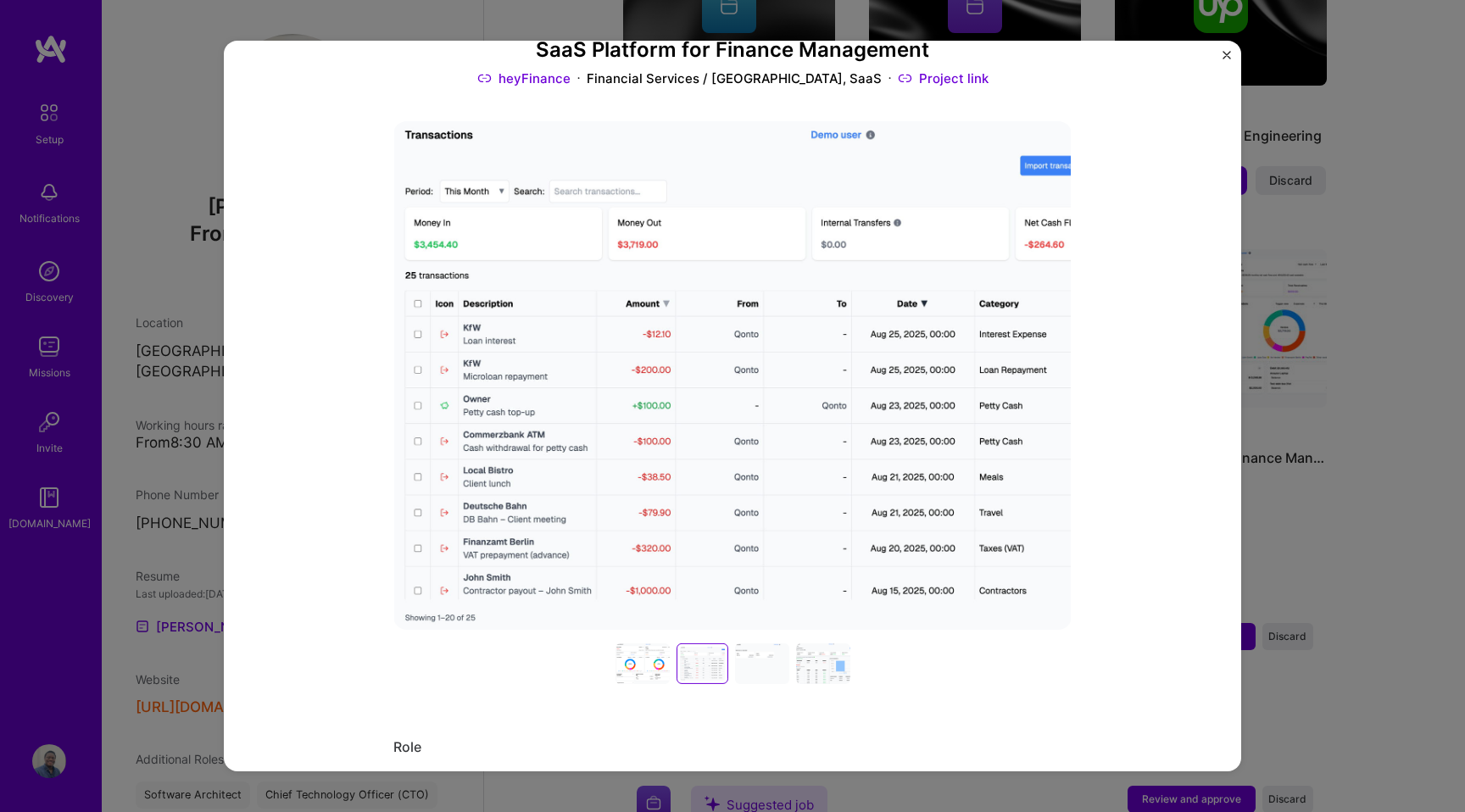
click at [775, 673] on div at bounding box center [762, 664] width 54 height 40
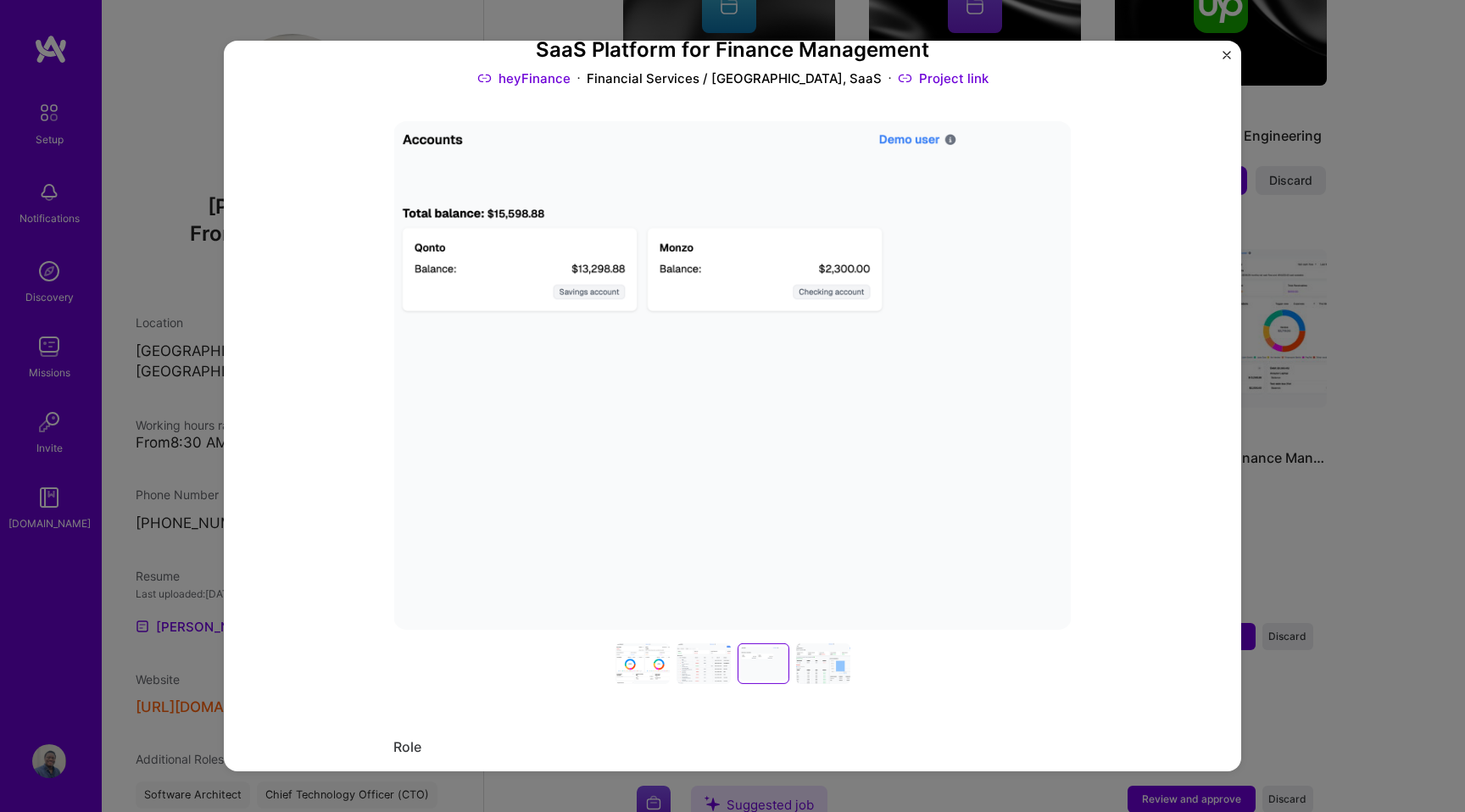
click at [810, 665] on div at bounding box center [823, 664] width 54 height 40
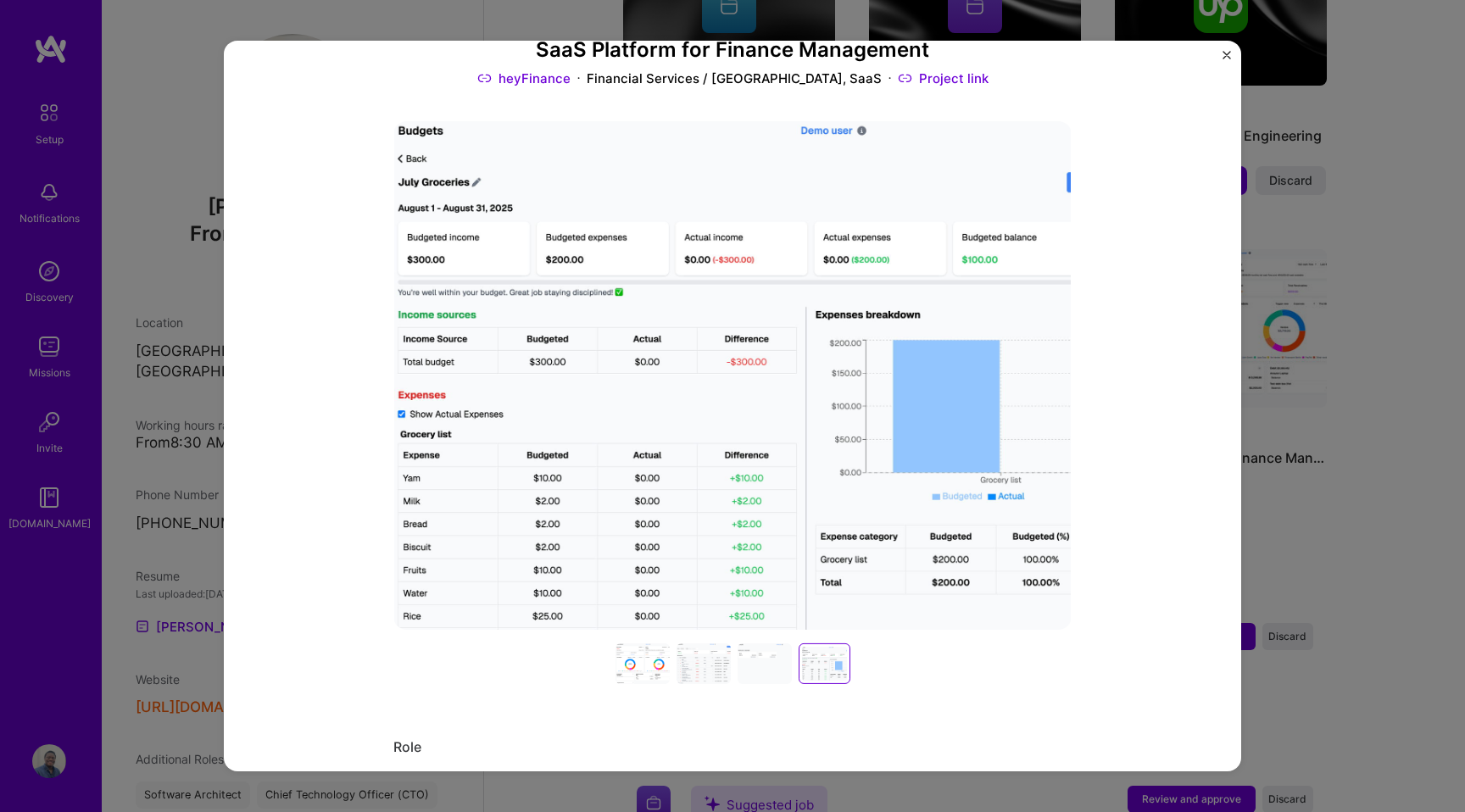
click at [1230, 54] on img "Close" at bounding box center [1227, 55] width 9 height 9
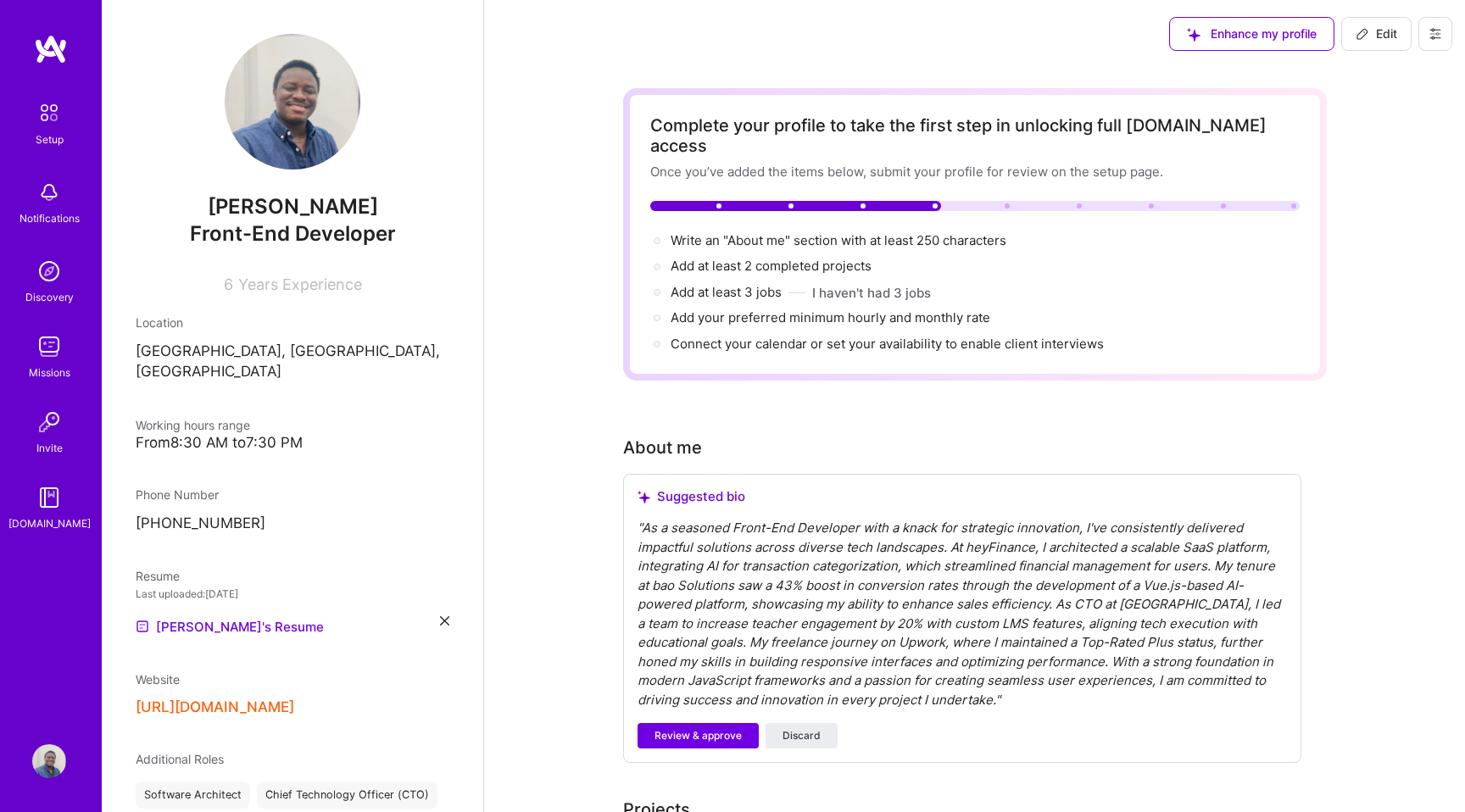
click at [233, 390] on div "[PERSON_NAME] Front-End Developer 6 Years Experience Location [GEOGRAPHIC_DATA]…" at bounding box center [292, 406] width 381 height 812
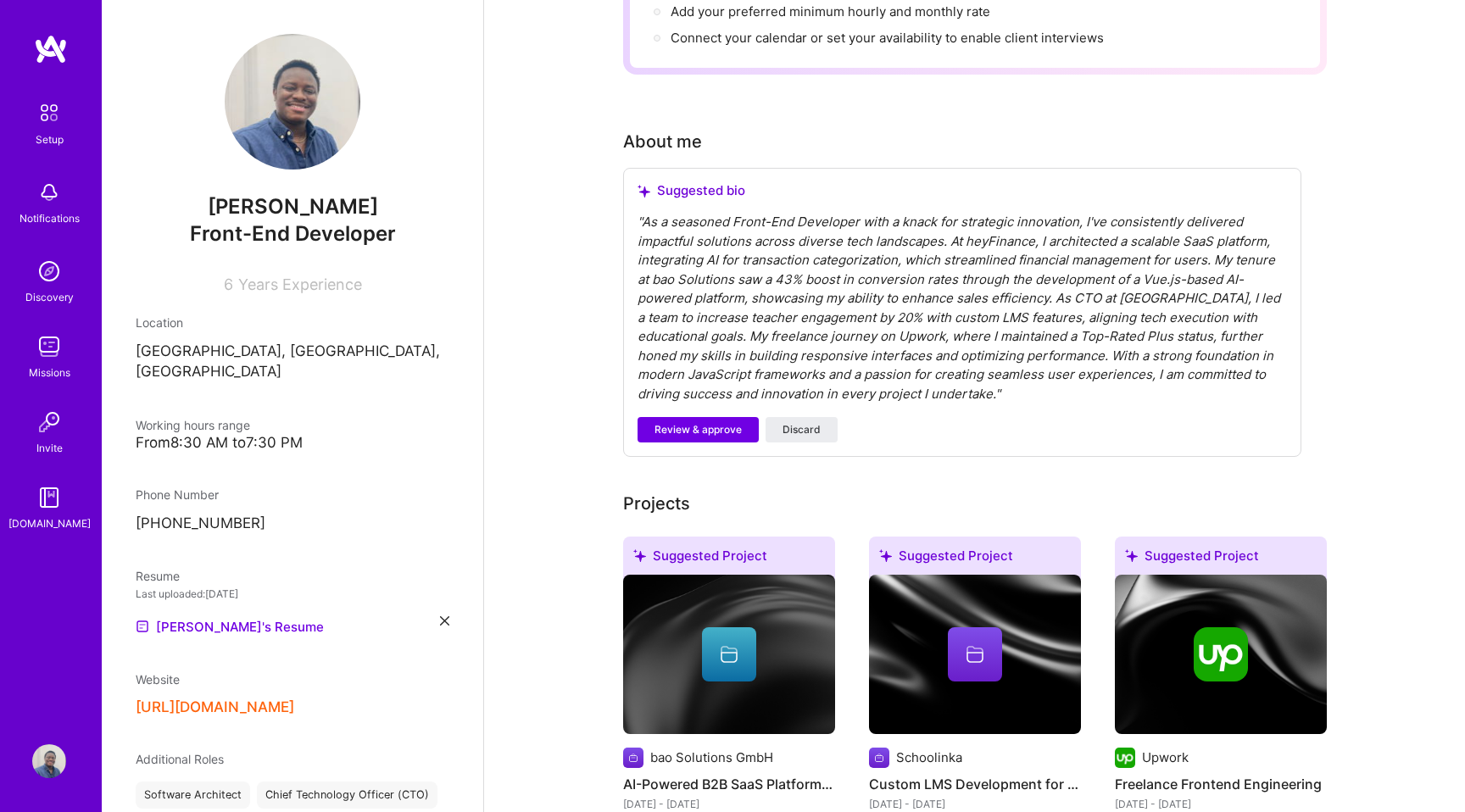
scroll to position [353, 0]
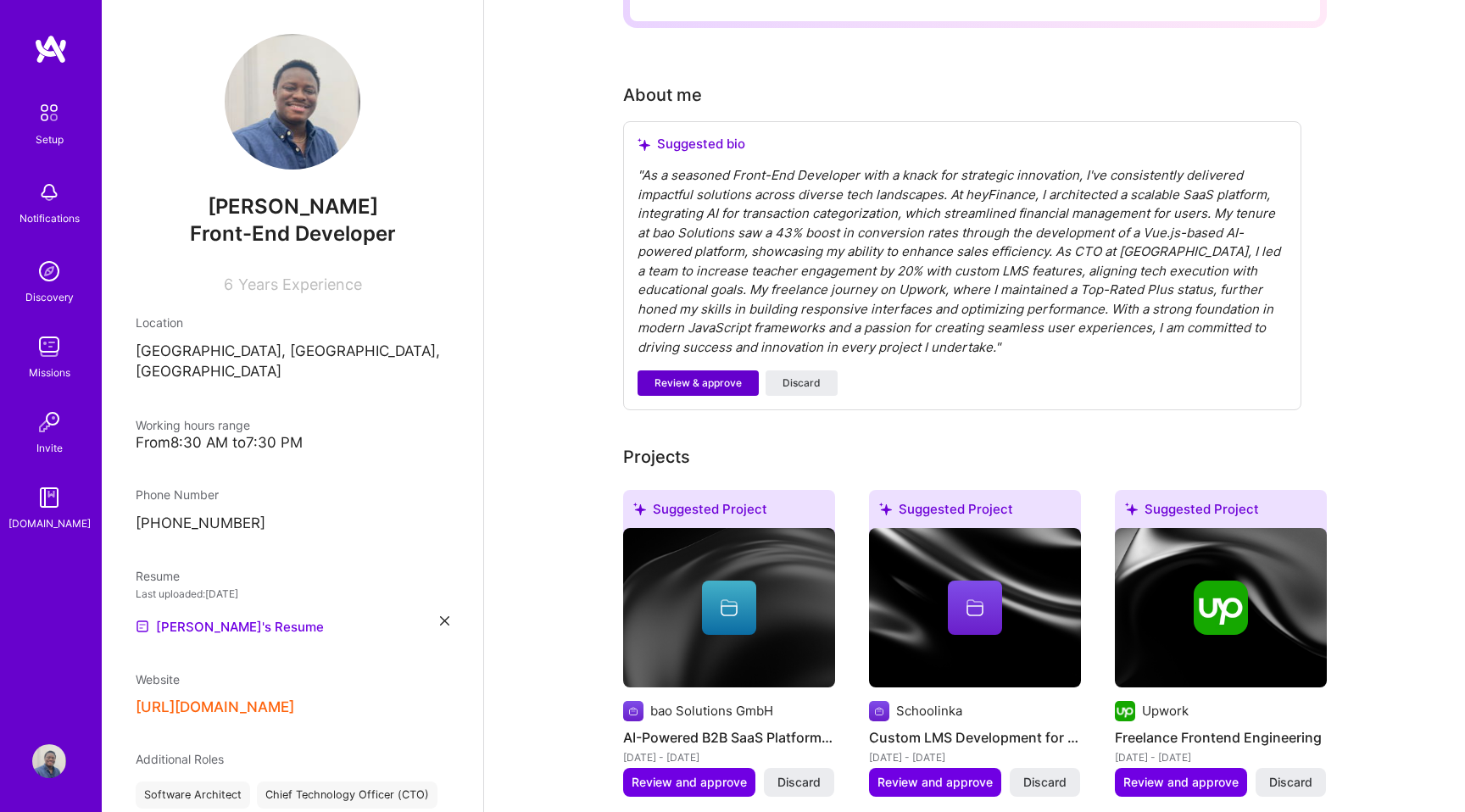
click at [715, 376] on span "Review & approve" at bounding box center [697, 383] width 87 height 15
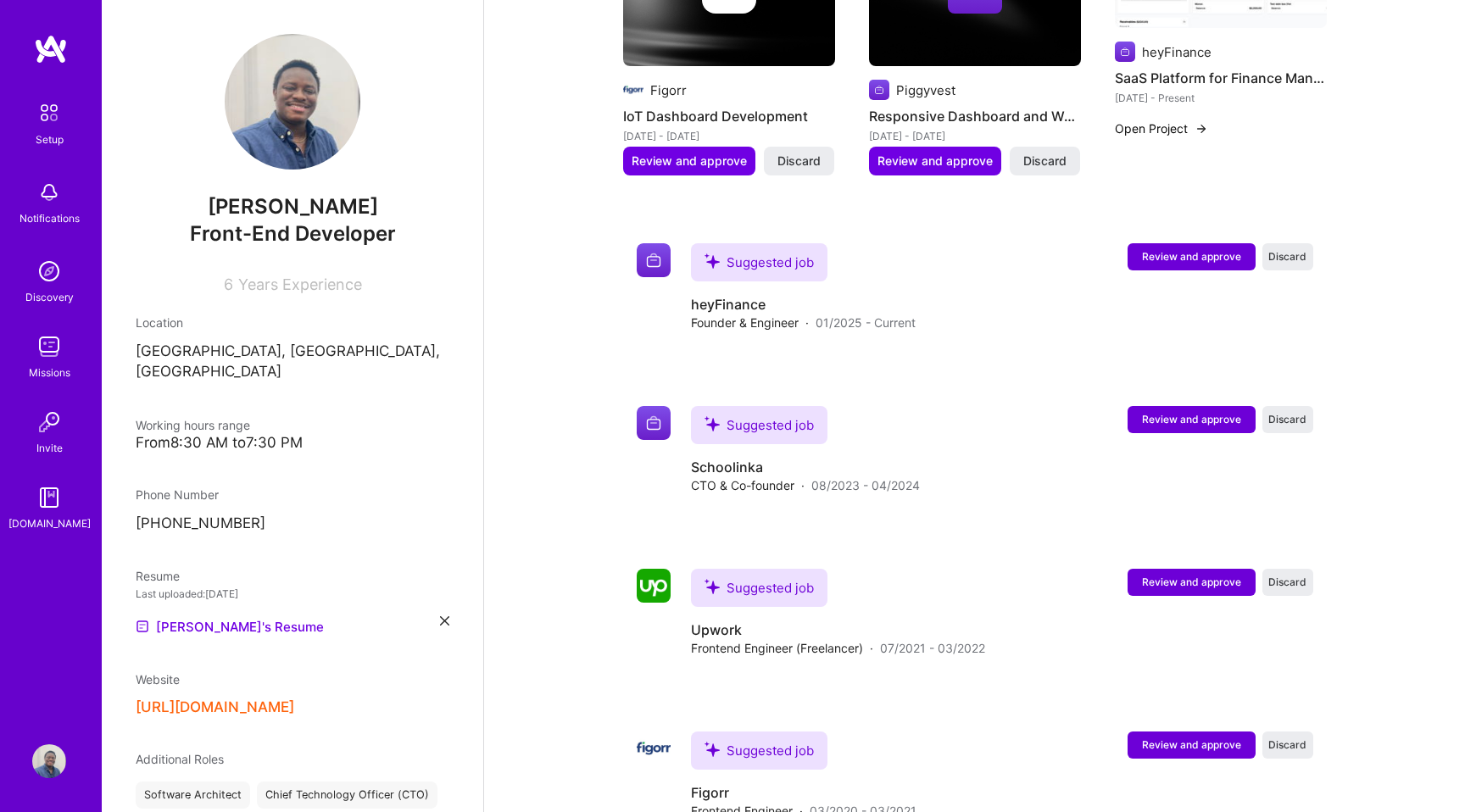
scroll to position [1376, 0]
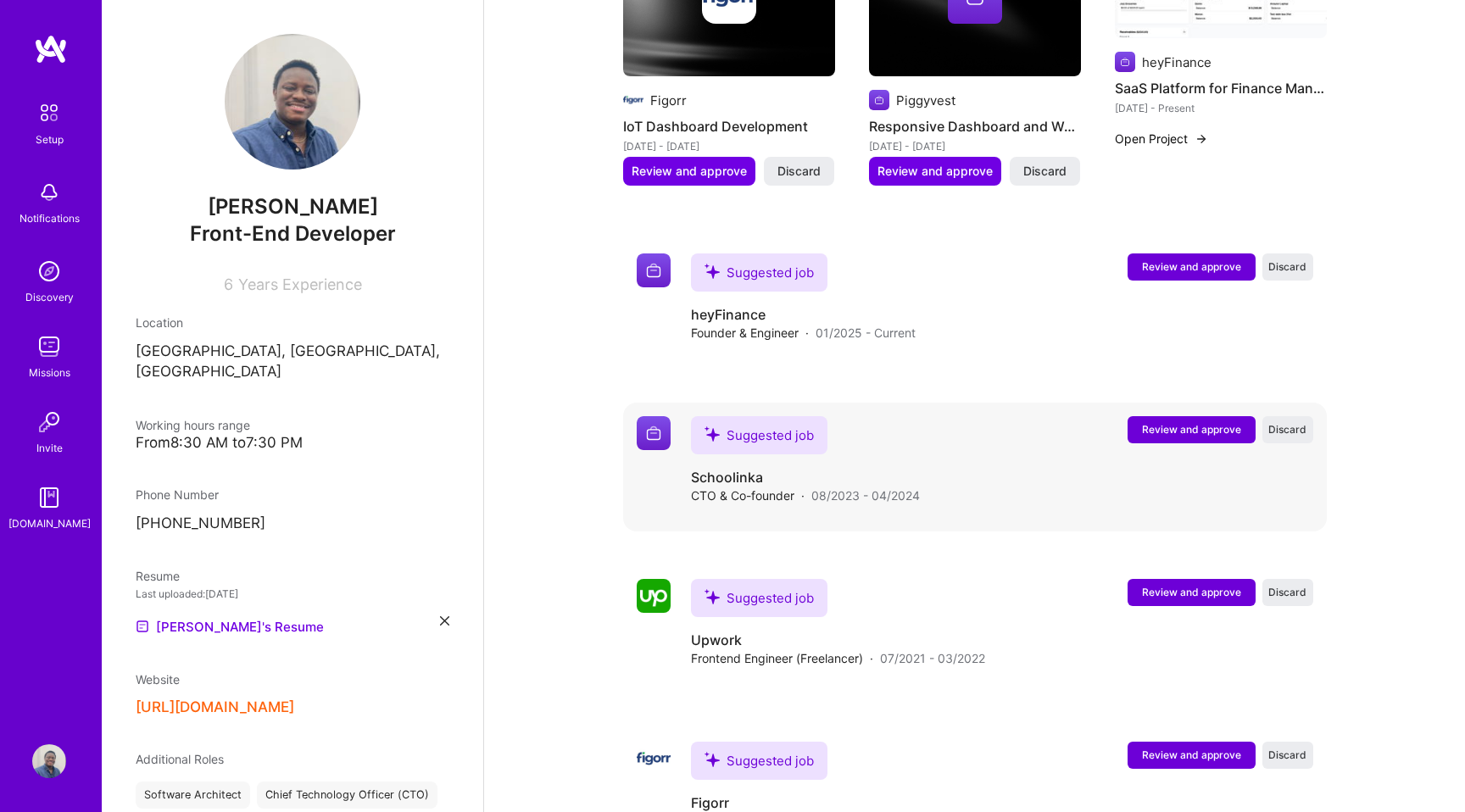
click at [1184, 417] on button "Review and approve" at bounding box center [1192, 429] width 128 height 27
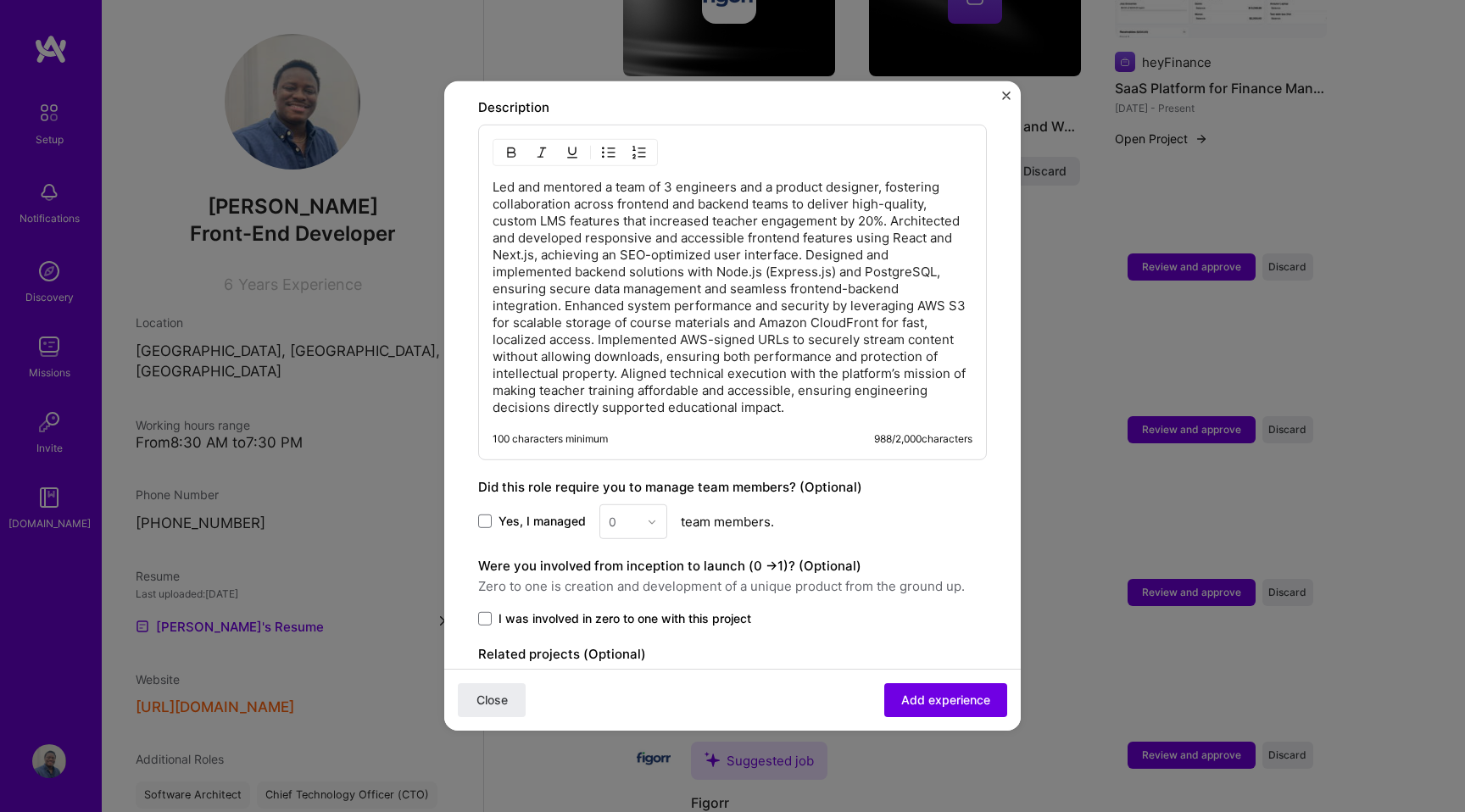
scroll to position [1358, 0]
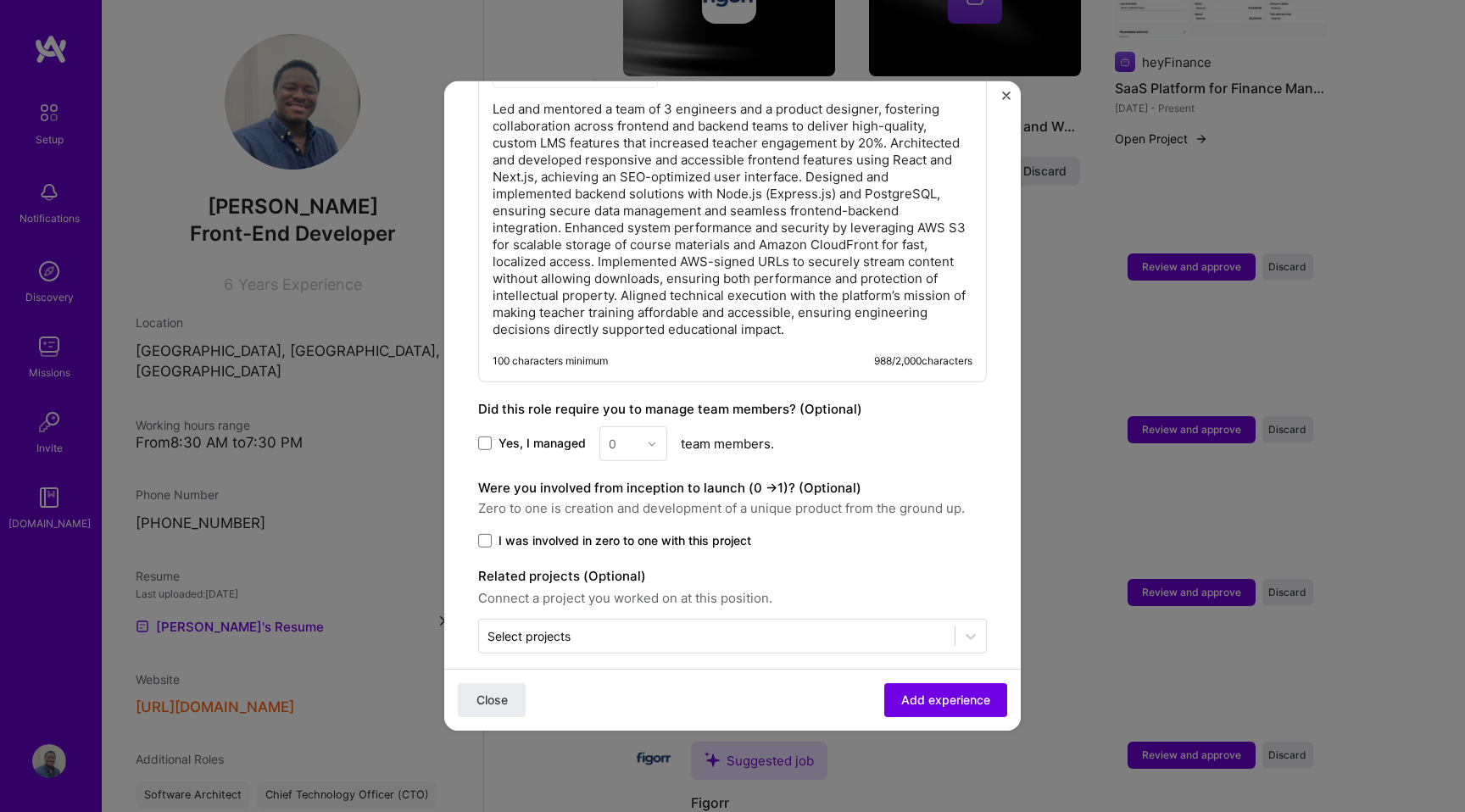
click at [633, 430] on div "0" at bounding box center [632, 444] width 68 height 35
click at [490, 436] on span at bounding box center [484, 442] width 13 height 13
click at [0, 0] on input "Yes, I managed" at bounding box center [0, 0] width 0 height 0
click at [677, 427] on div "Yes, I managed 0 team members." at bounding box center [732, 444] width 509 height 35
click at [634, 435] on input "text" at bounding box center [624, 443] width 30 height 18
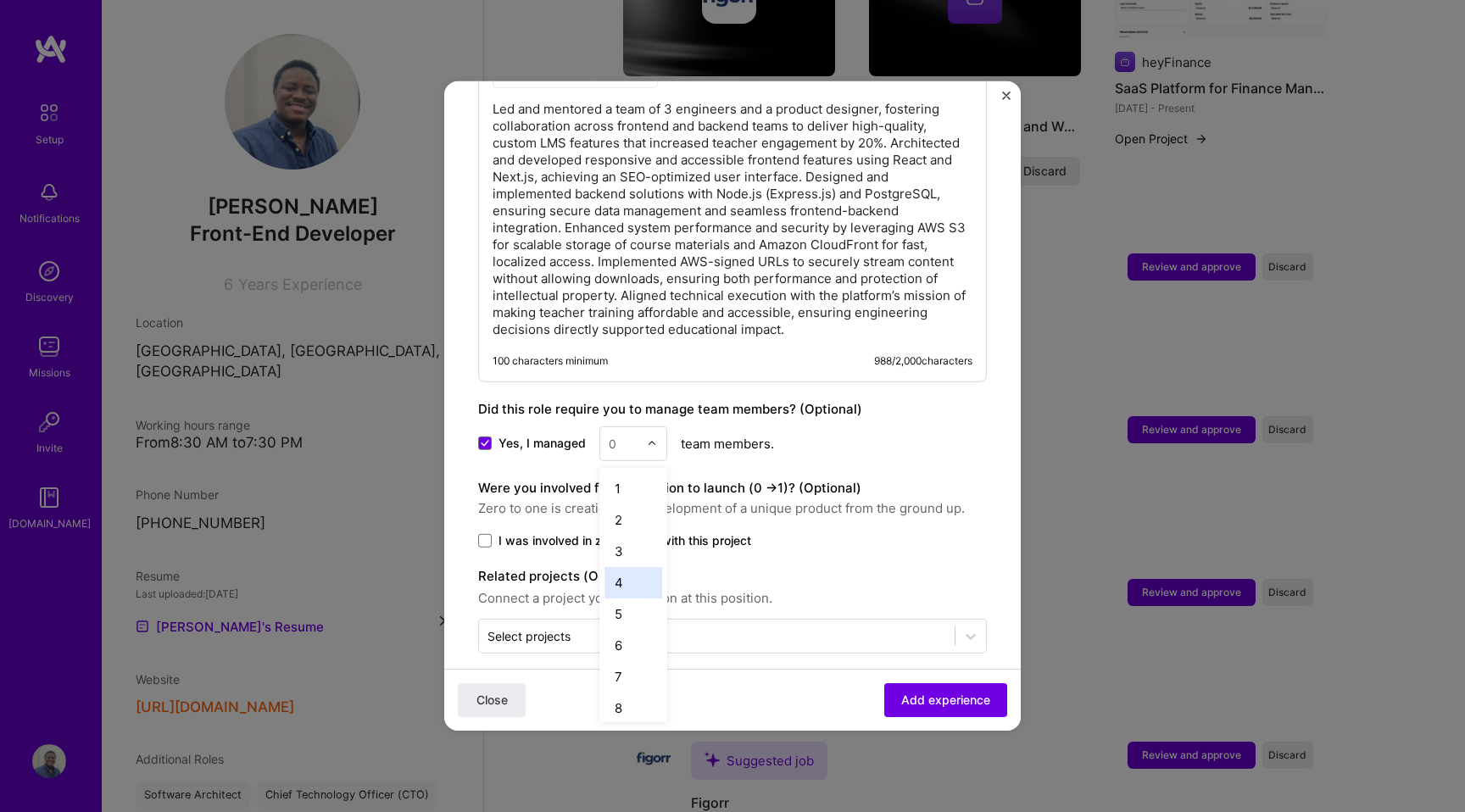
click at [631, 567] on div "4" at bounding box center [633, 583] width 58 height 32
click at [482, 534] on span at bounding box center [484, 540] width 13 height 13
click at [0, 0] on input "I was involved in zero to one with this project" at bounding box center [0, 0] width 0 height 0
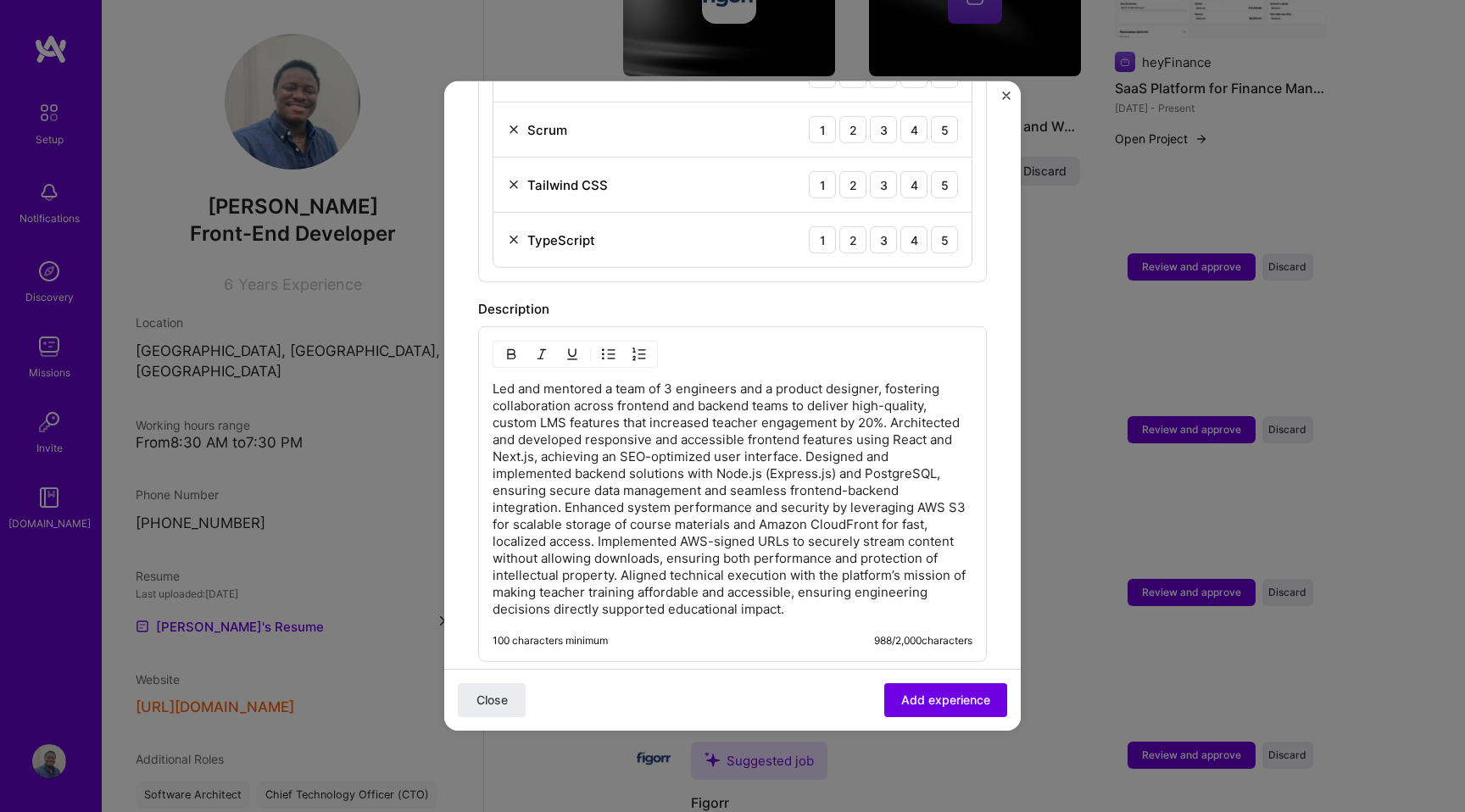
scroll to position [1141, 0]
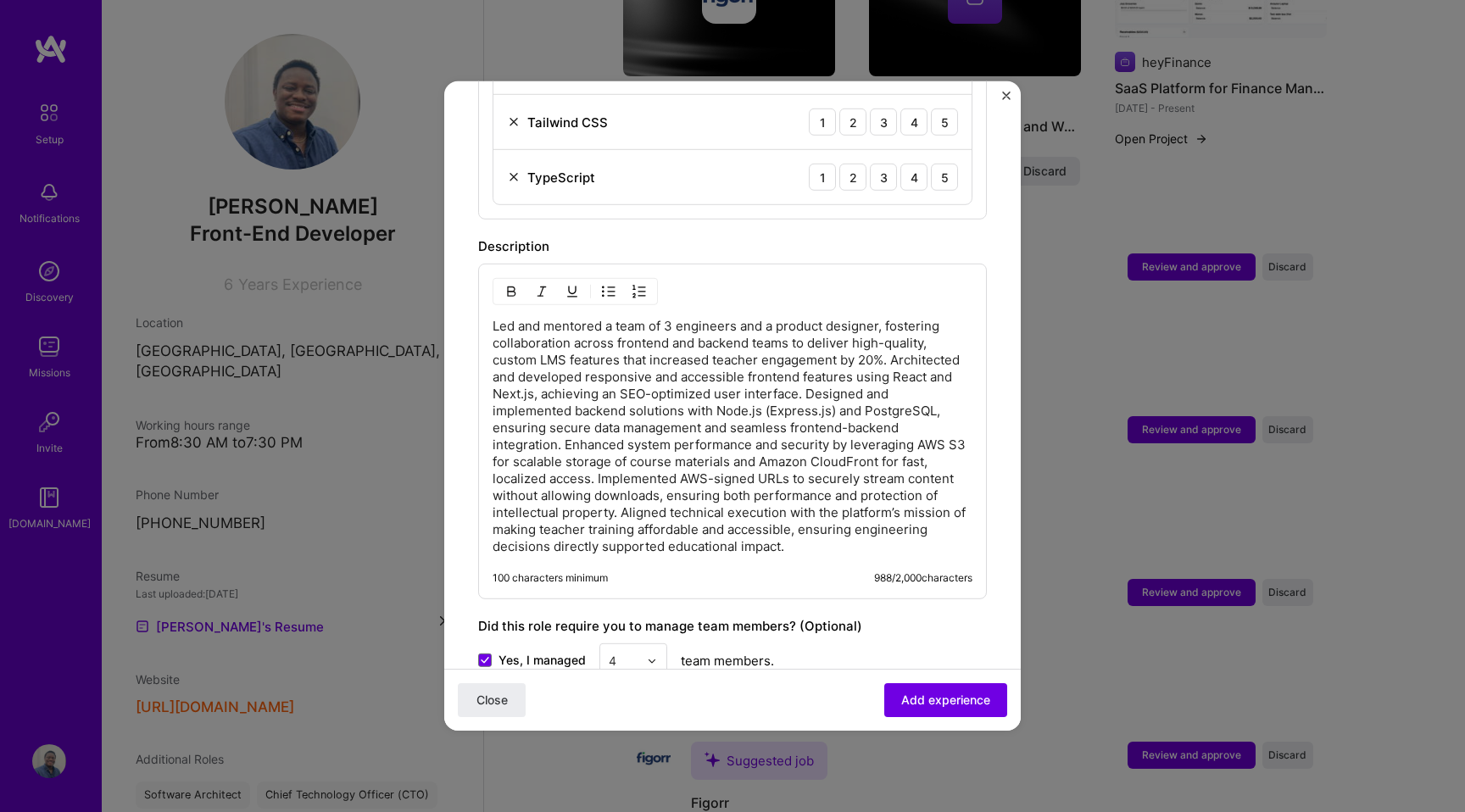
click at [892, 343] on p "Led and mentored a team of 3 engineers and a product designer, fostering collab…" at bounding box center [732, 436] width 480 height 237
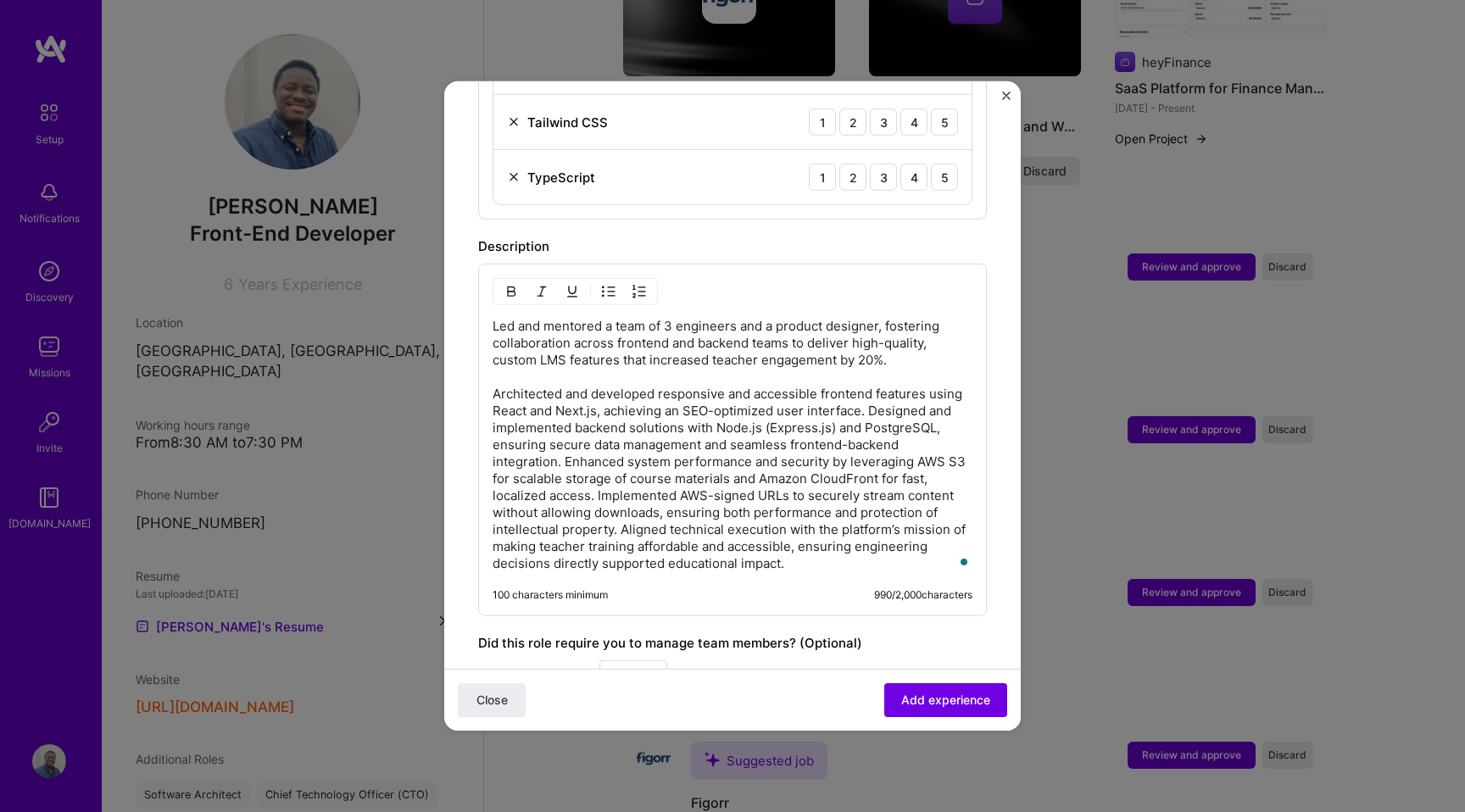
click at [862, 392] on p "Led and mentored a team of 3 engineers and a product designer, fostering collab…" at bounding box center [732, 445] width 480 height 255
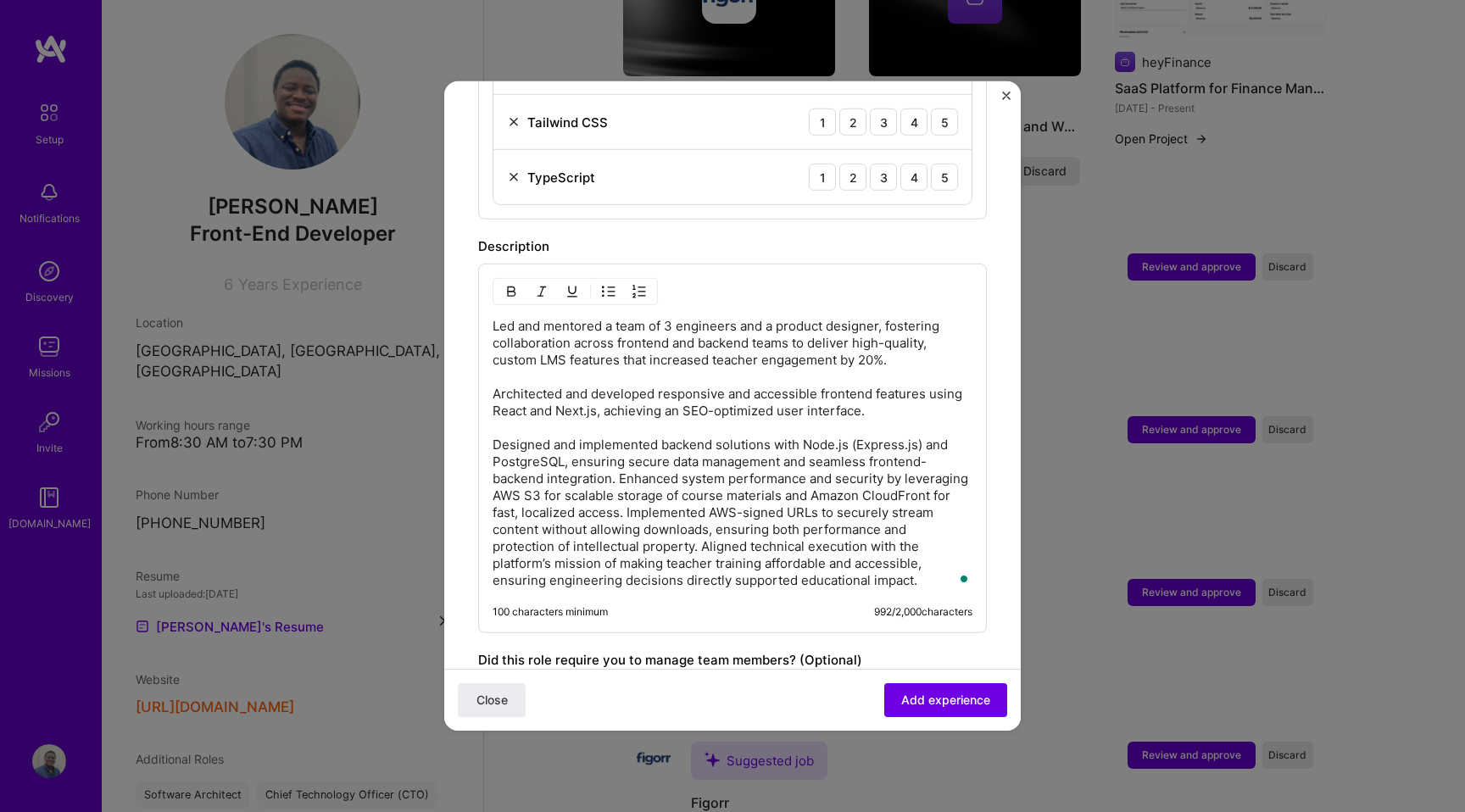
click at [621, 457] on p "Led and mentored a team of 3 engineers and a product designer, fostering collab…" at bounding box center [732, 453] width 480 height 271
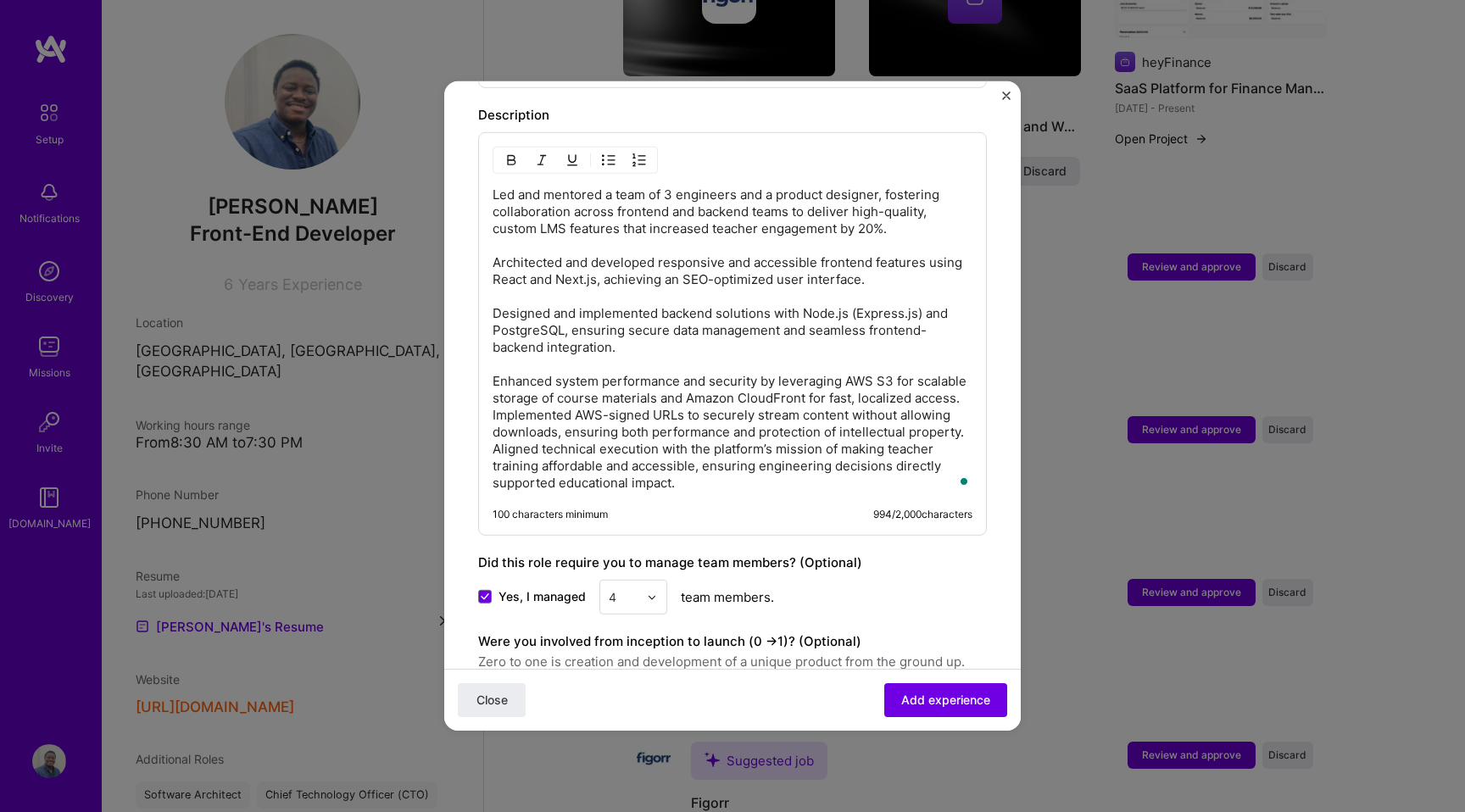
scroll to position [1275, 0]
click at [498, 429] on p "Led and mentored a team of 3 engineers and a product designer, fostering collab…" at bounding box center [732, 335] width 480 height 305
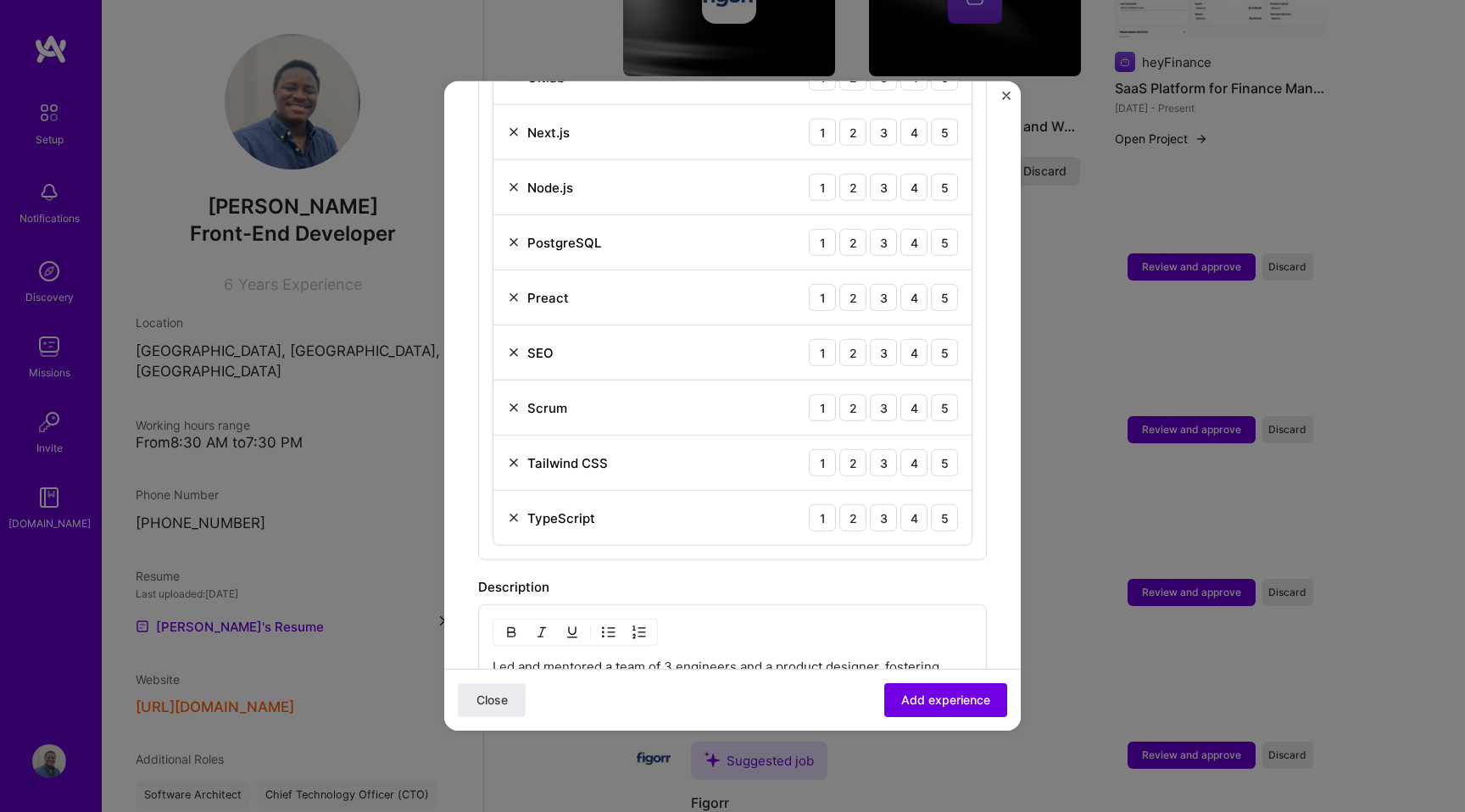
scroll to position [775, 0]
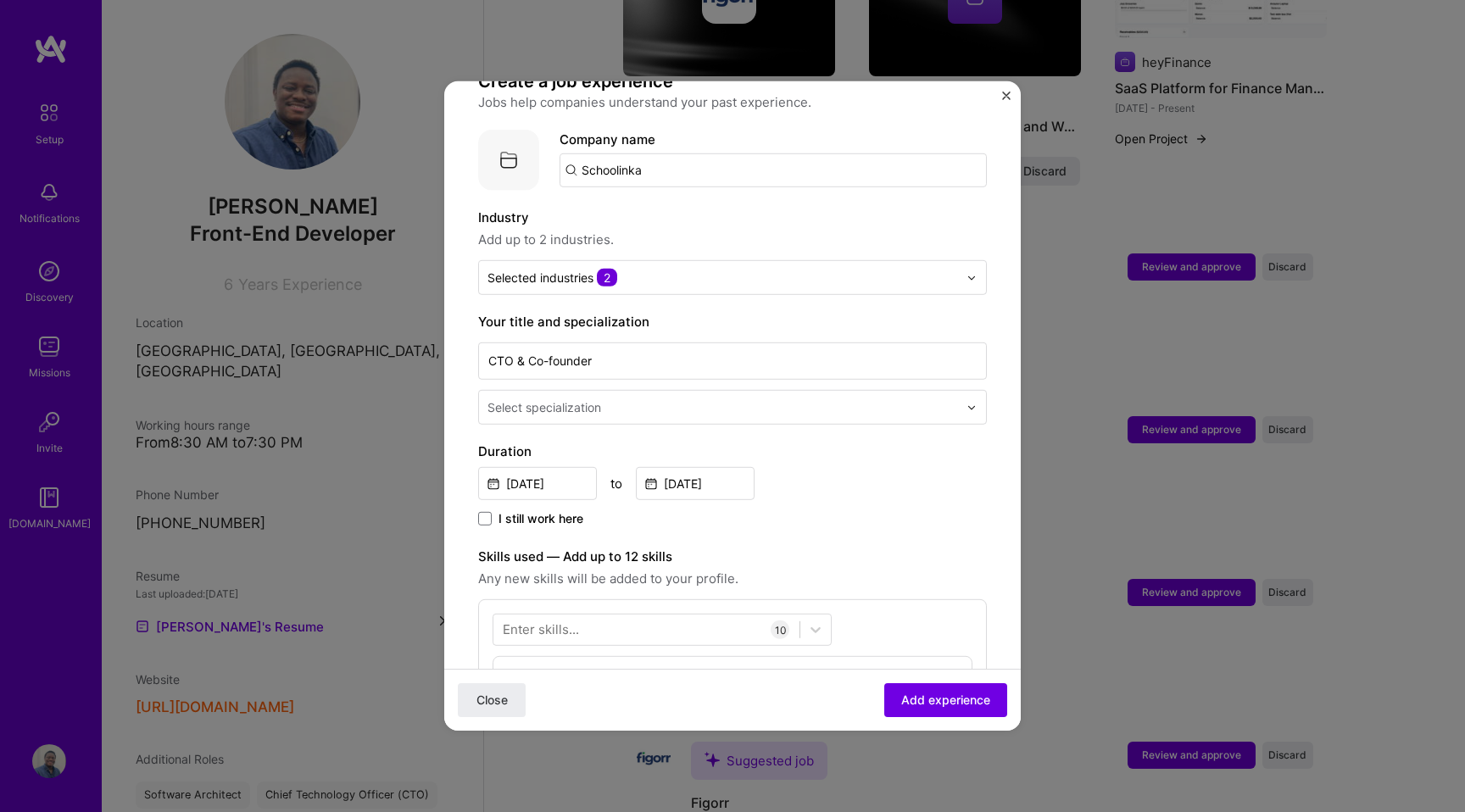
click at [587, 399] on div "Select specialization" at bounding box center [544, 407] width 113 height 18
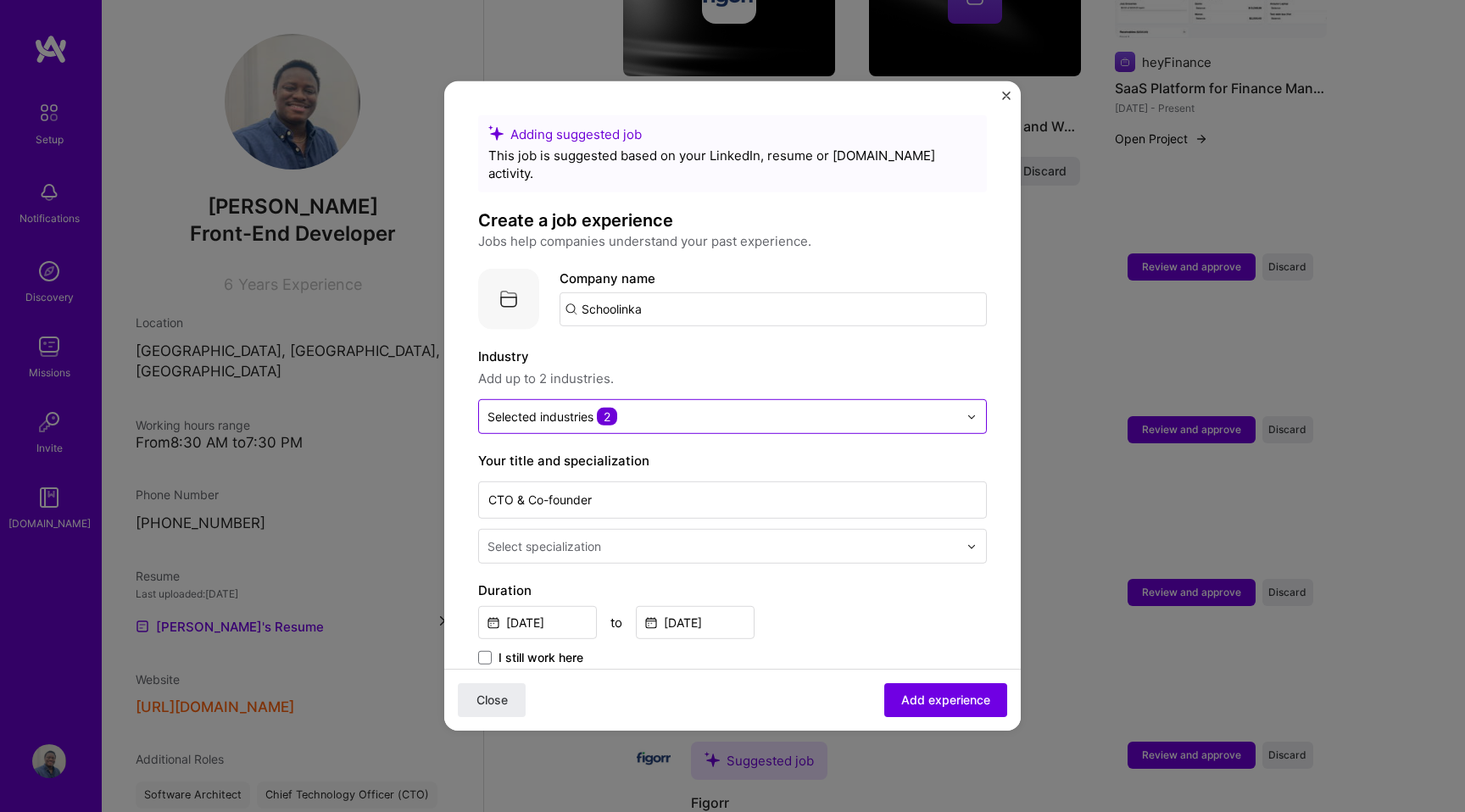
click at [590, 407] on div "Selected industries 2" at bounding box center [552, 416] width 130 height 18
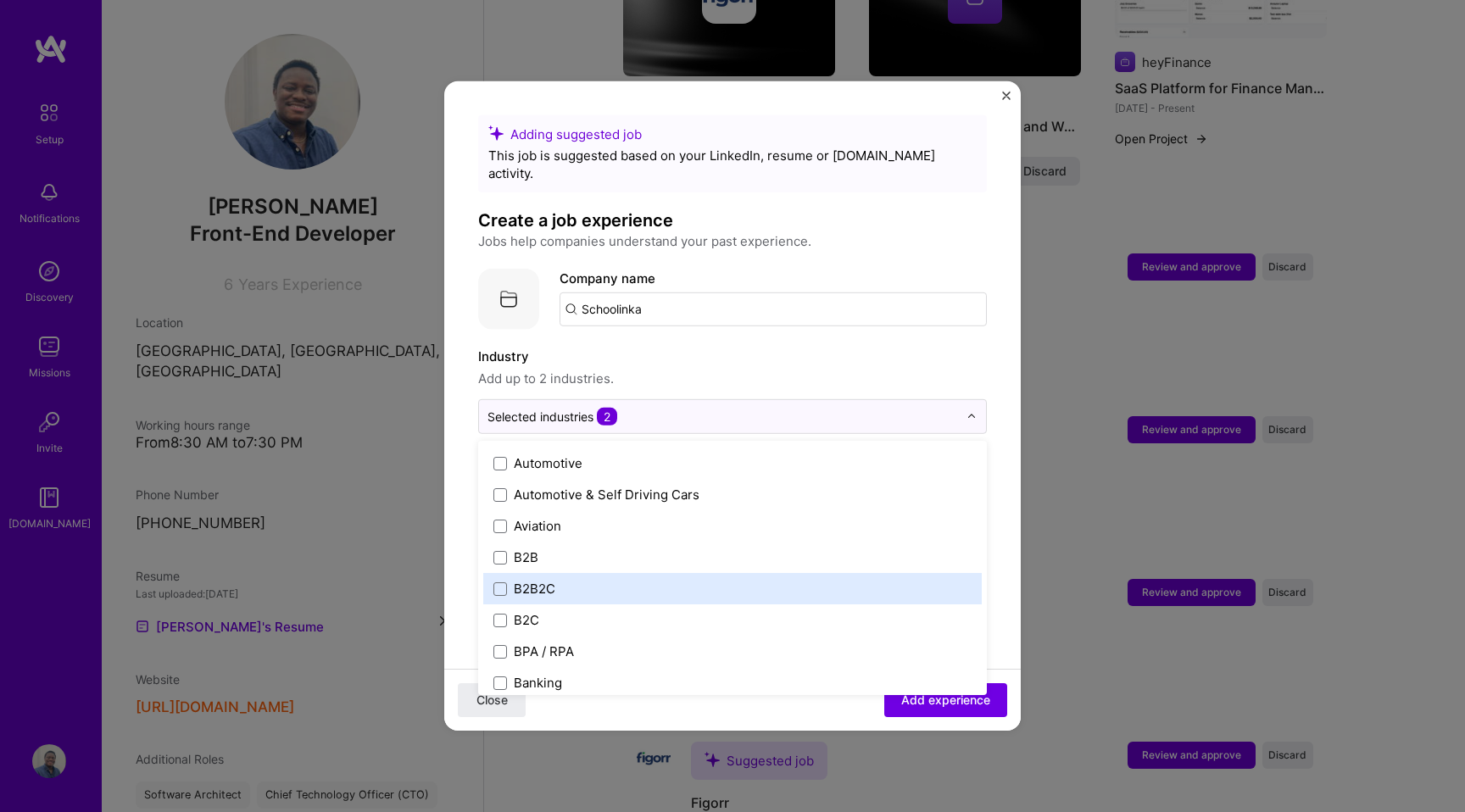
click at [552, 579] on div "B2B2C" at bounding box center [534, 588] width 41 height 18
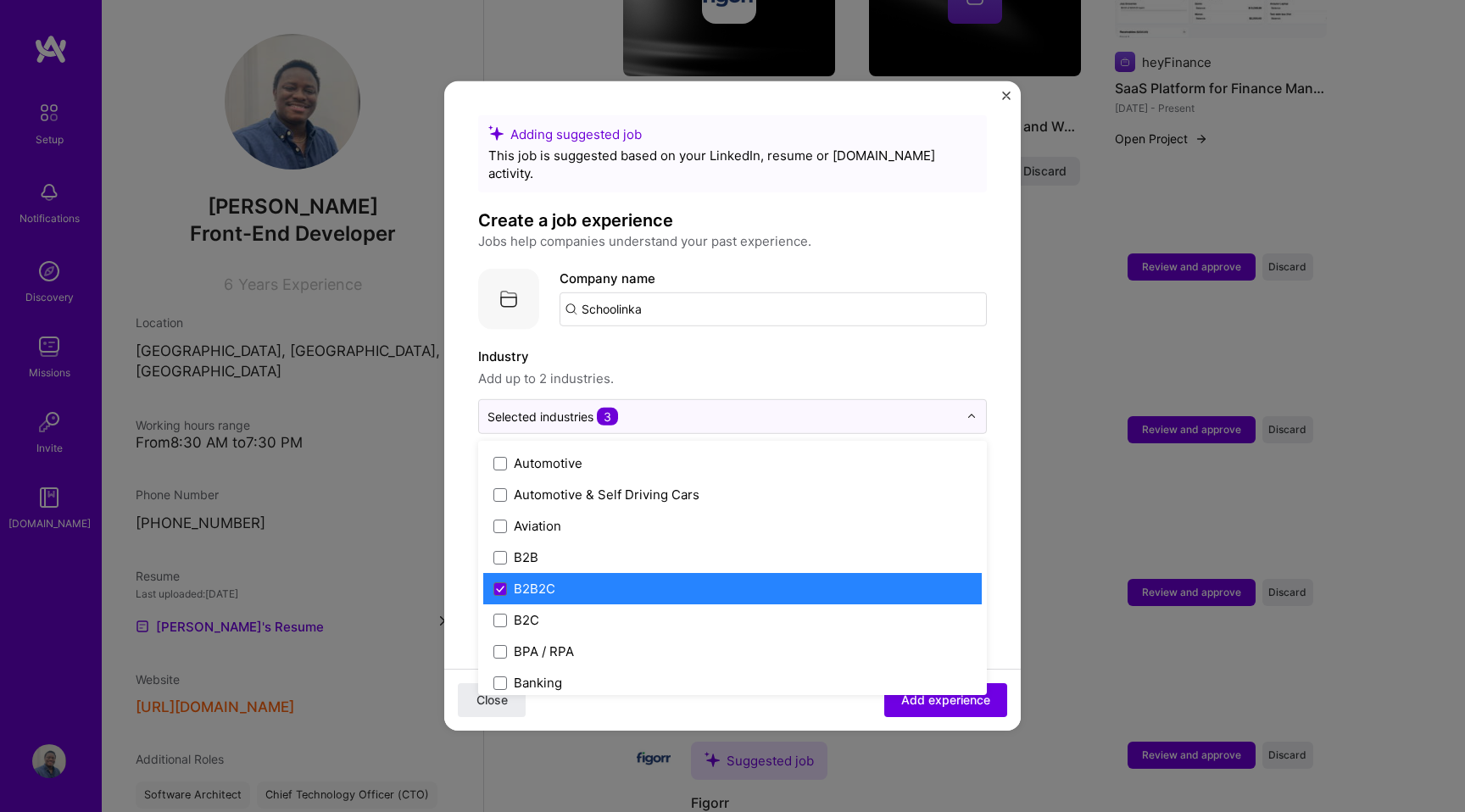
click at [552, 579] on div "B2B2C" at bounding box center [534, 588] width 41 height 18
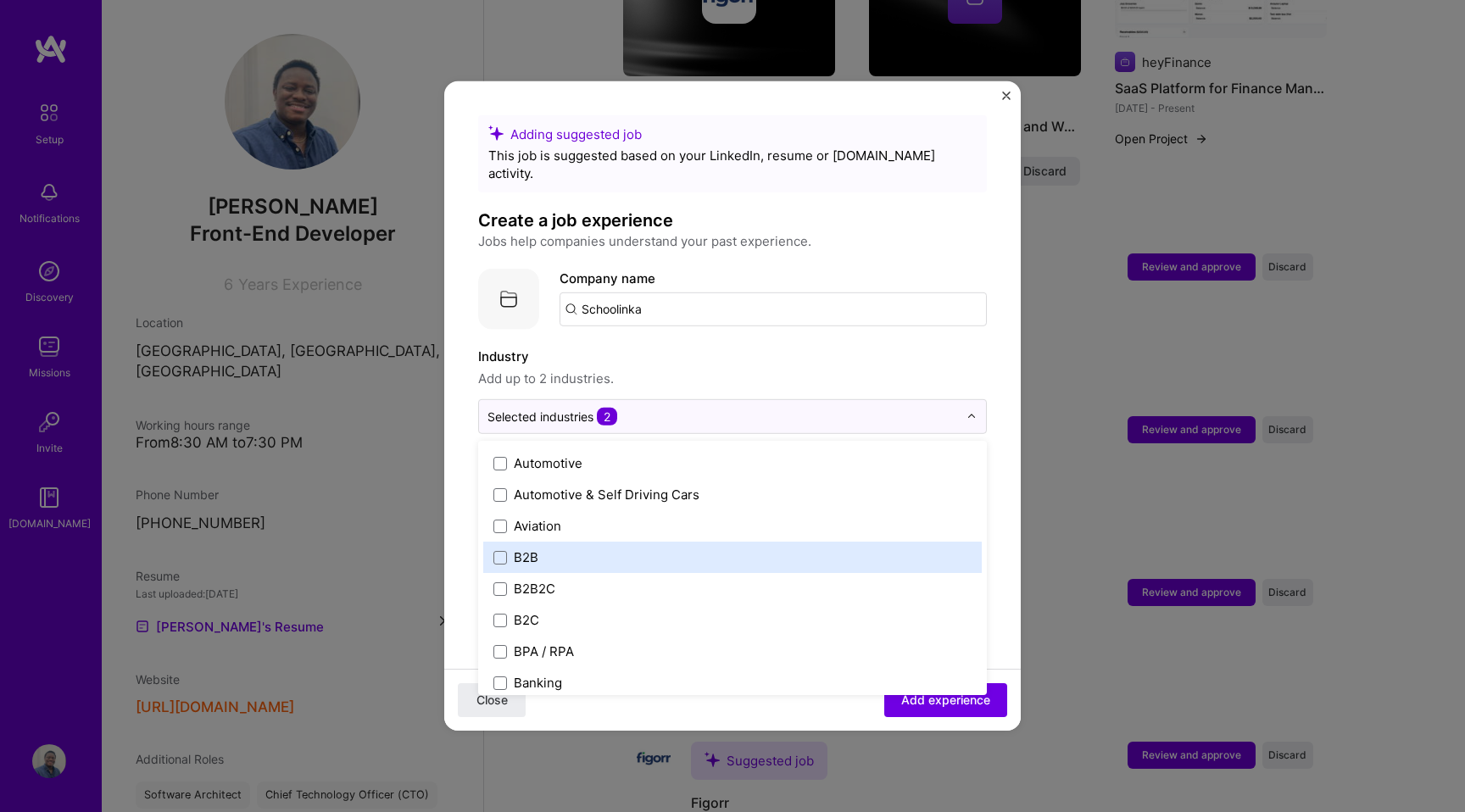
click at [538, 548] on label "B2B" at bounding box center [732, 557] width 478 height 18
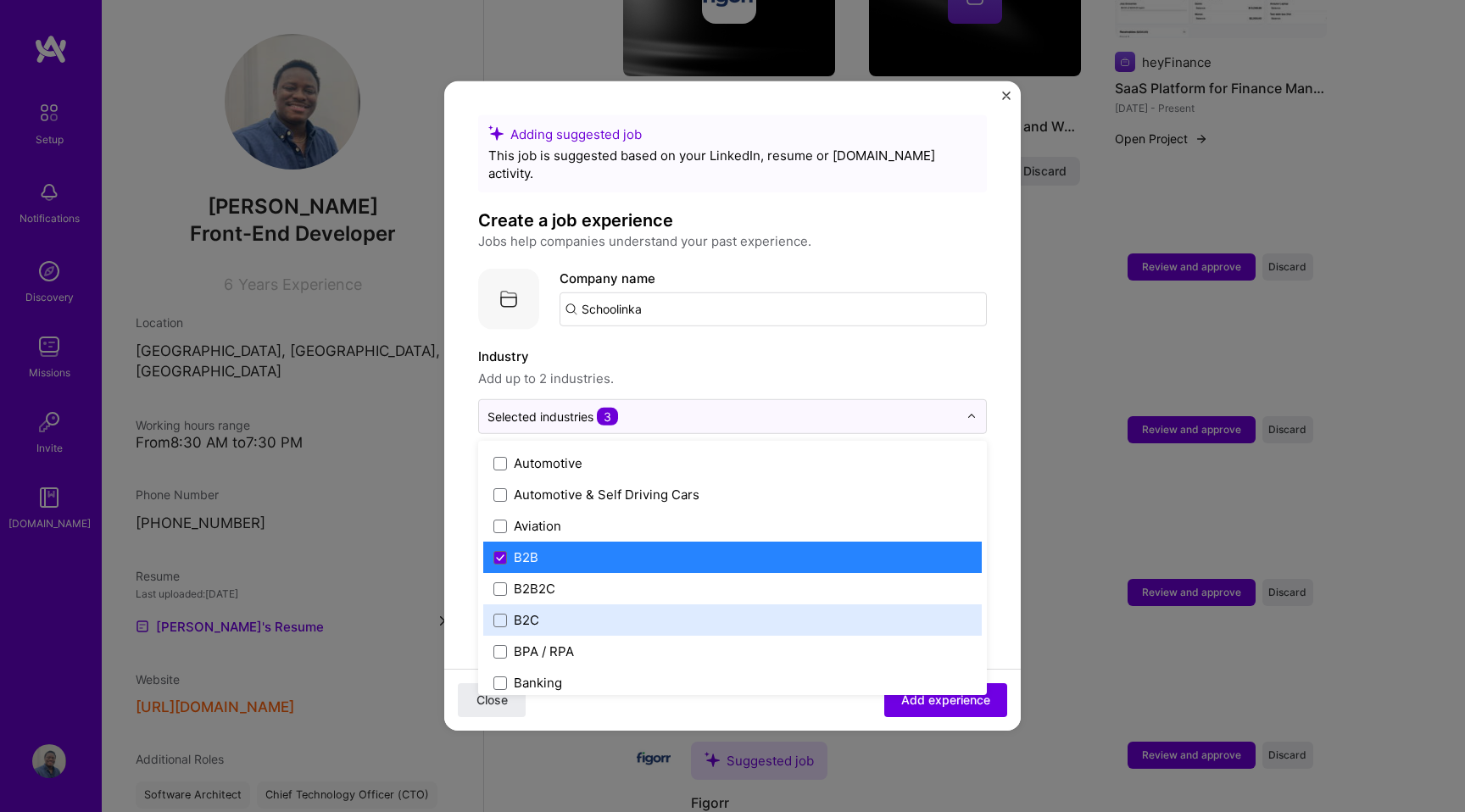
click at [541, 611] on label "B2C" at bounding box center [732, 620] width 478 height 18
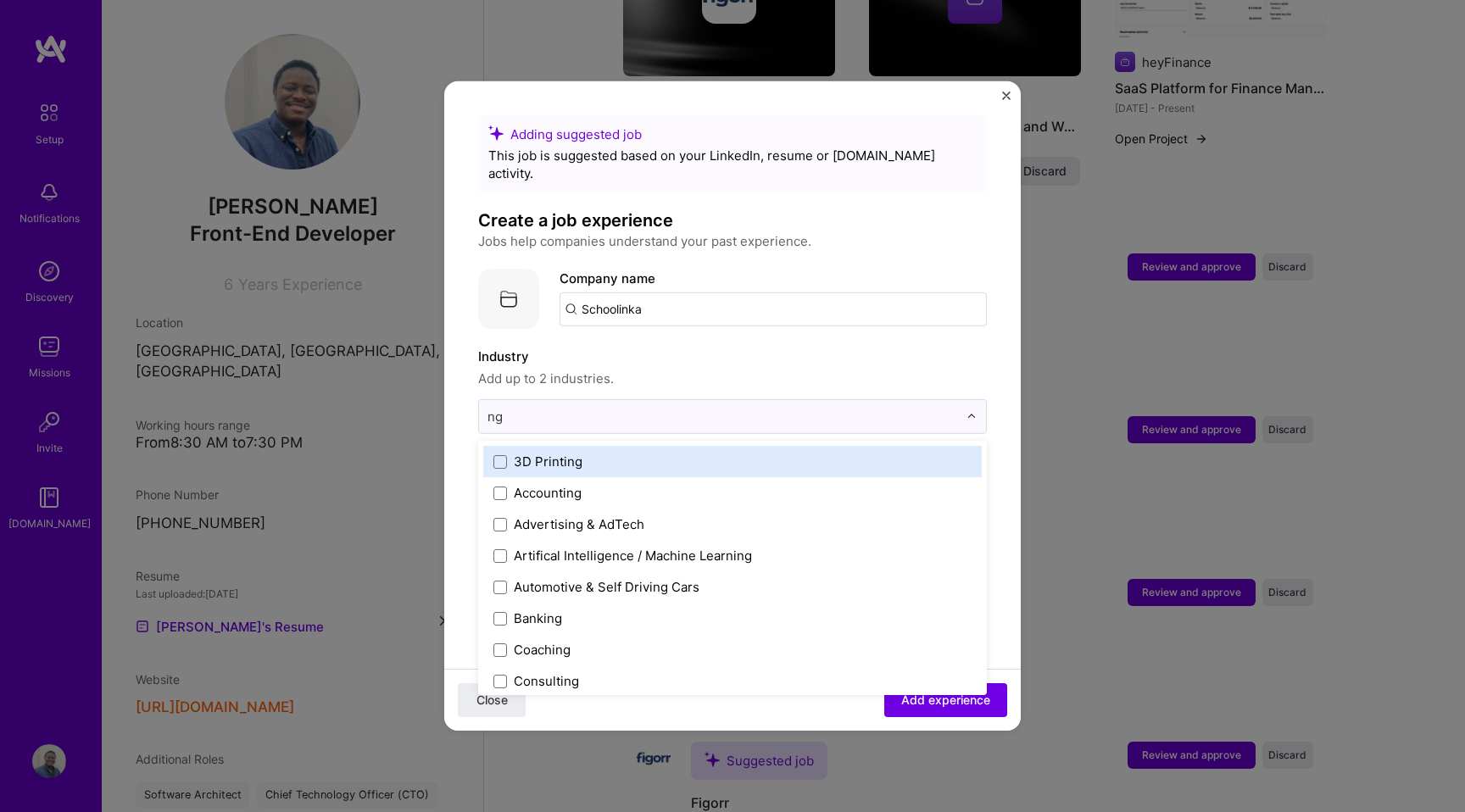
type input "n"
click at [796, 369] on span "Add up to 2 industries." at bounding box center [732, 378] width 509 height 20
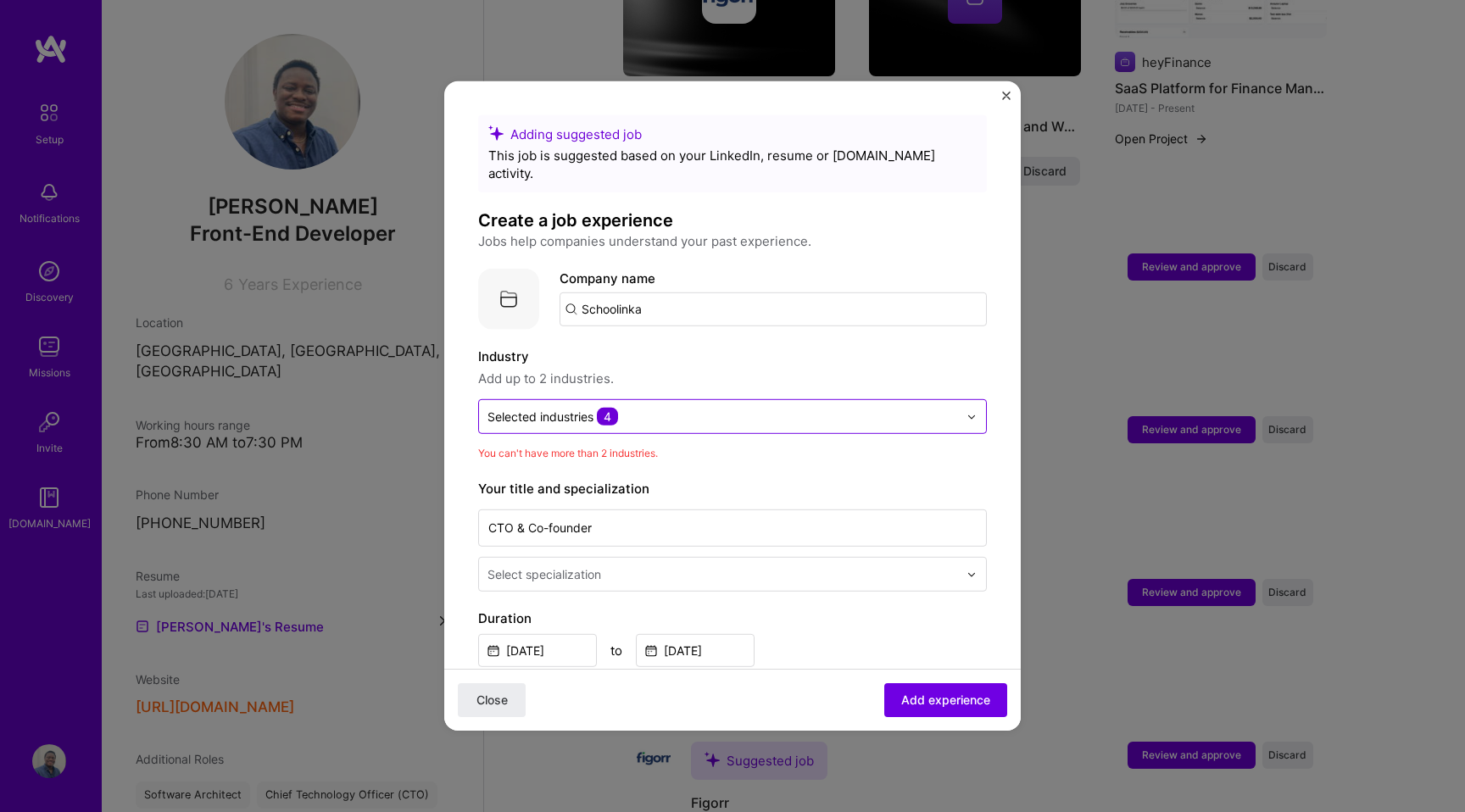
click at [639, 407] on input "text" at bounding box center [723, 416] width 471 height 18
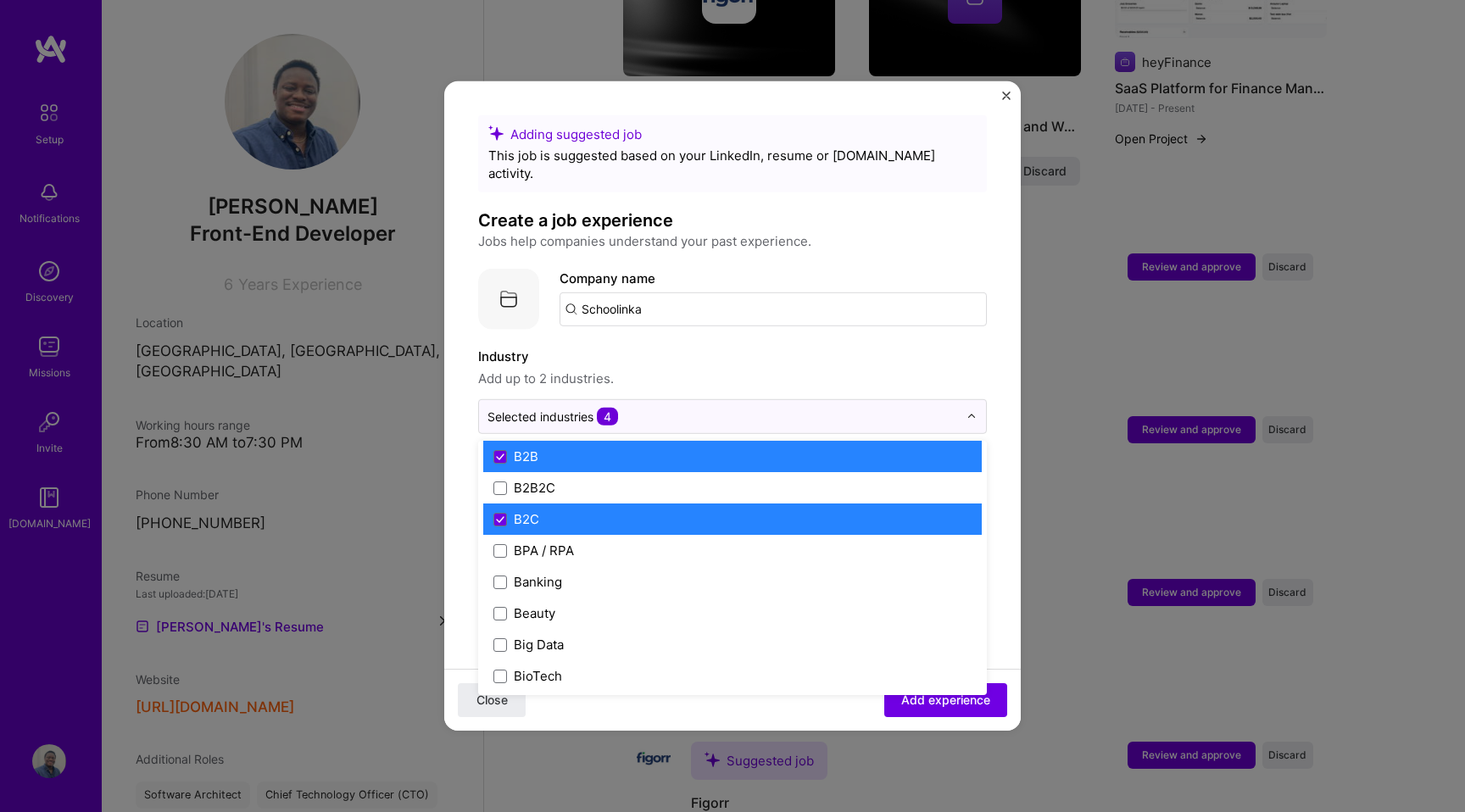
click at [567, 448] on label "B2B" at bounding box center [732, 456] width 478 height 18
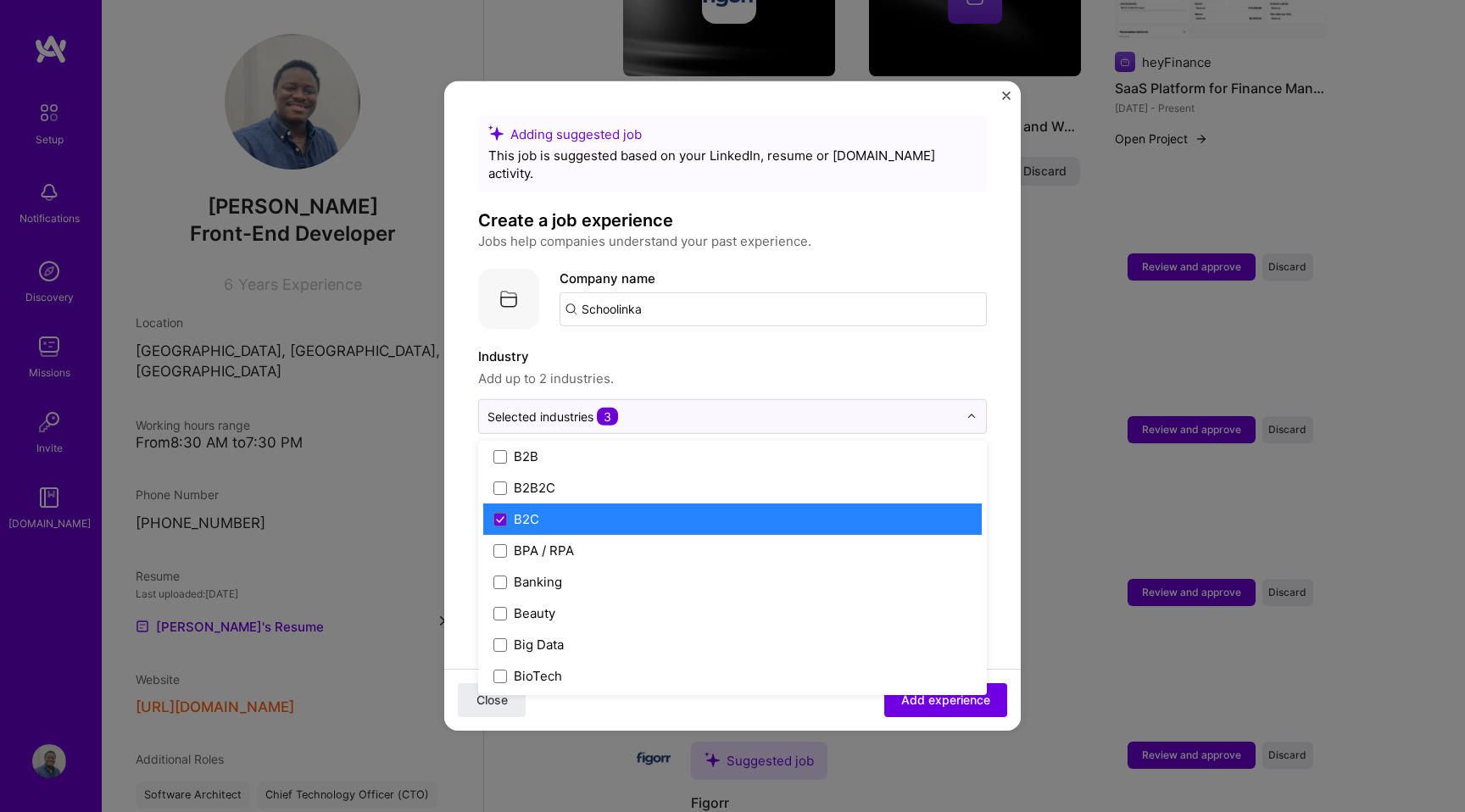
click at [558, 510] on label "B2C" at bounding box center [732, 519] width 478 height 18
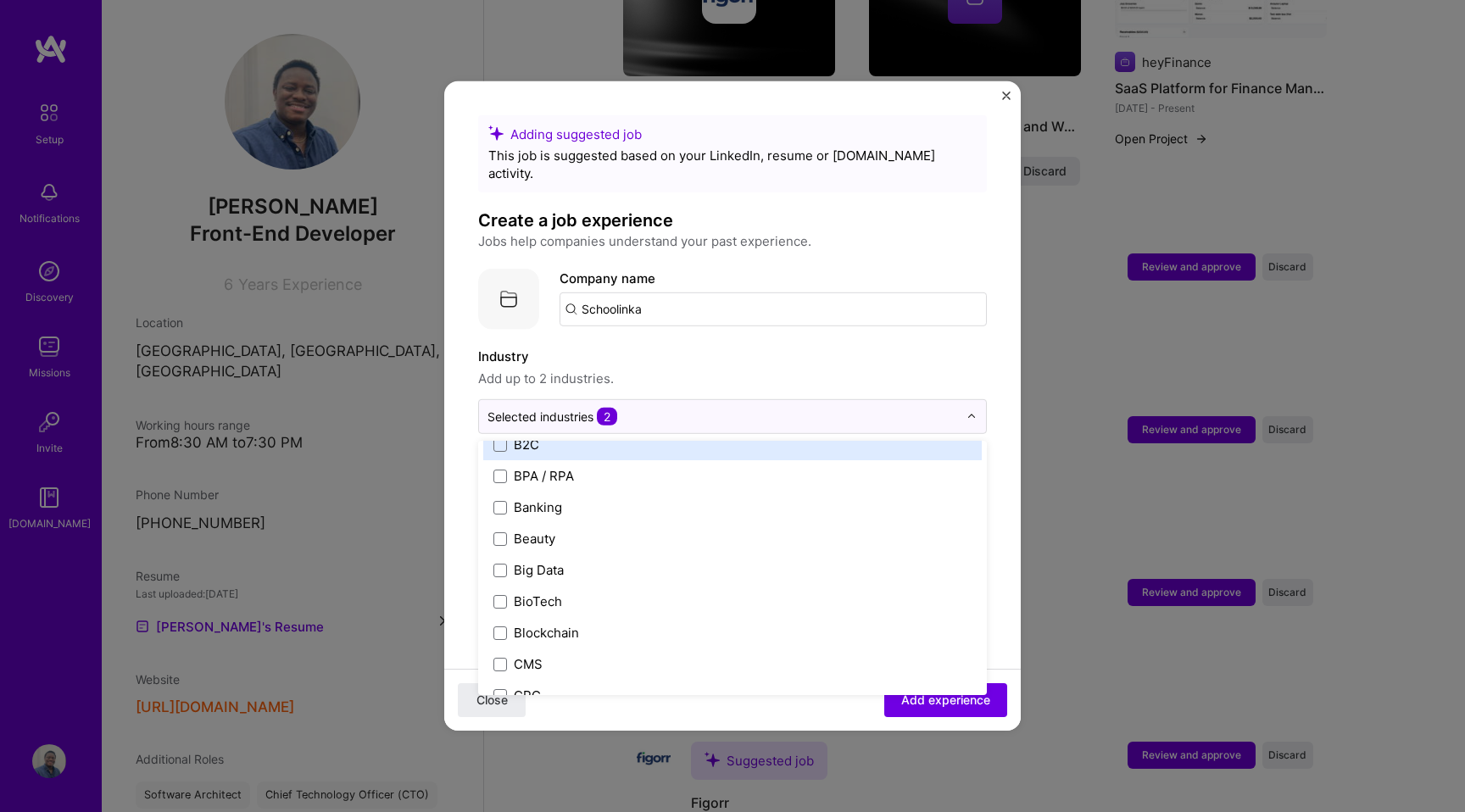
click at [655, 347] on label "Industry" at bounding box center [732, 356] width 509 height 20
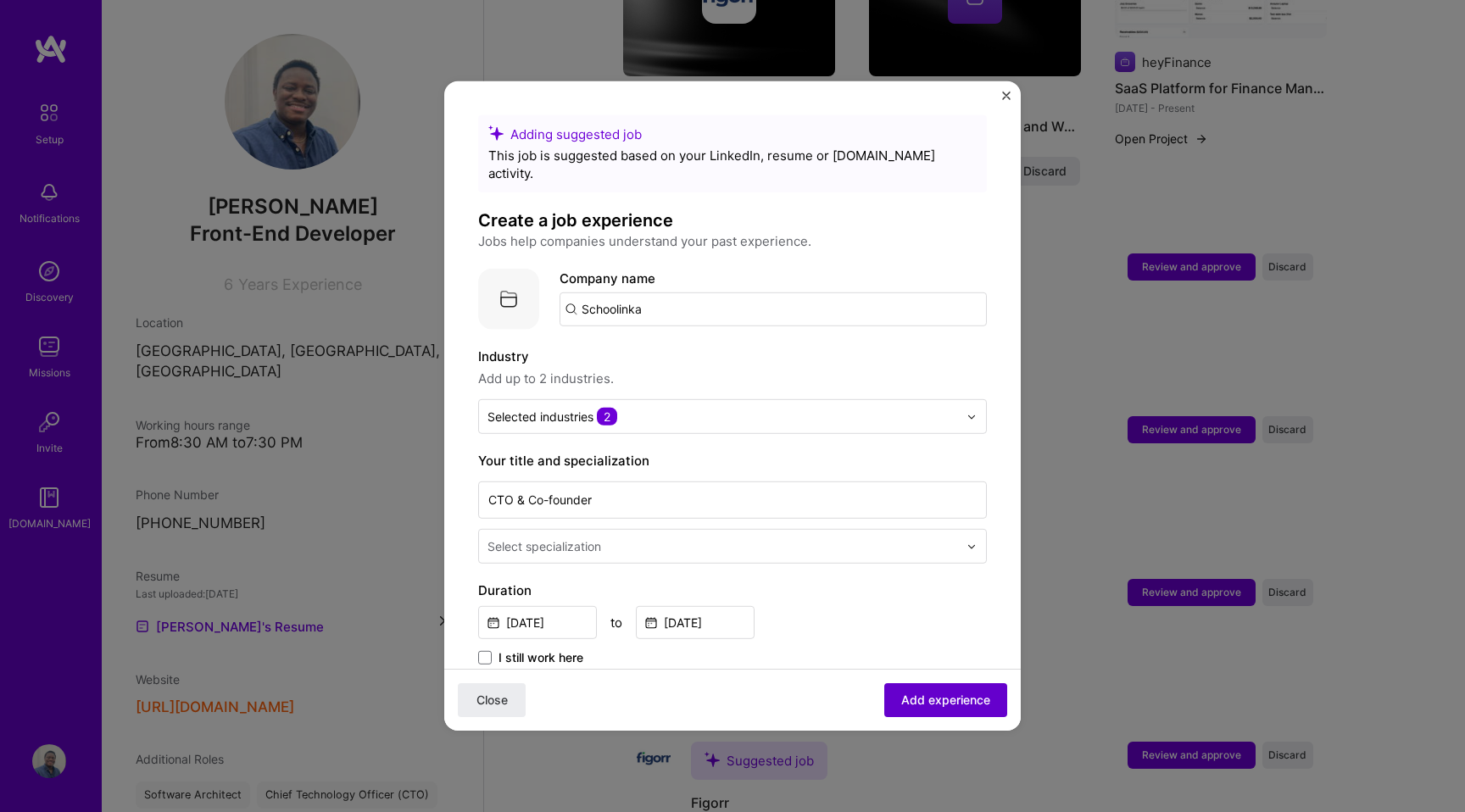
click at [901, 686] on button "Add experience" at bounding box center [946, 700] width 123 height 34
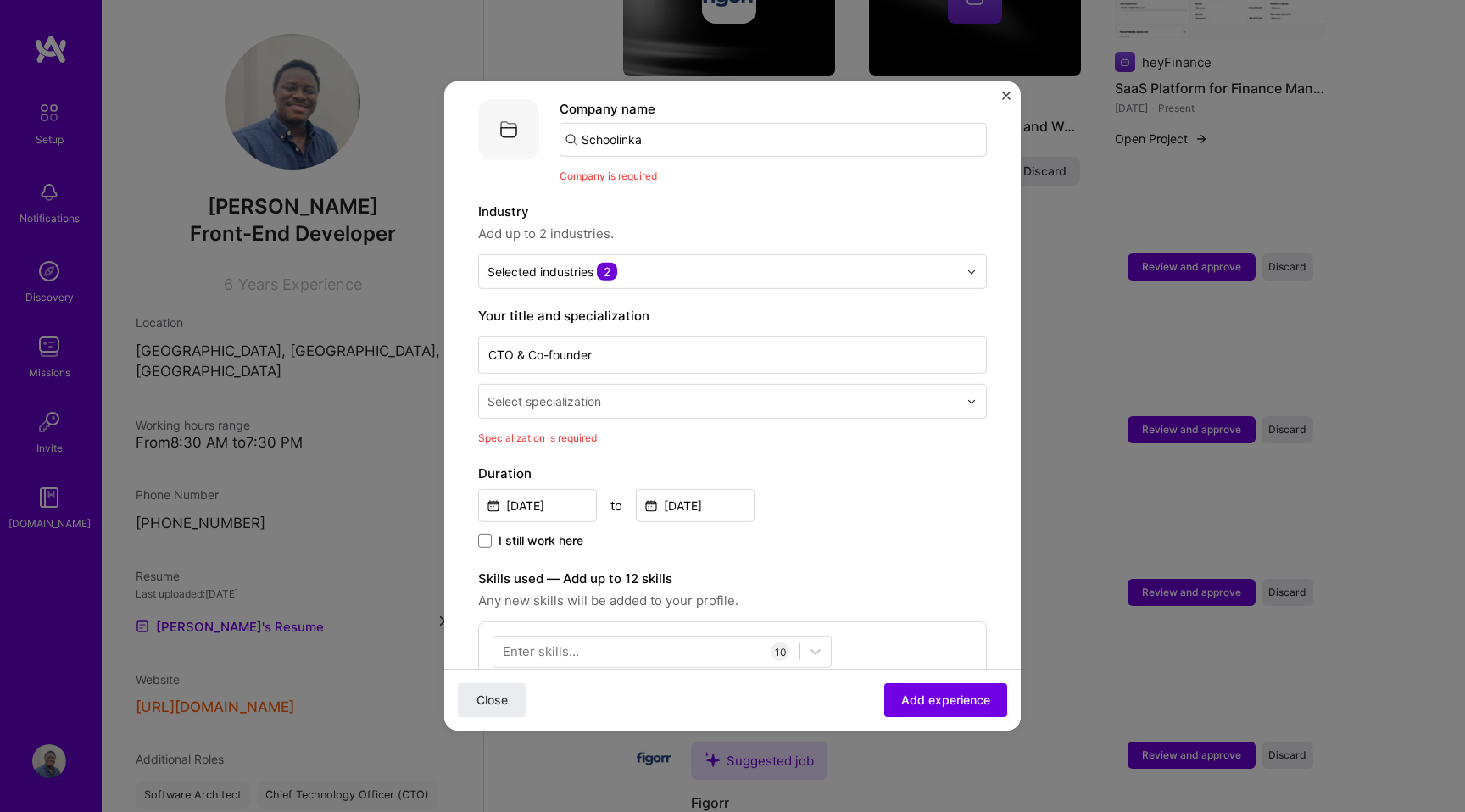
click at [609, 392] on input "text" at bounding box center [725, 401] width 474 height 18
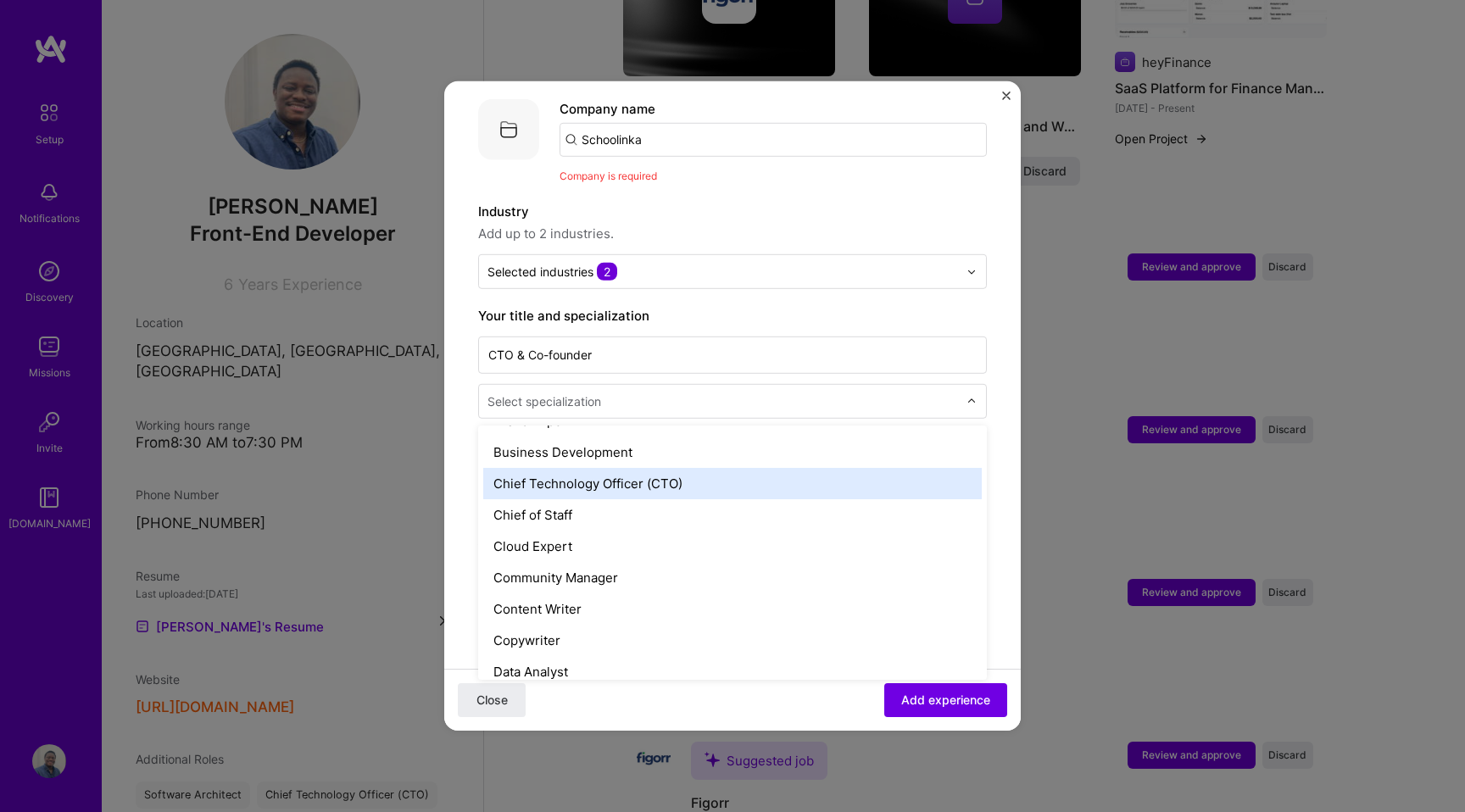
click at [644, 468] on div "Chief Technology Officer (CTO)" at bounding box center [732, 484] width 499 height 32
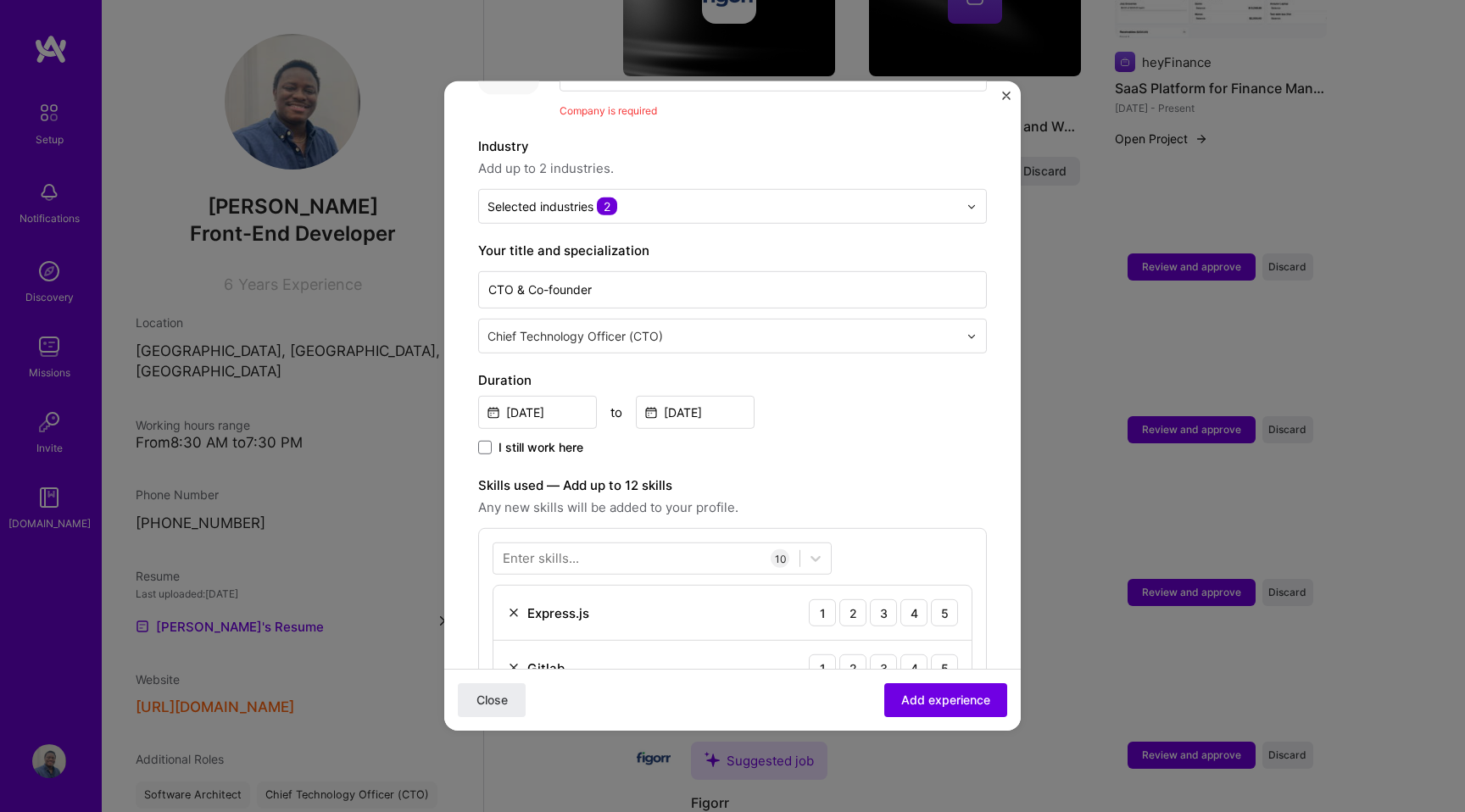
scroll to position [377, 0]
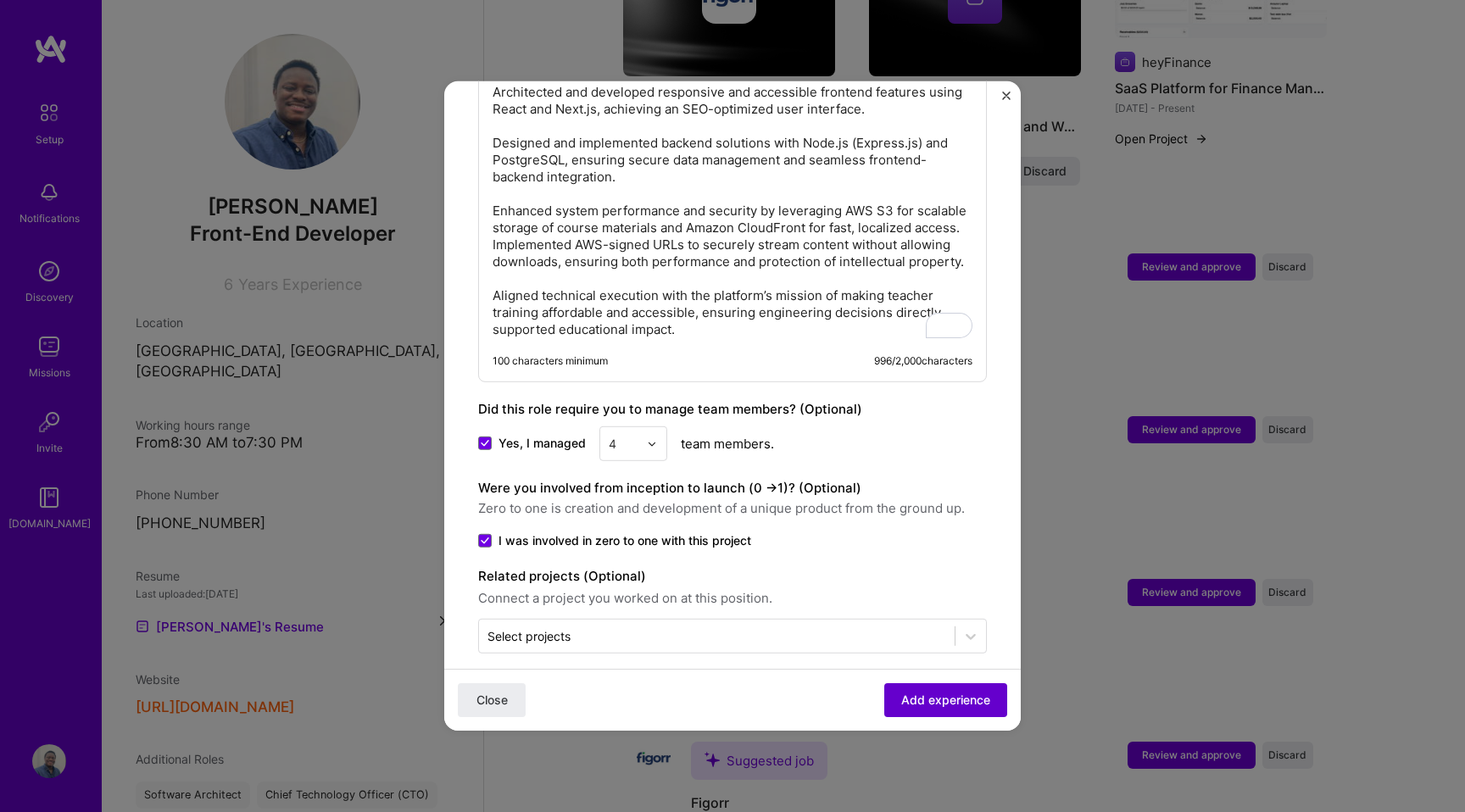
click at [933, 696] on span "Add experience" at bounding box center [945, 700] width 89 height 17
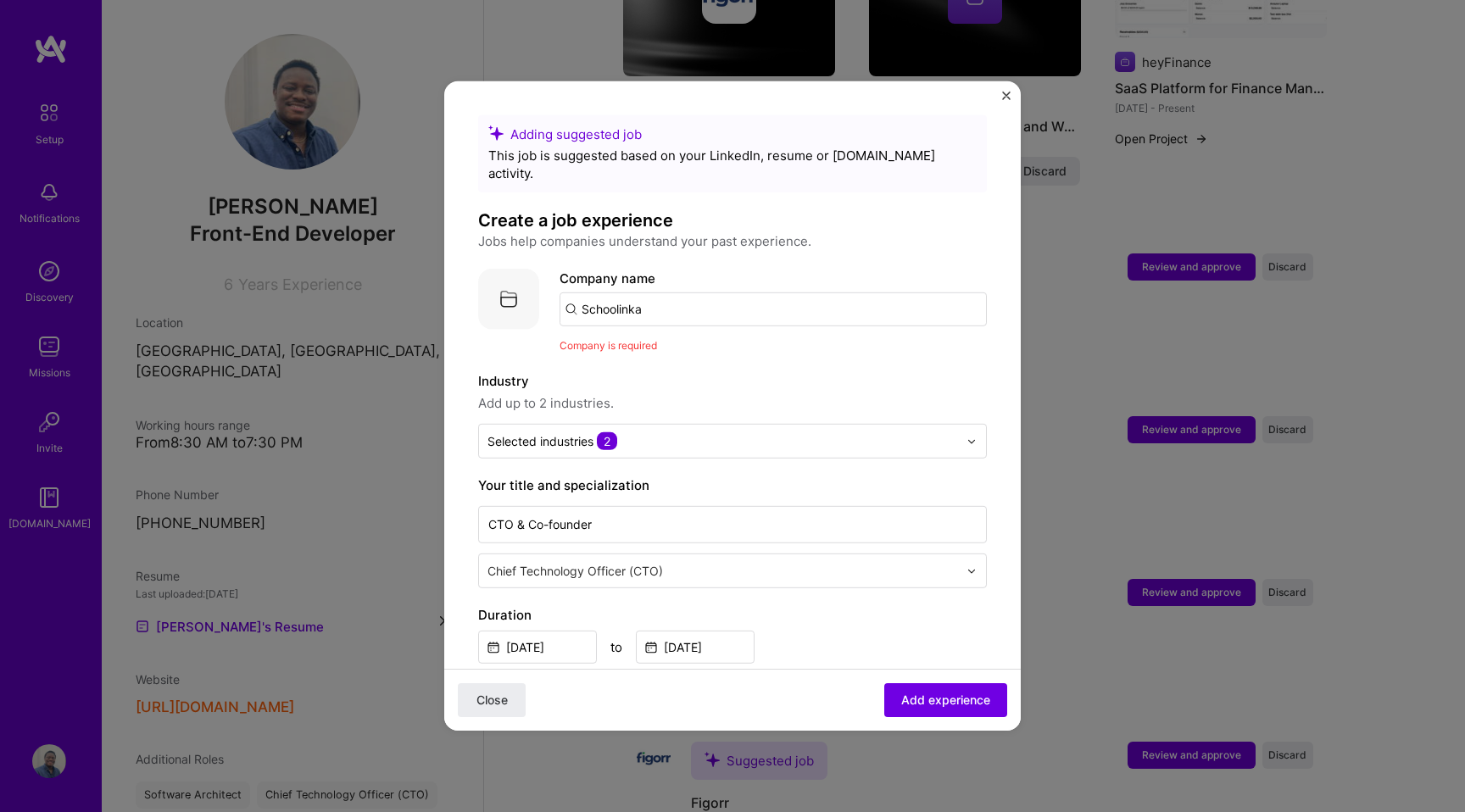
click at [715, 298] on input "Schoolinka" at bounding box center [773, 309] width 427 height 34
type input "Schoolinka"
click at [719, 341] on div "Schoolinka" at bounding box center [695, 356] width 82 height 30
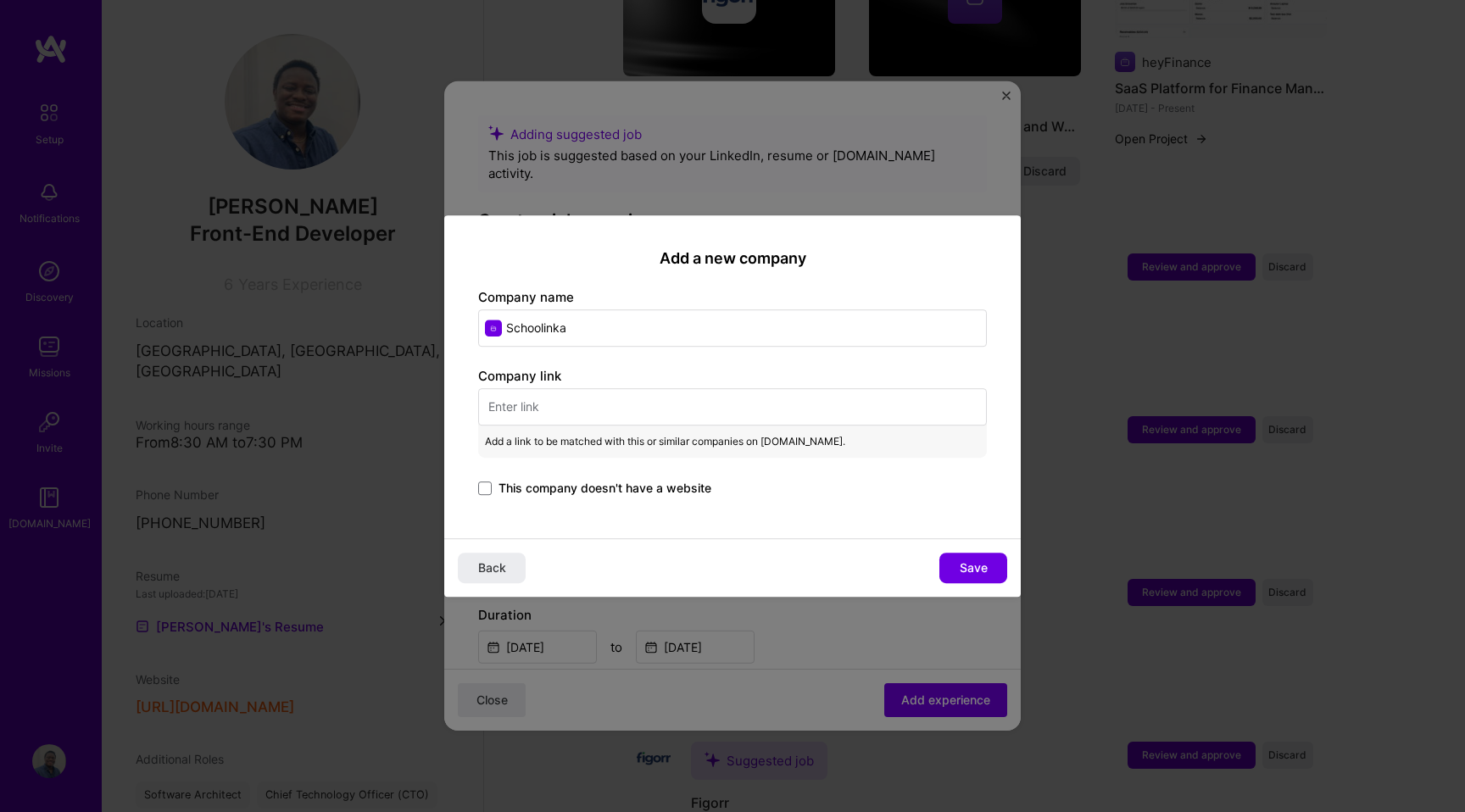
type input "Schoolinka"
click at [580, 400] on input "text" at bounding box center [732, 406] width 509 height 37
paste input "[URL][DOMAIN_NAME]"
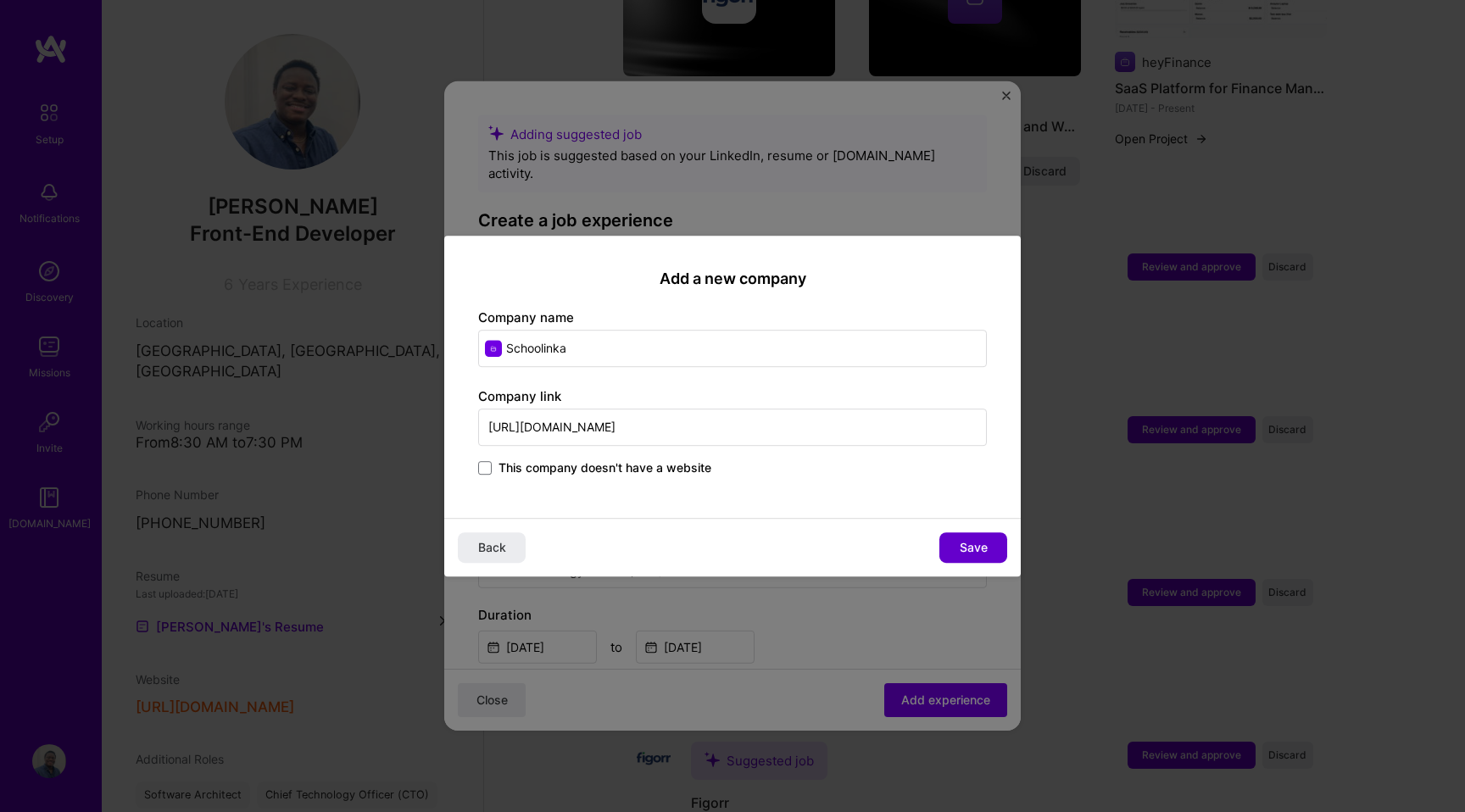
type input "[URL][DOMAIN_NAME]"
click at [978, 548] on span "Save" at bounding box center [974, 547] width 28 height 17
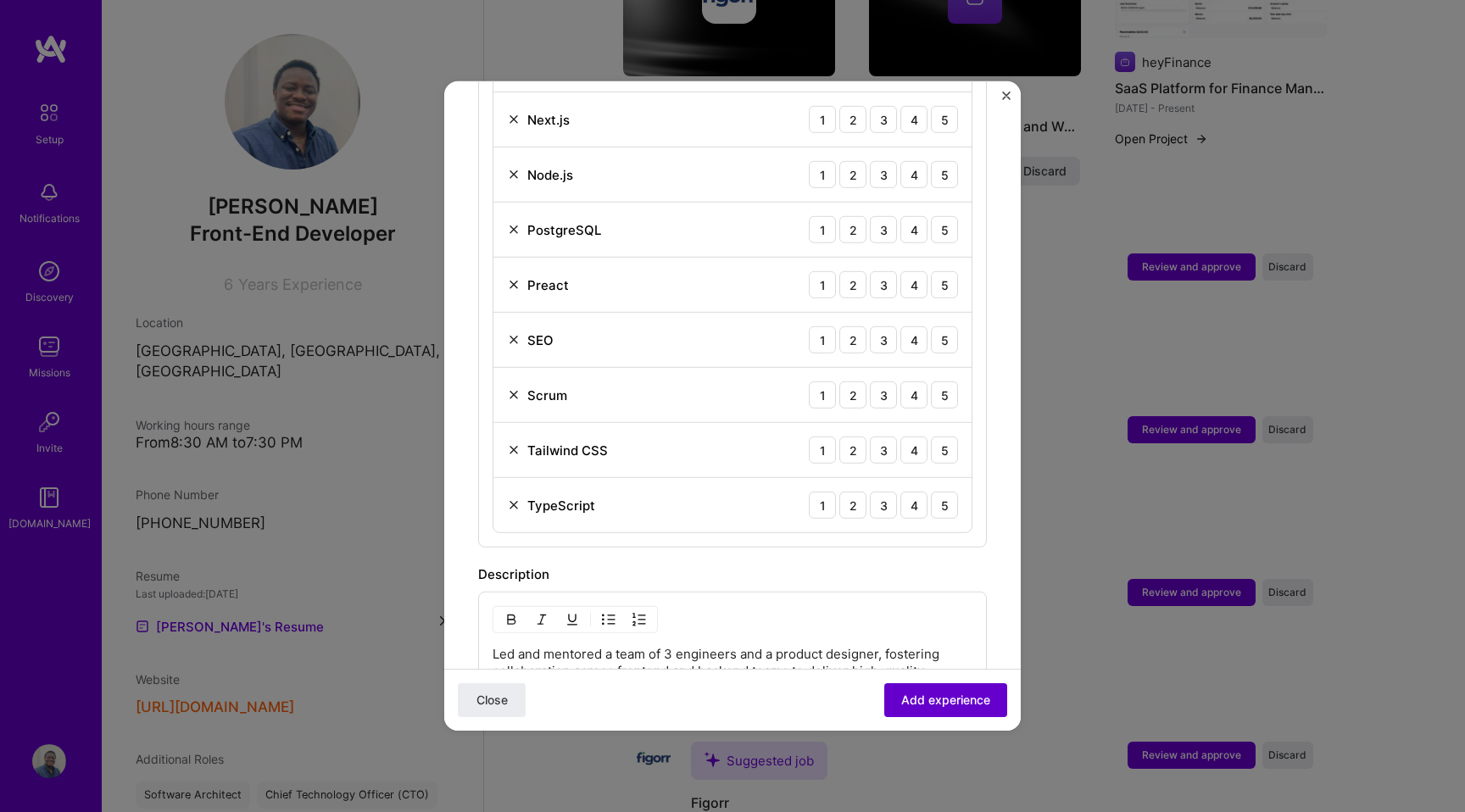
click at [942, 708] on span "Add experience" at bounding box center [945, 700] width 89 height 17
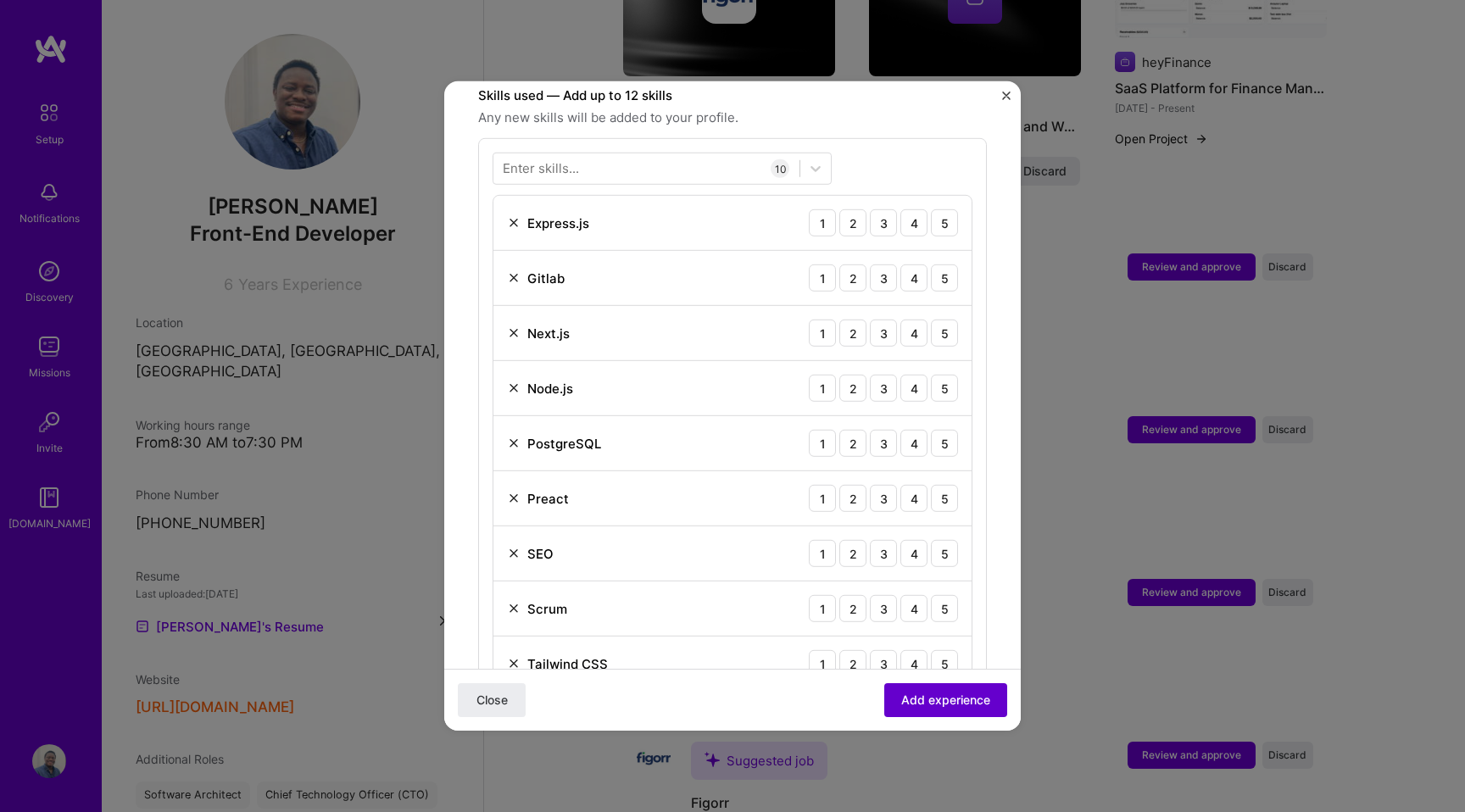
click at [966, 698] on span "Add experience" at bounding box center [945, 700] width 89 height 17
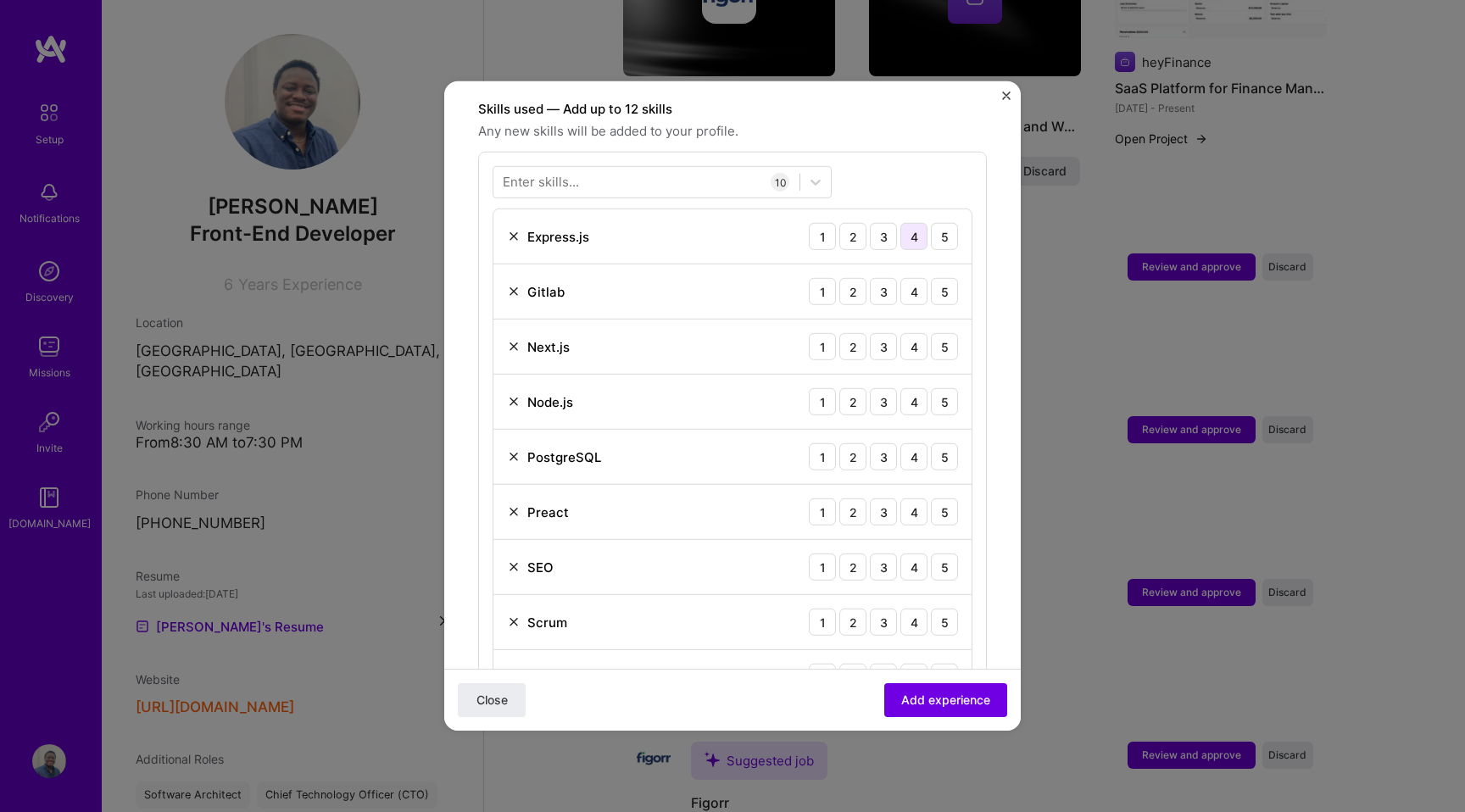
click at [912, 223] on div "4" at bounding box center [913, 236] width 27 height 27
click at [514, 284] on img at bounding box center [513, 291] width 13 height 13
click at [951, 278] on div "5" at bounding box center [944, 291] width 27 height 27
click at [920, 333] on div "4" at bounding box center [913, 346] width 27 height 27
click at [914, 388] on div "4" at bounding box center [913, 401] width 27 height 27
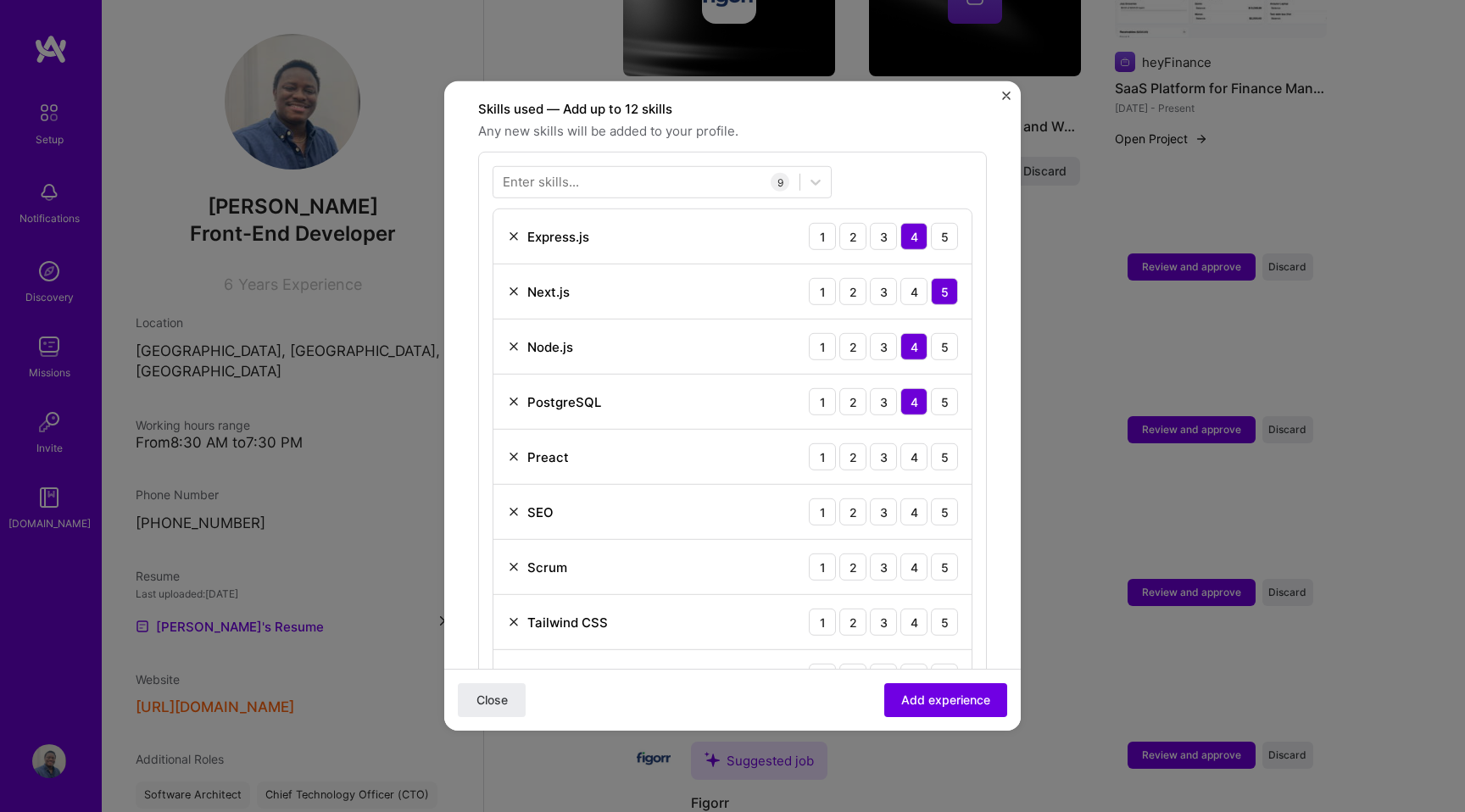
click at [510, 450] on img at bounding box center [513, 456] width 13 height 13
click at [947, 443] on div "5" at bounding box center [944, 456] width 27 height 27
click at [893, 499] on div "3" at bounding box center [883, 512] width 27 height 27
click at [945, 553] on div "5" at bounding box center [944, 566] width 27 height 27
click at [919, 608] on div "4" at bounding box center [913, 622] width 27 height 27
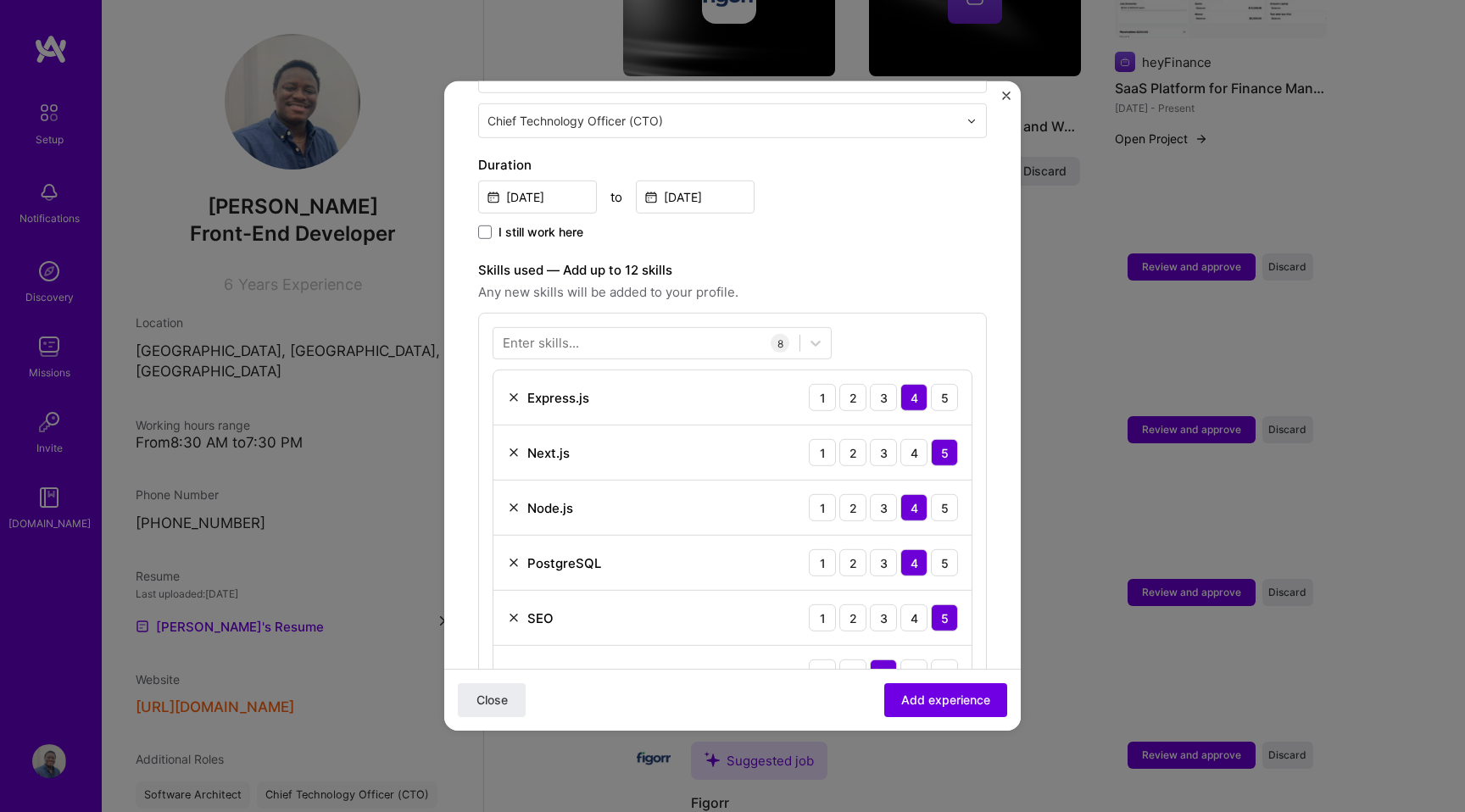
click at [559, 334] on div "Enter skills..." at bounding box center [540, 342] width 76 height 18
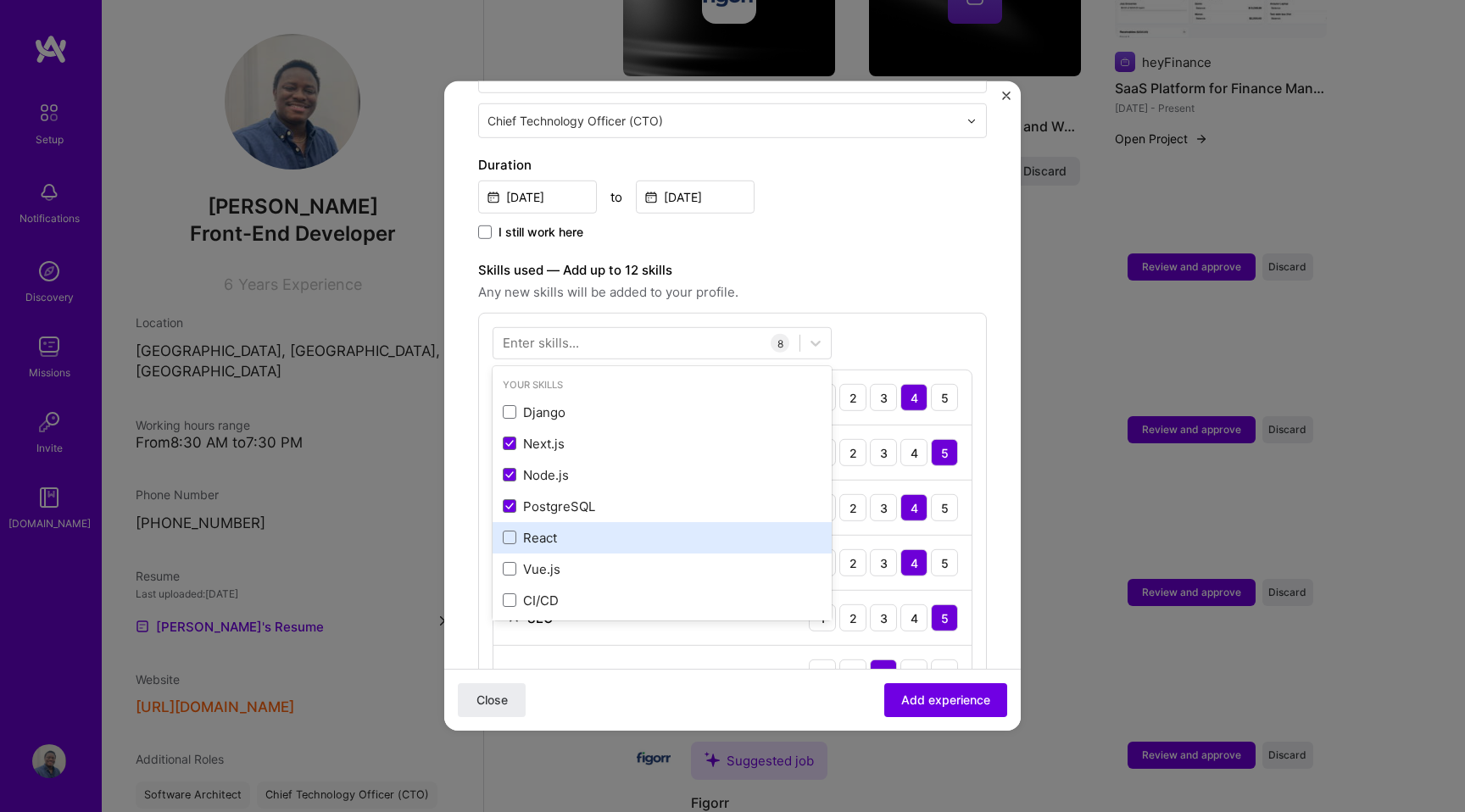
click at [547, 528] on div "React" at bounding box center [661, 537] width 319 height 18
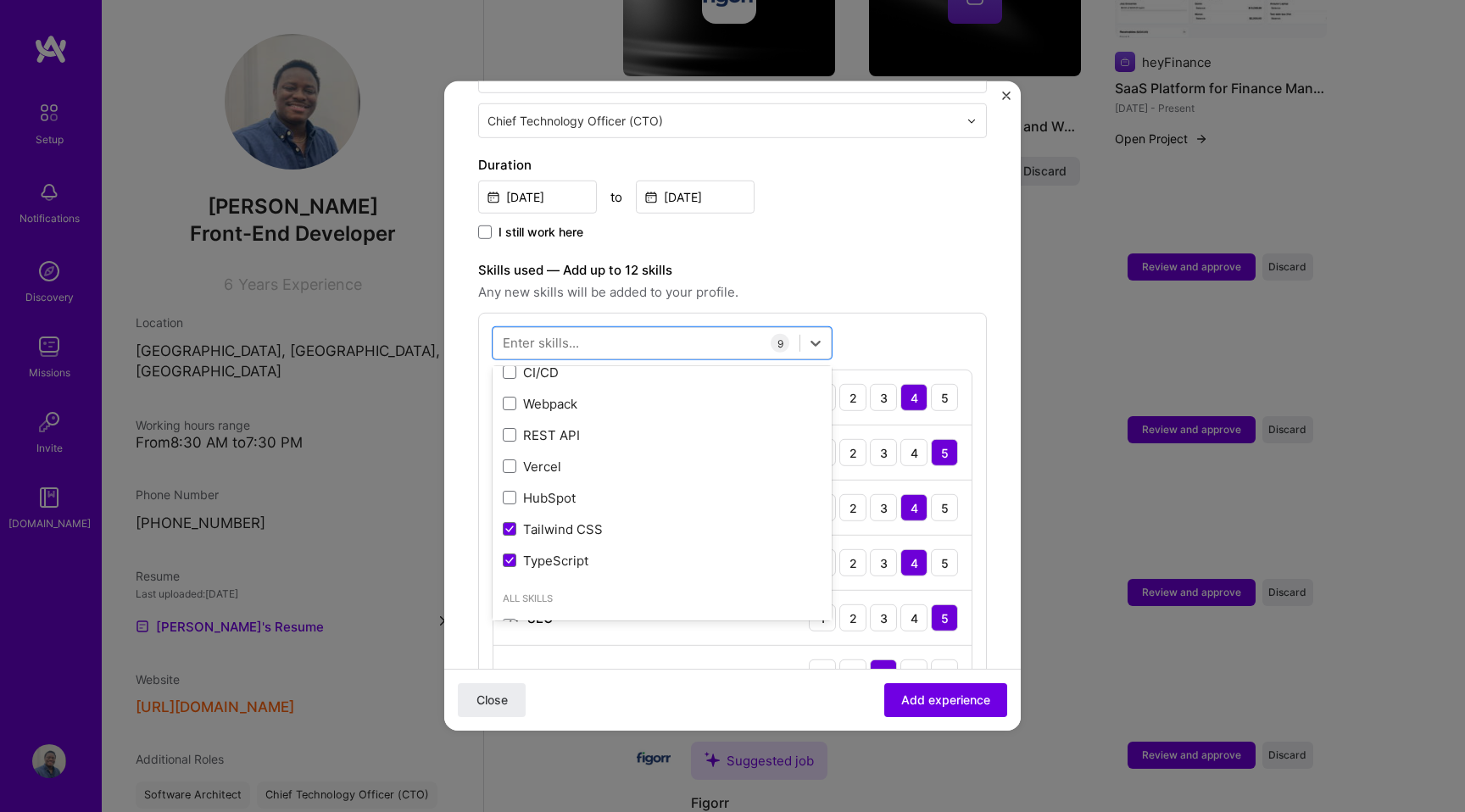
click at [883, 262] on div "Skills used — Add up to 12 skills Any new skills will be added to your profile." at bounding box center [732, 281] width 509 height 42
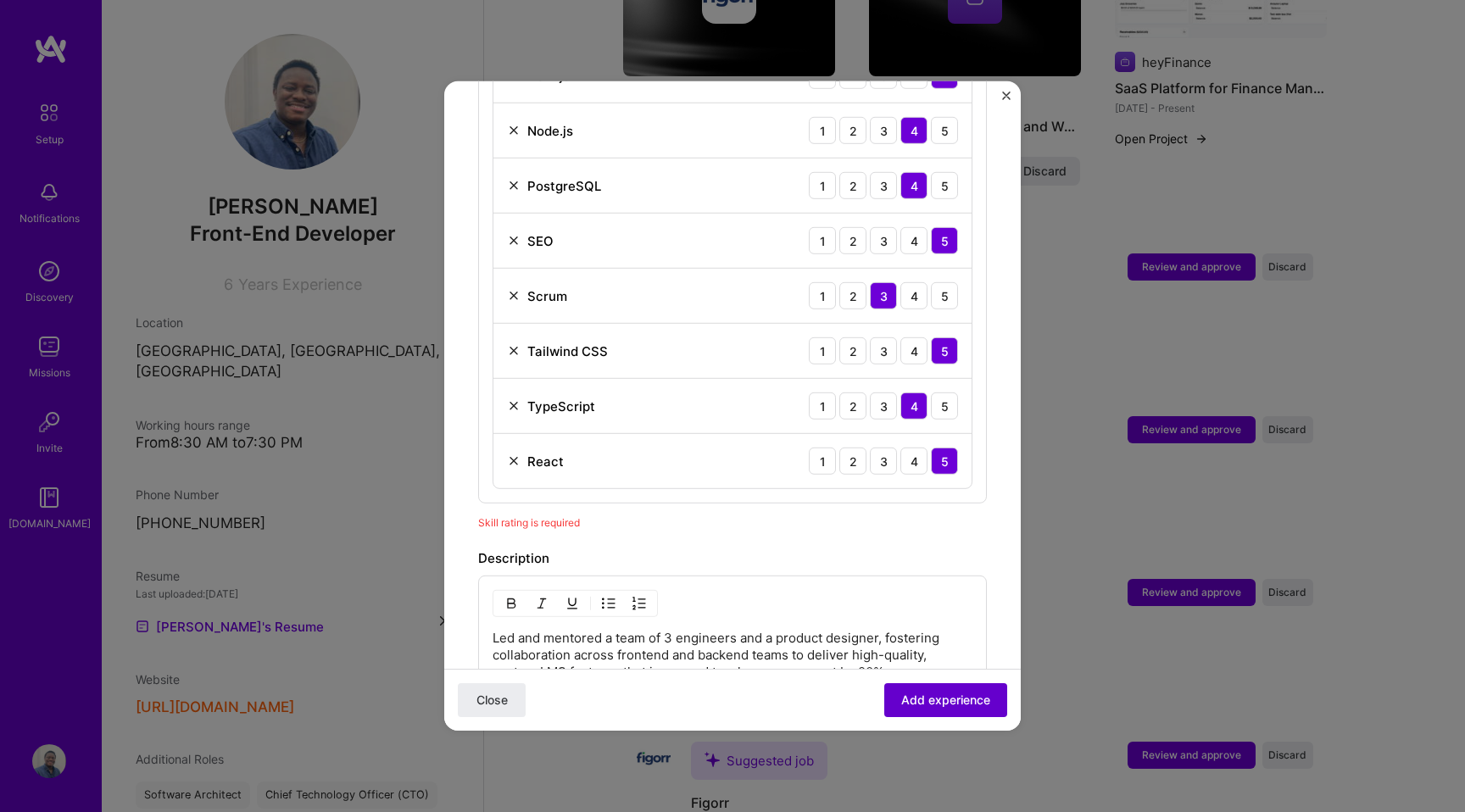
click at [946, 701] on span "Add experience" at bounding box center [945, 700] width 89 height 17
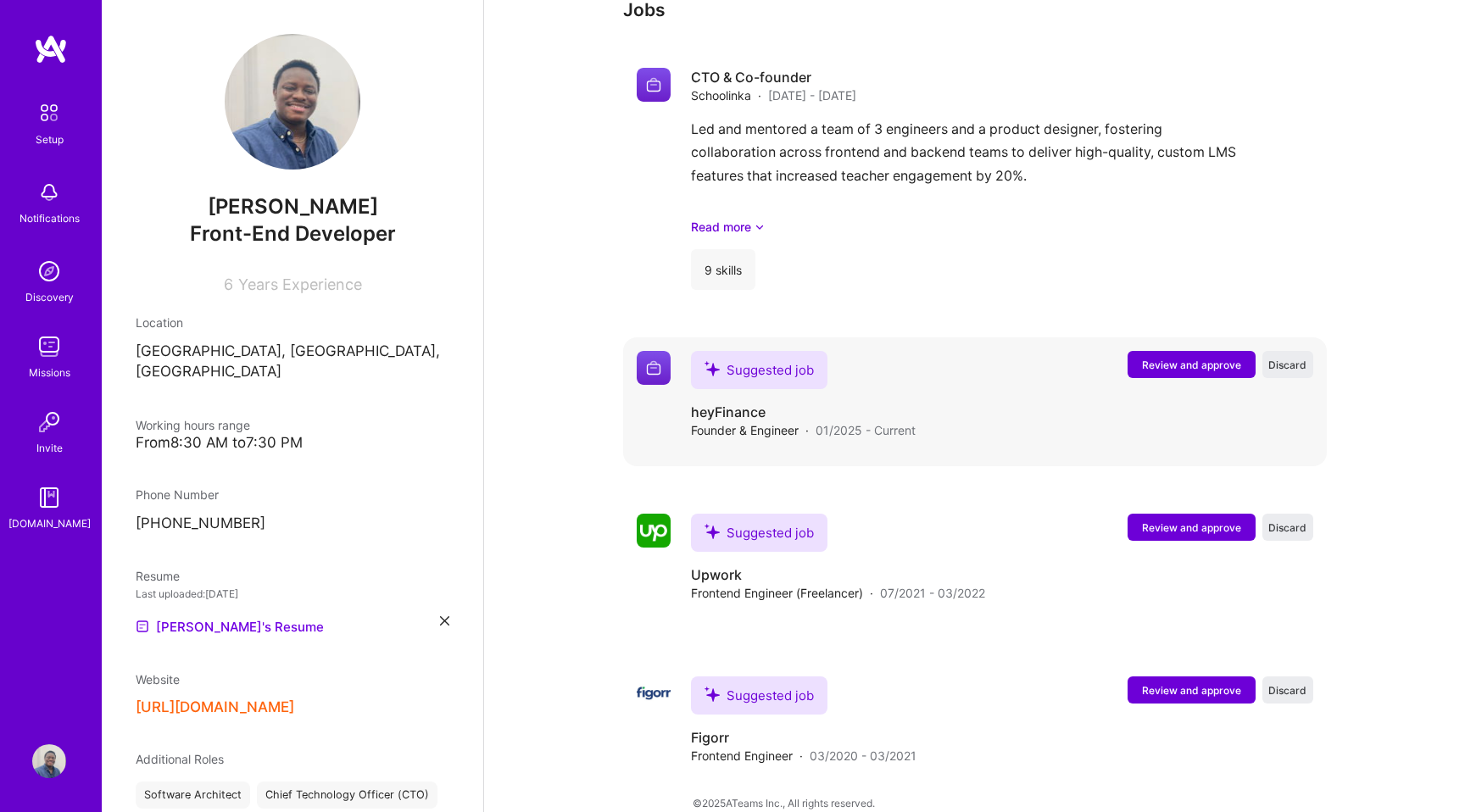
click at [1187, 357] on span "Review and approve" at bounding box center [1191, 364] width 99 height 14
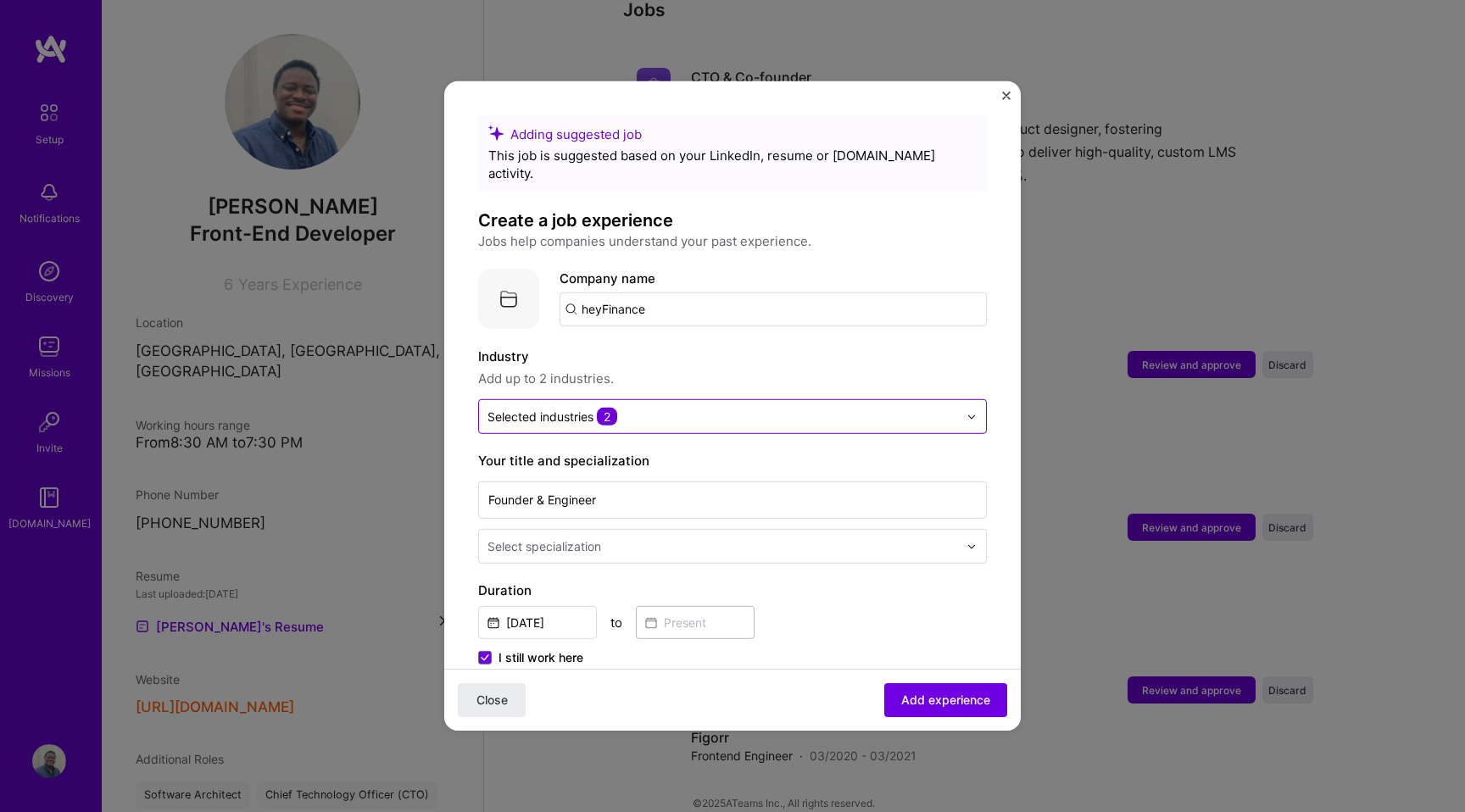
click at [661, 407] on input "text" at bounding box center [723, 416] width 471 height 18
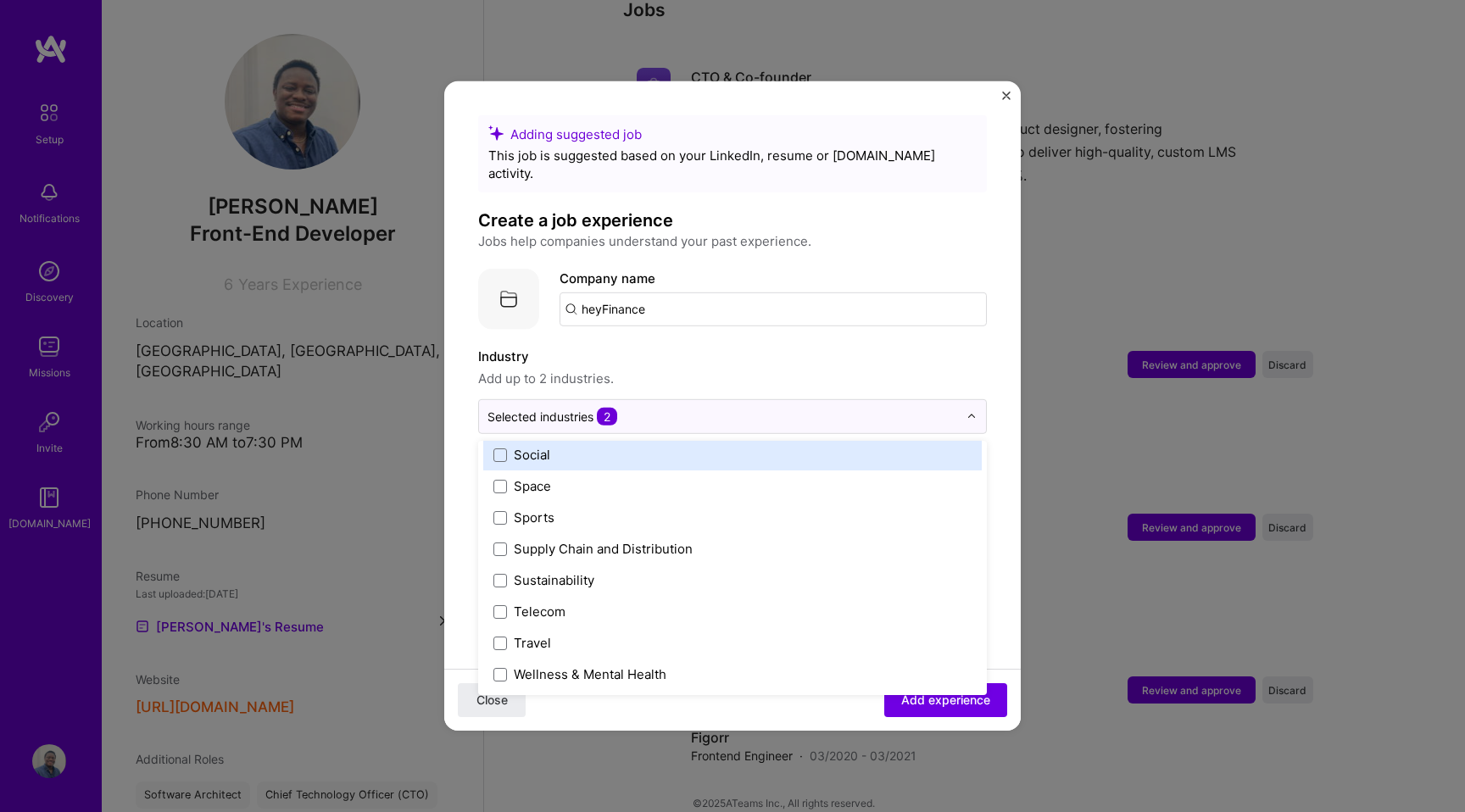
click at [894, 307] on input "heyFinance" at bounding box center [773, 309] width 427 height 34
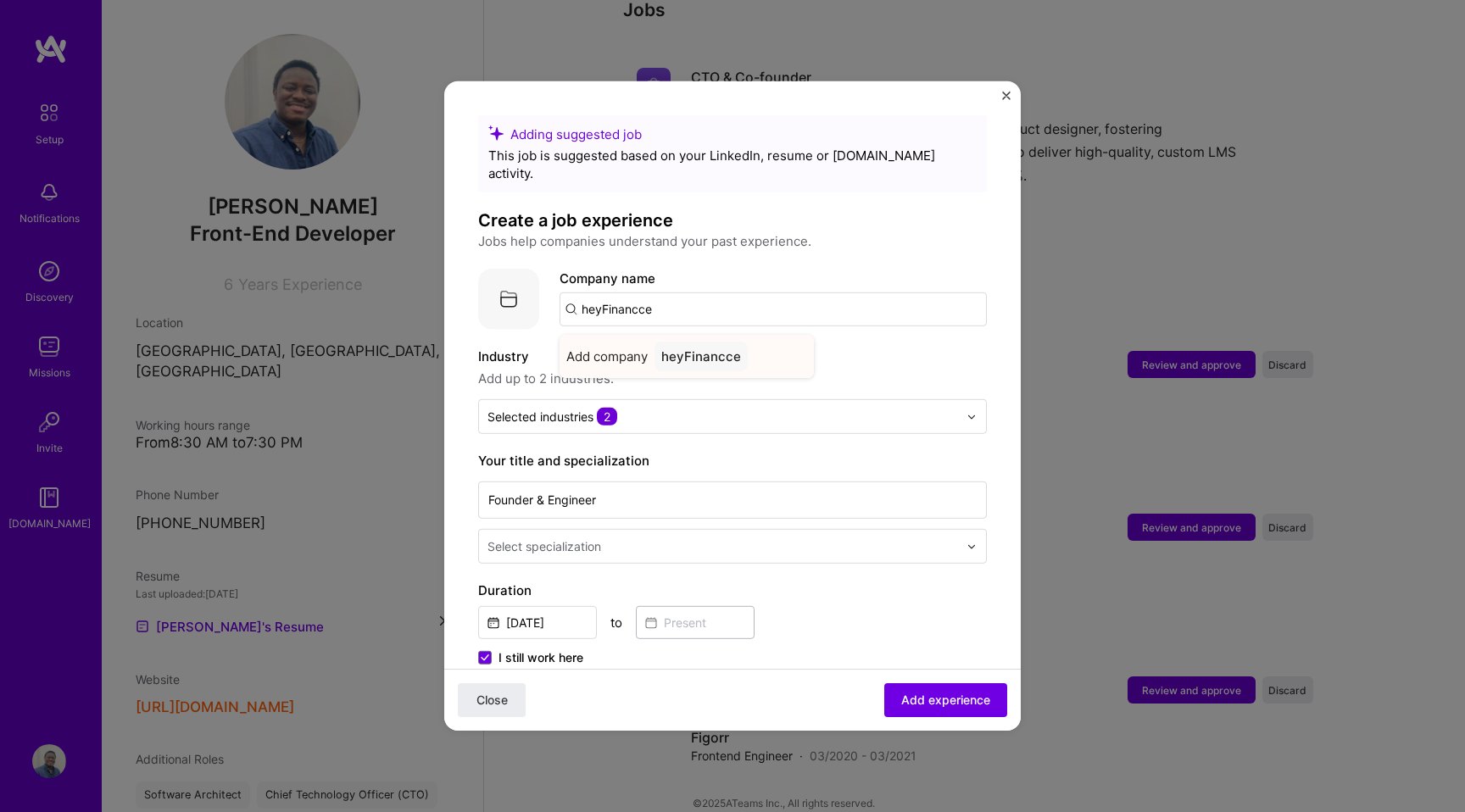
click at [653, 334] on div "Add company heyFinancce" at bounding box center [687, 356] width 255 height 43
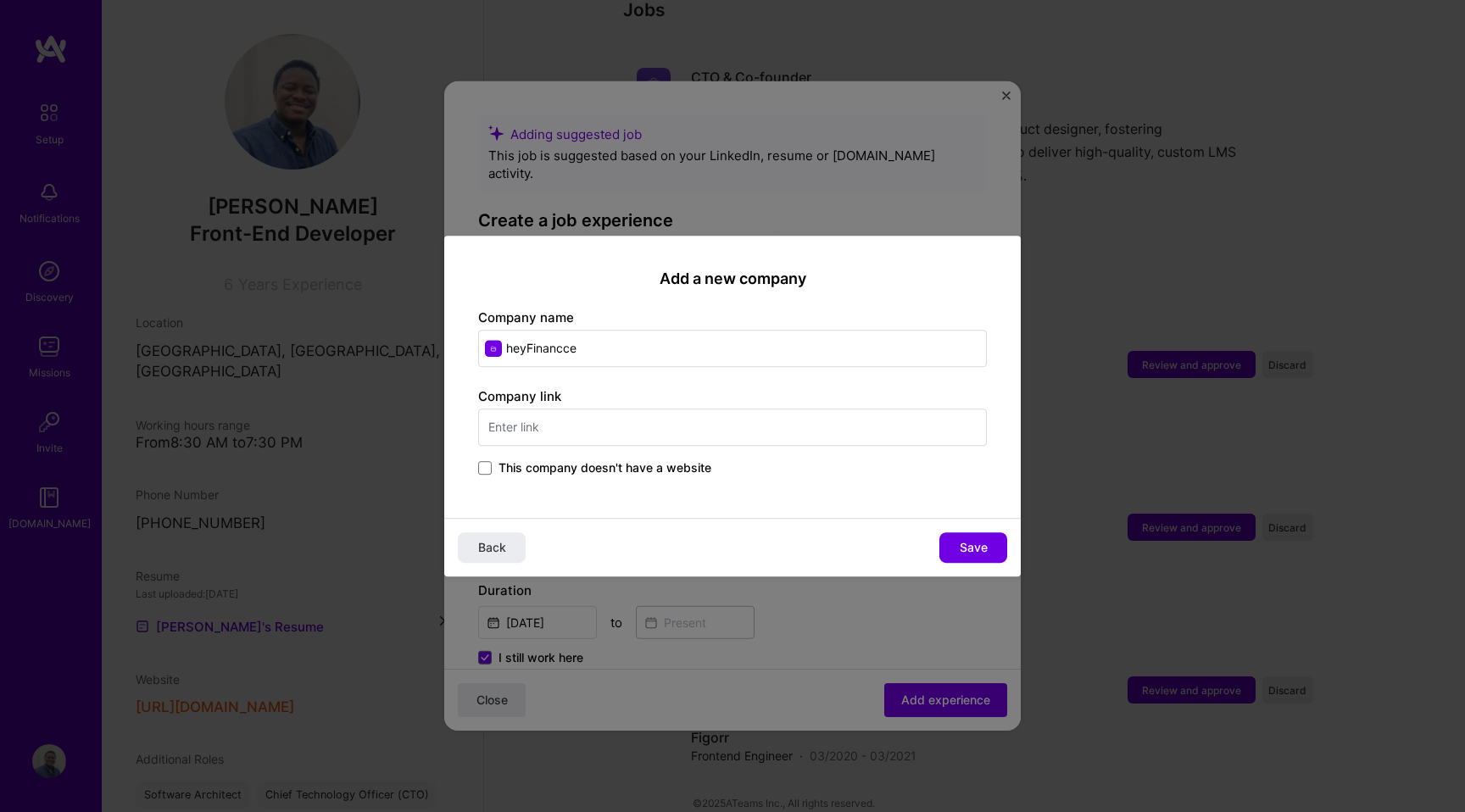
type input "heyFinancc"
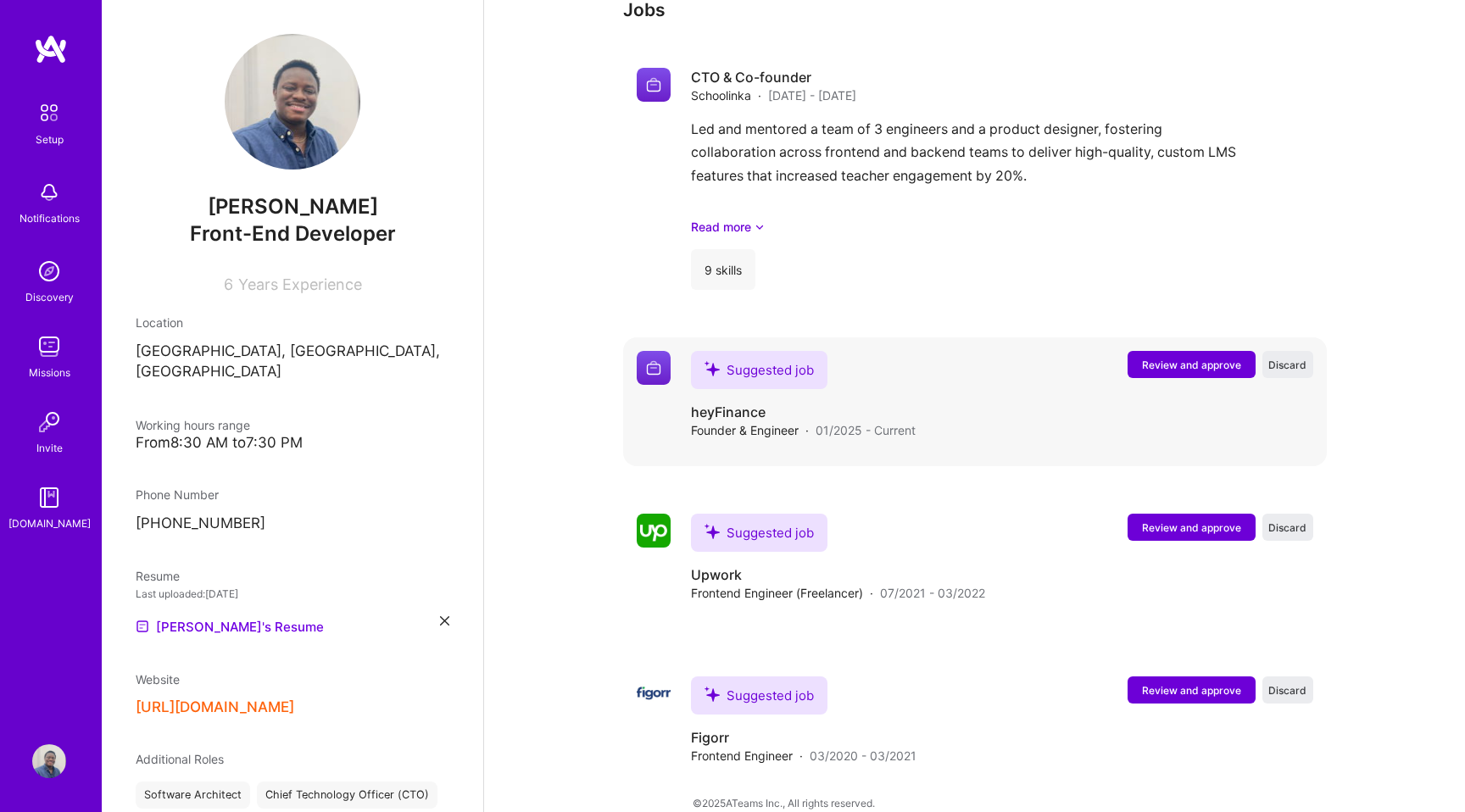
click at [1187, 352] on button "Review and approve" at bounding box center [1192, 364] width 128 height 27
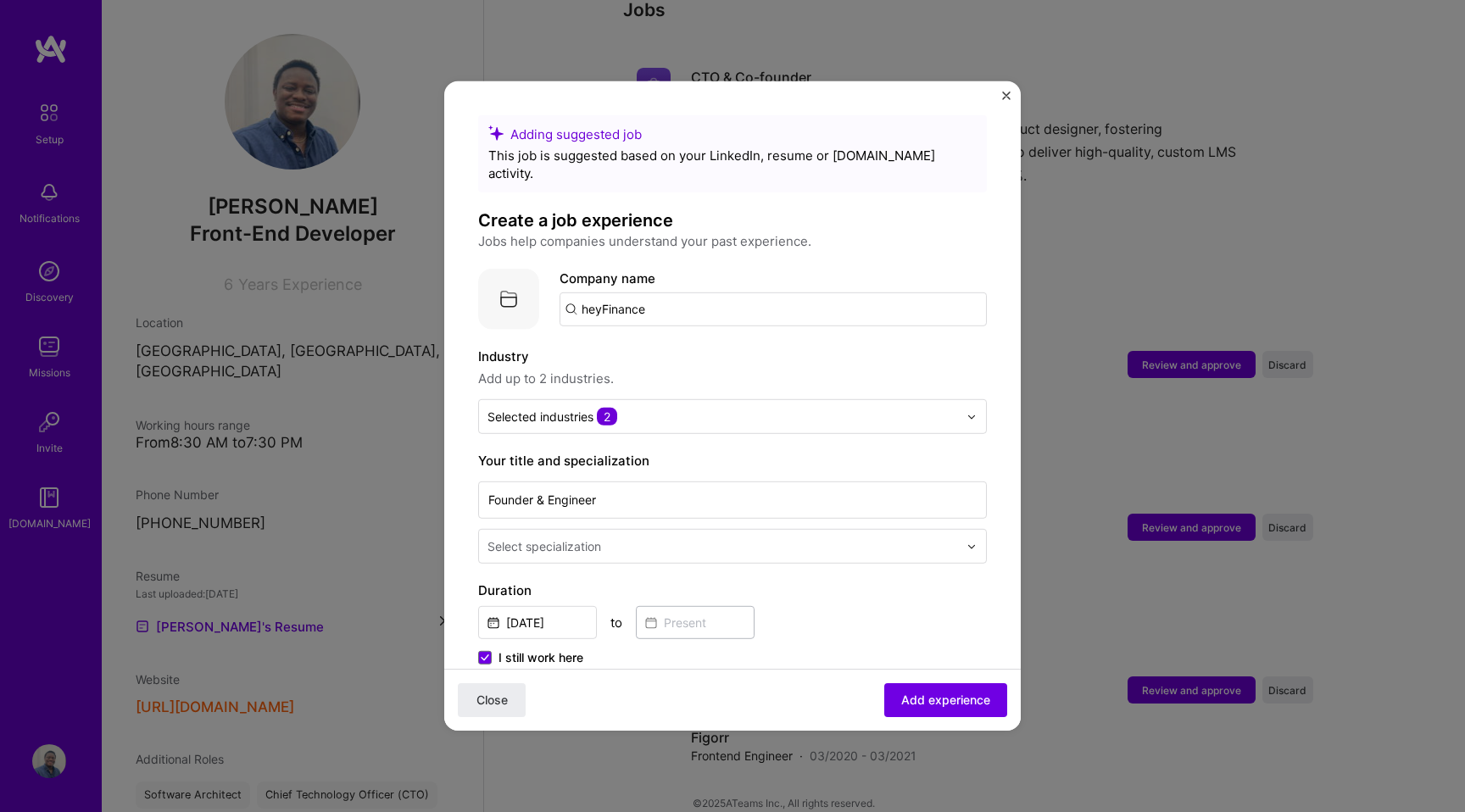
click at [670, 298] on input "heyFinance" at bounding box center [773, 309] width 427 height 34
type input "heyFinance"
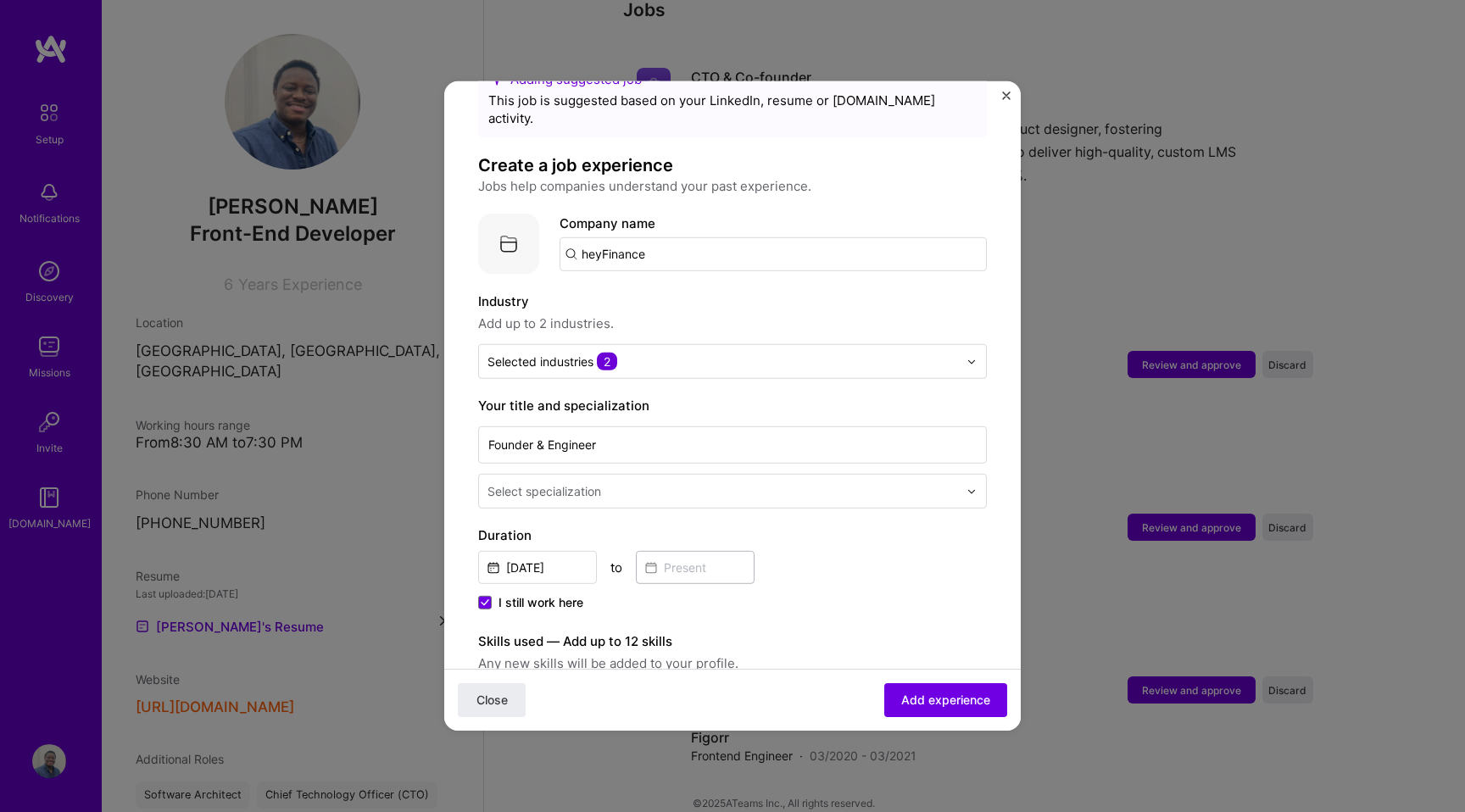
click at [665, 485] on div "Select specialization" at bounding box center [722, 492] width 487 height 33
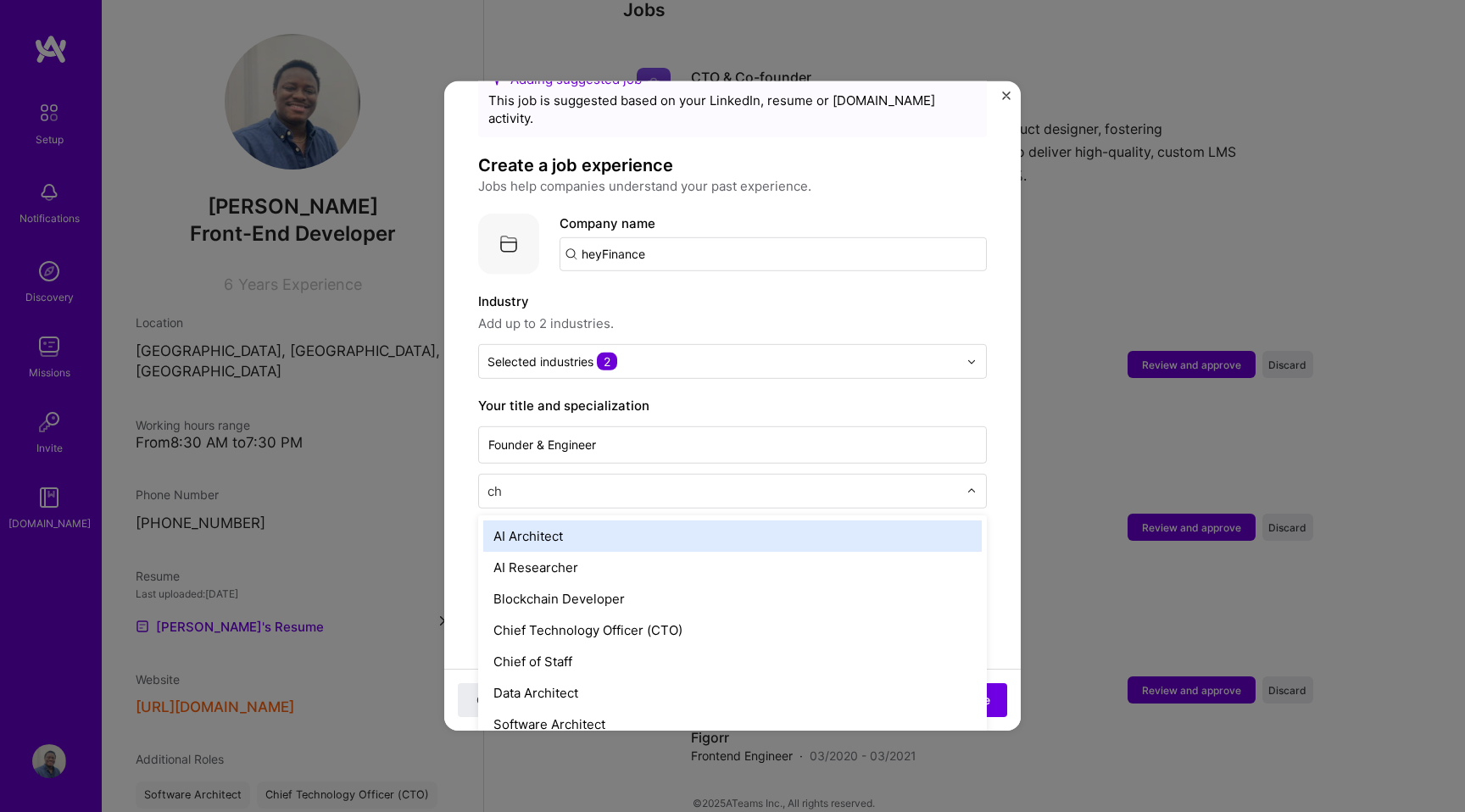
type input "chi"
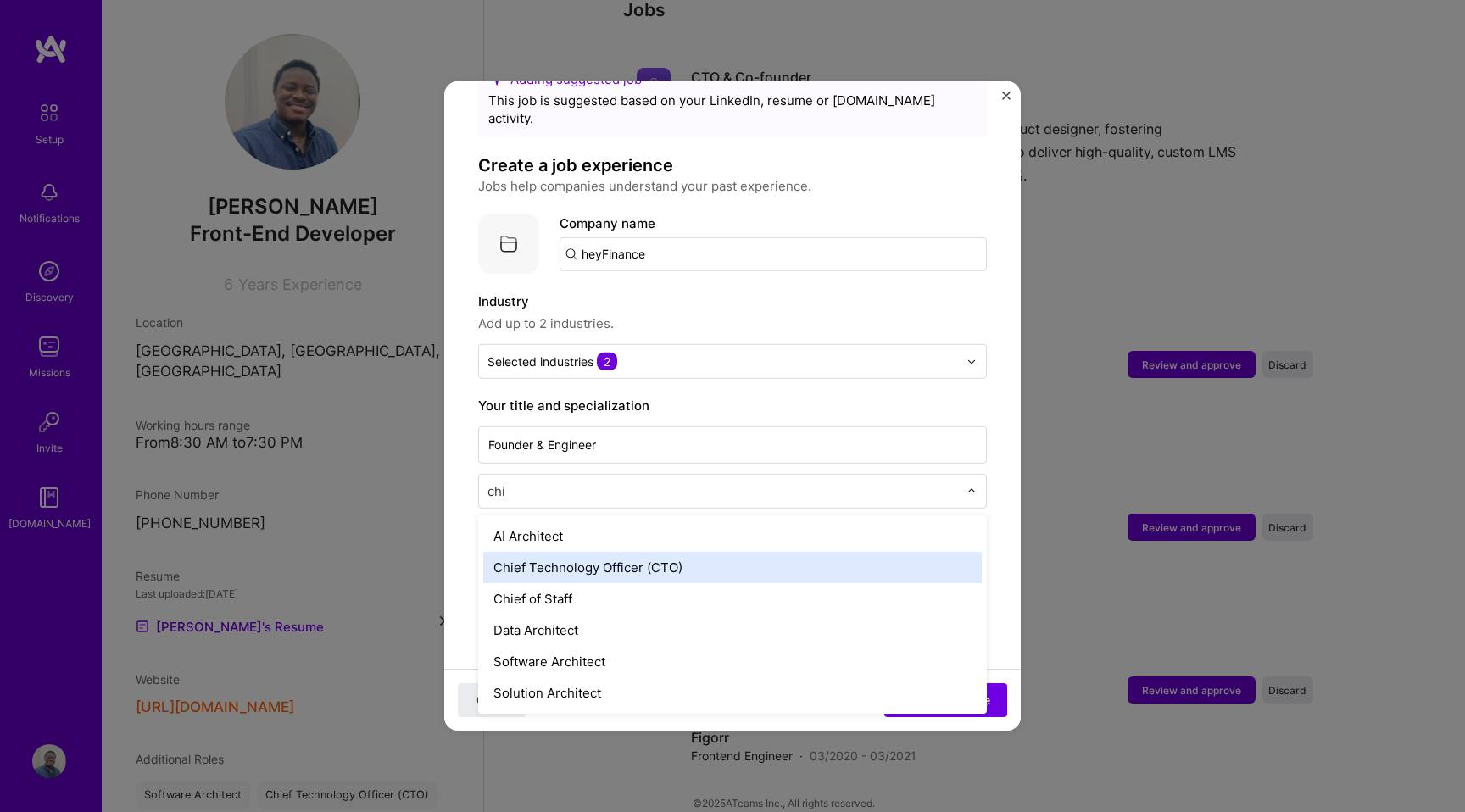
click at [584, 551] on div "Chief Technology Officer (CTO)" at bounding box center [732, 567] width 499 height 32
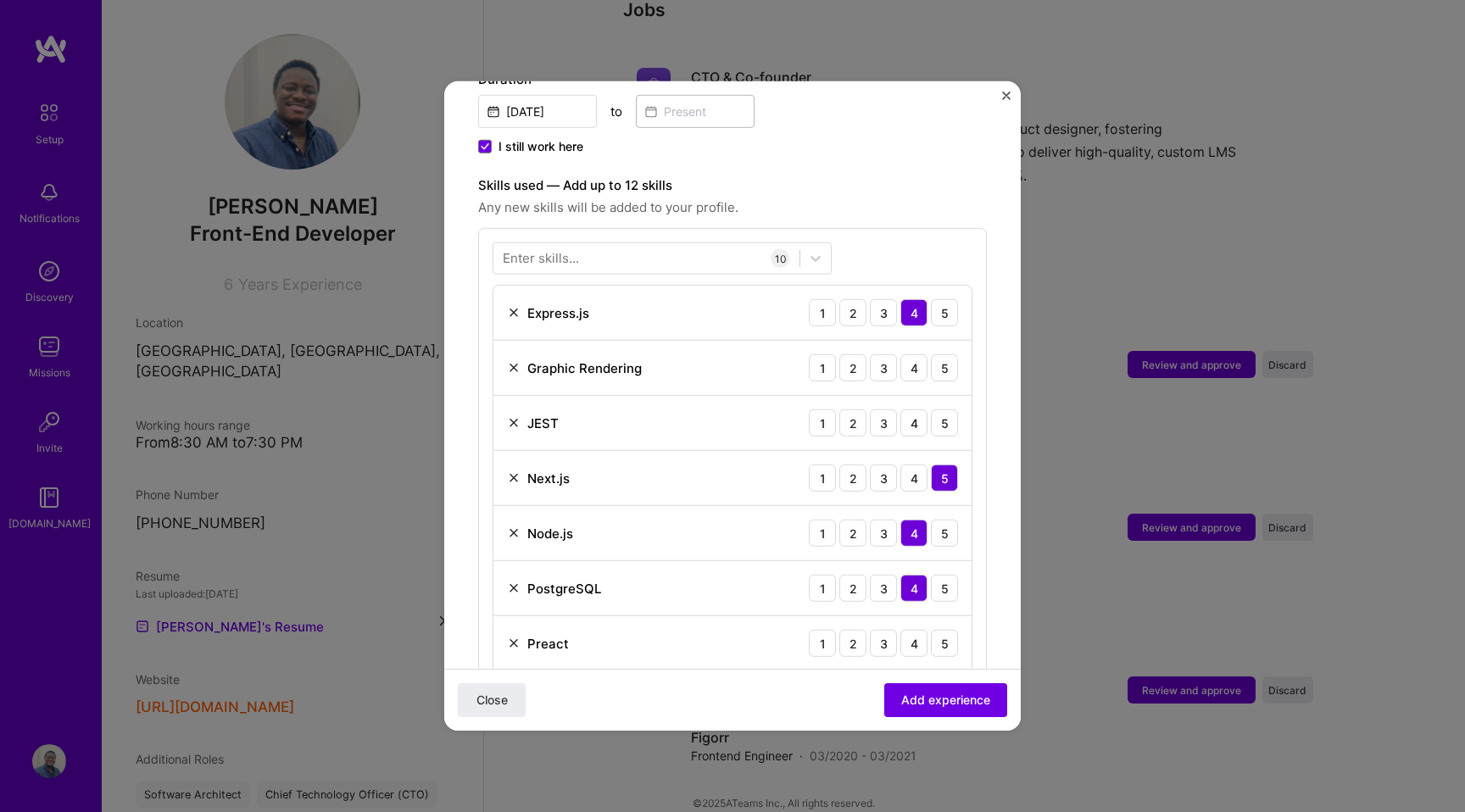
click at [515, 361] on img at bounding box center [513, 367] width 13 height 13
click at [906, 359] on div "4" at bounding box center [913, 367] width 27 height 27
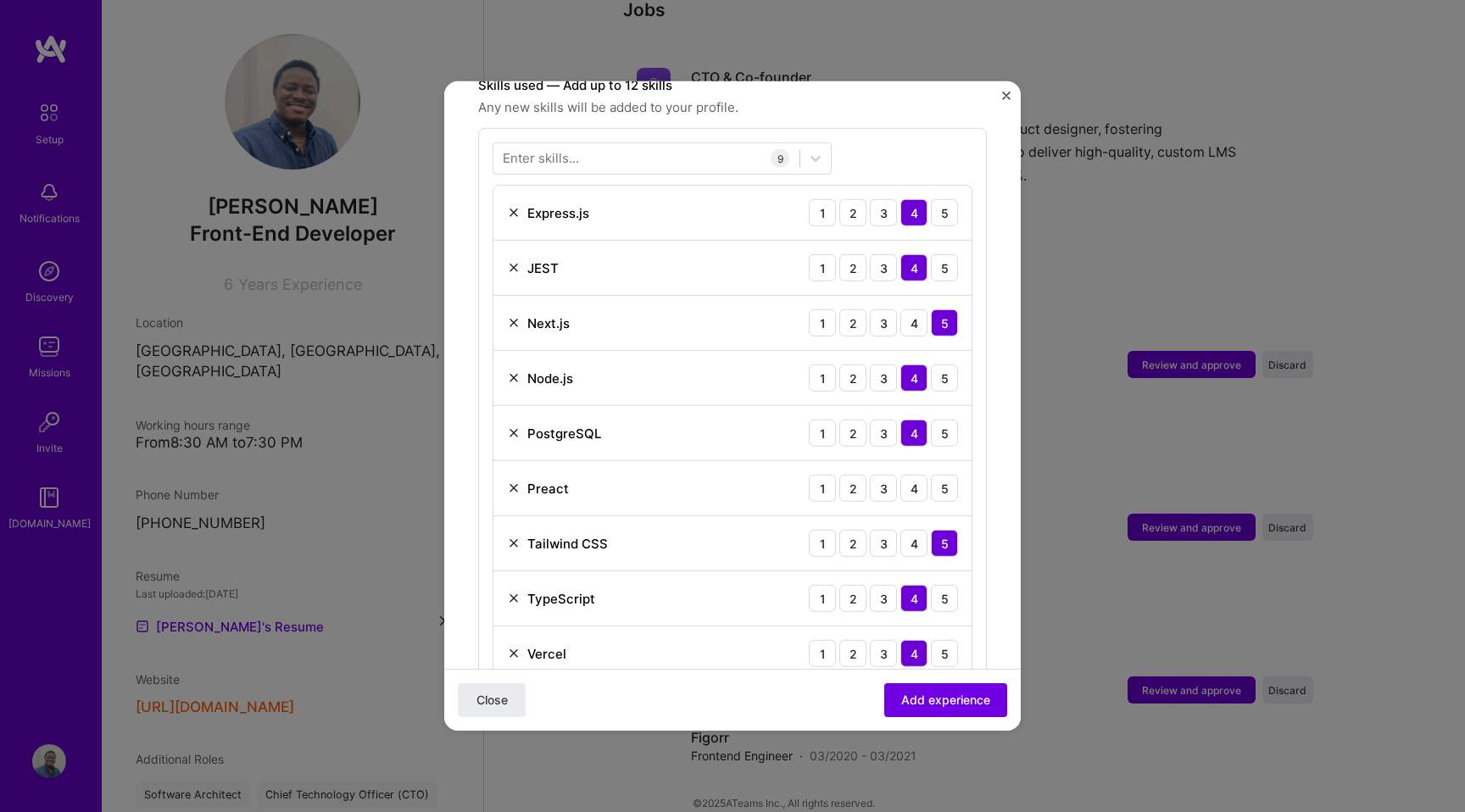
click at [514, 481] on img at bounding box center [513, 487] width 13 height 13
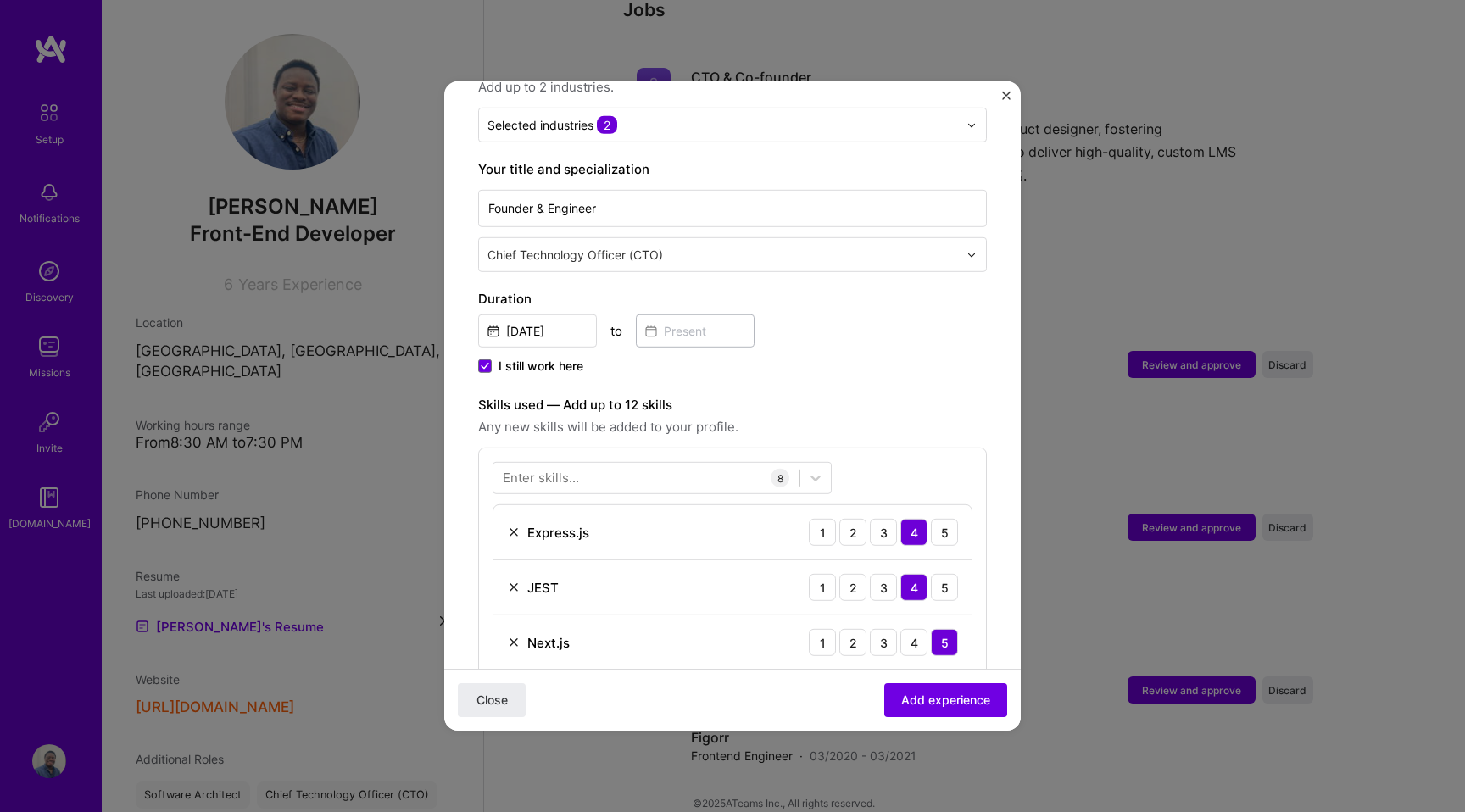
scroll to position [278, 0]
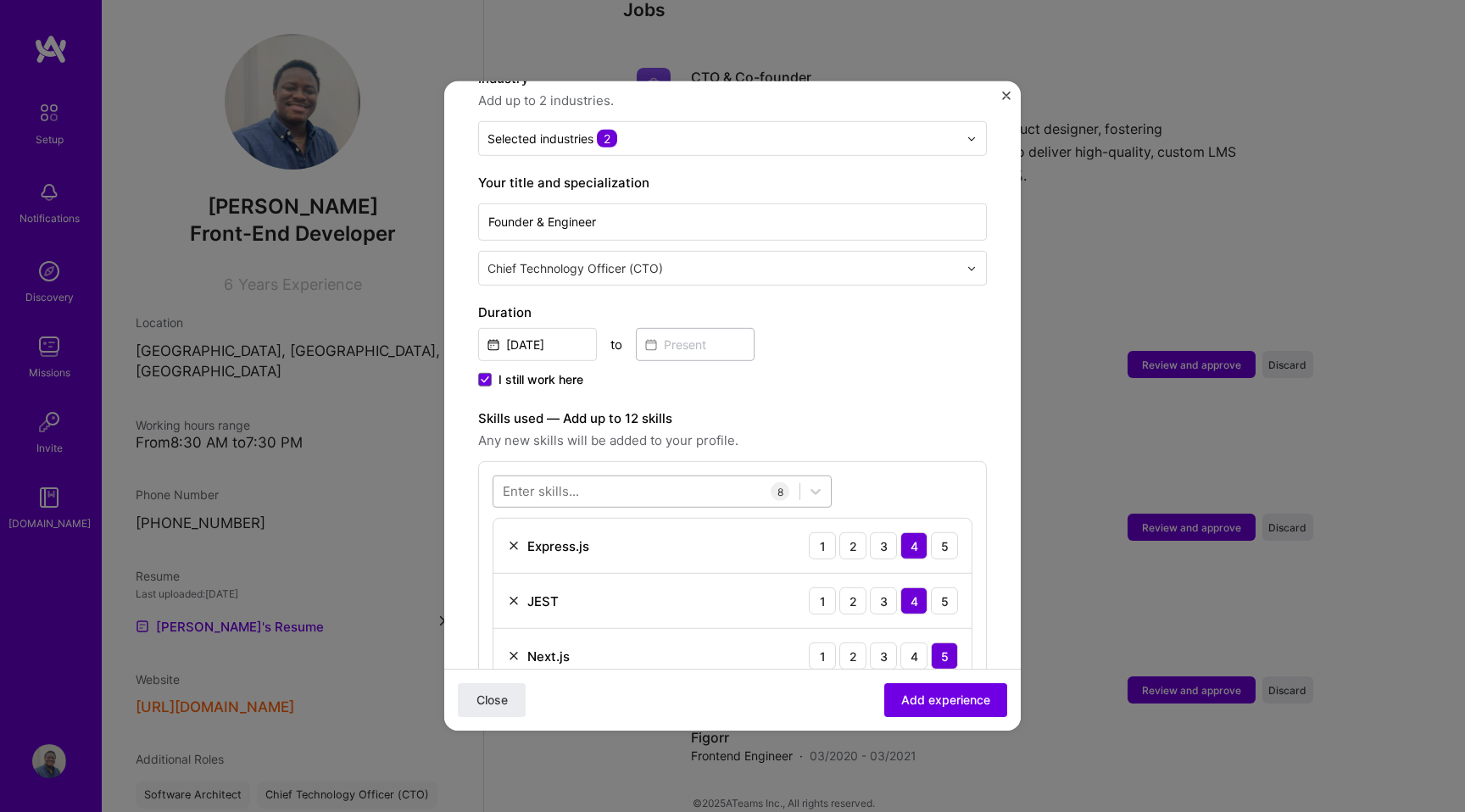
click at [604, 477] on div at bounding box center [646, 491] width 306 height 28
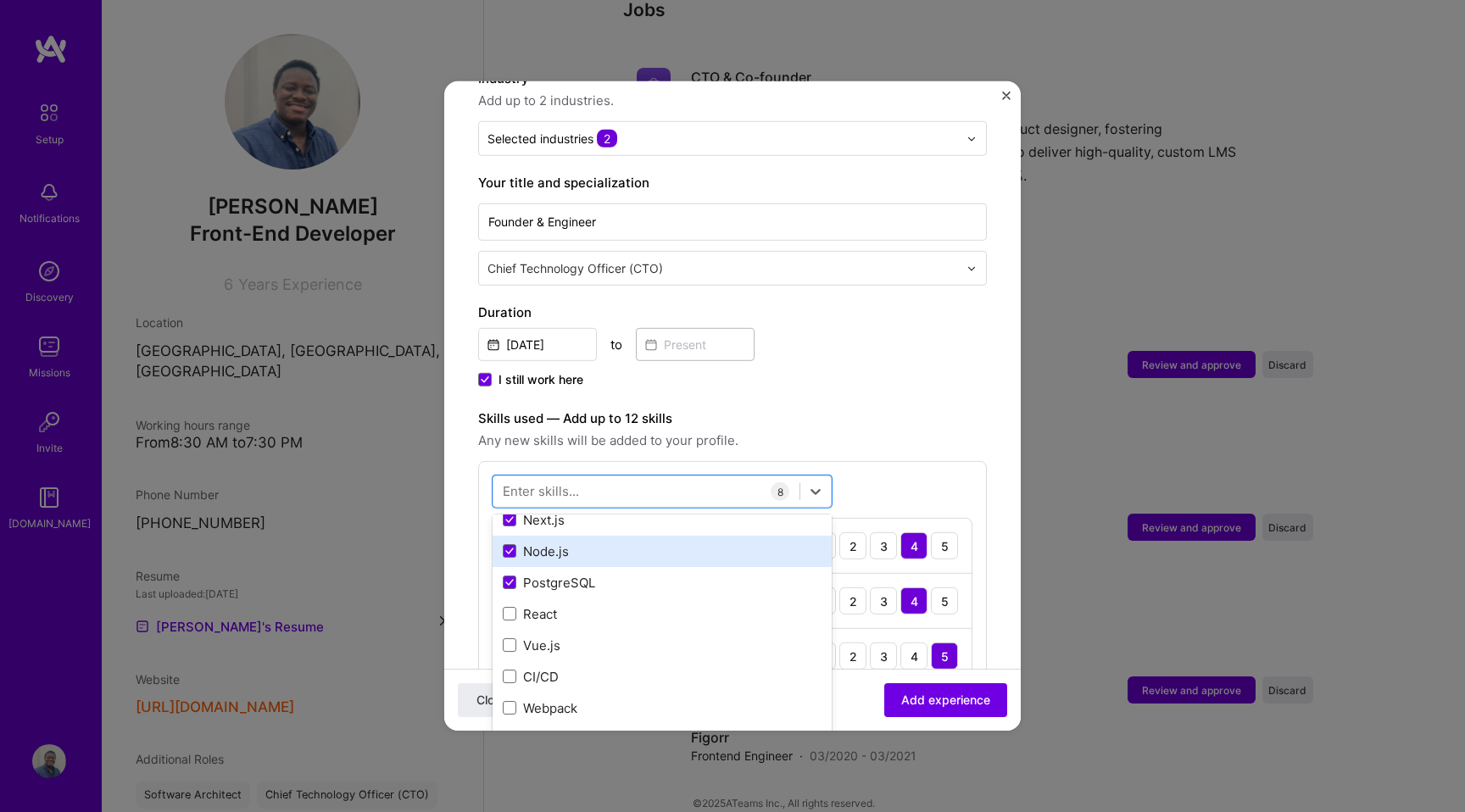
scroll to position [86, 0]
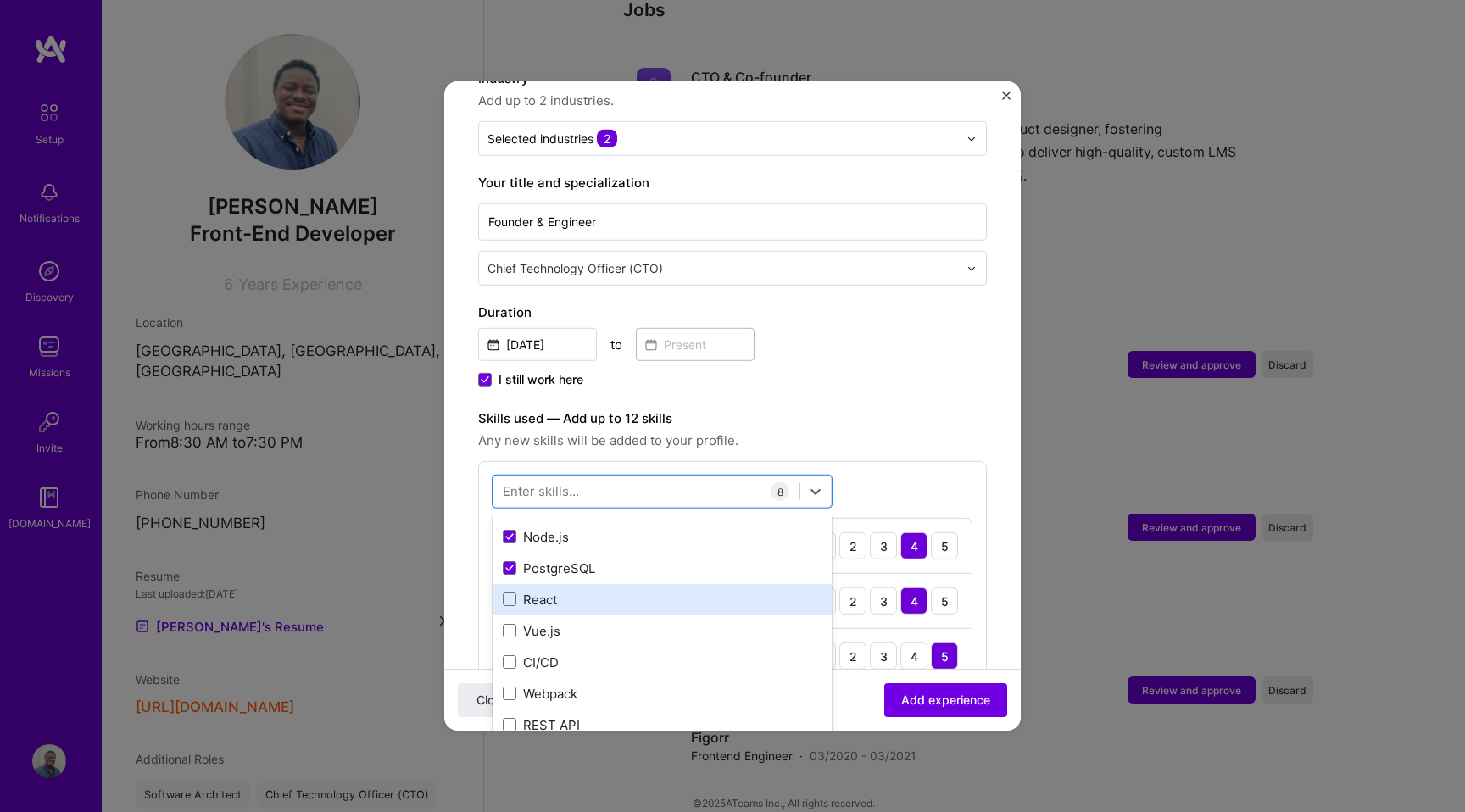
click at [543, 591] on div "React" at bounding box center [661, 600] width 319 height 18
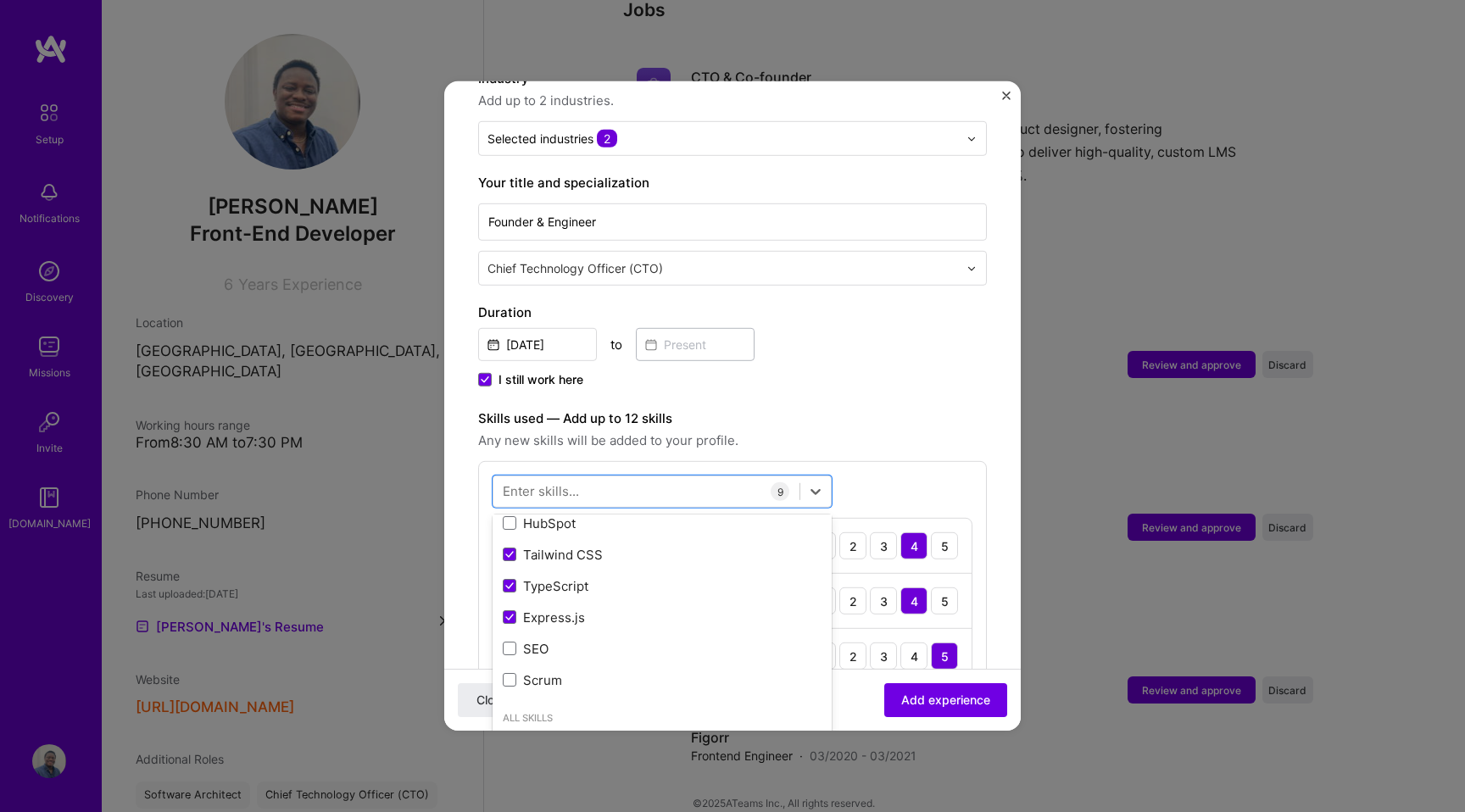
scroll to position [377, 0]
click at [940, 377] on div "Adding suggested job This job is suggested based on your LinkedIn, resume or [D…" at bounding box center [732, 750] width 509 height 1825
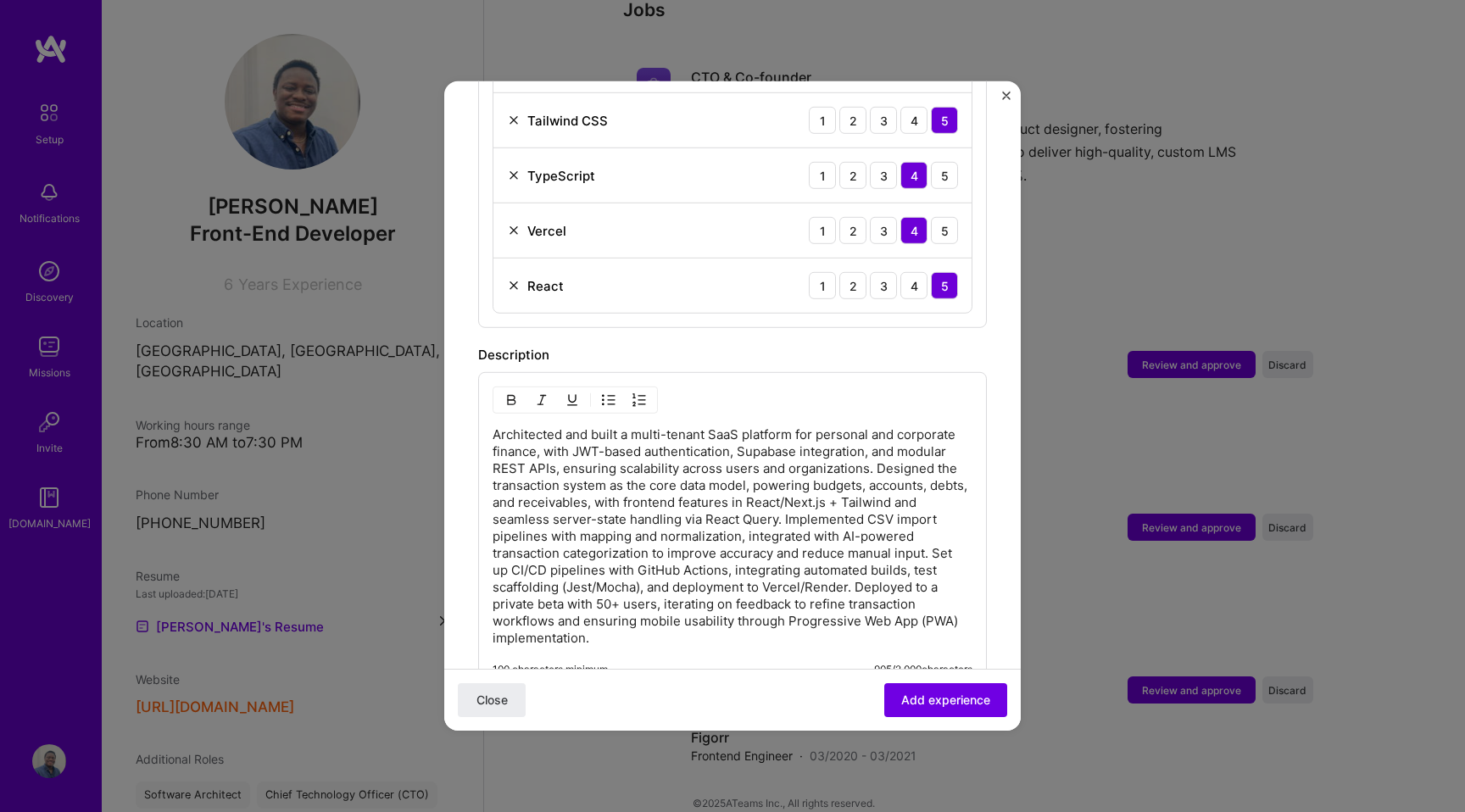
scroll to position [1000, 0]
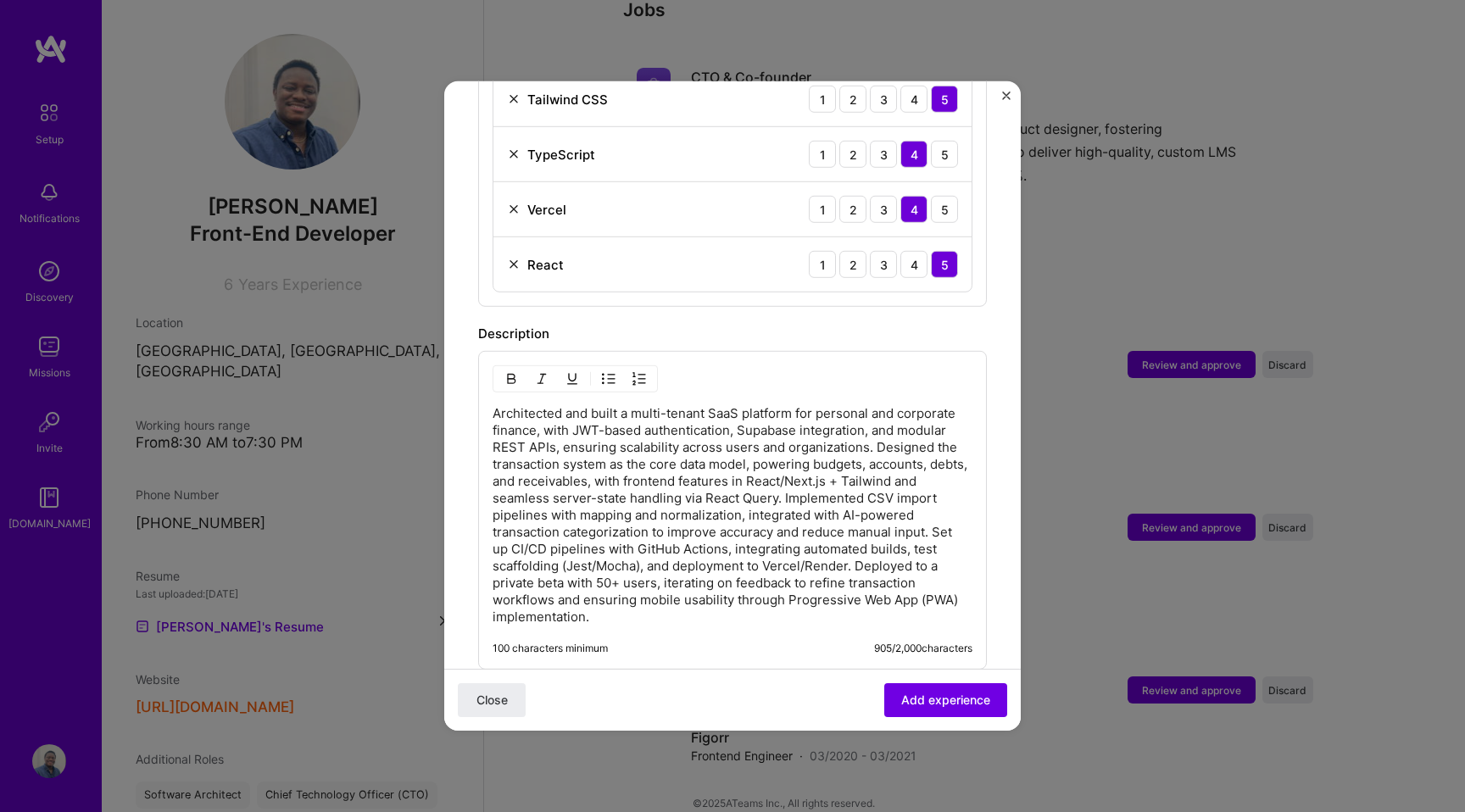
click at [874, 416] on p "Architected and built a multi-tenant SaaS platform for personal and corporate f…" at bounding box center [732, 514] width 480 height 220
click at [874, 428] on p "Architected and built a multi-tenant SaaS platform for personal and corporate f…" at bounding box center [732, 514] width 480 height 220
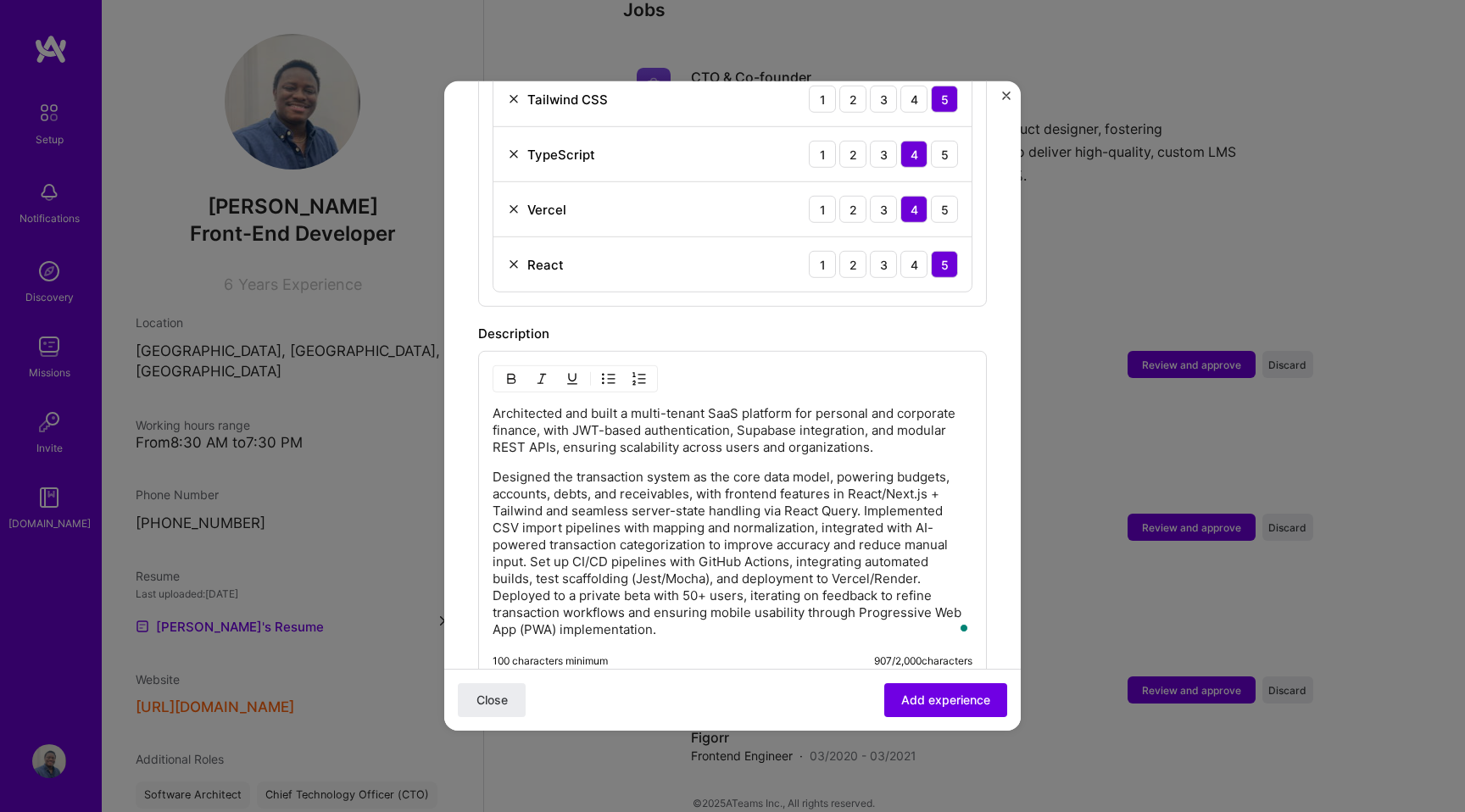
click at [863, 498] on p "Designed the transaction system as the core data model, powering budgets, accou…" at bounding box center [732, 553] width 480 height 169
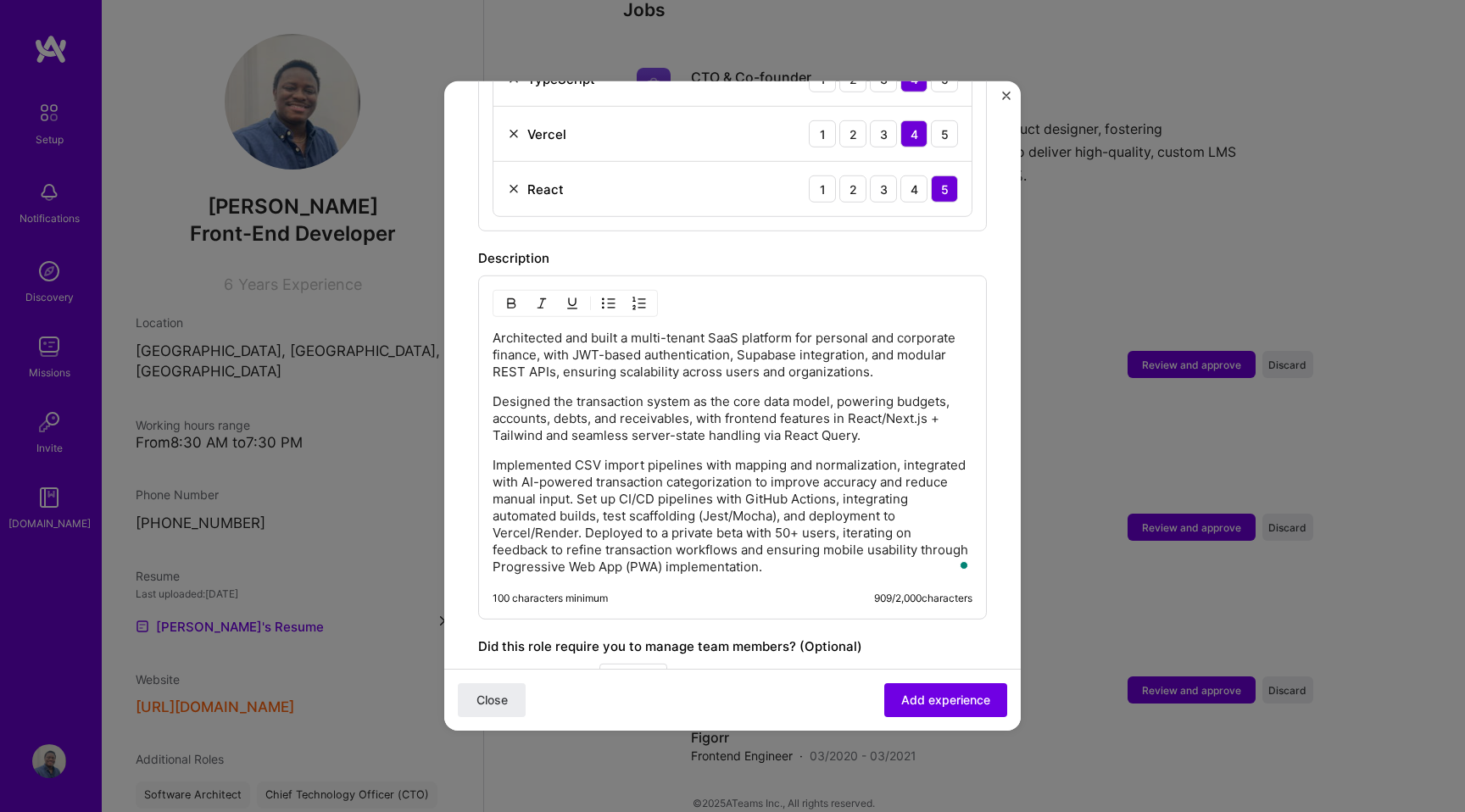
scroll to position [1076, 0]
click at [575, 486] on p "Implemented CSV import pipelines with mapping and normalization, integrated wit…" at bounding box center [732, 514] width 480 height 119
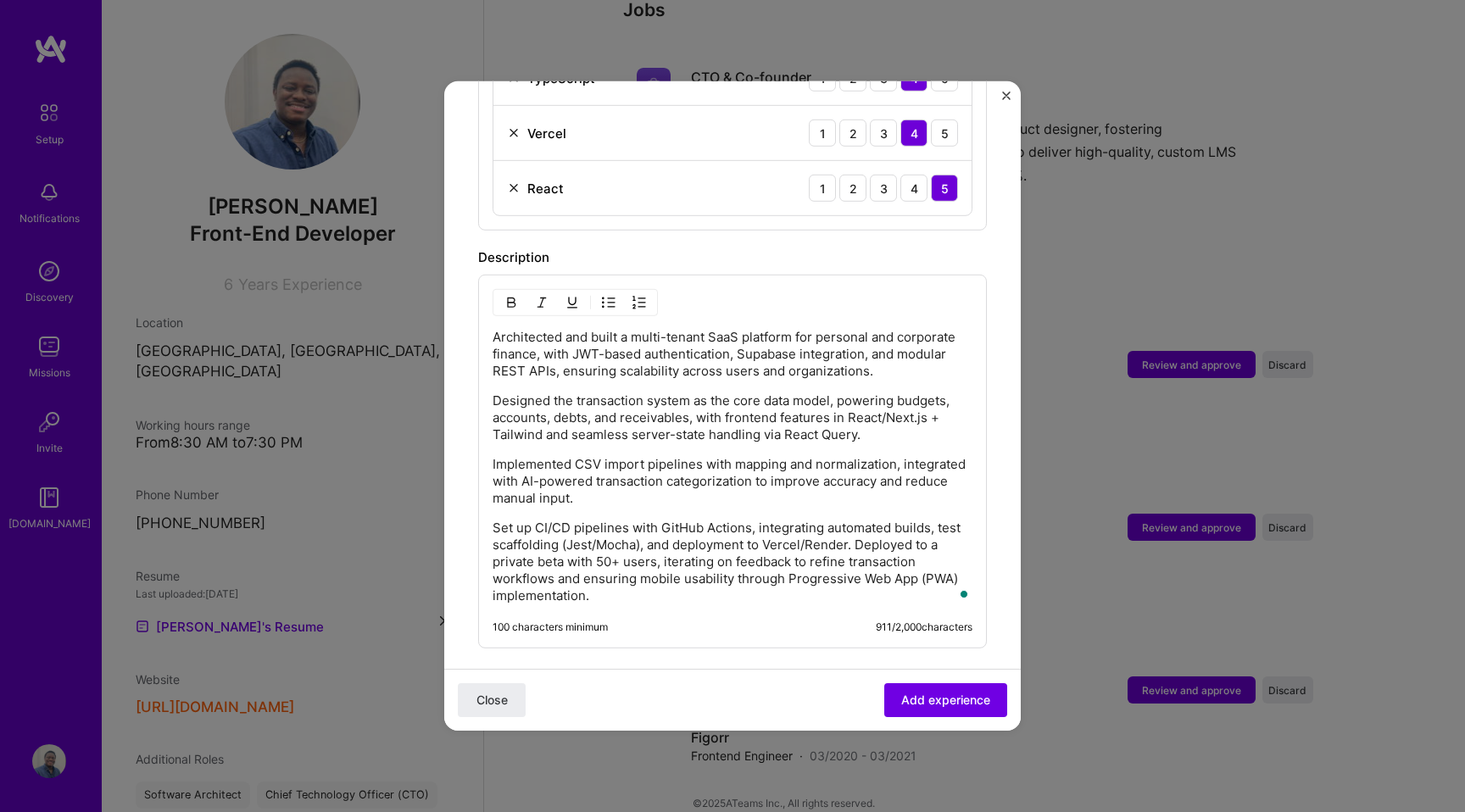
click at [862, 527] on p "Set up CI/CD pipelines with GitHub Actions, integrating automated builds, test …" at bounding box center [732, 562] width 480 height 85
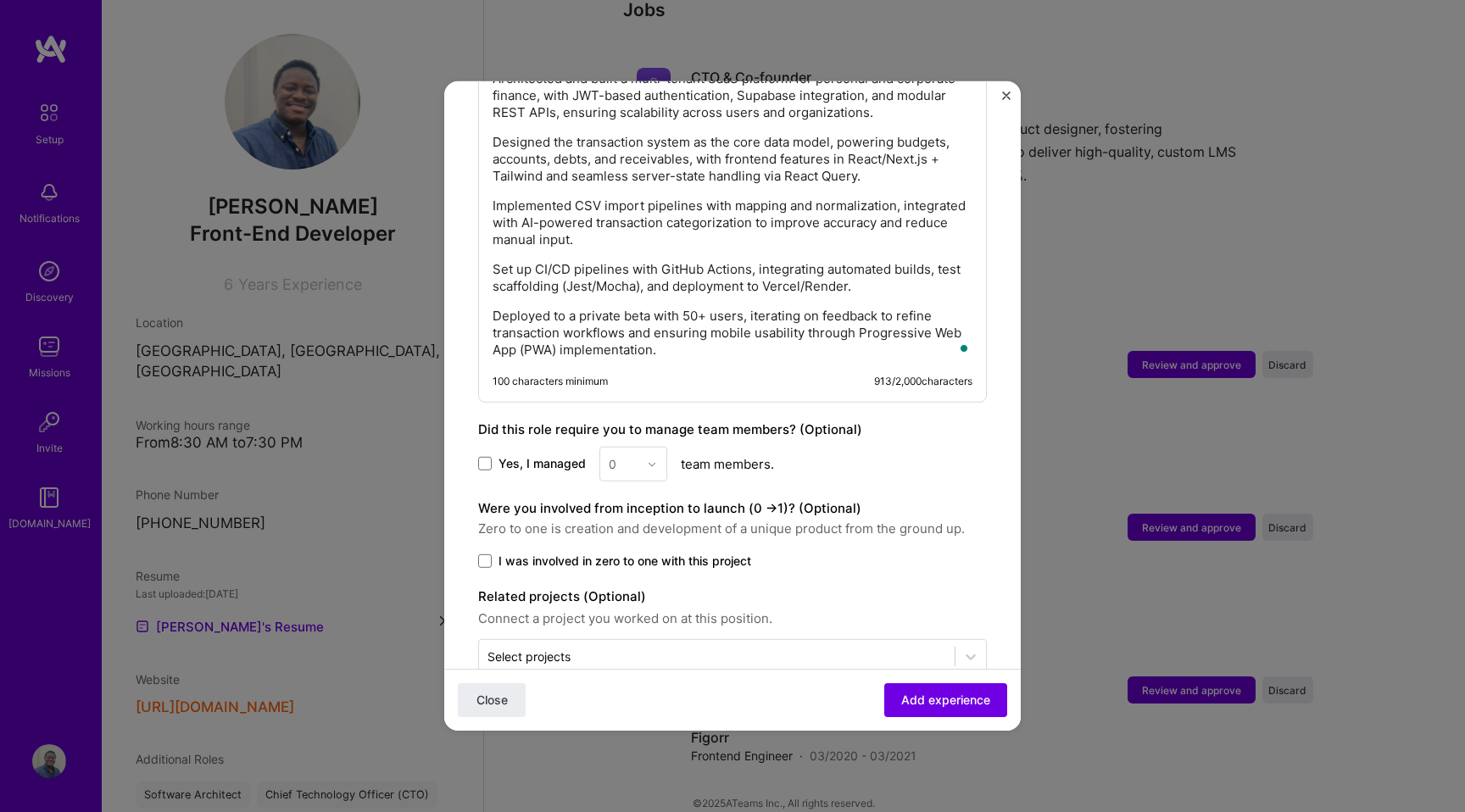
scroll to position [1355, 0]
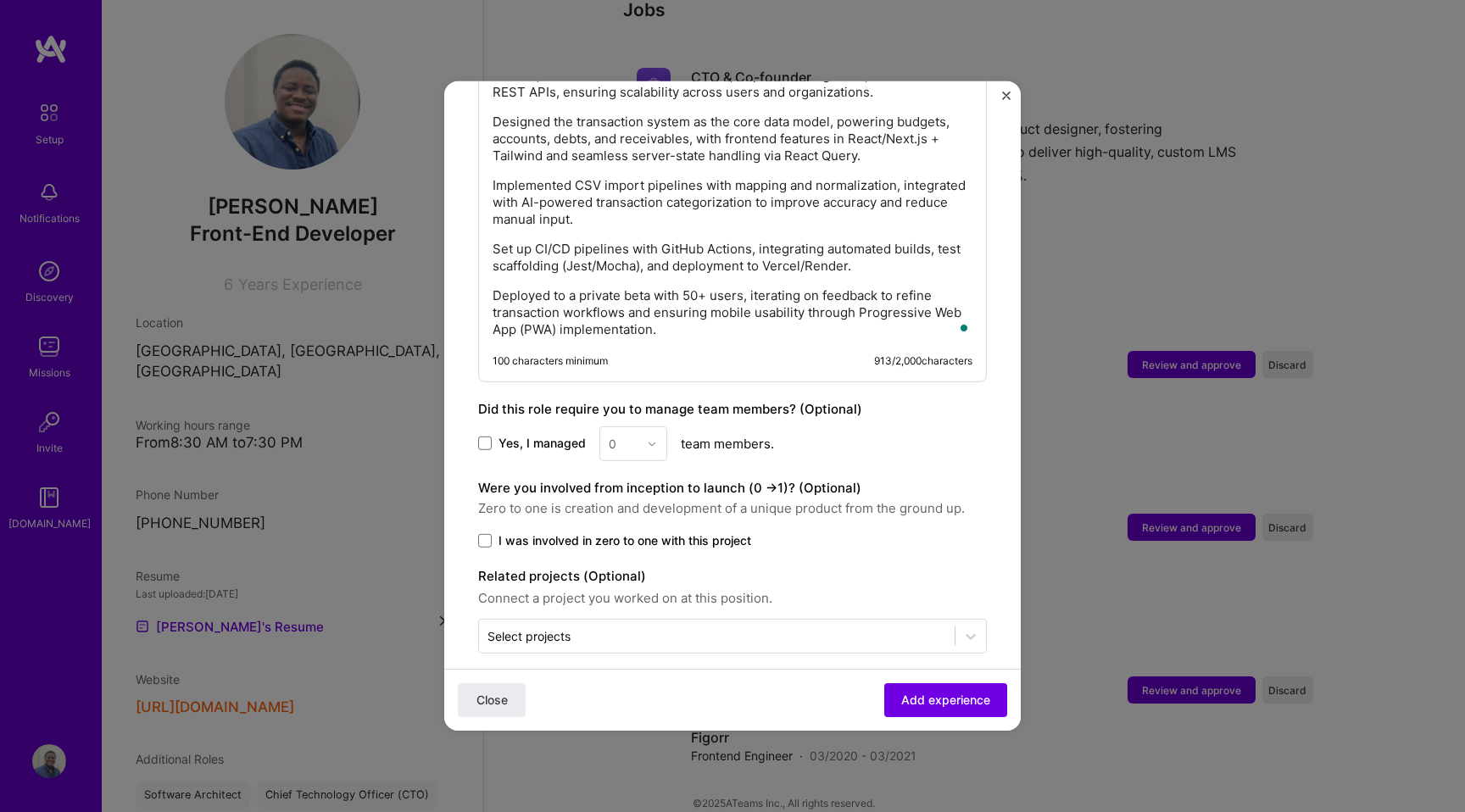
click at [596, 532] on span "I was involved in zero to one with this project" at bounding box center [625, 540] width 253 height 17
click at [0, 0] on input "I was involved in zero to one with this project" at bounding box center [0, 0] width 0 height 0
click at [920, 698] on span "Add experience" at bounding box center [945, 700] width 89 height 17
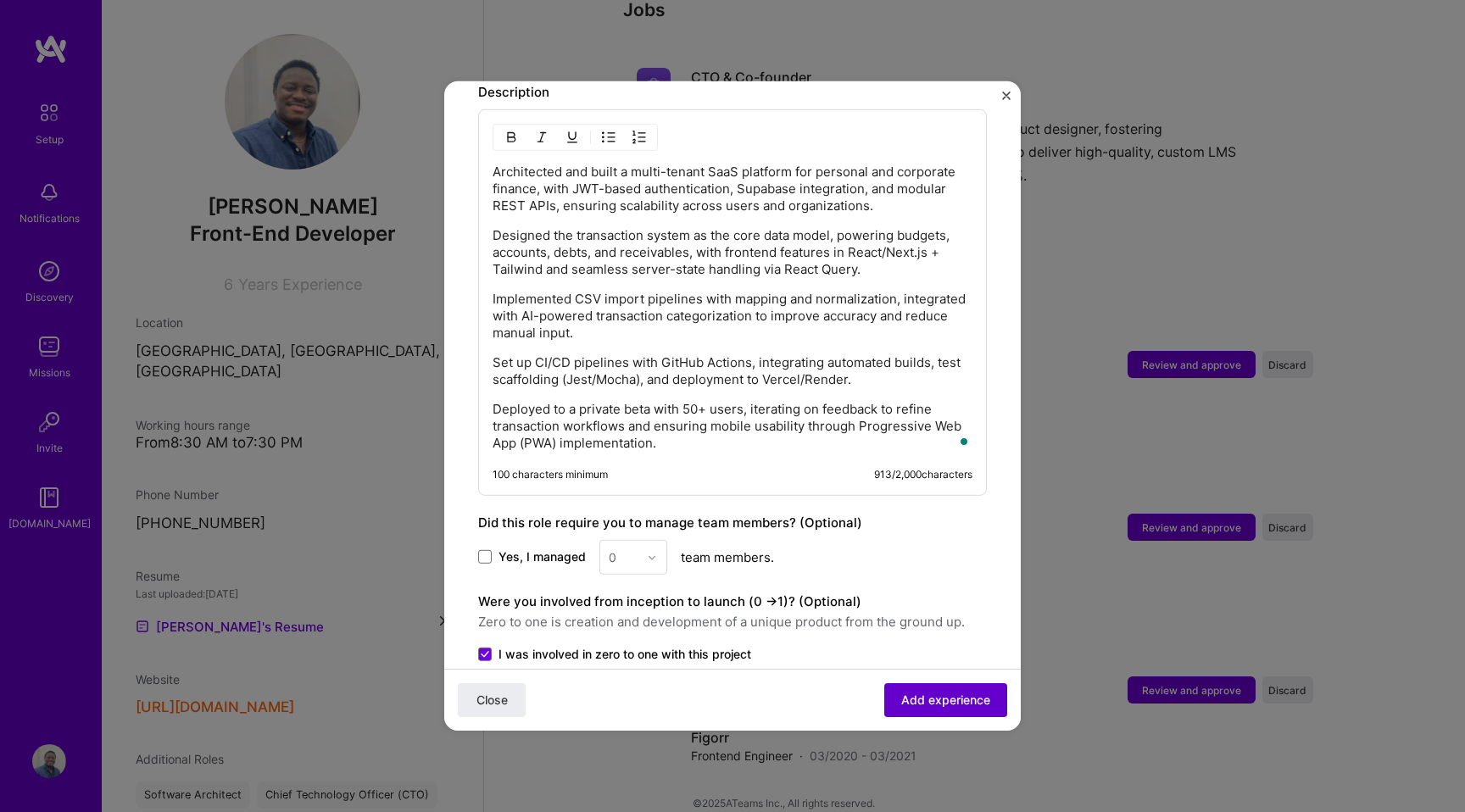
scroll to position [922, 0]
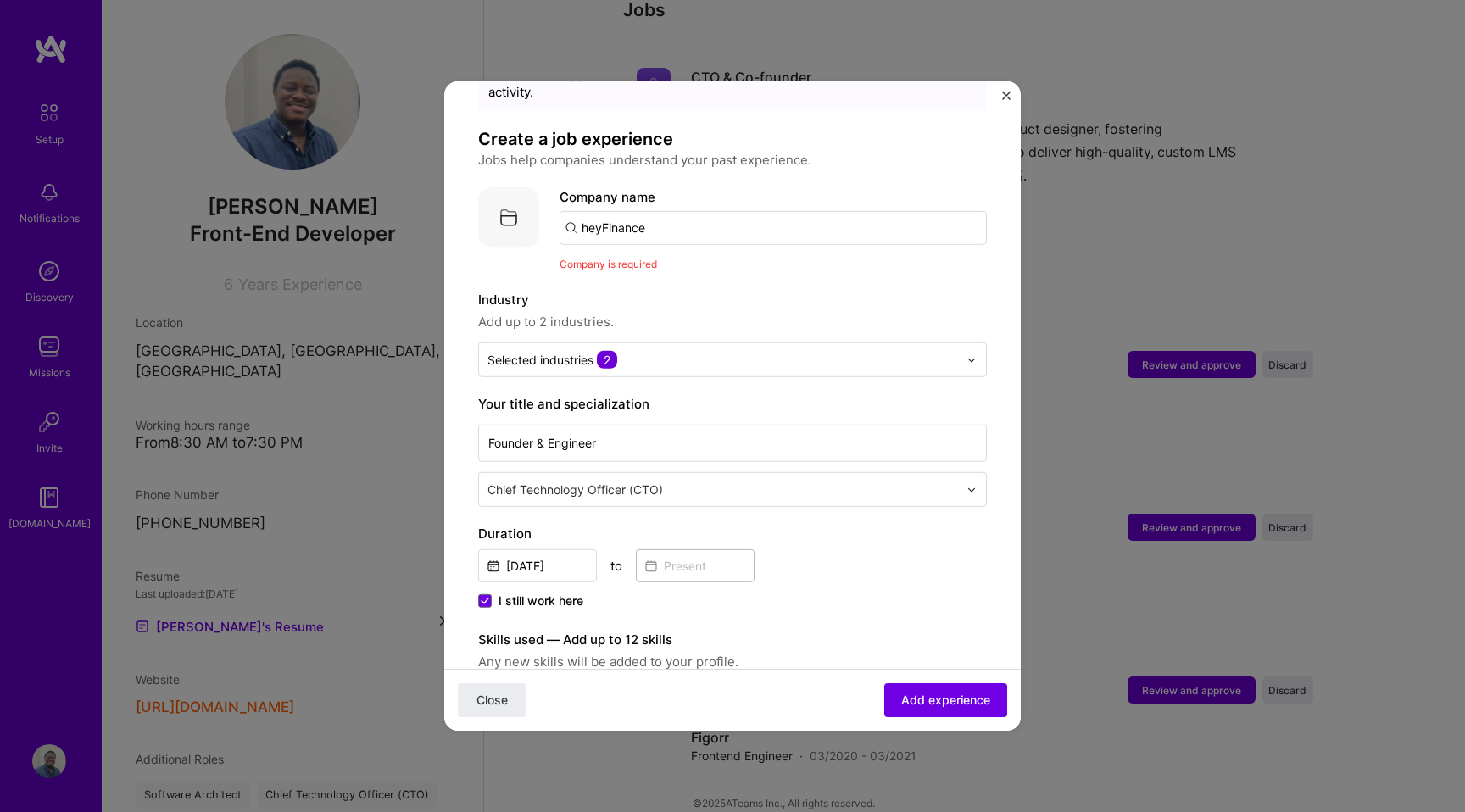
click at [681, 212] on input "heyFinance" at bounding box center [773, 227] width 427 height 34
type input "heyFinance"
click at [680, 260] on div "heyFinance" at bounding box center [696, 275] width 85 height 30
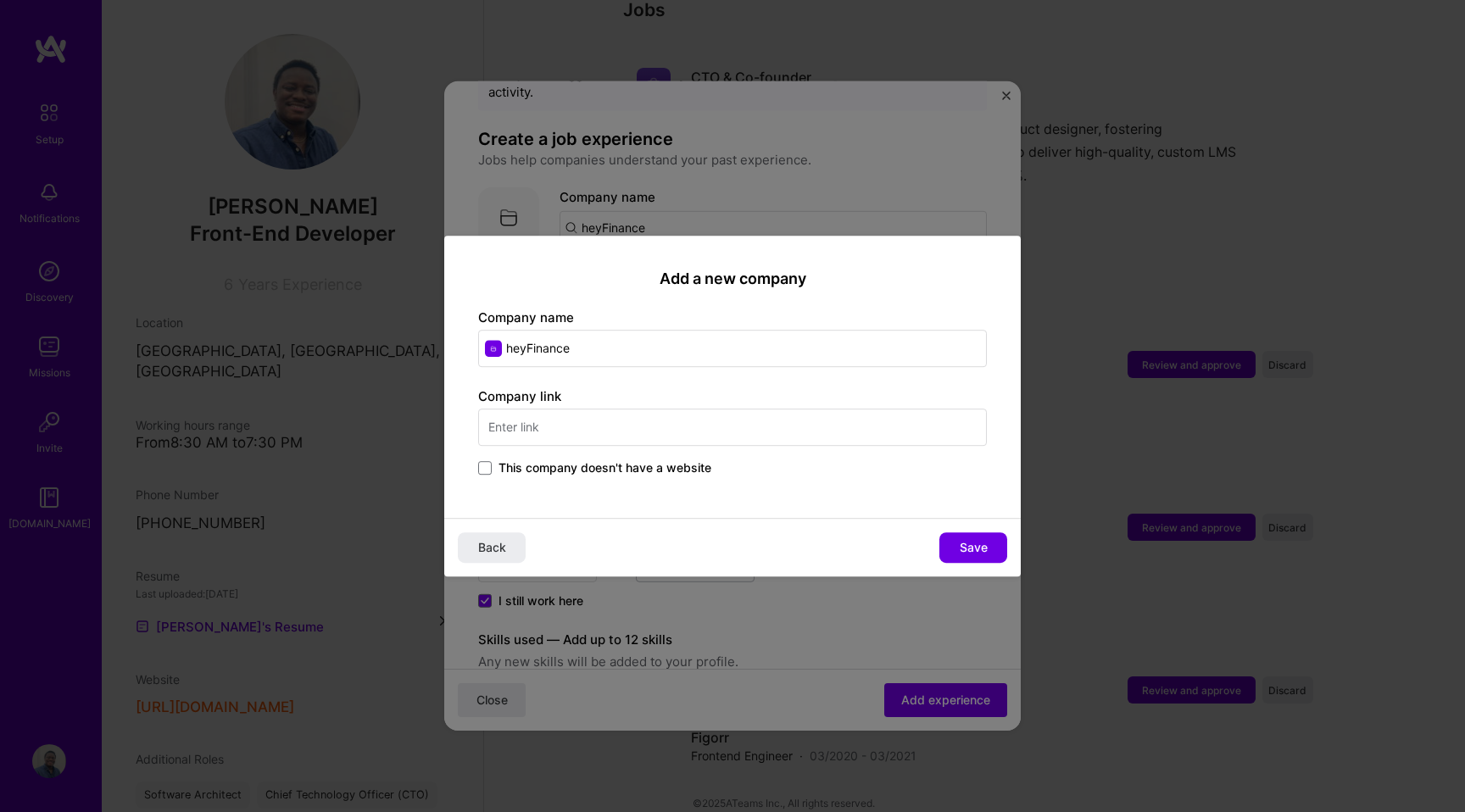
click at [593, 415] on input "text" at bounding box center [732, 427] width 509 height 37
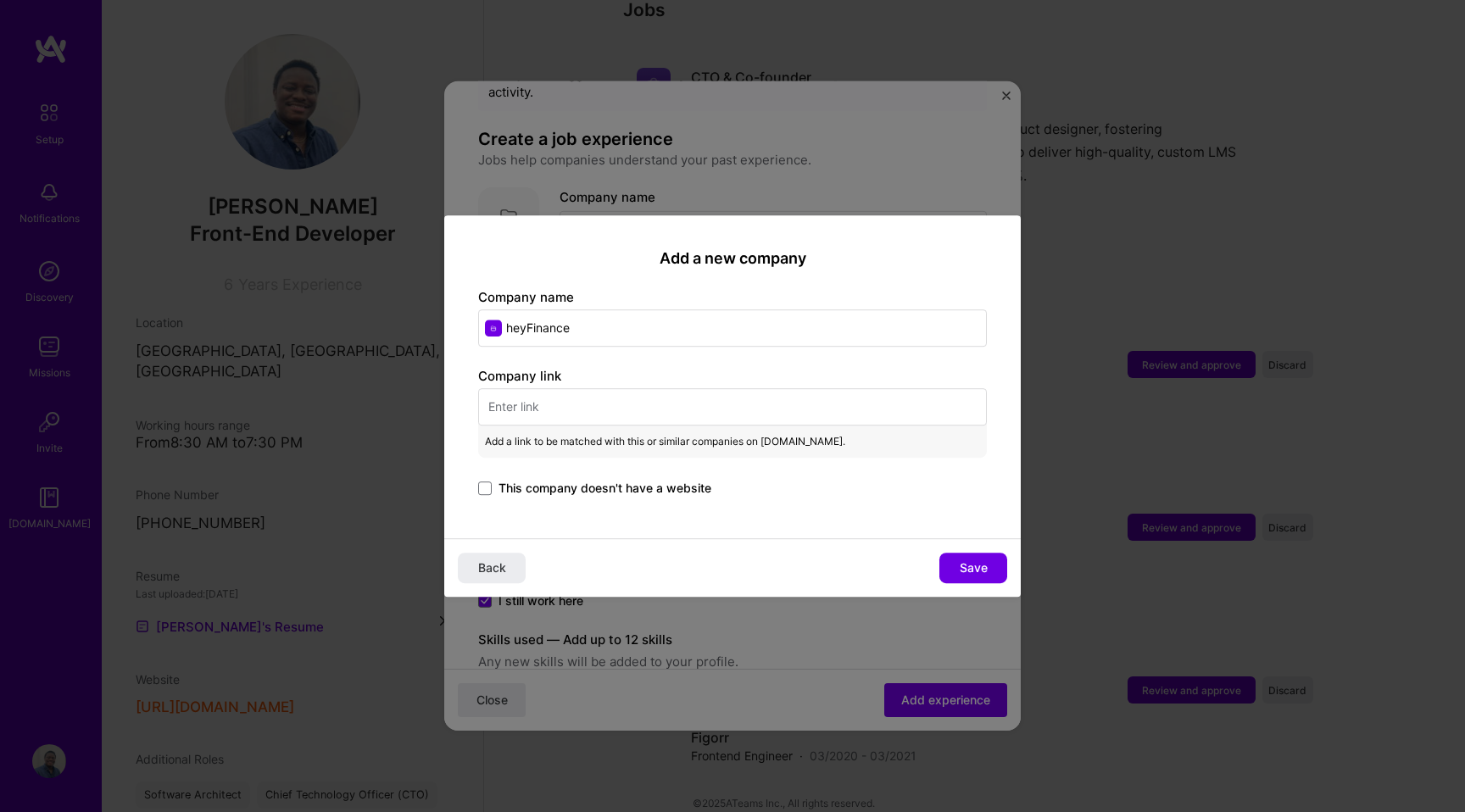
paste input "[URL][DOMAIN_NAME]"
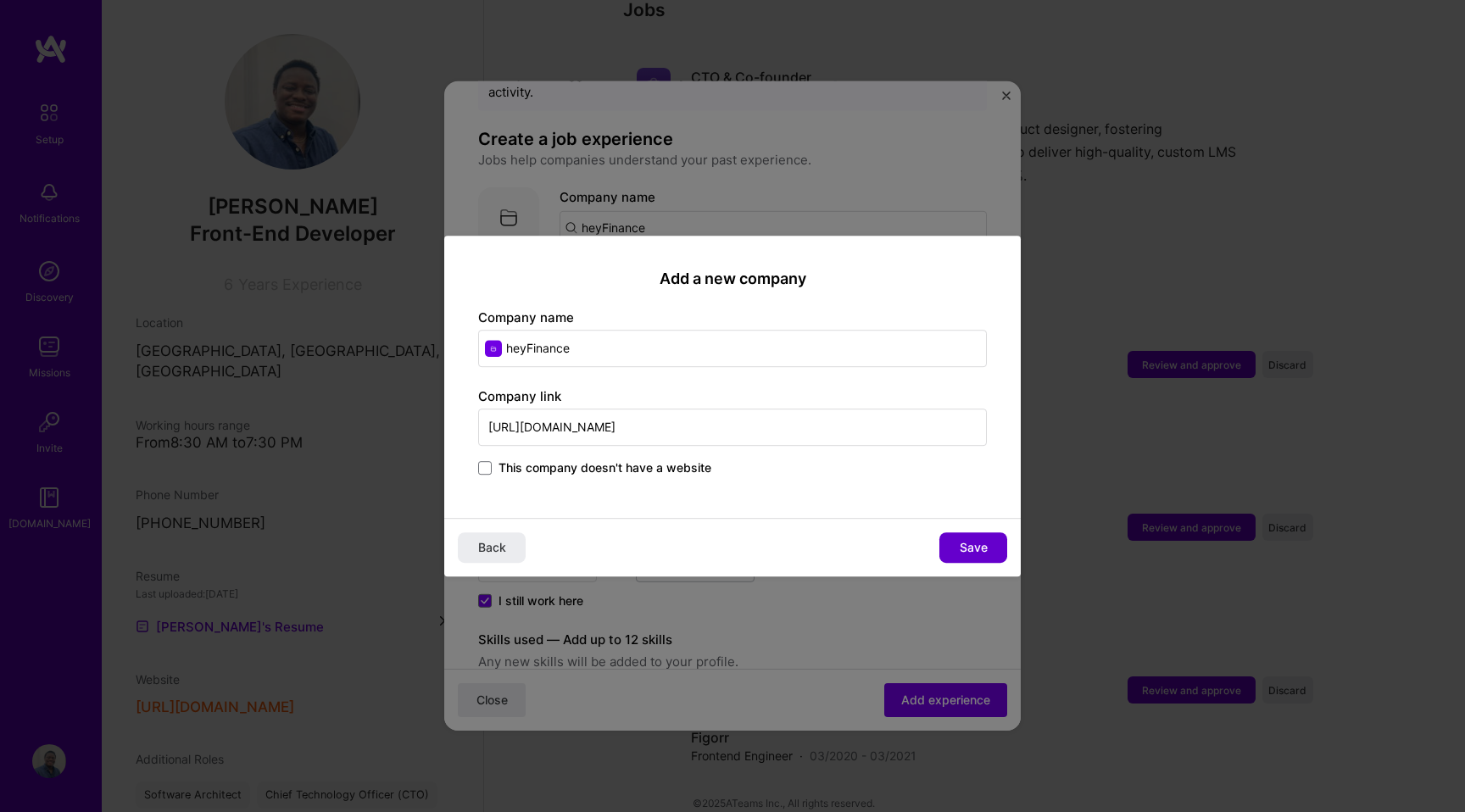
type input "[URL][DOMAIN_NAME]"
click at [968, 542] on span "Save" at bounding box center [974, 547] width 28 height 17
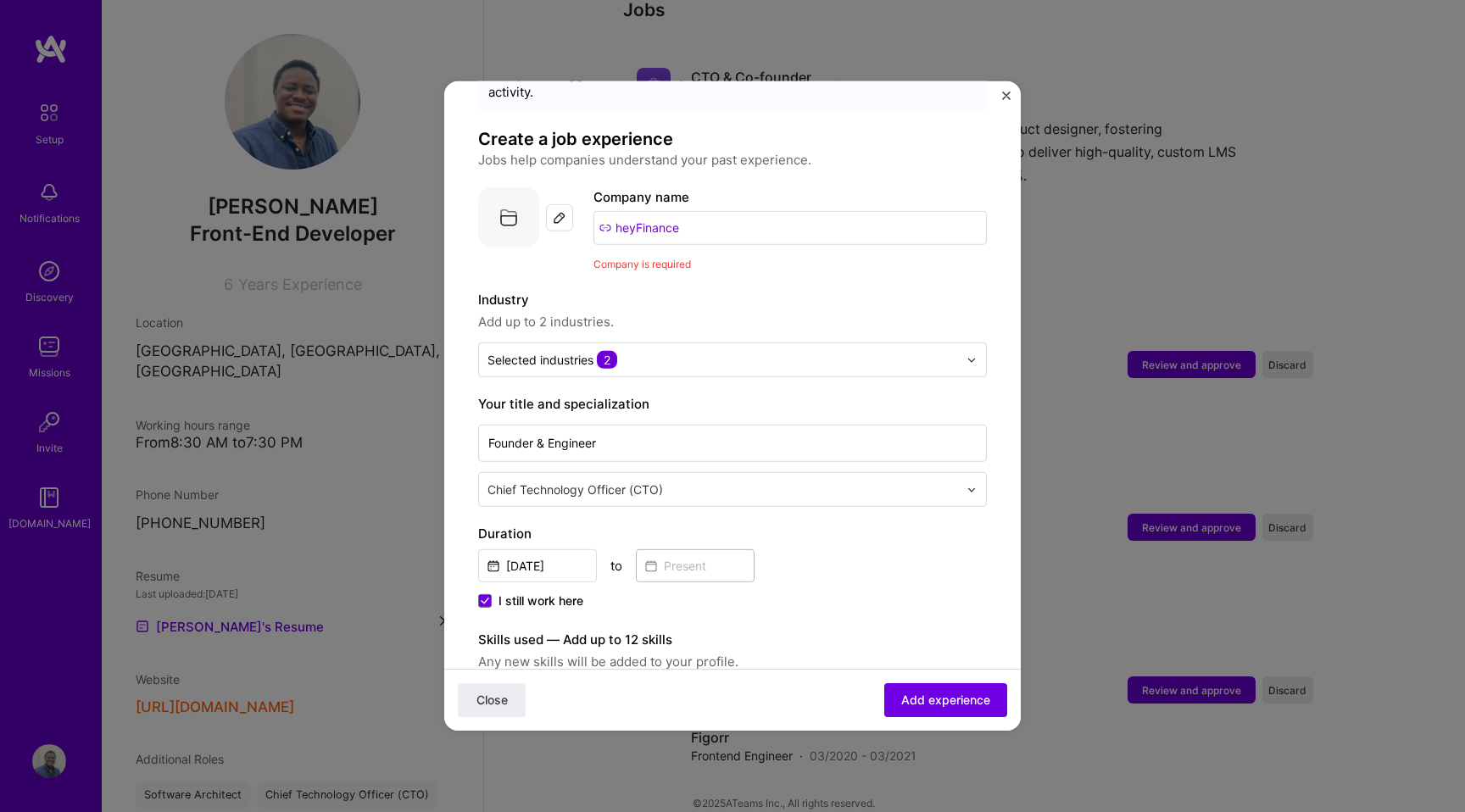
click at [934, 676] on div "Close Add experience" at bounding box center [732, 700] width 576 height 61
click at [933, 697] on span "Add experience" at bounding box center [945, 700] width 89 height 17
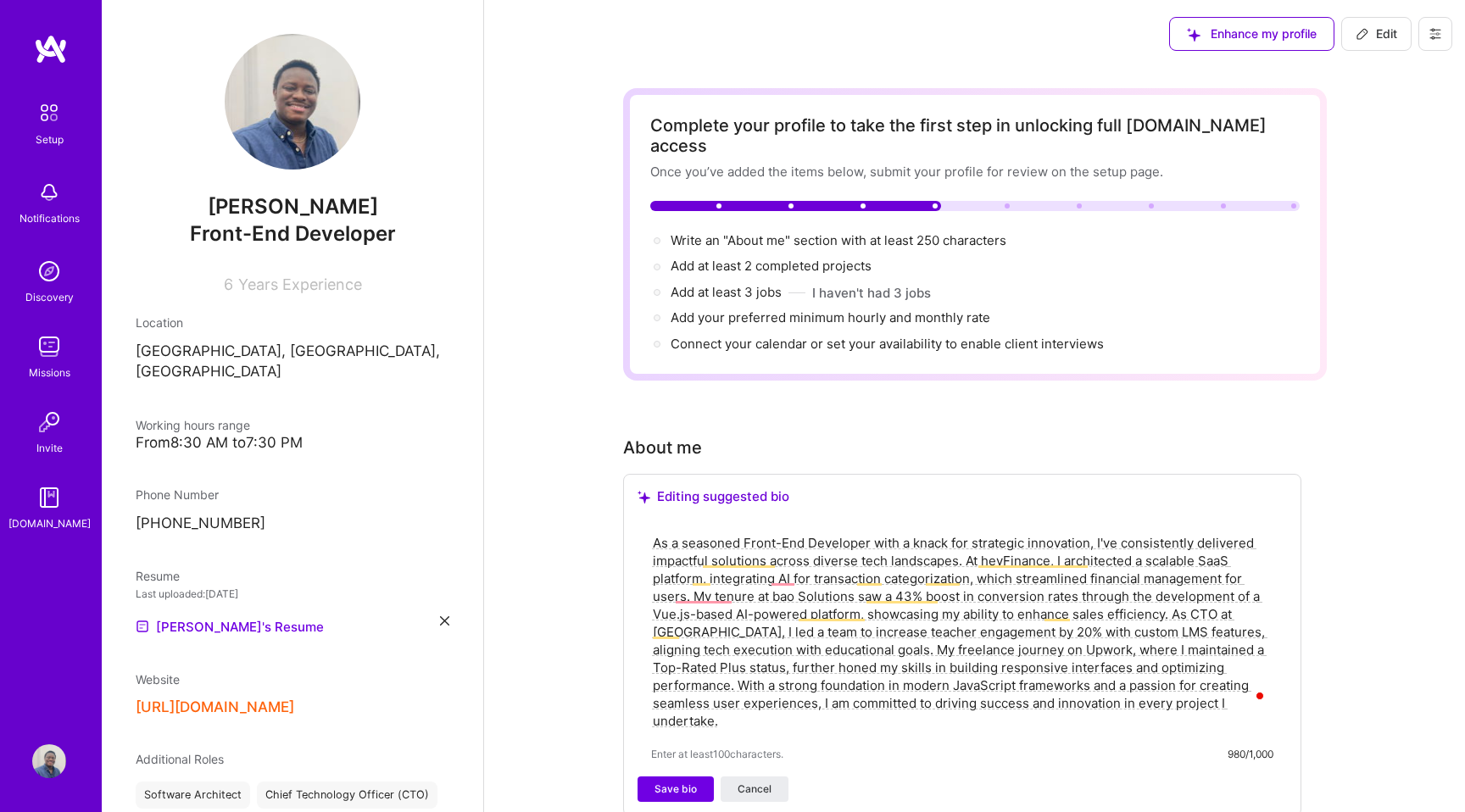
click at [857, 572] on textarea "As a seasoned Front-End Developer with a knack for strategic innovation, I've c…" at bounding box center [962, 631] width 622 height 199
paste textarea "Senior Frontend Engineer with 6 years of experience building responsive, access…"
type textarea "Senior Frontend Engineer with 6 years of experience building responsive, access…"
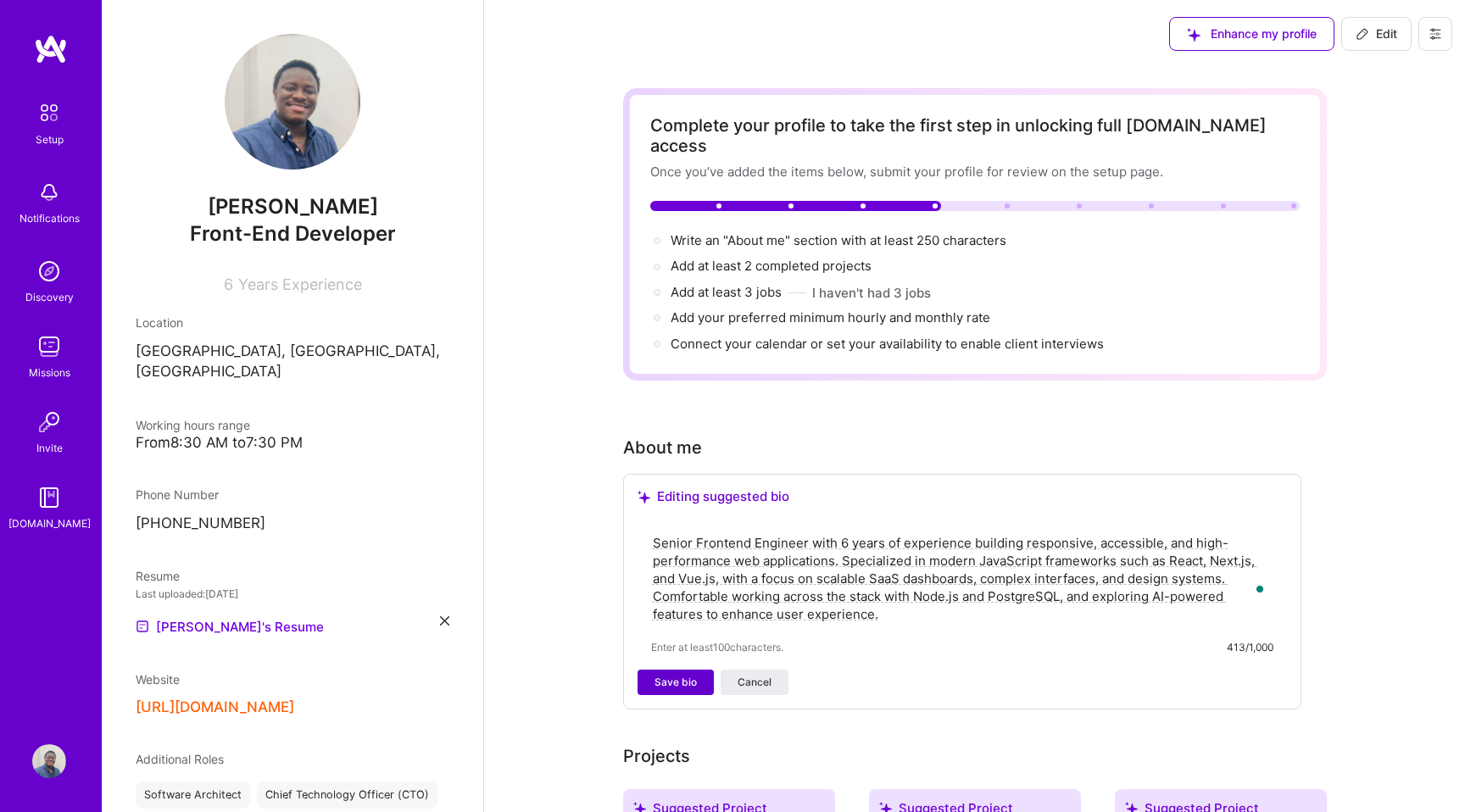
click at [707, 670] on button "Save bio" at bounding box center [675, 682] width 76 height 25
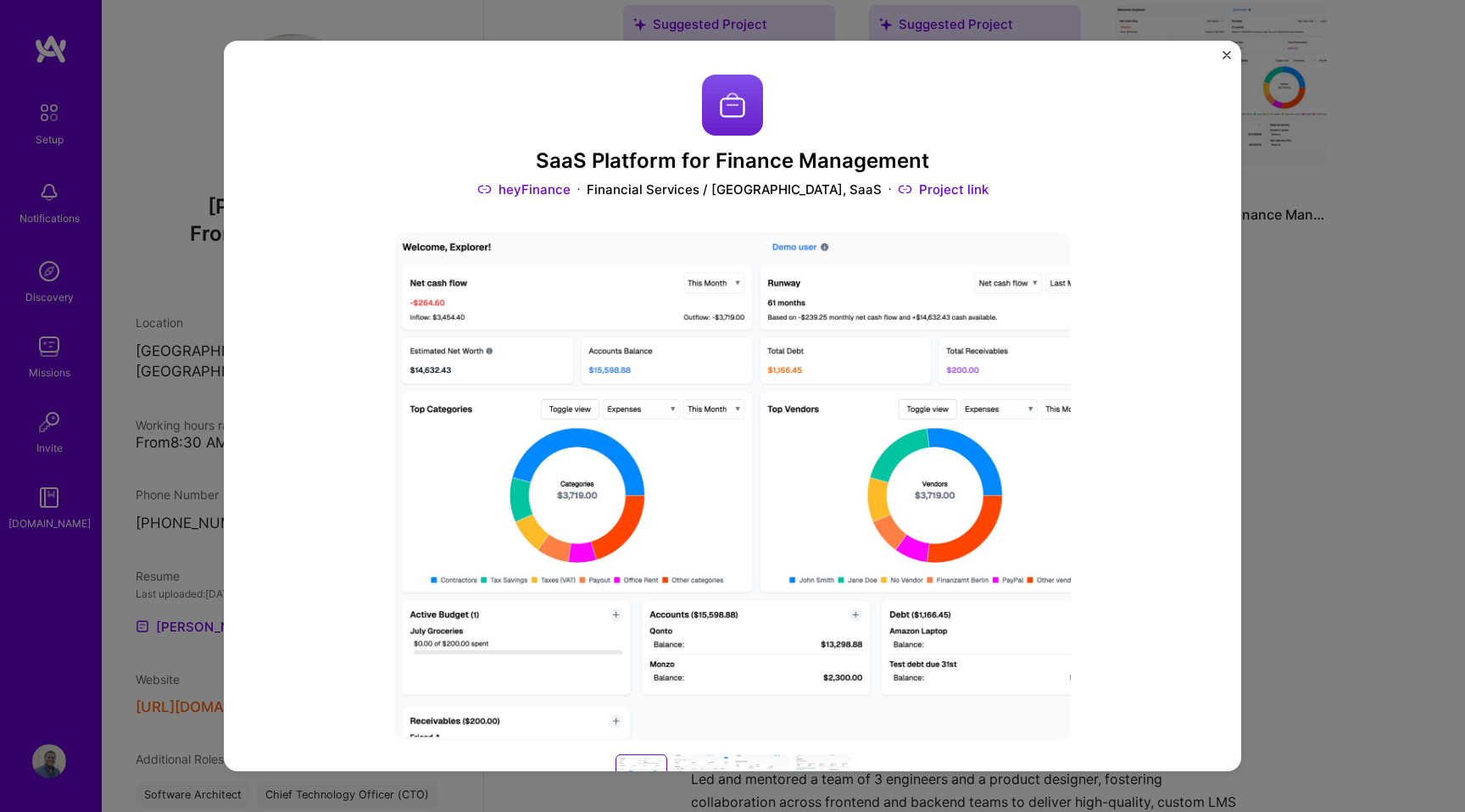
click at [1359, 182] on div "SaaS Platform for Finance Management heyFinance Financial Services / Fintech, S…" at bounding box center [732, 406] width 1465 height 812
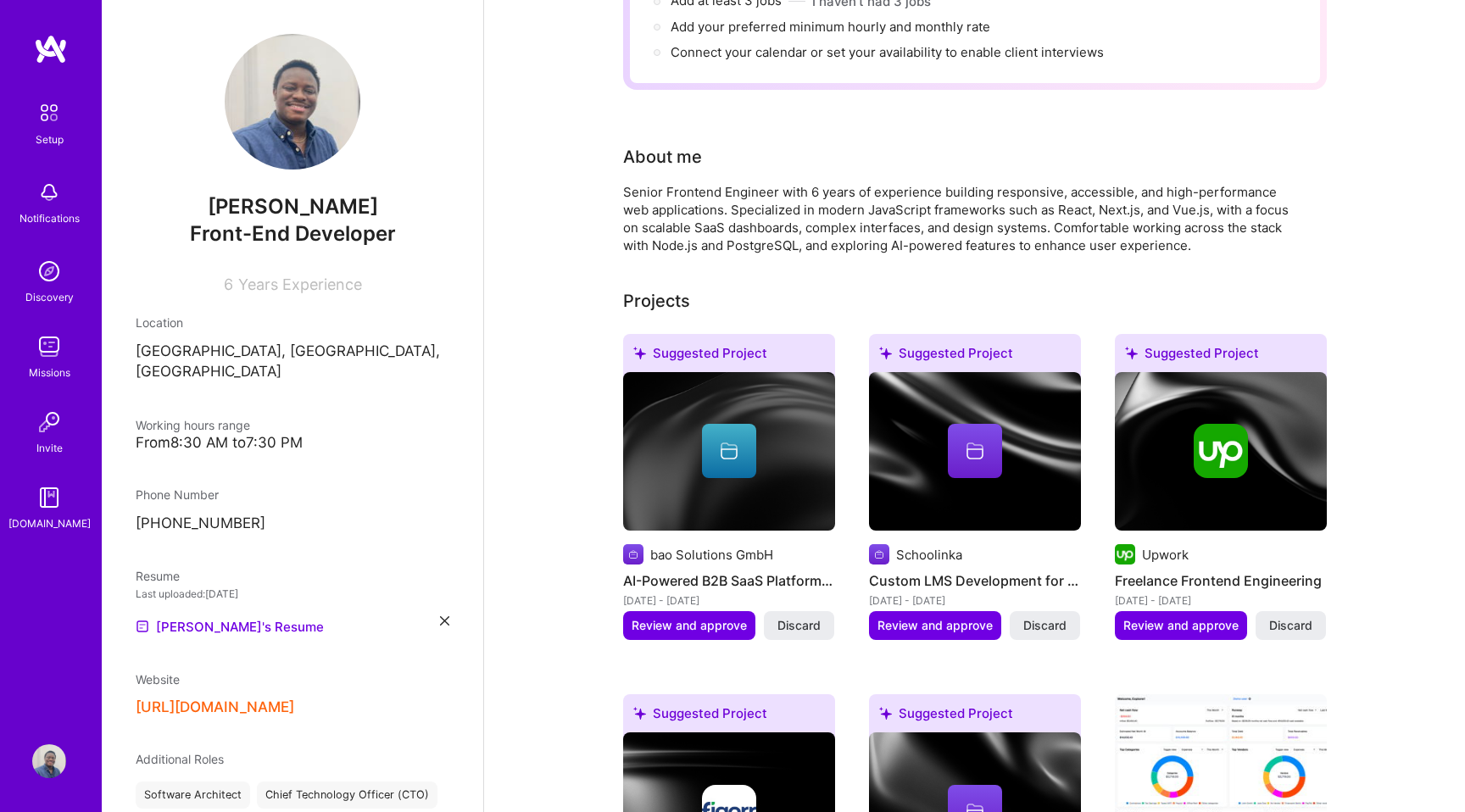
scroll to position [269, 0]
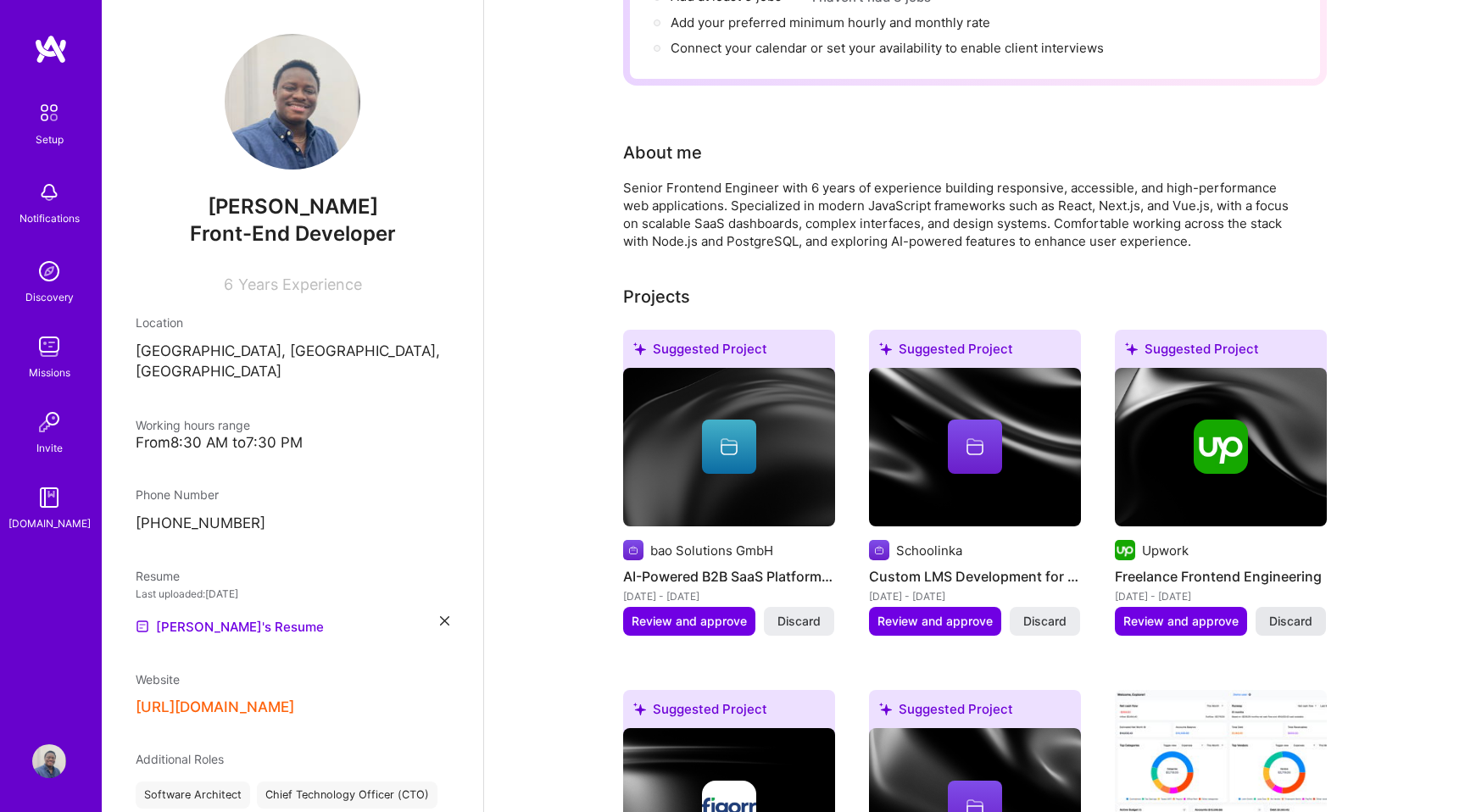
click at [1288, 613] on span "Discard" at bounding box center [1290, 621] width 43 height 17
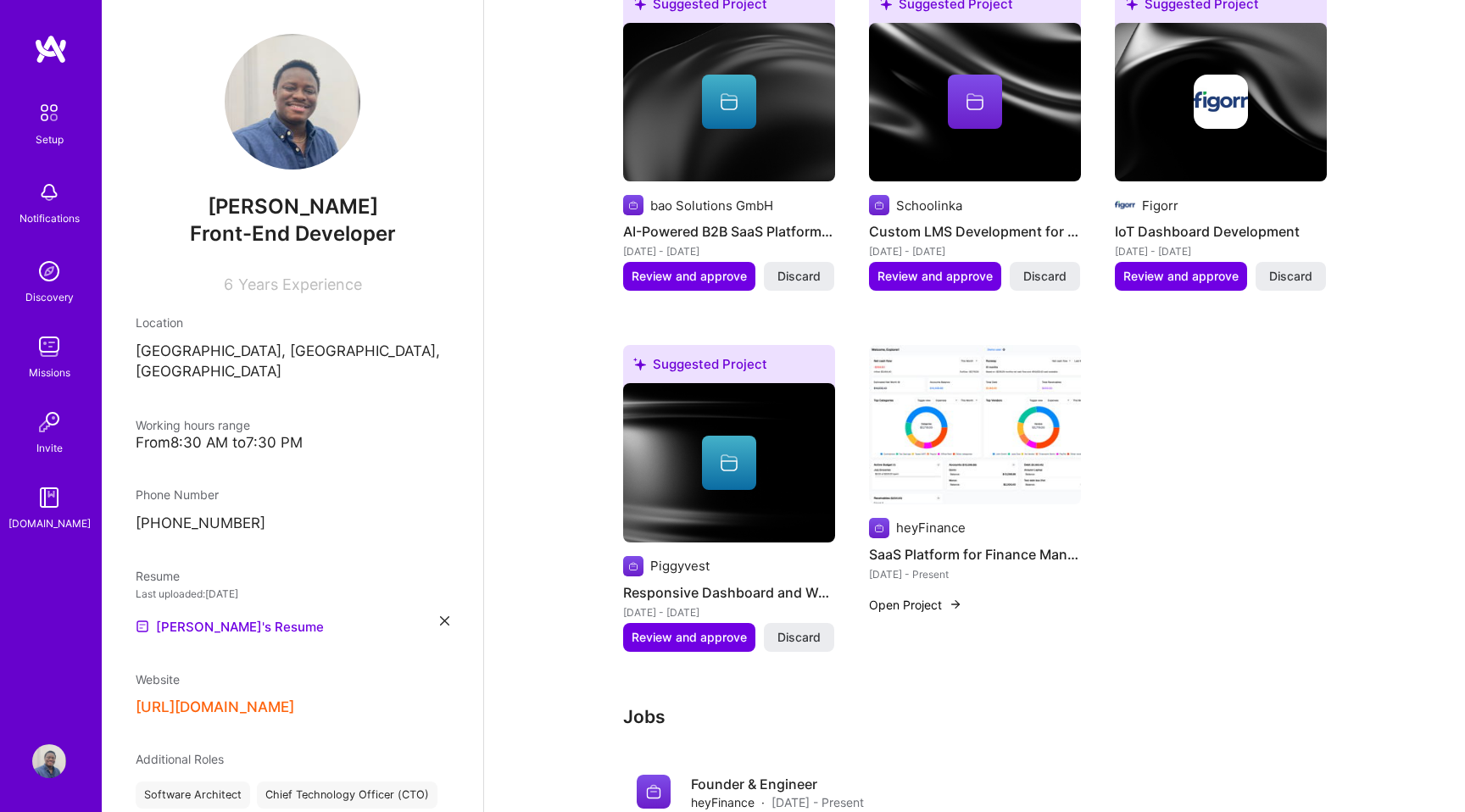
scroll to position [617, 0]
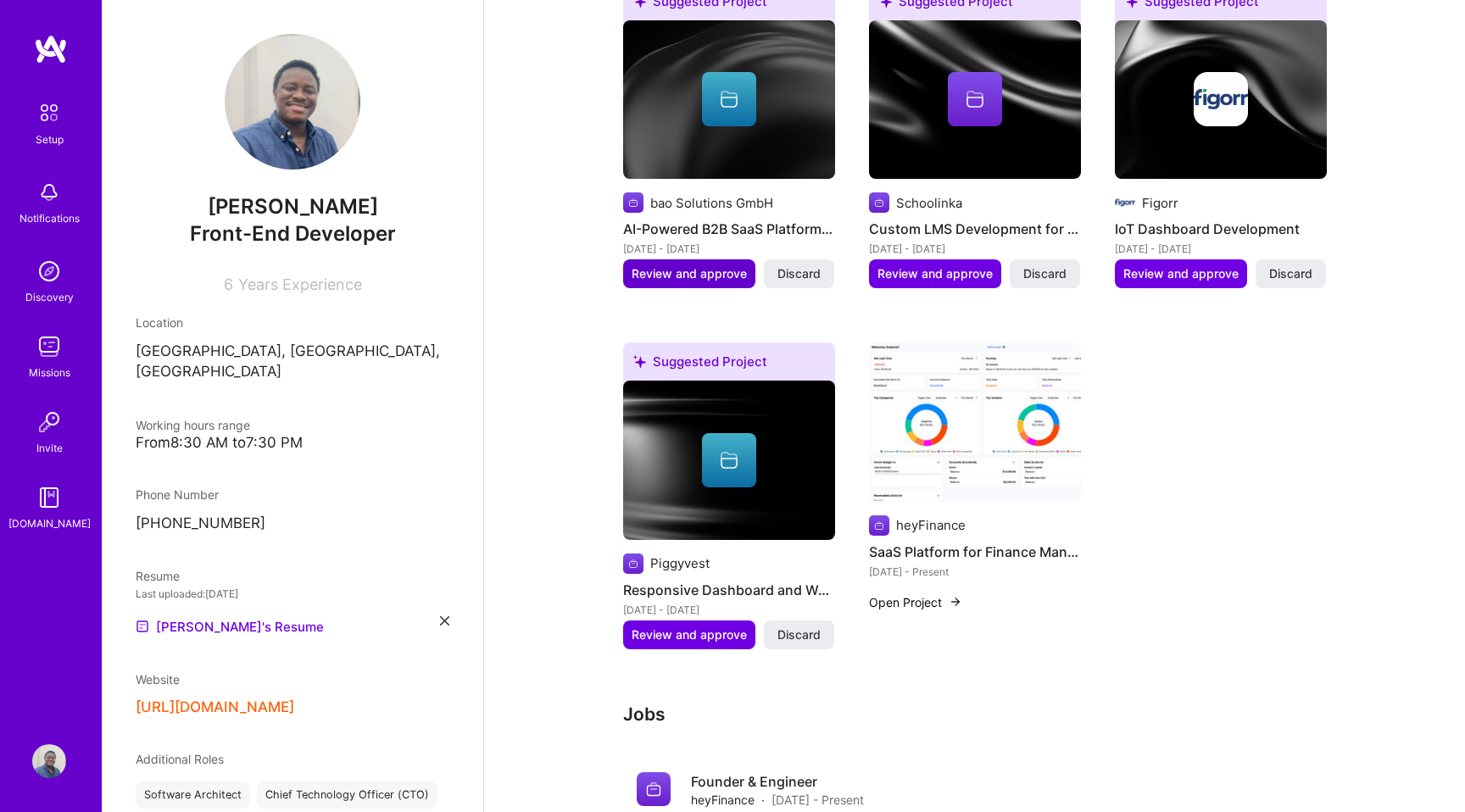
click at [714, 265] on span "Review and approve" at bounding box center [689, 273] width 115 height 17
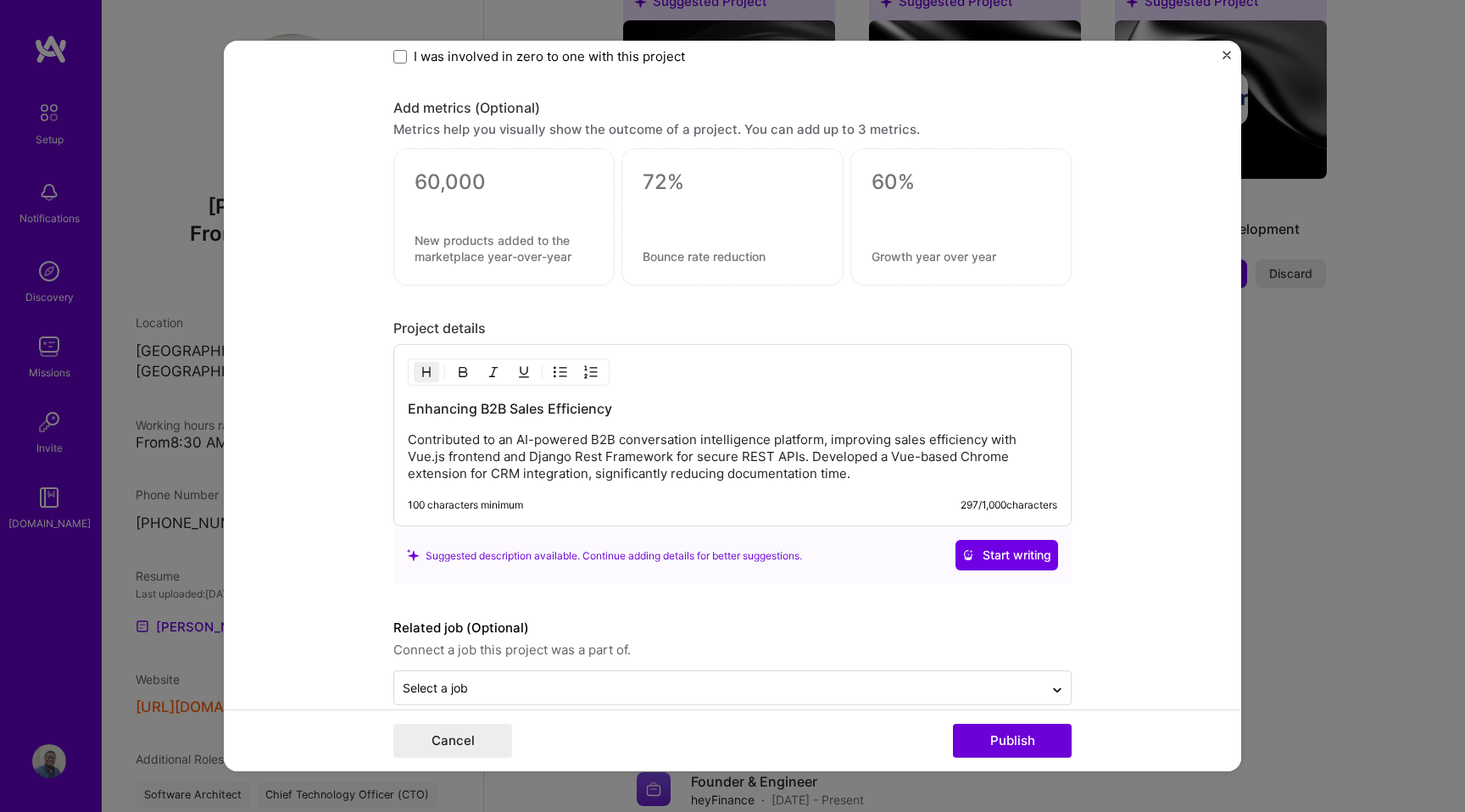
scroll to position [1238, 0]
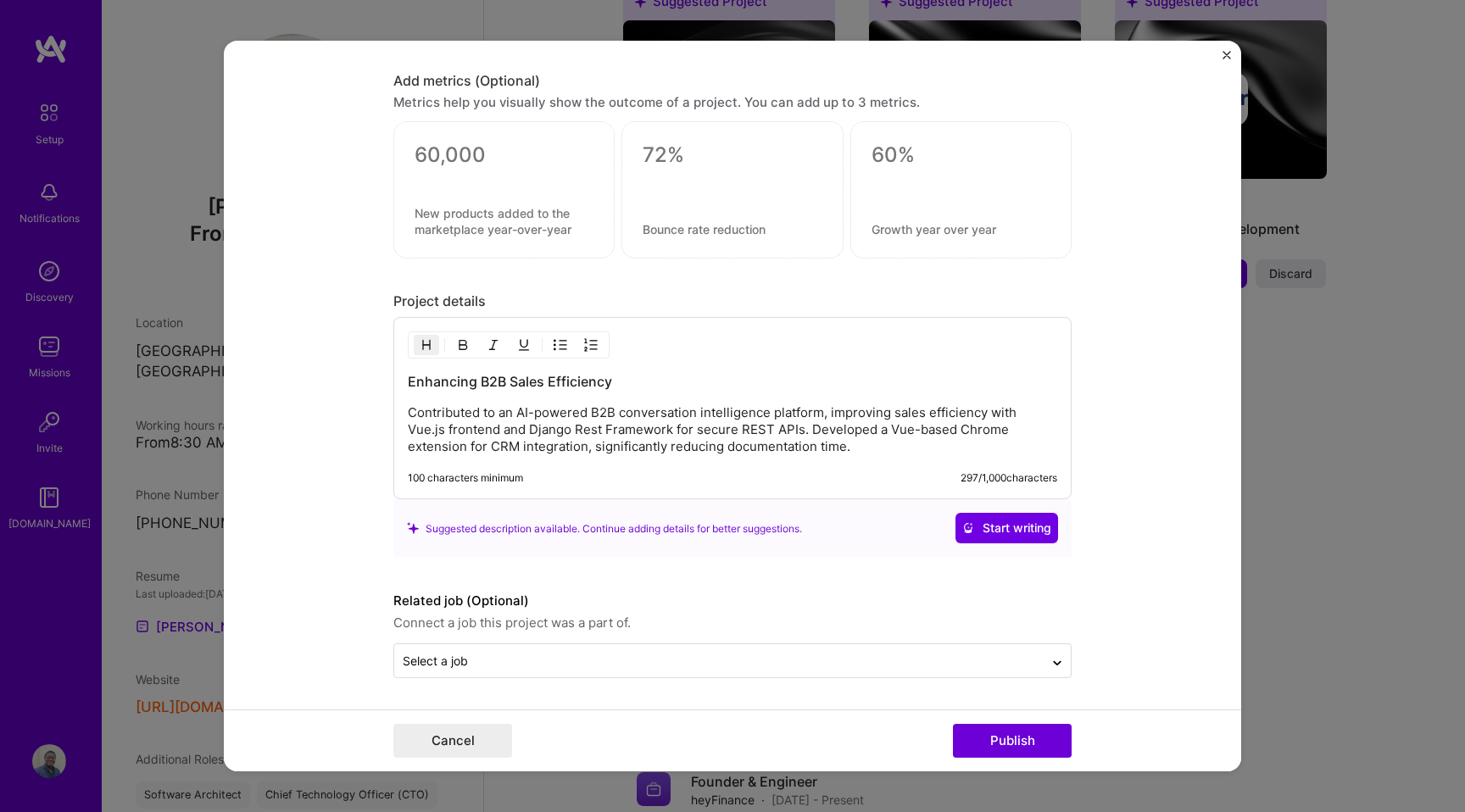
click at [1231, 57] on form "Editing suggested project This project is suggested based on your LinkedIn, res…" at bounding box center [732, 406] width 1017 height 730
click at [1224, 48] on form "Editing suggested project This project is suggested based on your LinkedIn, res…" at bounding box center [732, 406] width 1017 height 730
click at [1228, 51] on img "Close" at bounding box center [1227, 55] width 9 height 9
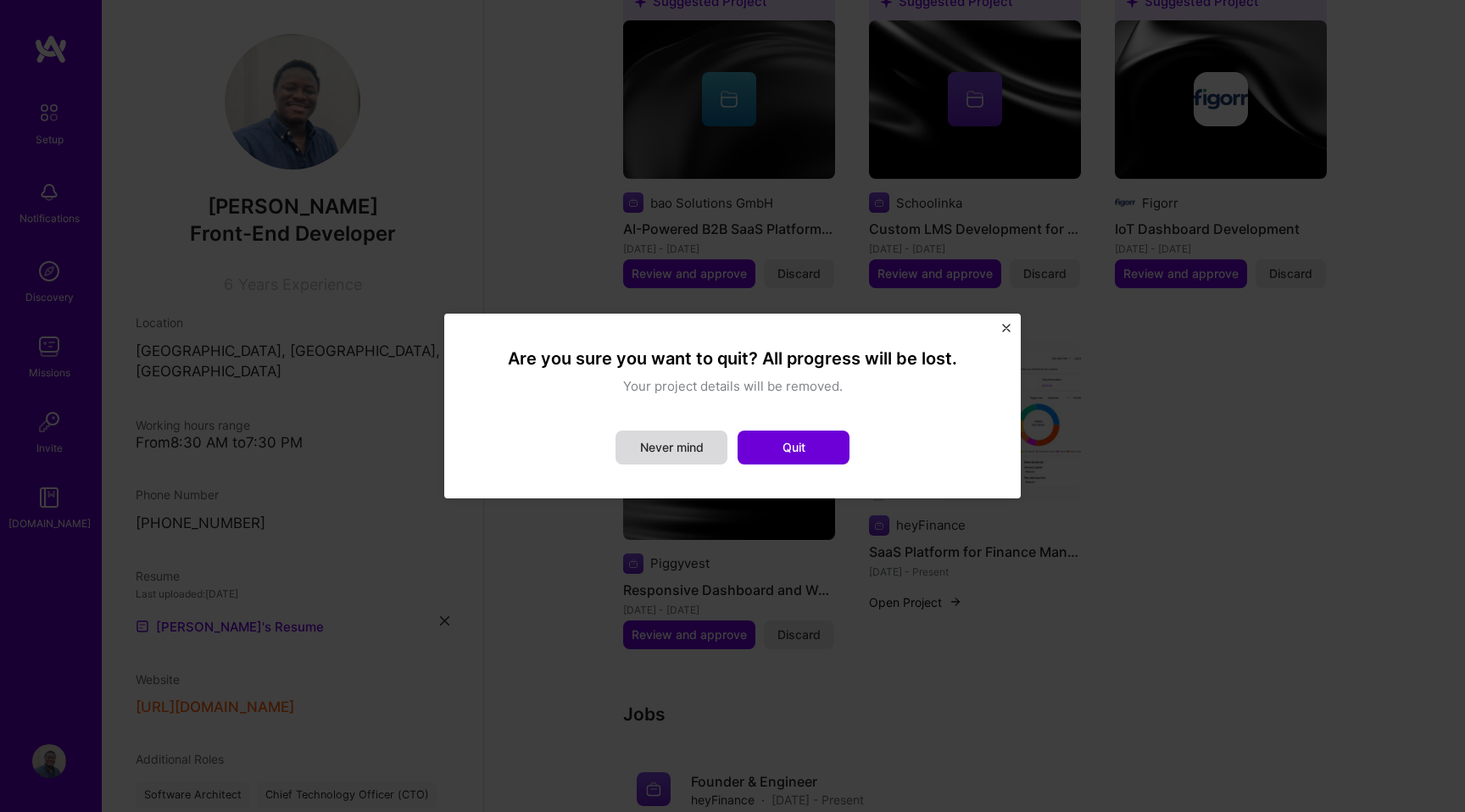
click at [704, 451] on button "Never mind" at bounding box center [671, 447] width 112 height 34
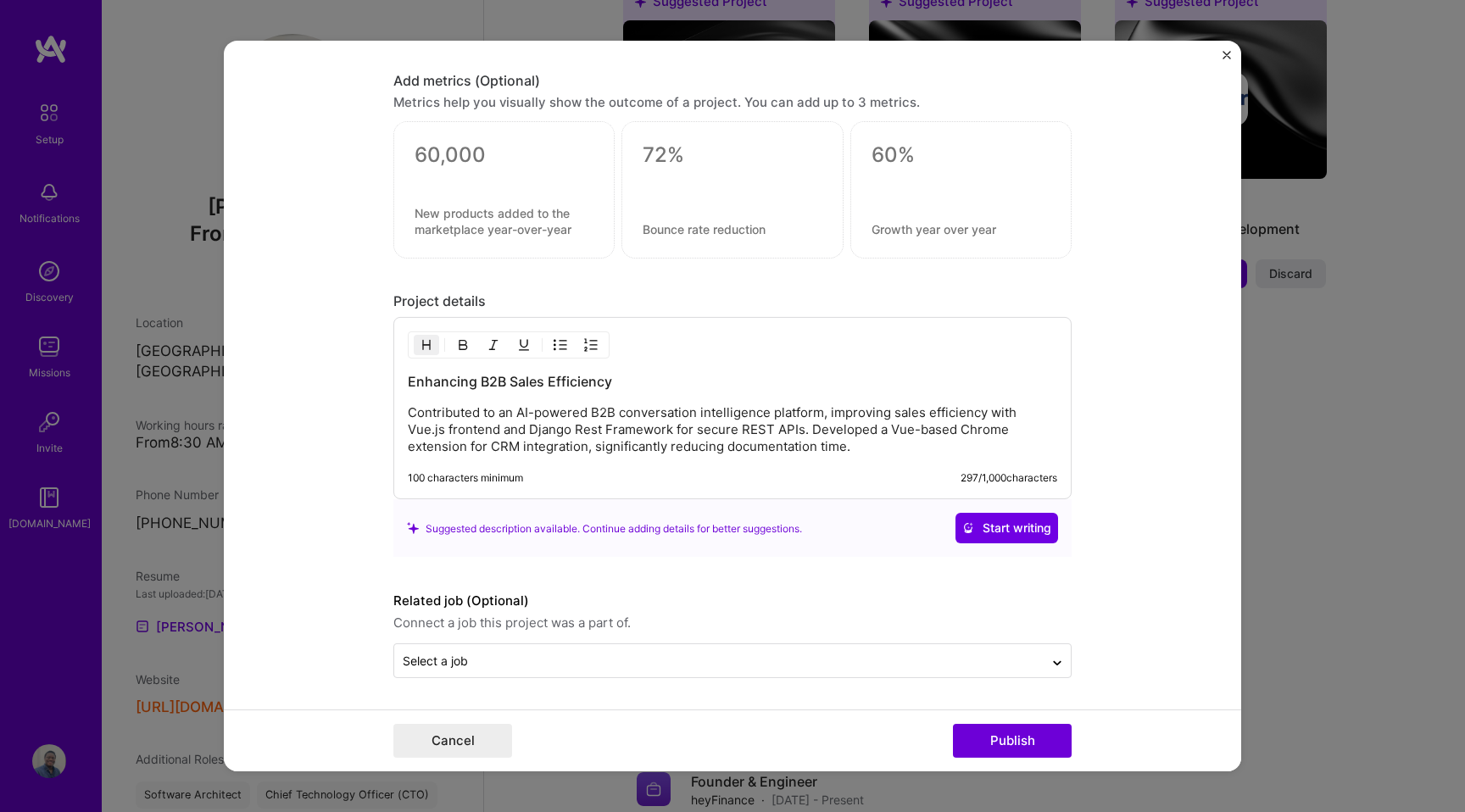
click at [1229, 53] on img "Close" at bounding box center [1227, 55] width 9 height 9
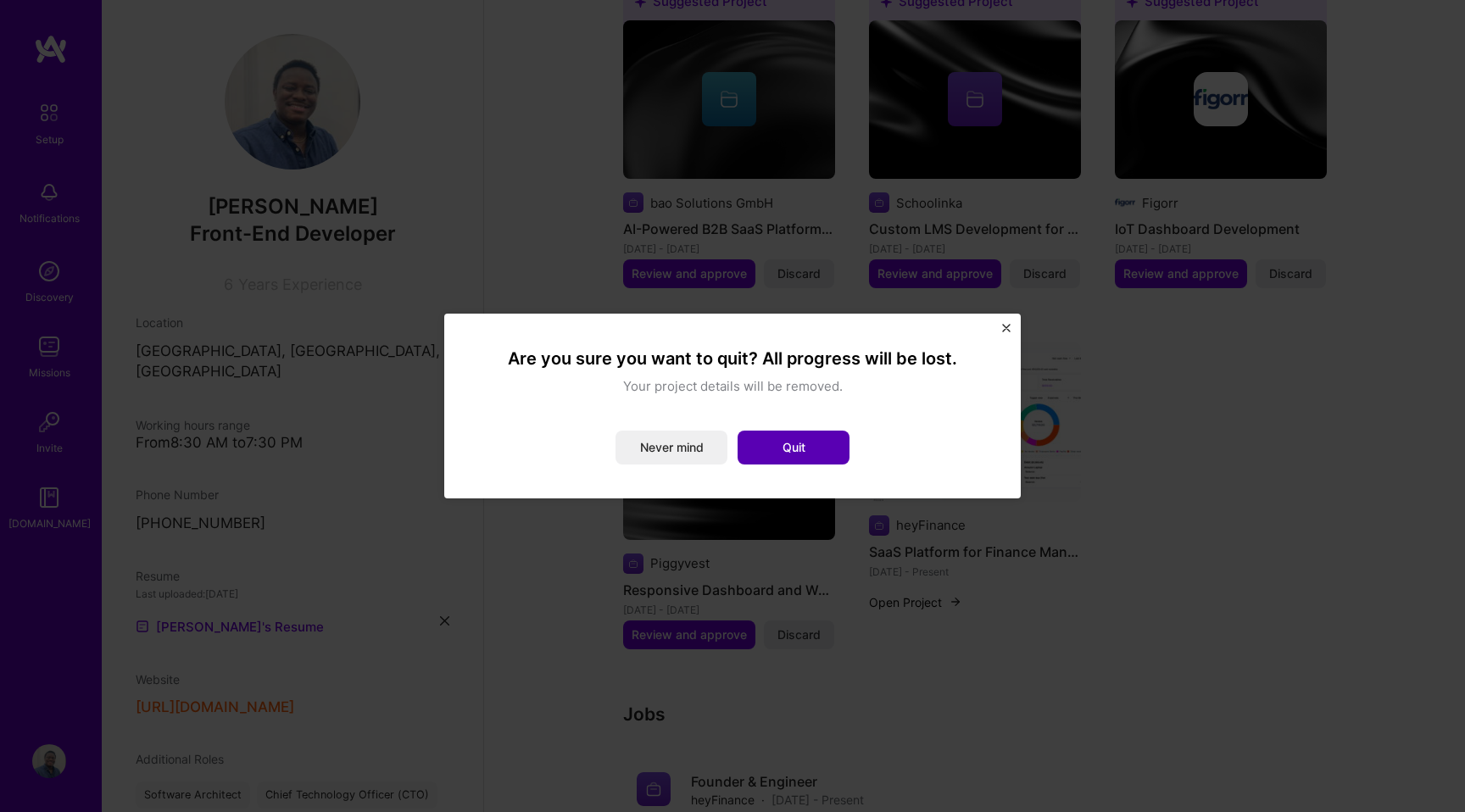
click at [772, 450] on button "Quit" at bounding box center [793, 447] width 112 height 34
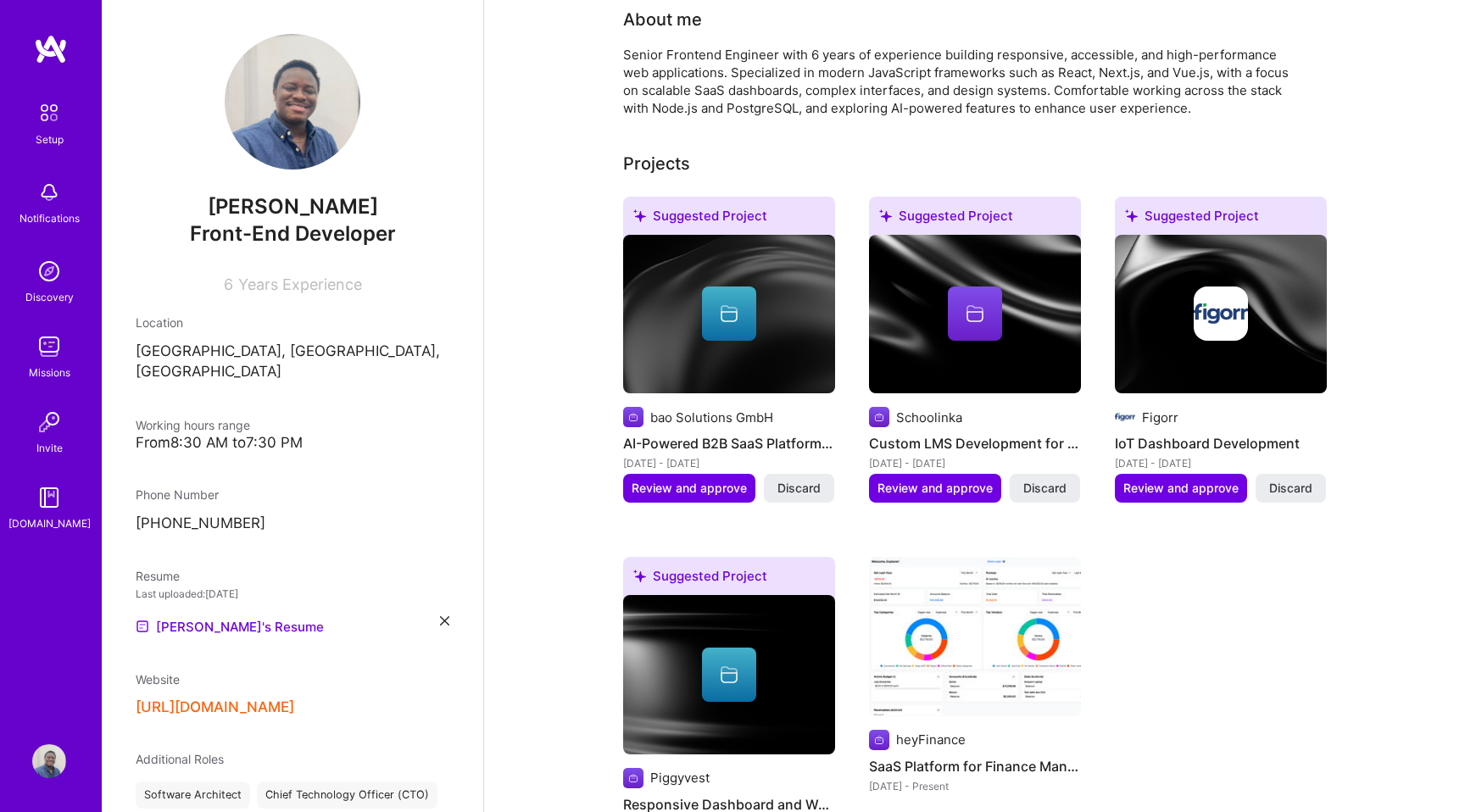
scroll to position [499, 0]
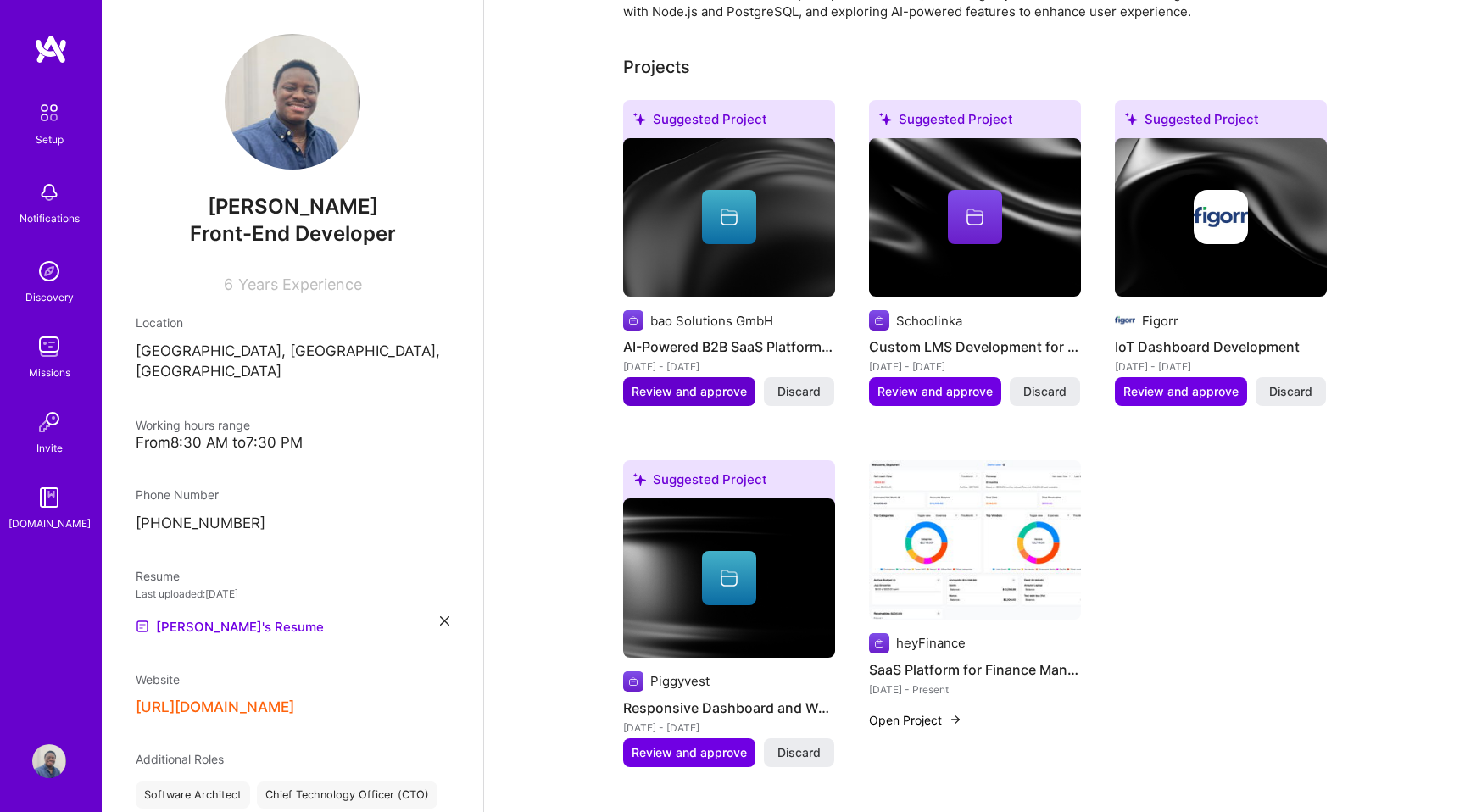
click at [695, 383] on span "Review and approve" at bounding box center [689, 391] width 115 height 17
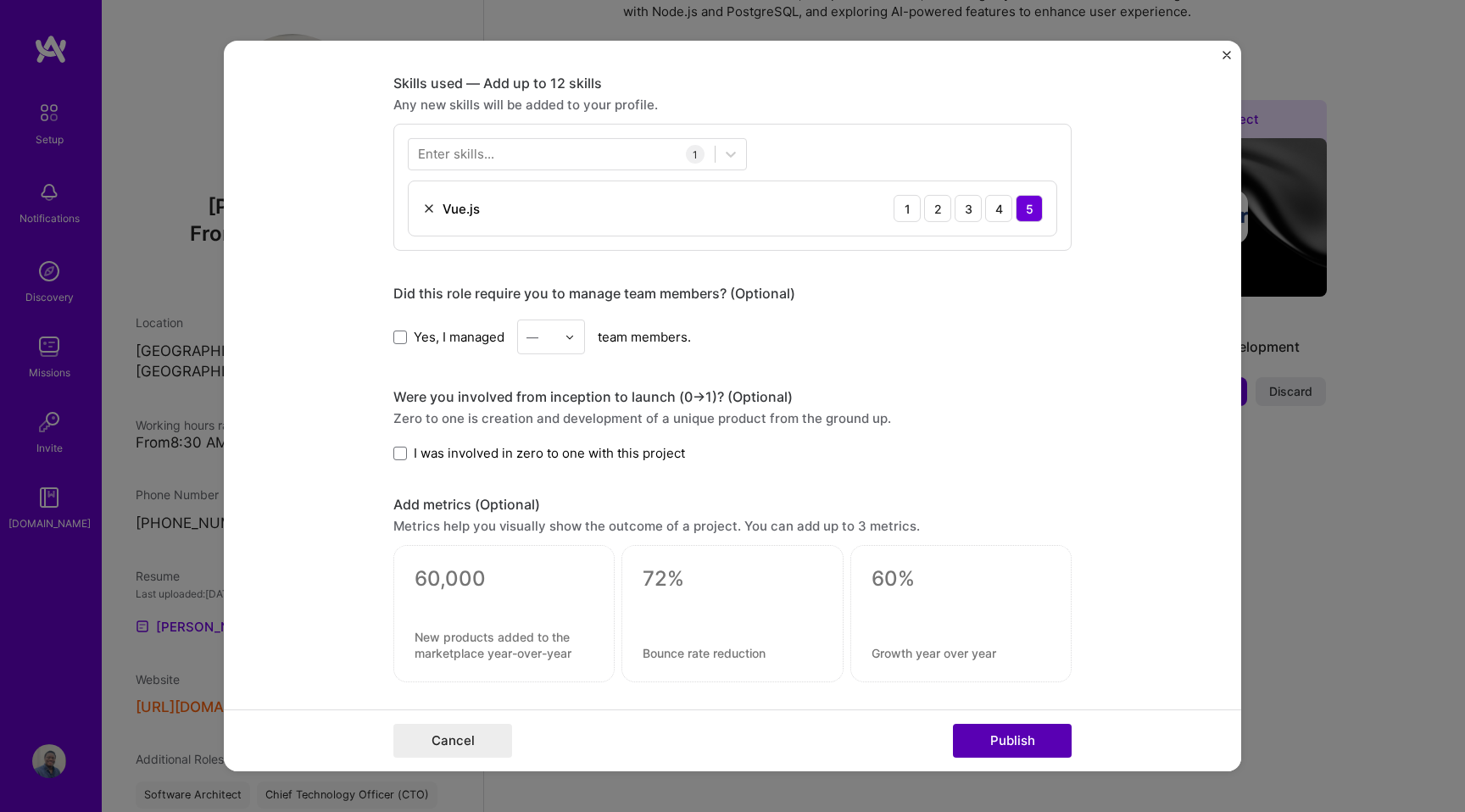
click at [1028, 743] on button "Publish" at bounding box center [1012, 740] width 119 height 34
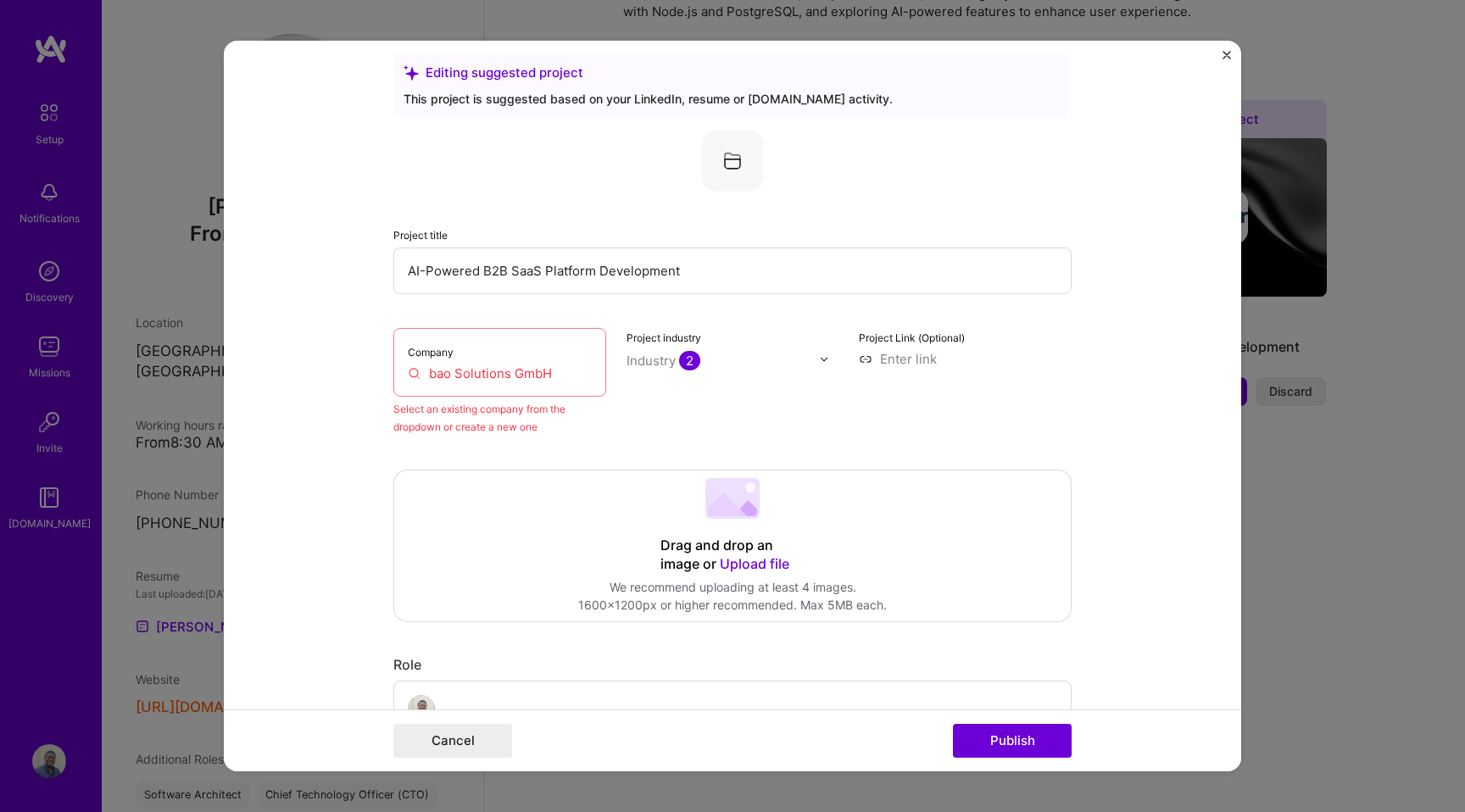
scroll to position [0, 0]
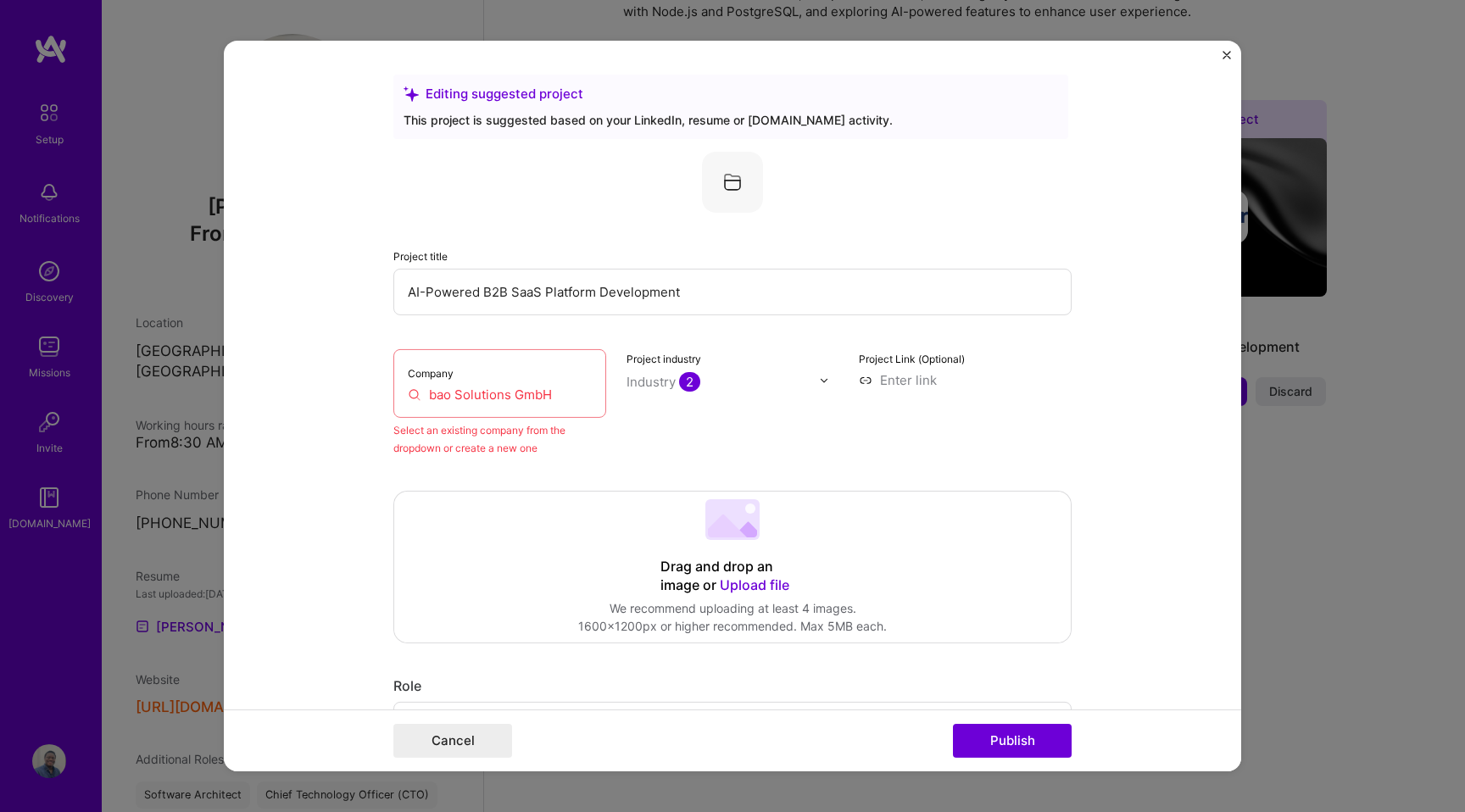
click at [565, 390] on input "bao Solutions GmbH" at bounding box center [499, 394] width 184 height 18
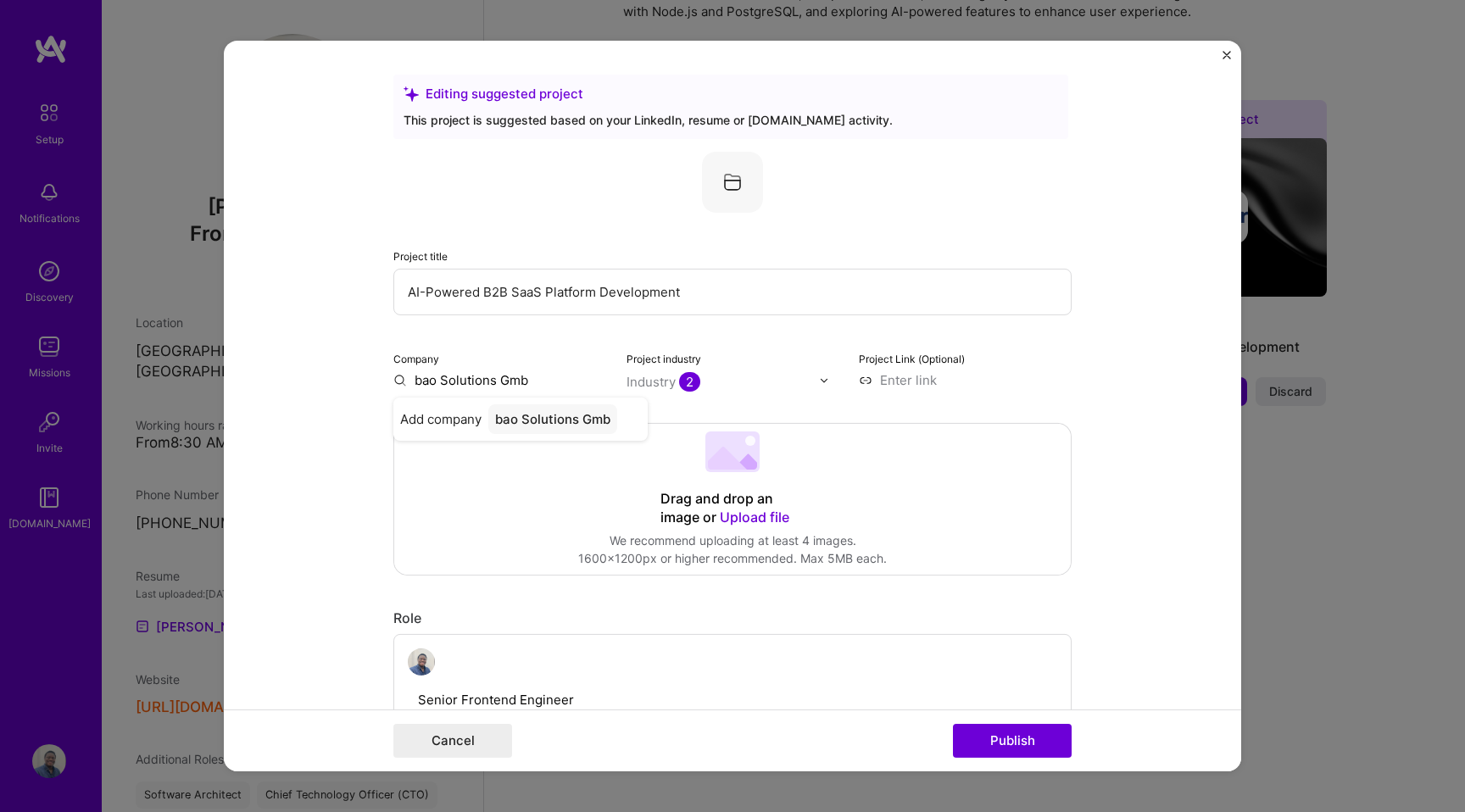
type input "bao Solutions GmbH"
click at [533, 424] on div "bao Solutions GmbH" at bounding box center [557, 419] width 138 height 30
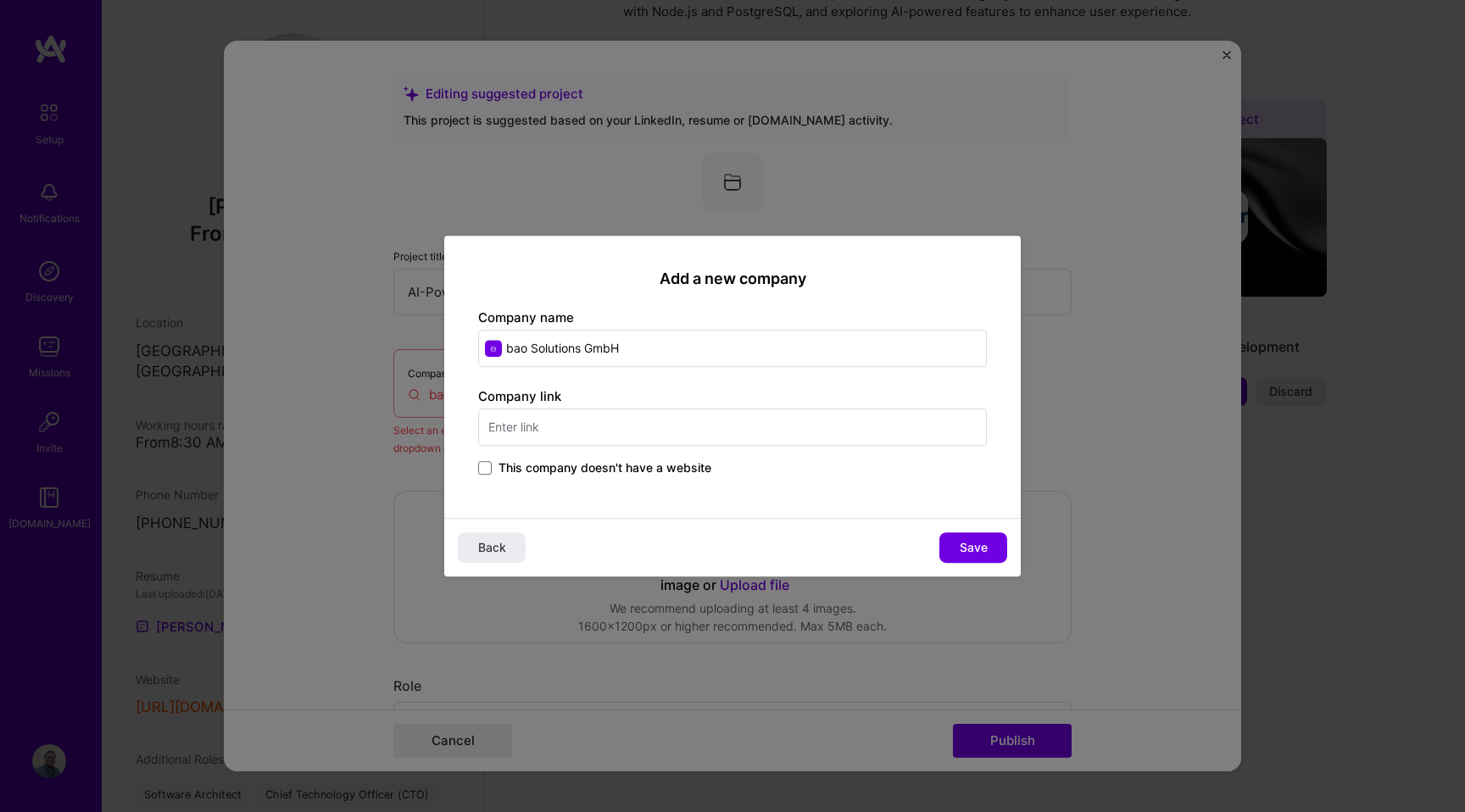
click at [565, 430] on input "text" at bounding box center [732, 427] width 509 height 37
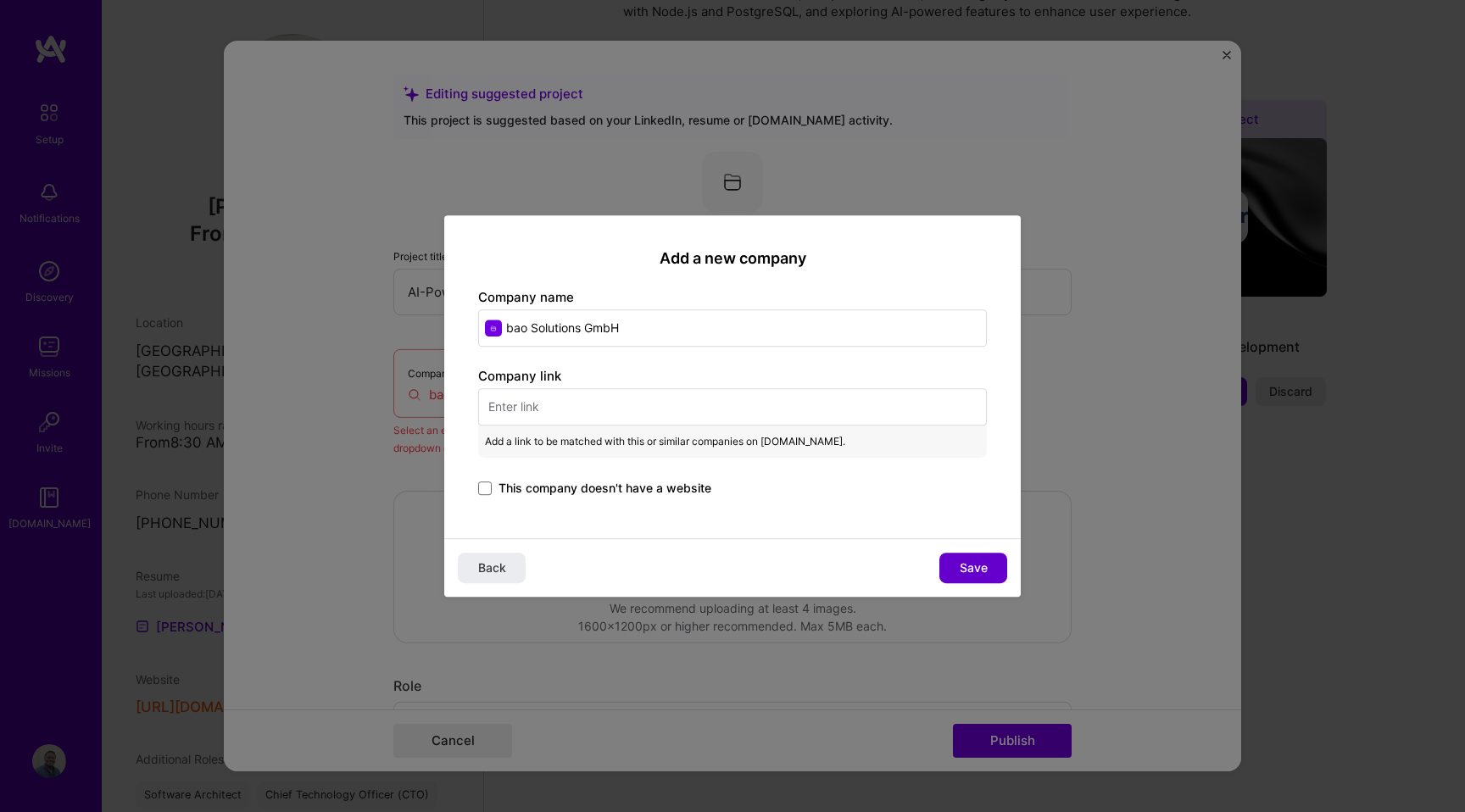
click at [964, 572] on span "Save" at bounding box center [974, 567] width 28 height 17
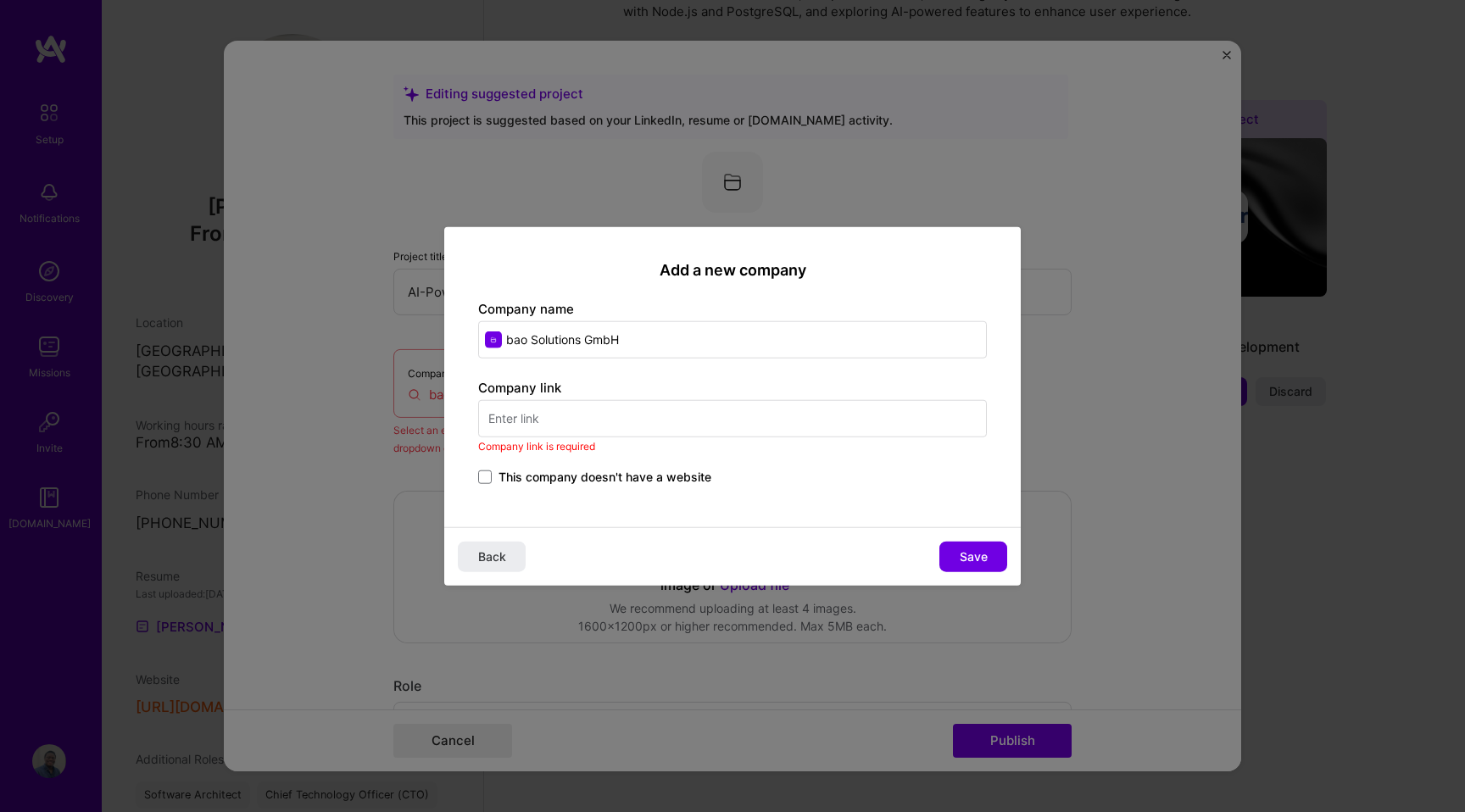
click at [643, 408] on input "text" at bounding box center [732, 418] width 509 height 37
click at [486, 564] on span "Back" at bounding box center [492, 556] width 28 height 17
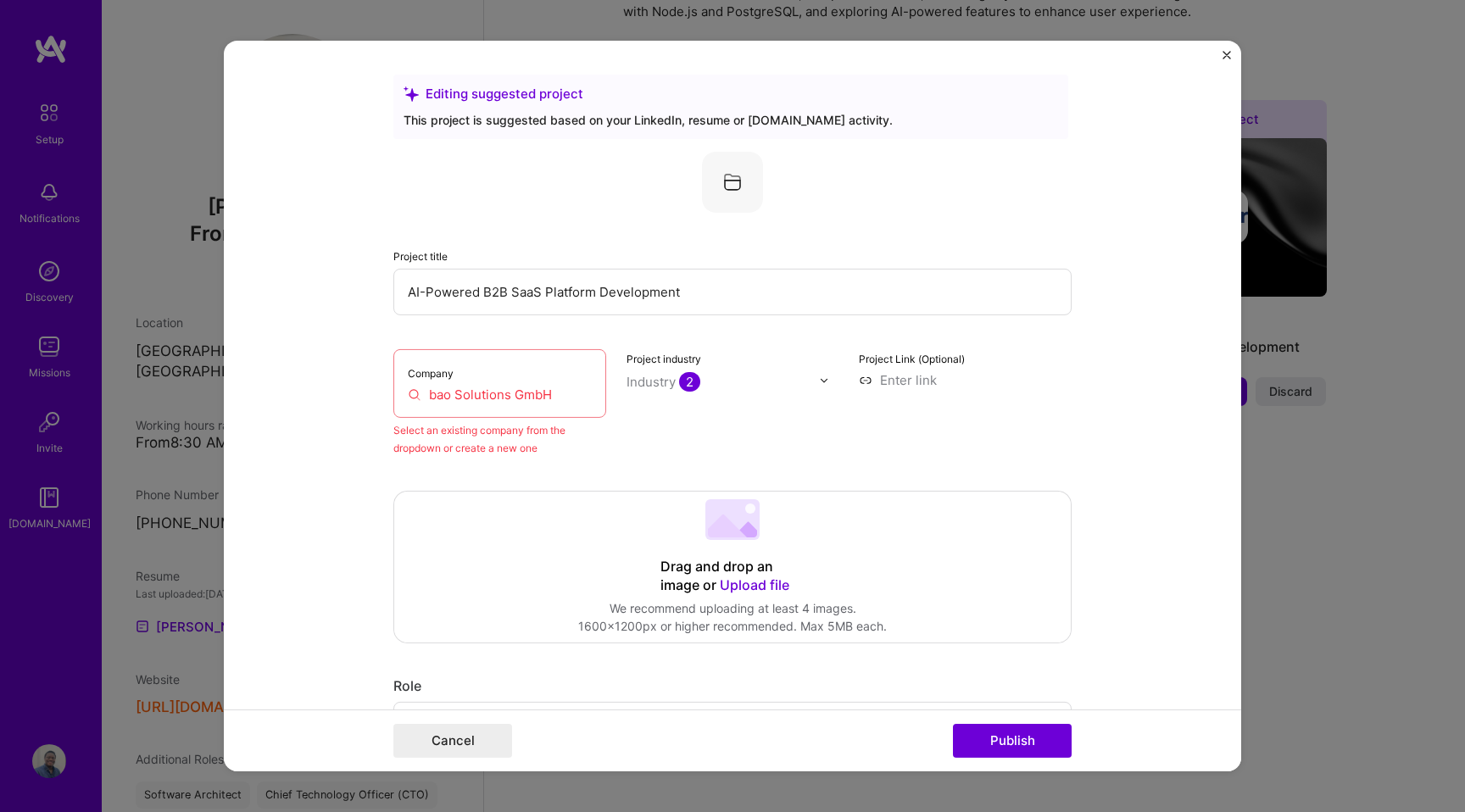
click at [1224, 55] on img "Close" at bounding box center [1227, 55] width 9 height 9
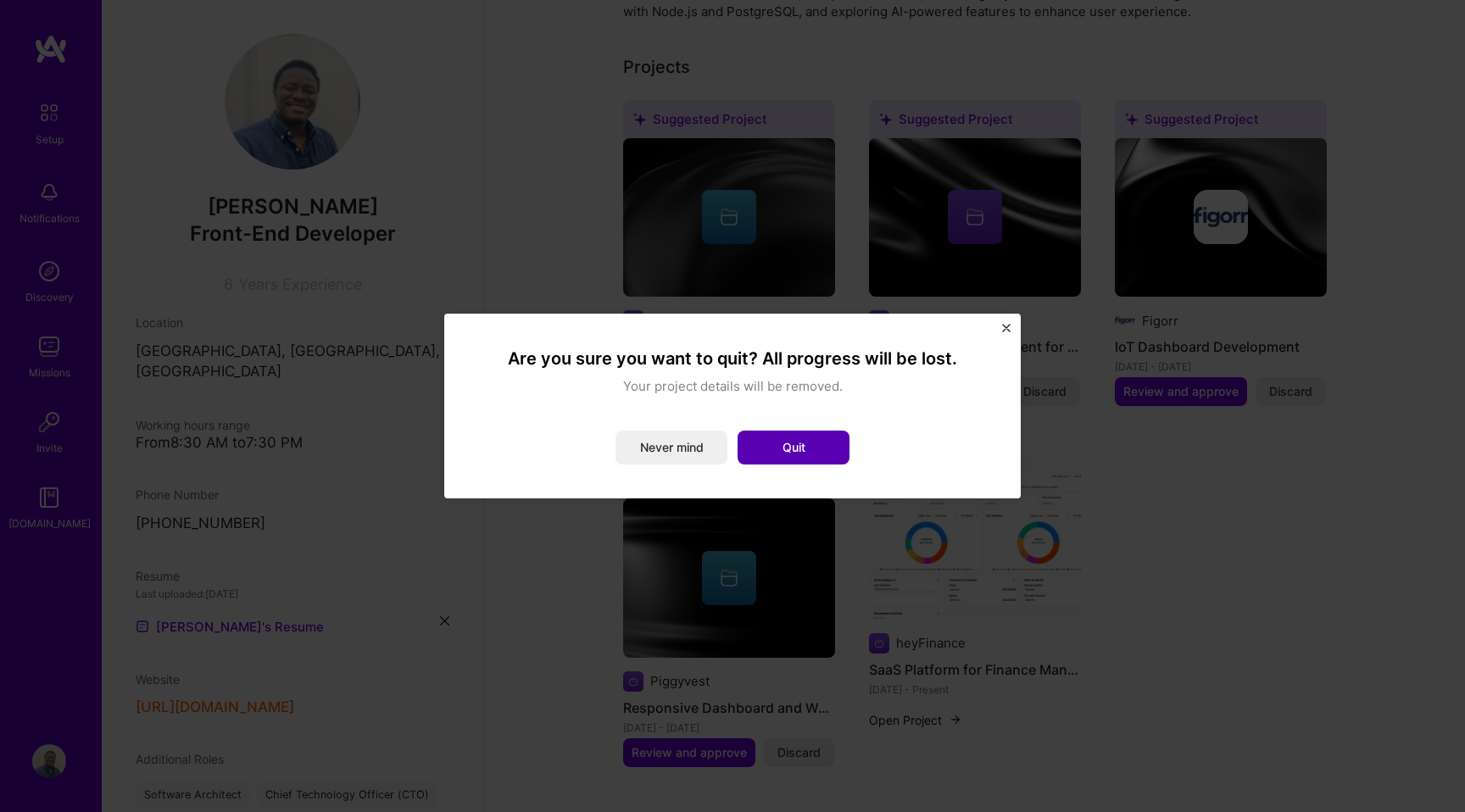
click at [779, 460] on button "Quit" at bounding box center [793, 447] width 112 height 34
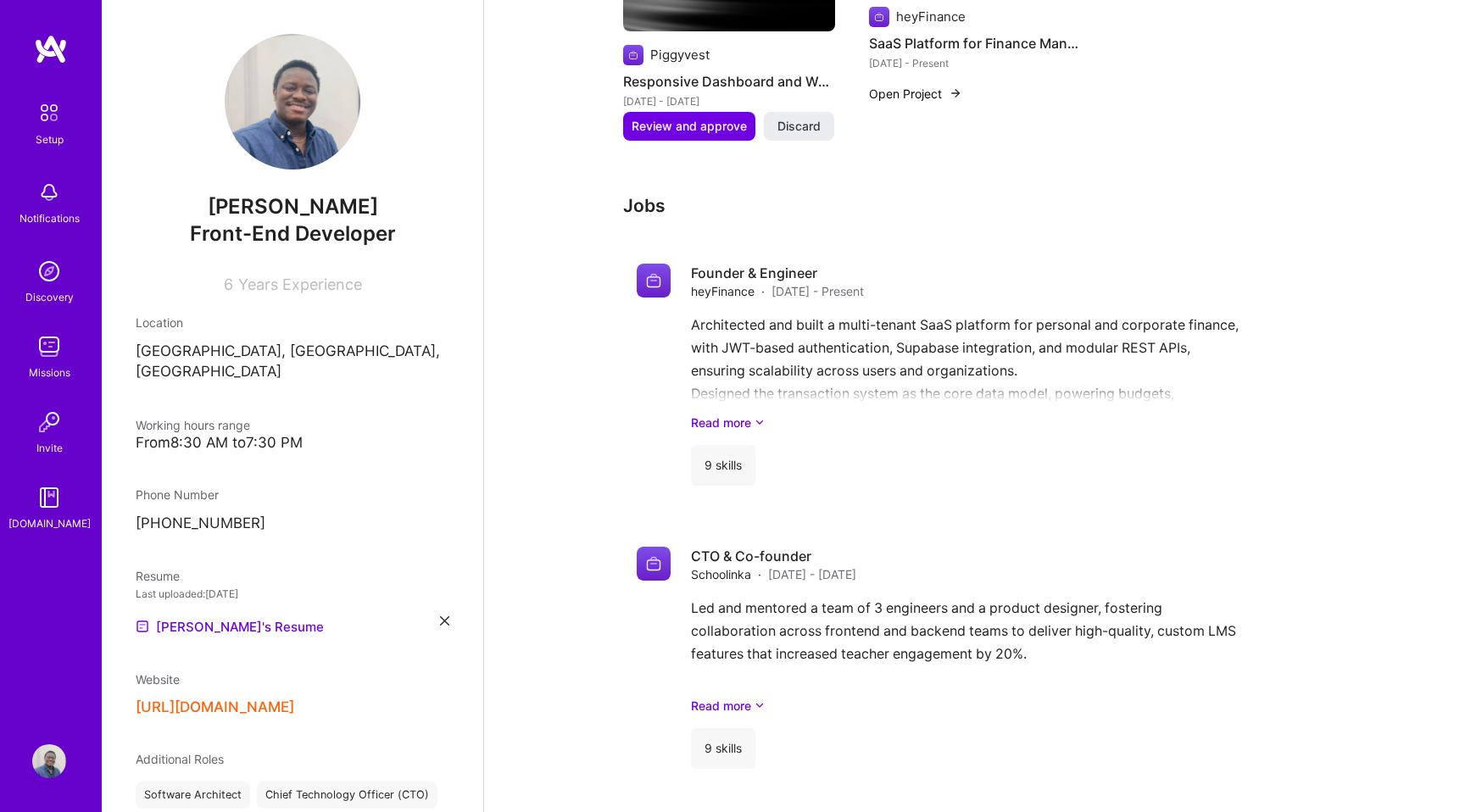
scroll to position [969, 0]
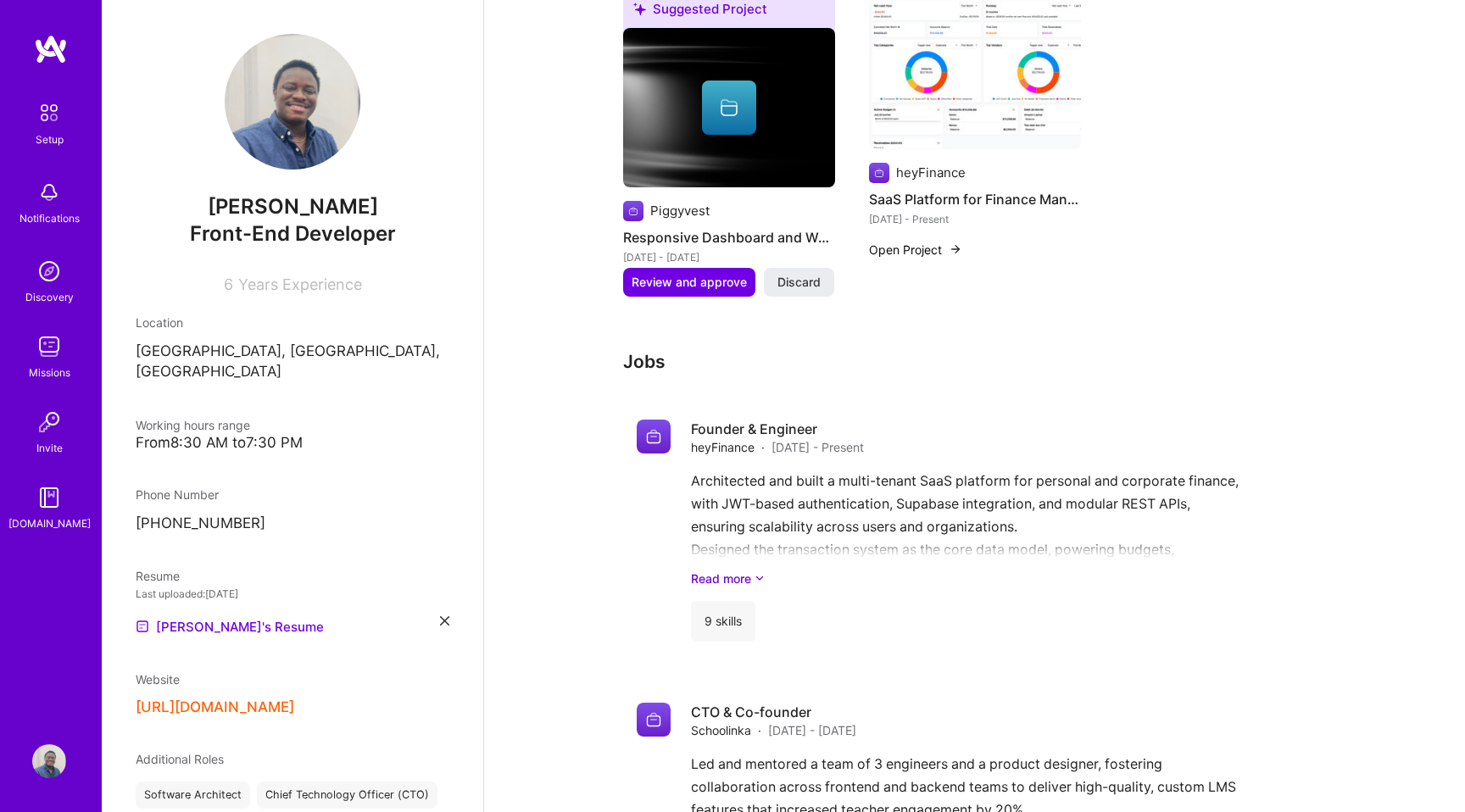
click at [46, 279] on img at bounding box center [49, 271] width 34 height 34
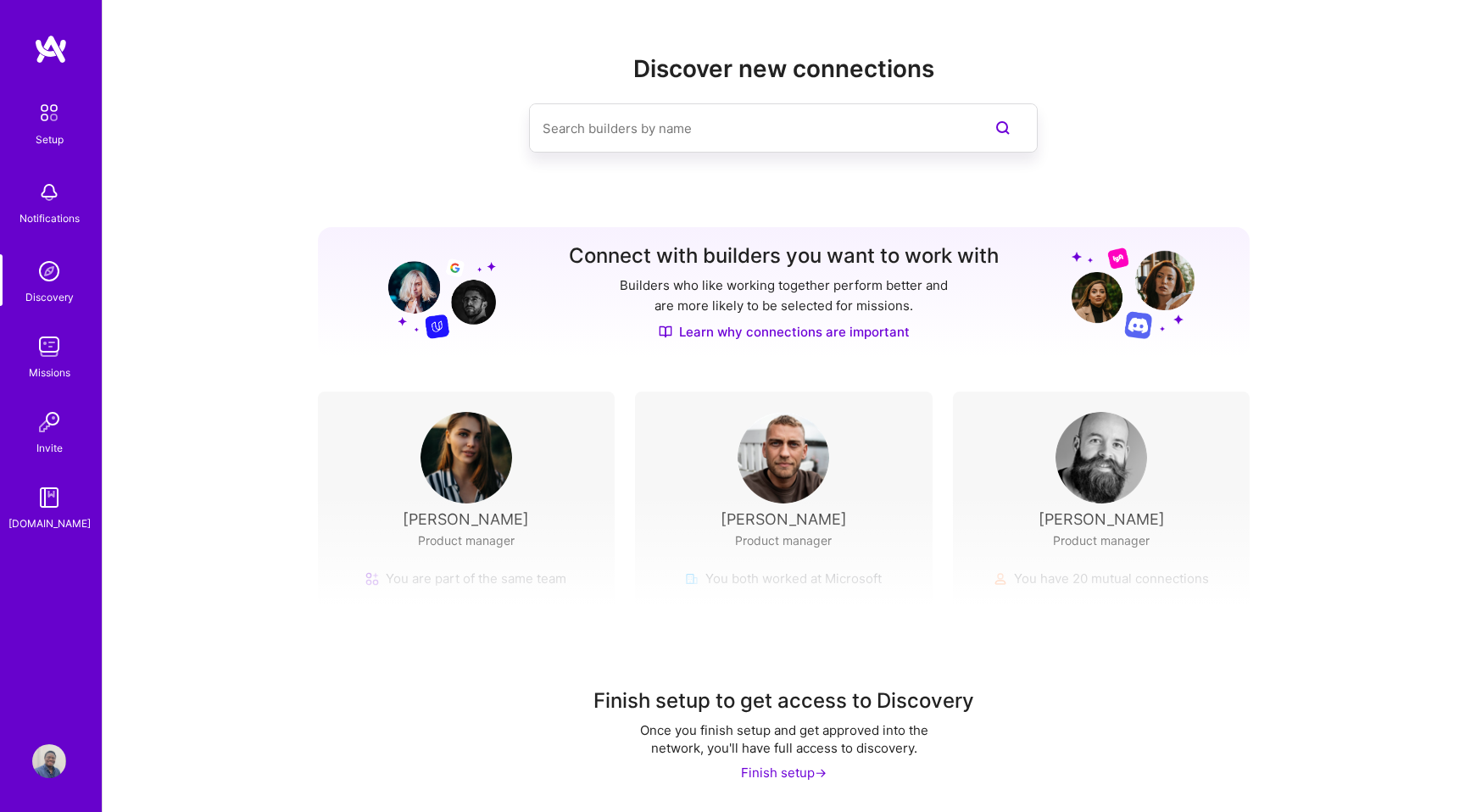
click at [38, 106] on img at bounding box center [49, 112] width 36 height 36
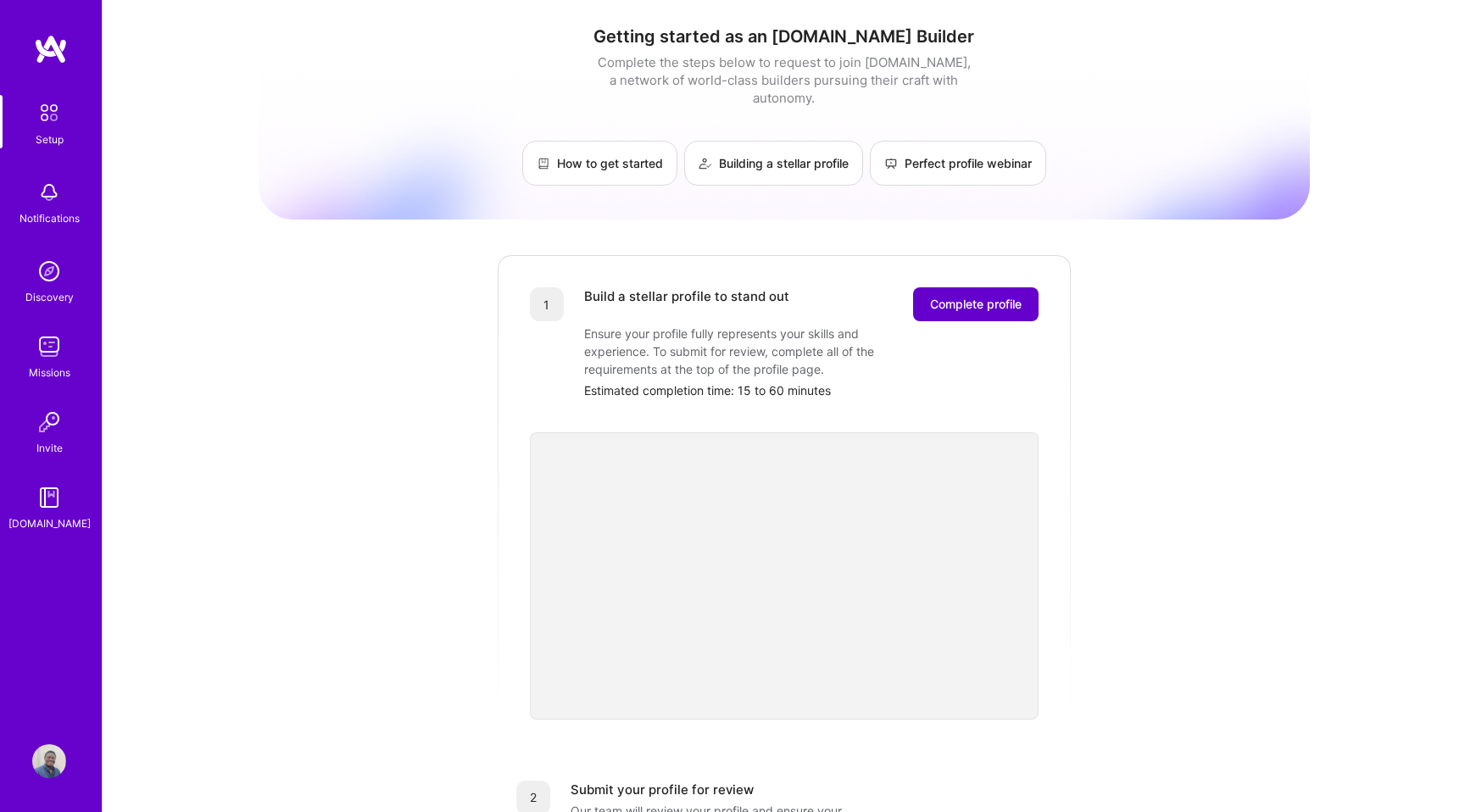
click at [959, 296] on span "Complete profile" at bounding box center [976, 304] width 91 height 17
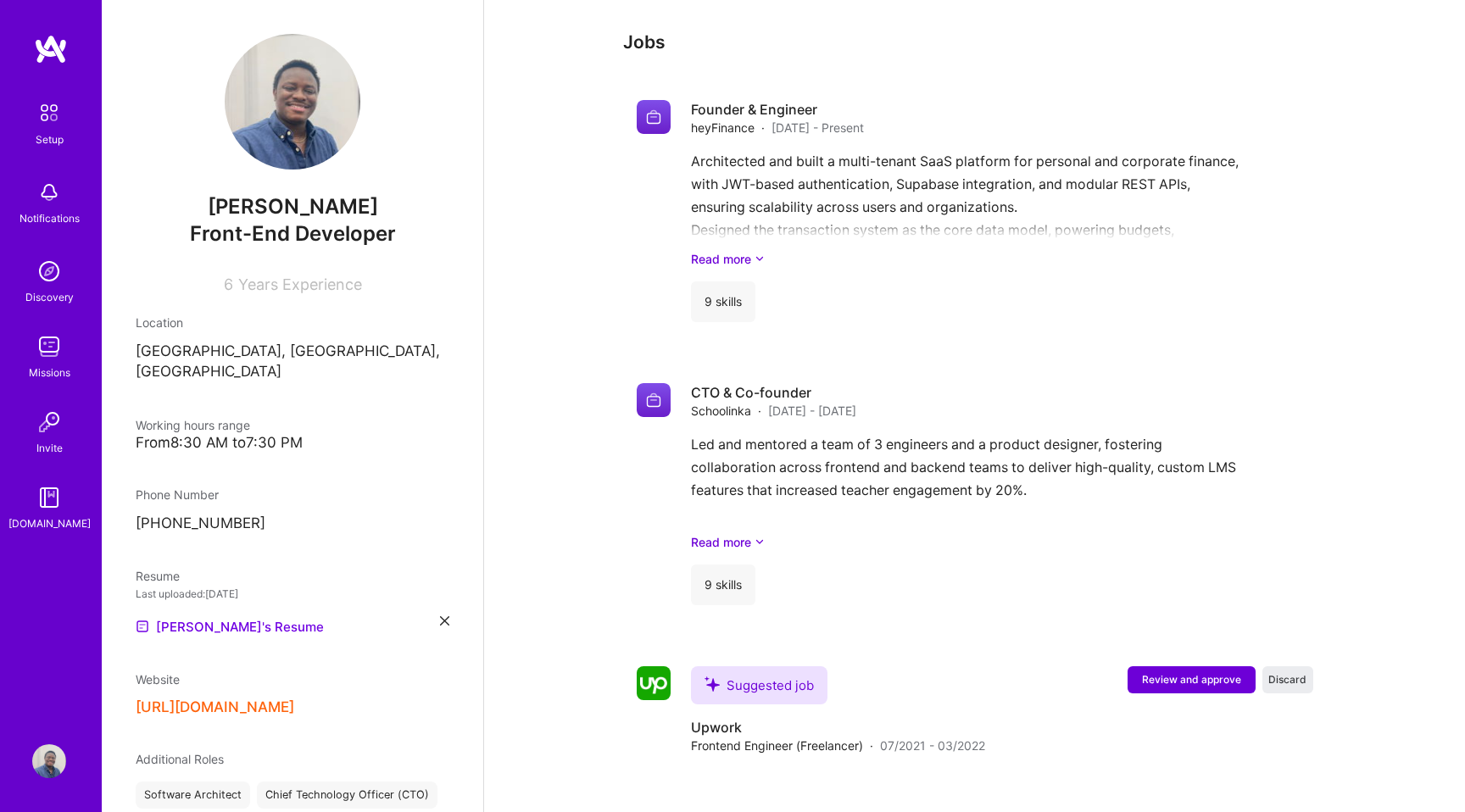
scroll to position [1441, 0]
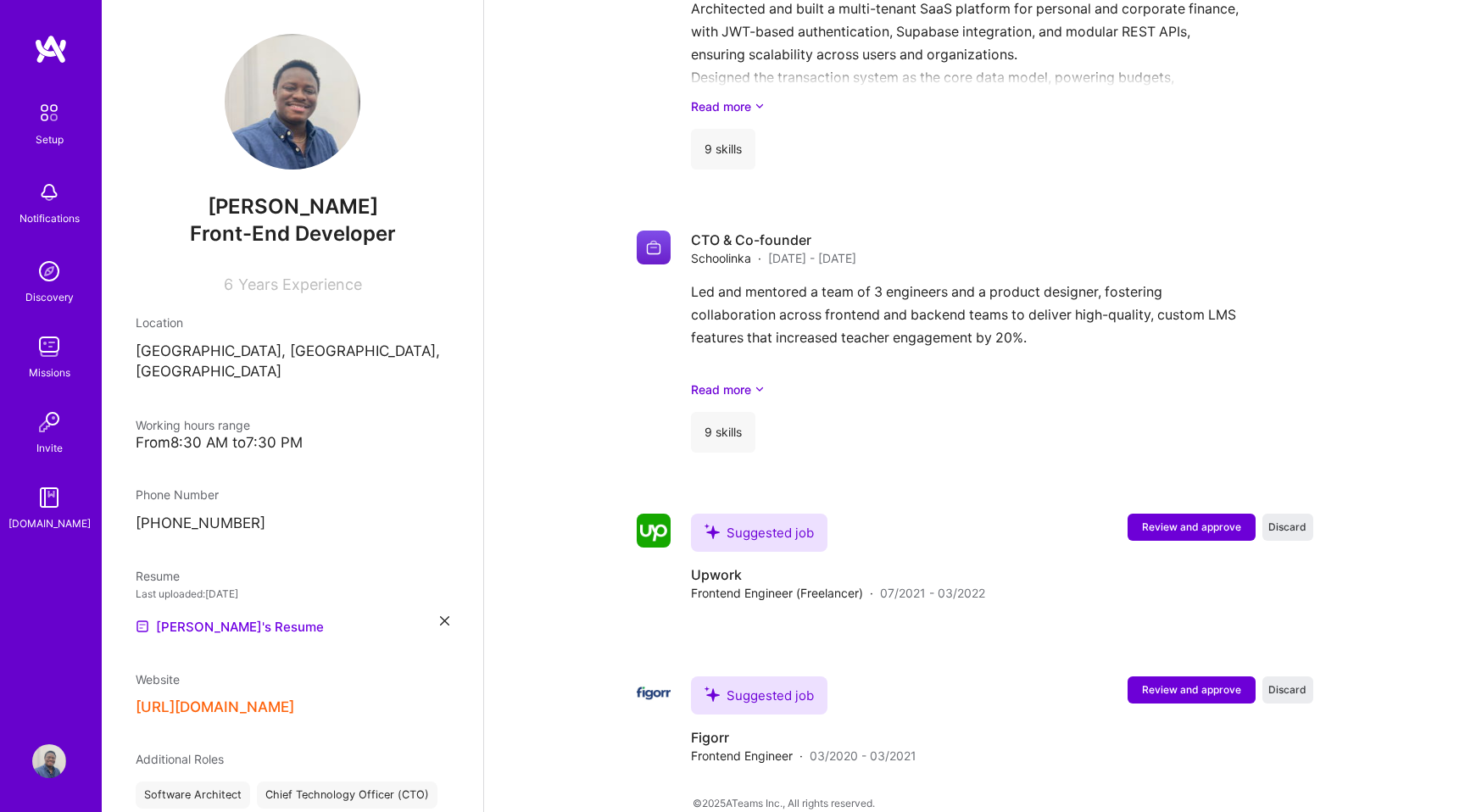
click at [56, 123] on img at bounding box center [49, 112] width 36 height 36
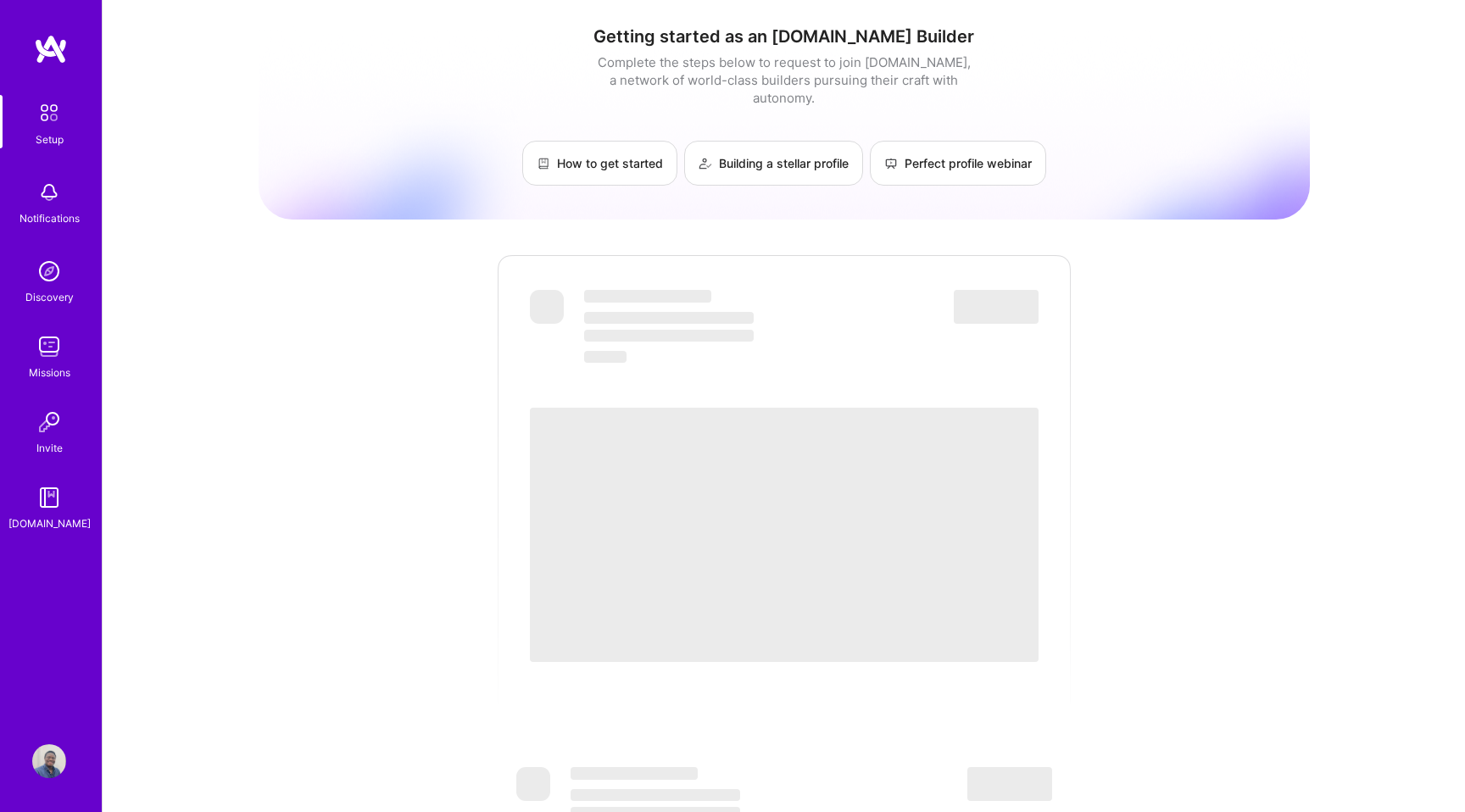
click at [45, 284] on img at bounding box center [49, 271] width 34 height 34
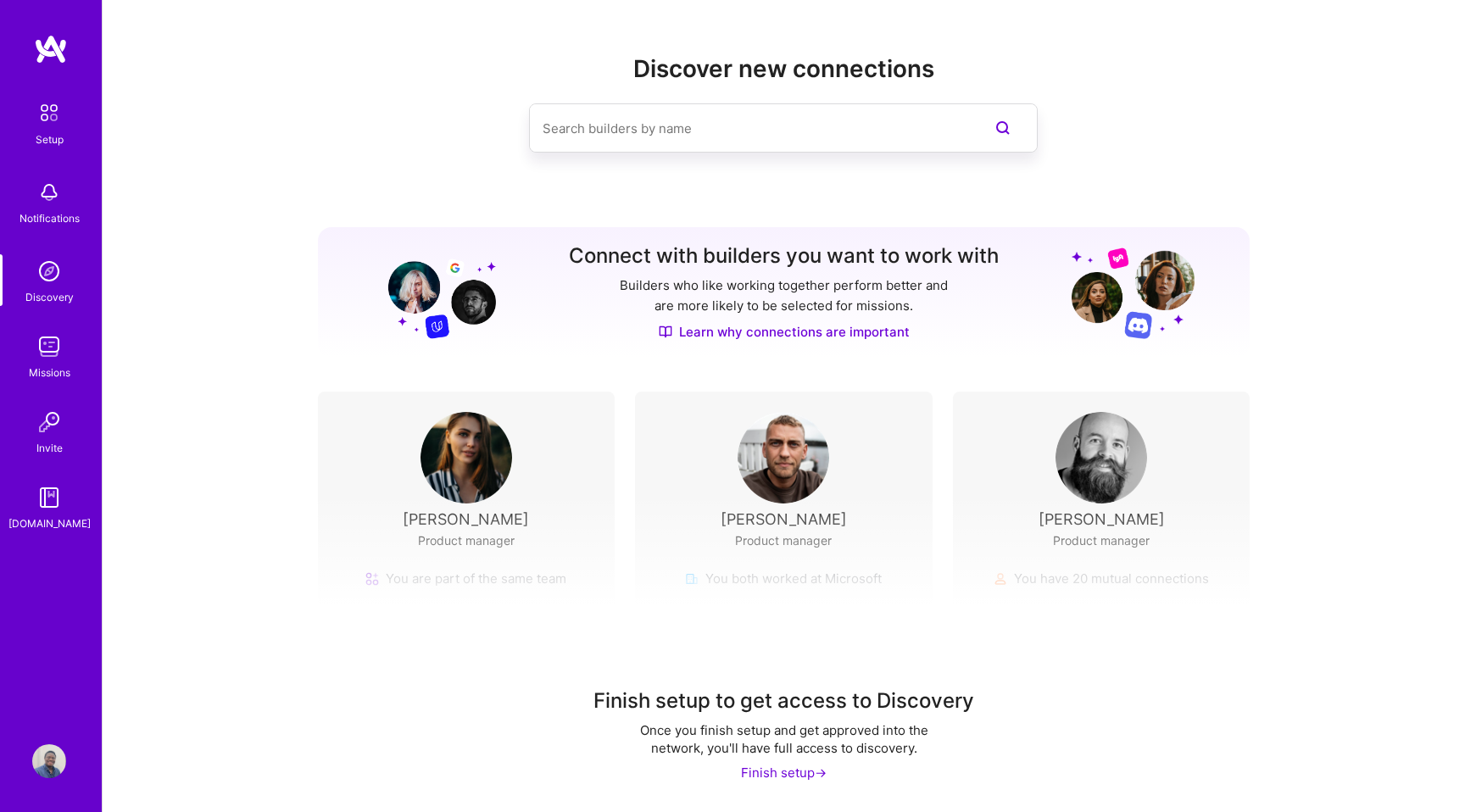
click at [58, 506] on img at bounding box center [49, 497] width 34 height 34
